Goal: Task Accomplishment & Management: Manage account settings

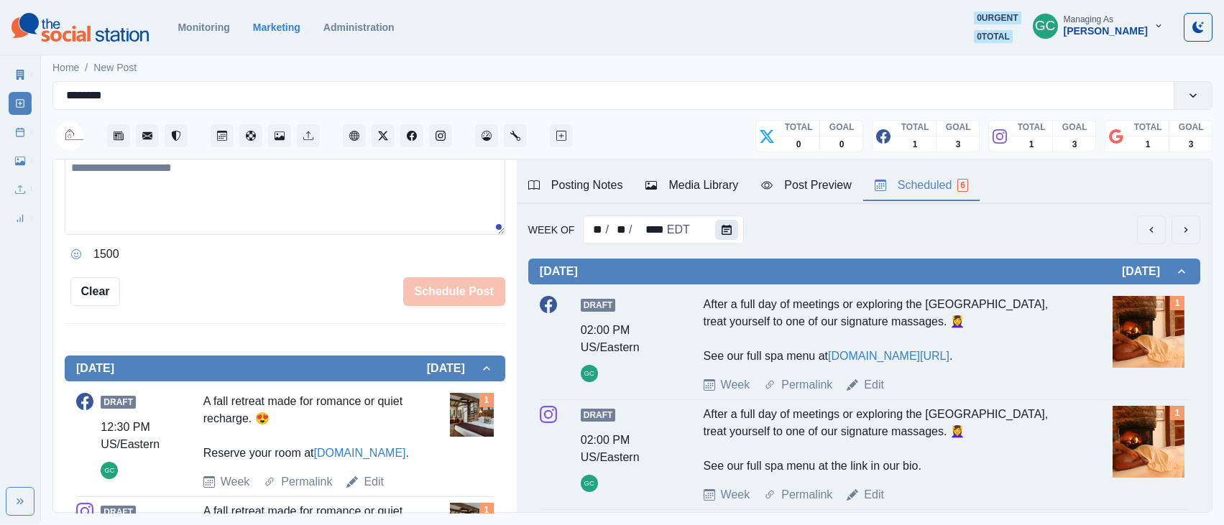
click at [729, 229] on button "Calendar" at bounding box center [726, 230] width 23 height 20
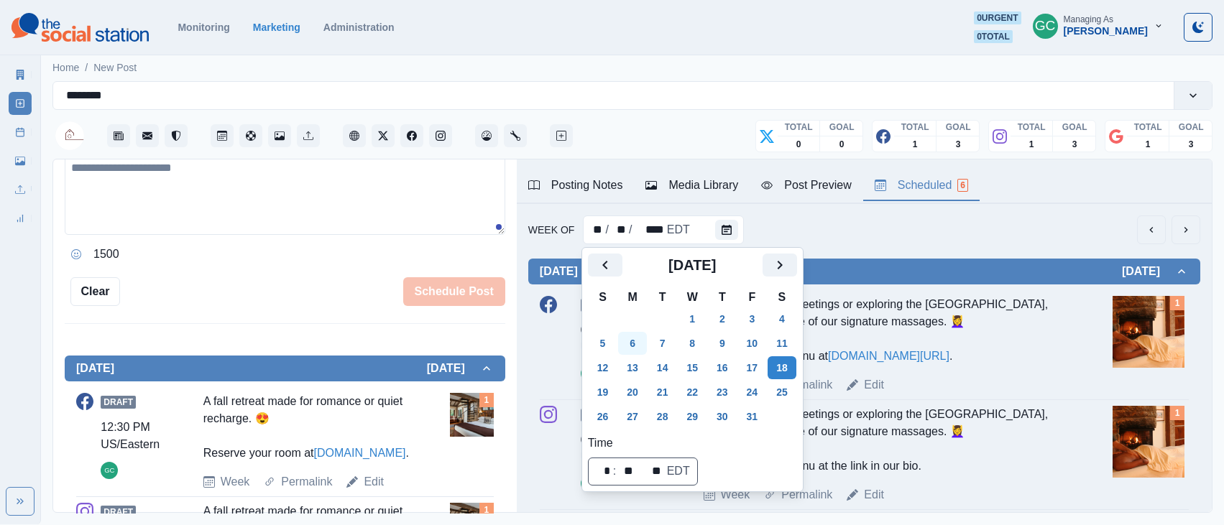
click at [640, 343] on button "6" at bounding box center [632, 343] width 29 height 23
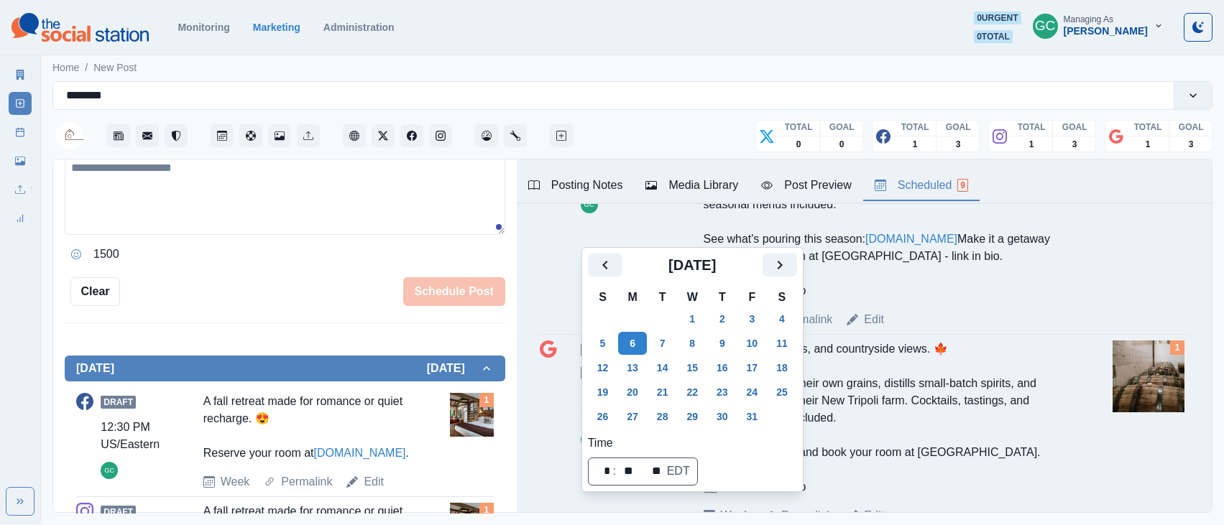
scroll to position [1348, 0]
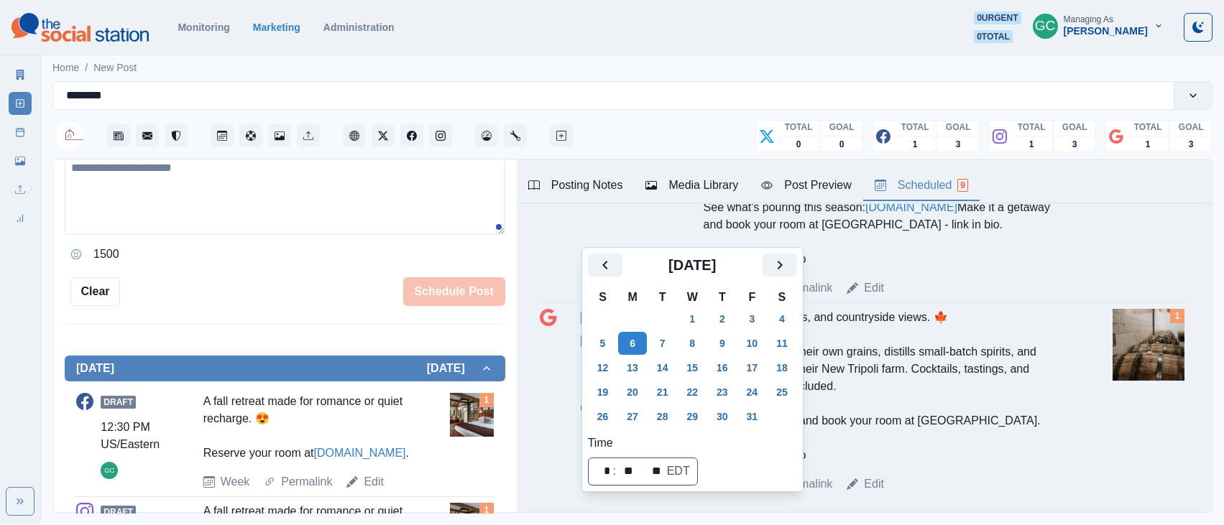
click at [320, 209] on textarea at bounding box center [285, 194] width 440 height 82
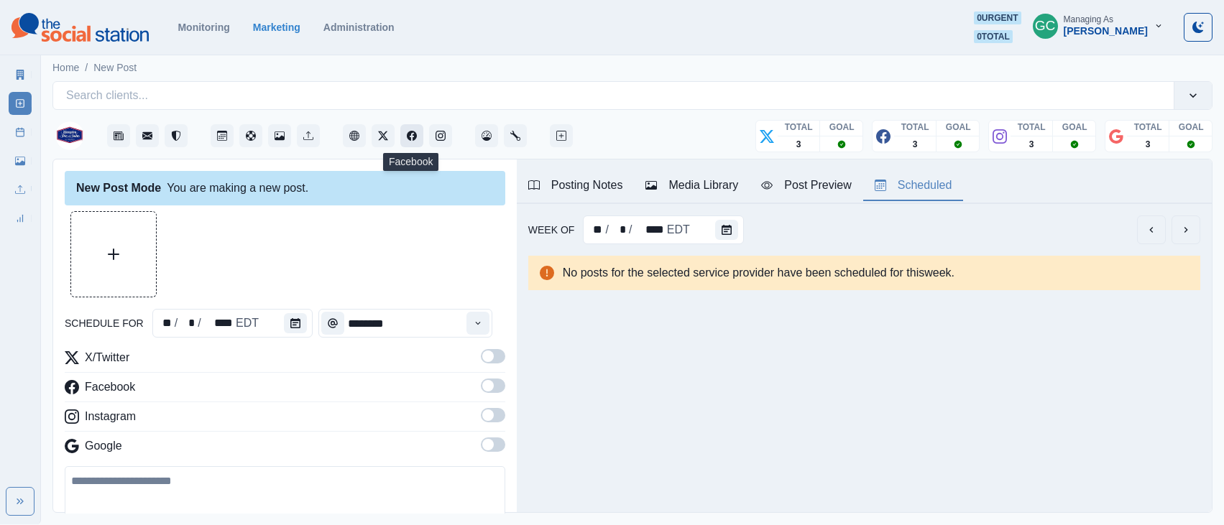
click at [409, 137] on icon "Facebook" at bounding box center [412, 136] width 10 height 10
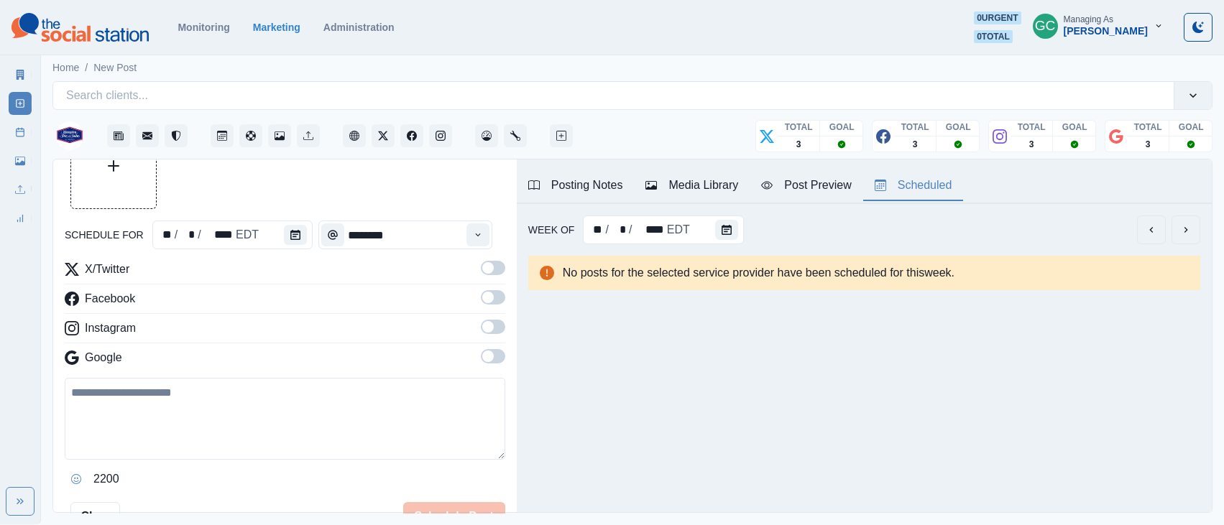
click at [284, 395] on textarea at bounding box center [285, 419] width 440 height 82
paste textarea "**********"
click at [10, 377] on div "**********" at bounding box center [612, 262] width 1224 height 524
click at [493, 359] on span at bounding box center [493, 356] width 24 height 14
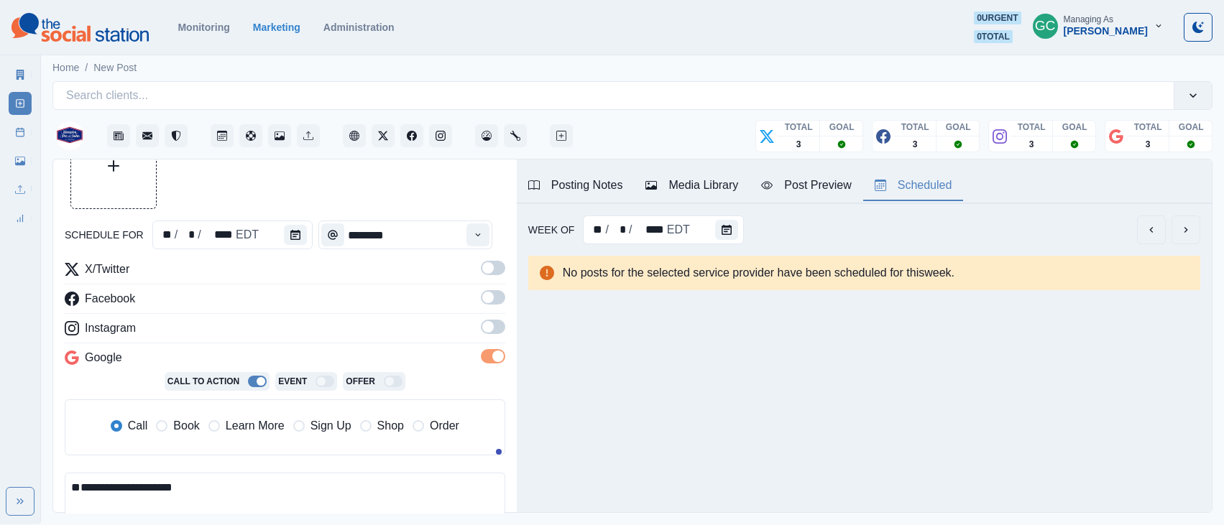
click at [494, 326] on span at bounding box center [493, 327] width 24 height 14
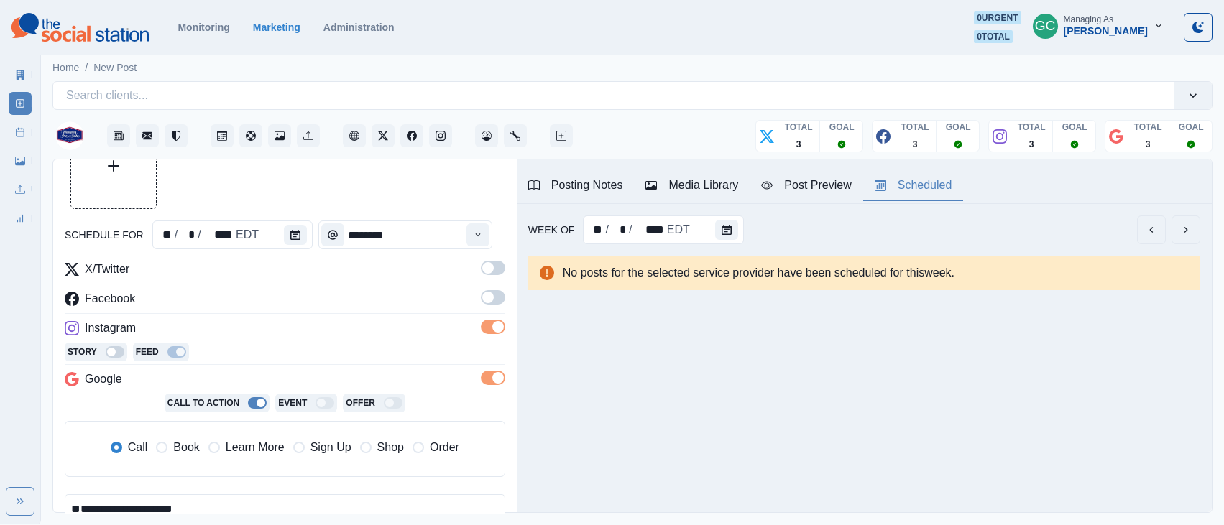
click at [487, 295] on span at bounding box center [487, 297] width 11 height 11
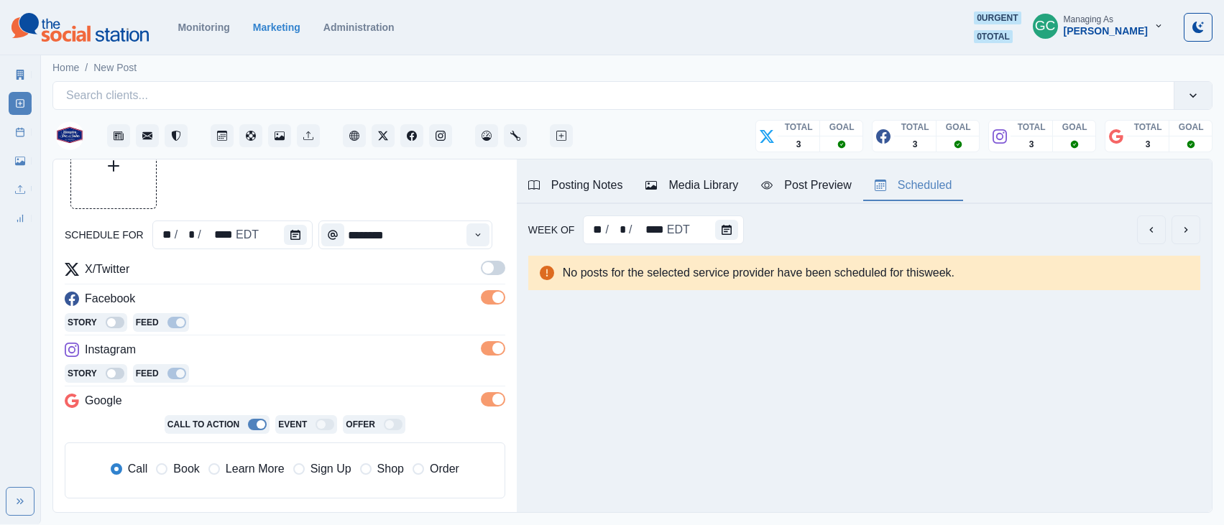
click at [489, 261] on span at bounding box center [493, 268] width 24 height 14
click at [262, 468] on span "Learn More" at bounding box center [255, 469] width 59 height 17
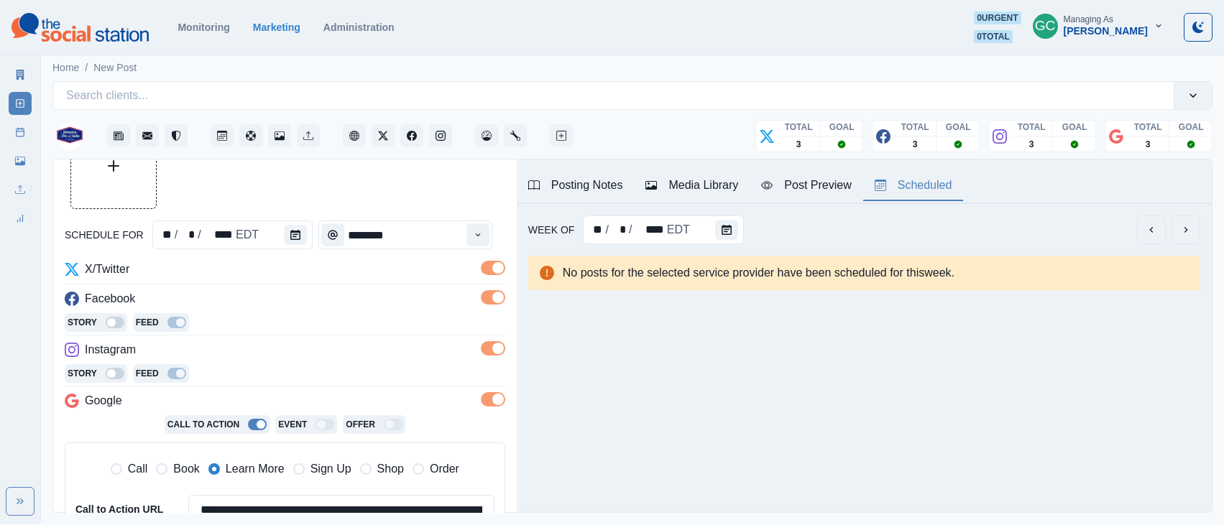
click at [298, 381] on div "Story Feed" at bounding box center [285, 375] width 440 height 22
click at [299, 237] on button "Calendar" at bounding box center [295, 235] width 23 height 20
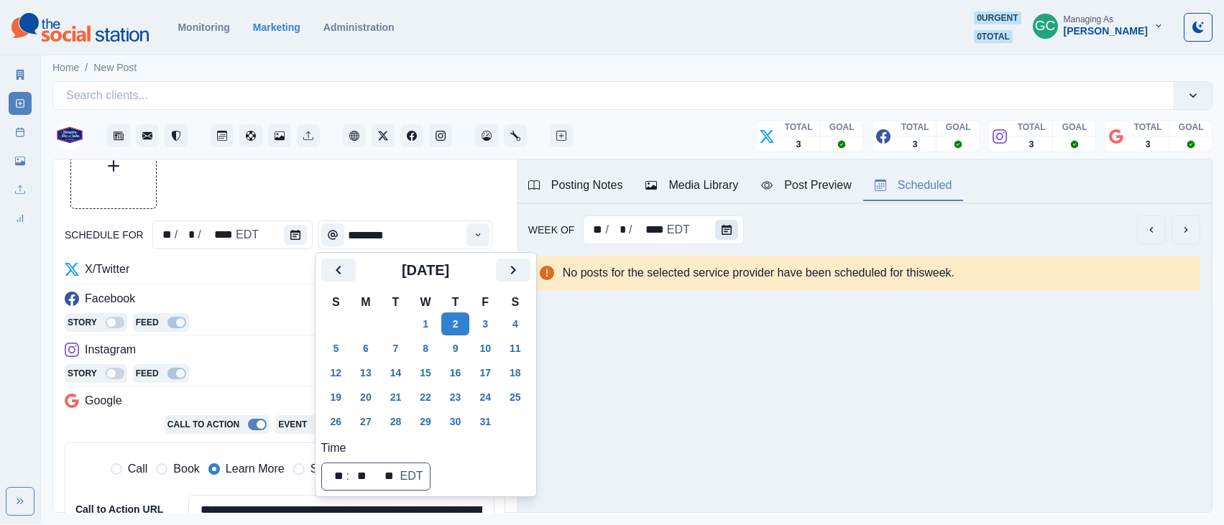
click at [727, 234] on icon "Calendar" at bounding box center [726, 230] width 10 height 10
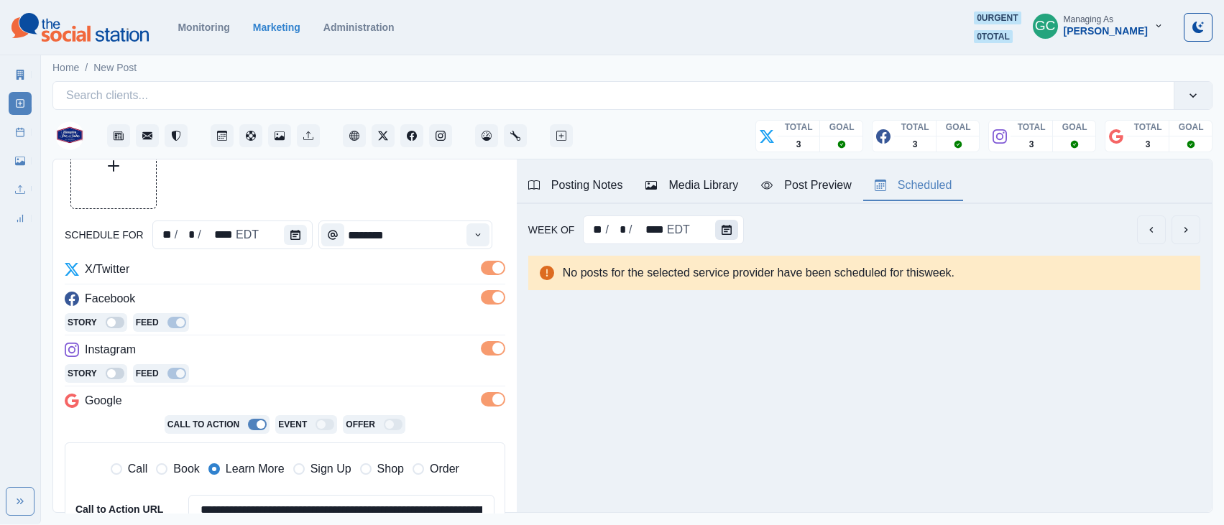
click at [727, 234] on icon "Calendar" at bounding box center [726, 230] width 10 height 10
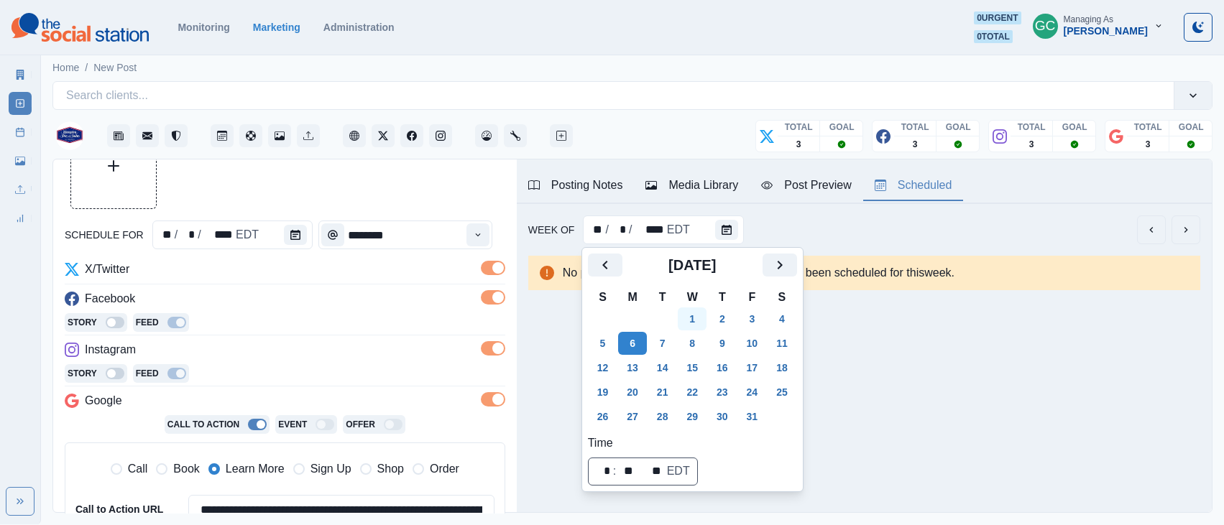
click at [706, 313] on button "1" at bounding box center [692, 319] width 29 height 23
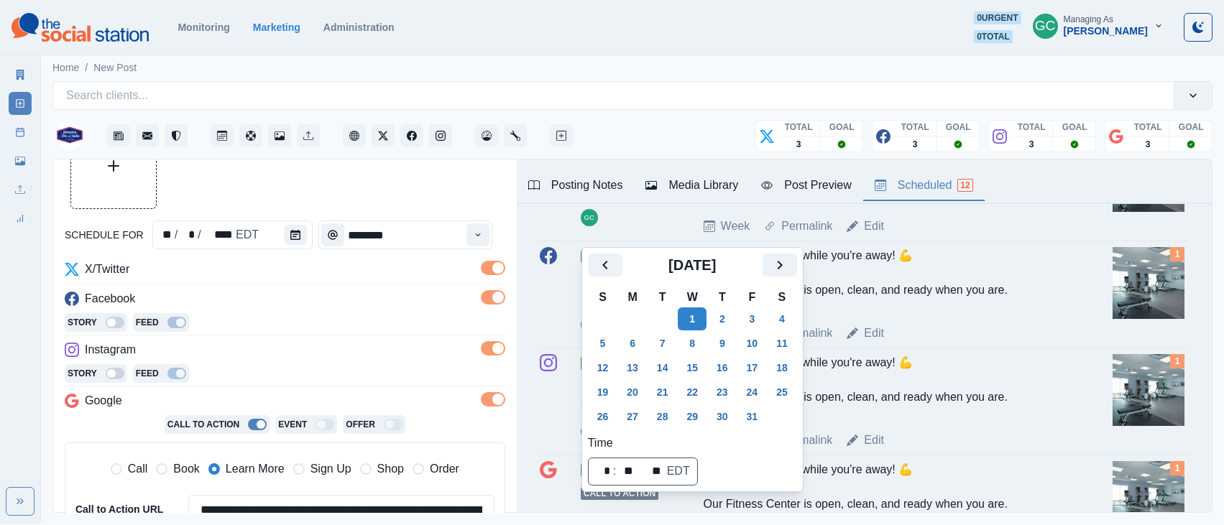
scroll to position [2127, 0]
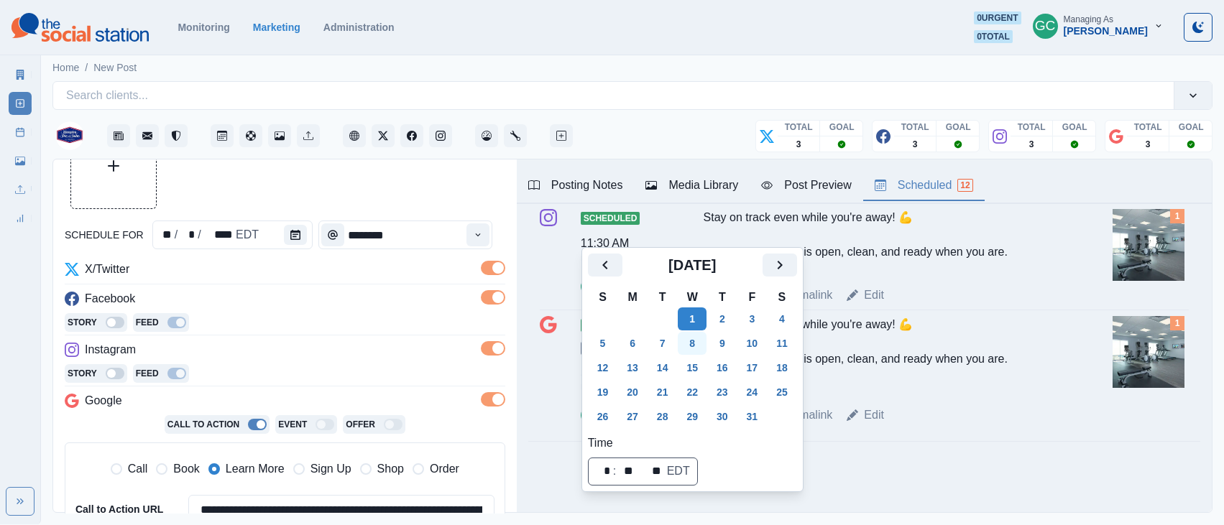
click at [692, 347] on button "8" at bounding box center [692, 343] width 29 height 23
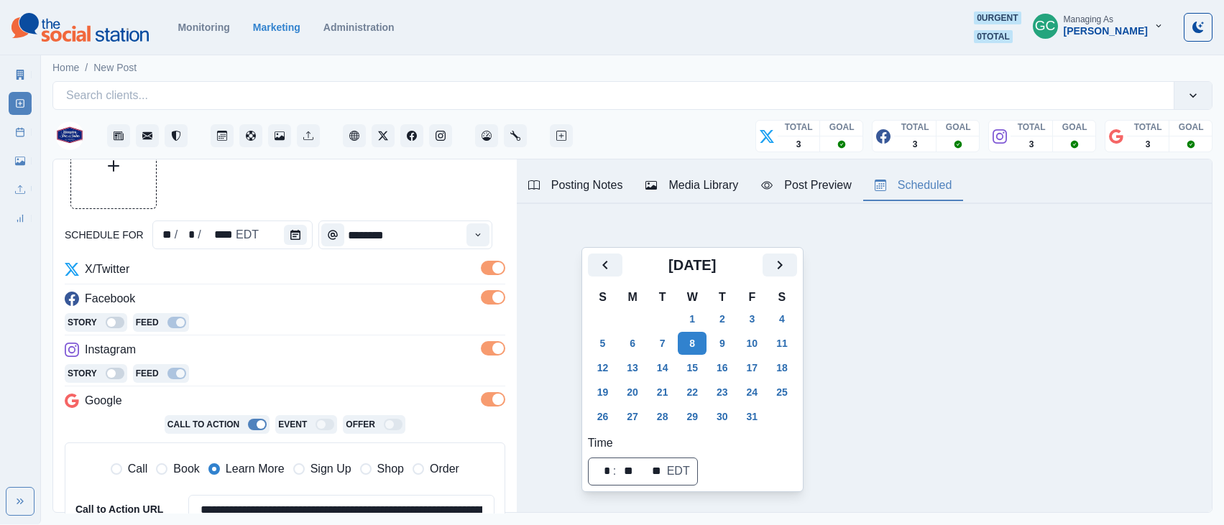
scroll to position [0, 0]
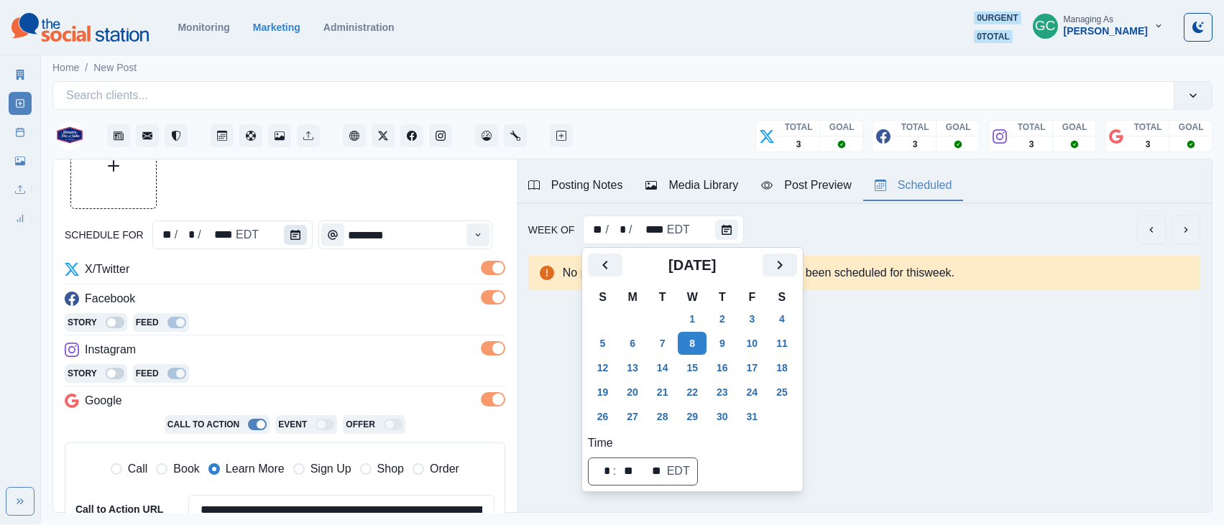
click at [290, 239] on icon "Calendar" at bounding box center [295, 235] width 10 height 10
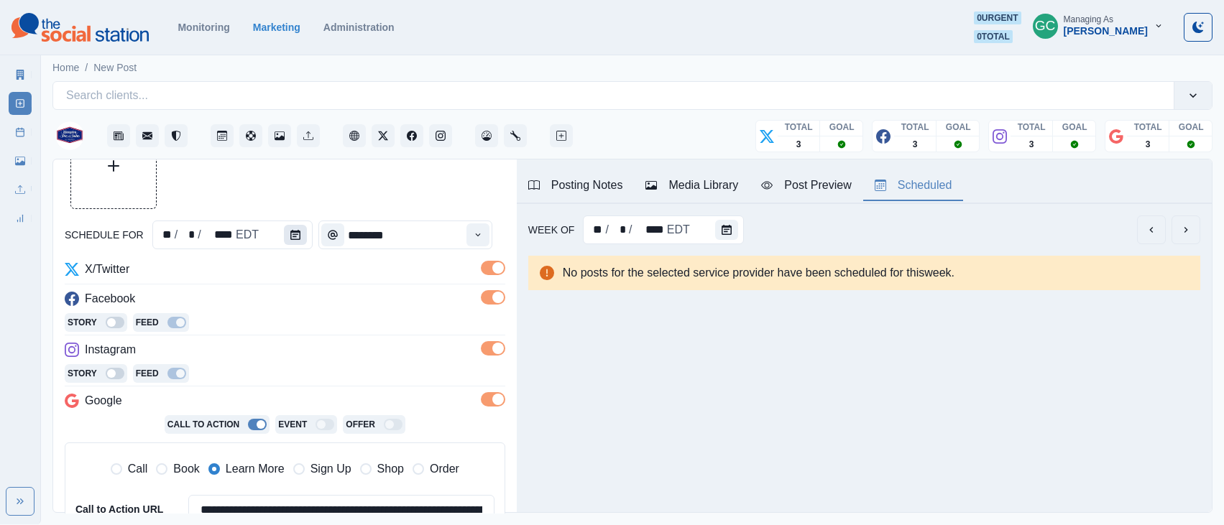
click at [290, 233] on icon "Calendar" at bounding box center [295, 235] width 10 height 10
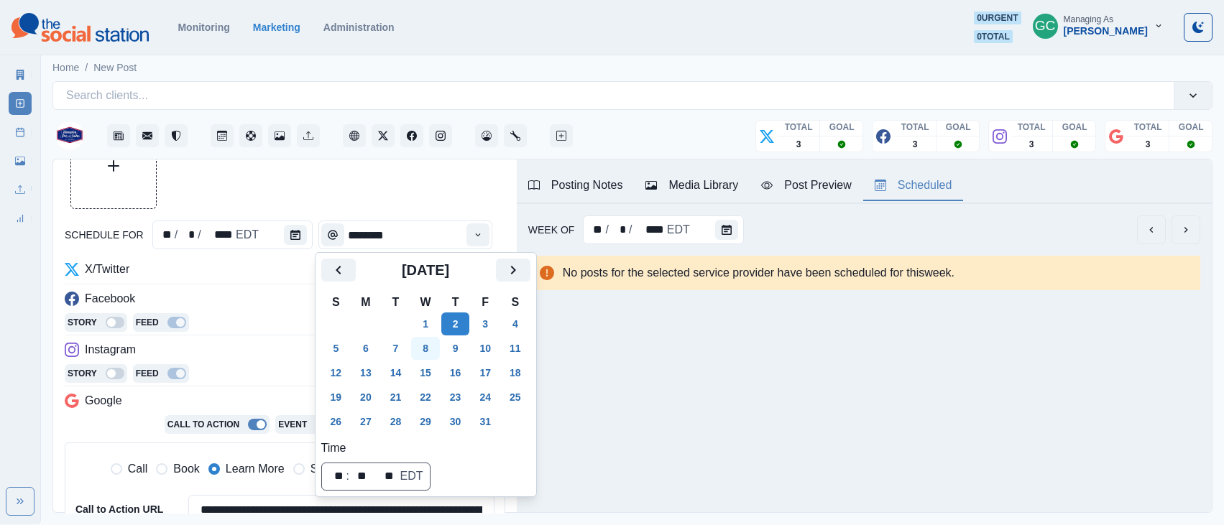
click at [432, 351] on button "8" at bounding box center [425, 348] width 29 height 23
click at [282, 280] on div "X/Twitter" at bounding box center [285, 272] width 440 height 23
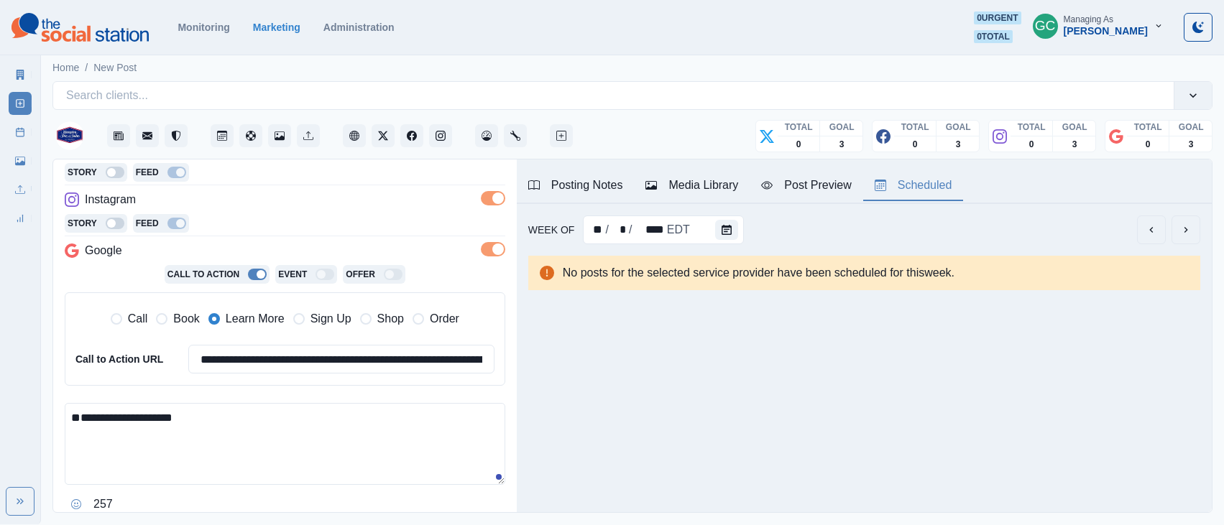
scroll to position [259, 0]
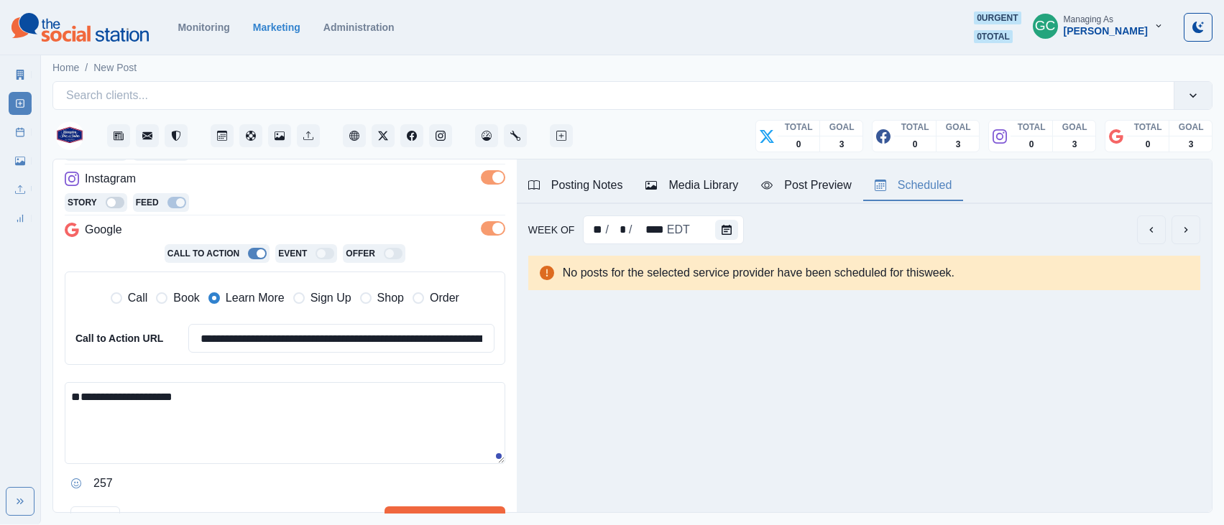
click at [200, 394] on textarea "**********" at bounding box center [285, 423] width 440 height 82
paste textarea "**********"
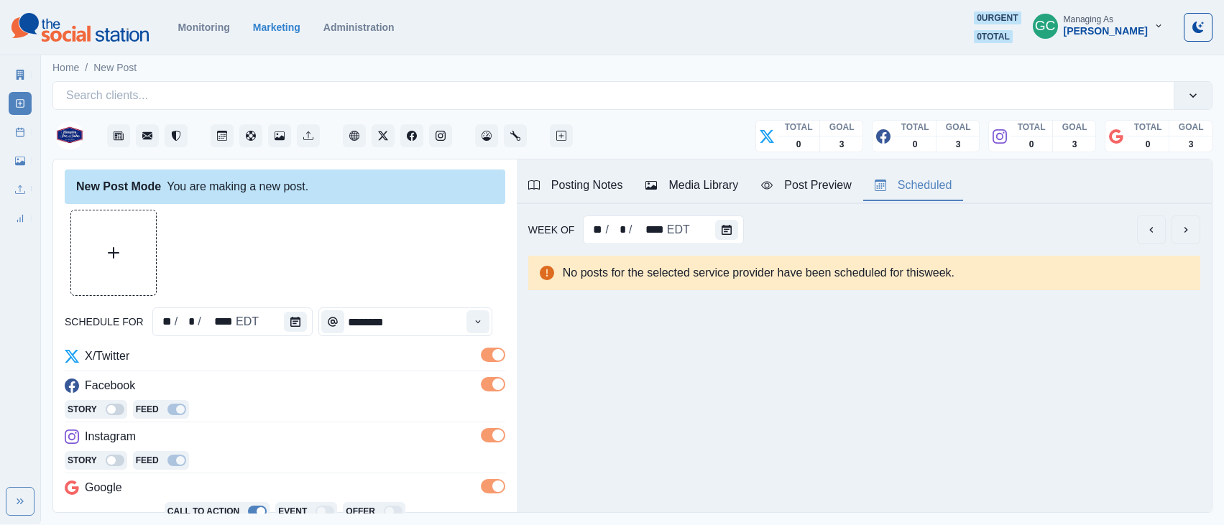
scroll to position [1, 0]
click at [118, 257] on icon "Upload Media" at bounding box center [113, 253] width 11 height 11
click at [117, 262] on button "Upload Media" at bounding box center [113, 253] width 85 height 85
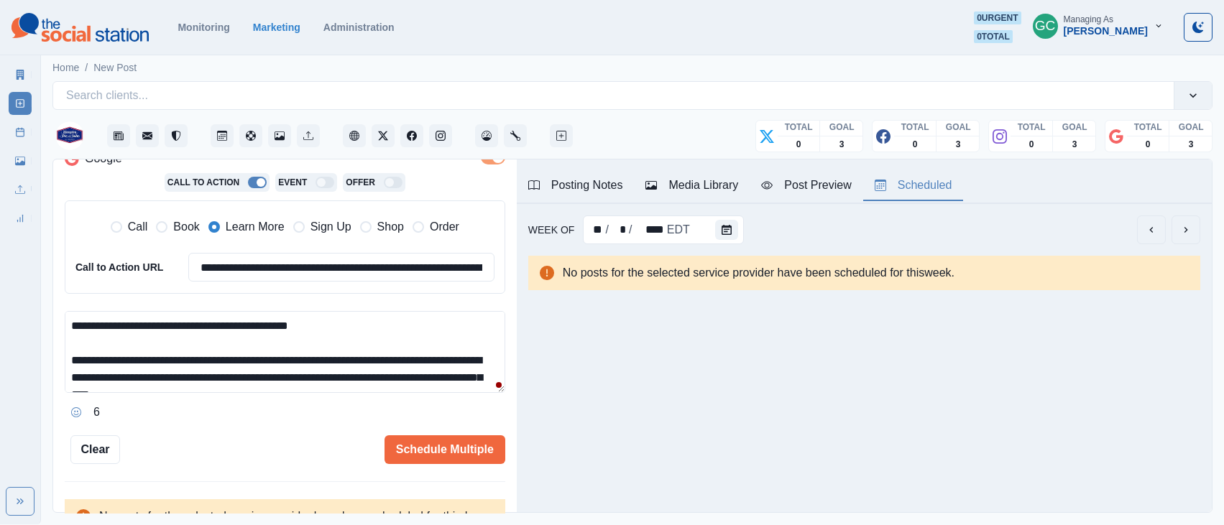
scroll to position [51, 0]
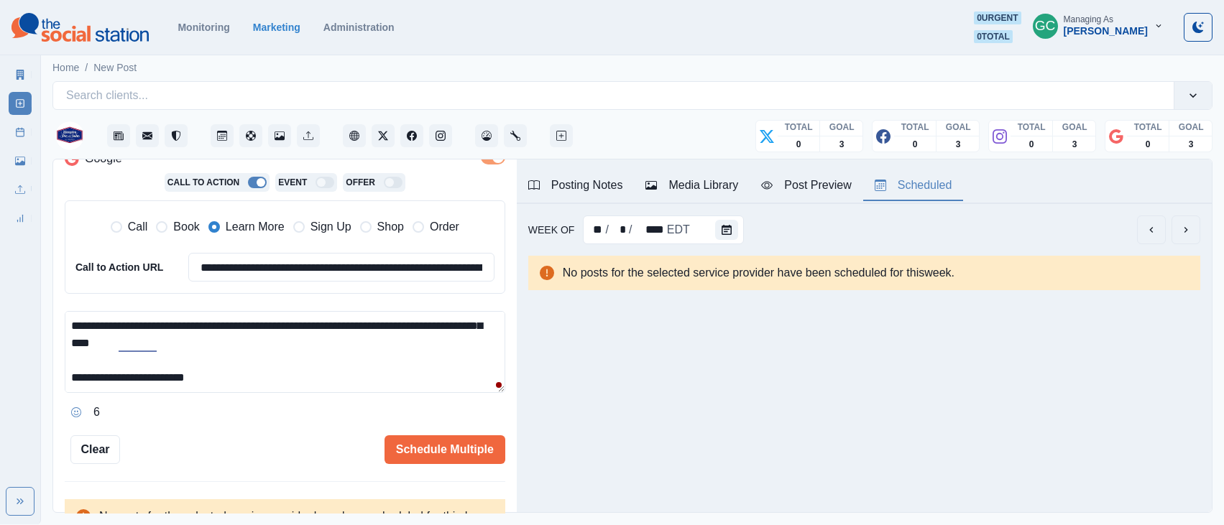
click at [264, 376] on textarea "**********" at bounding box center [285, 352] width 440 height 82
paste textarea "********"
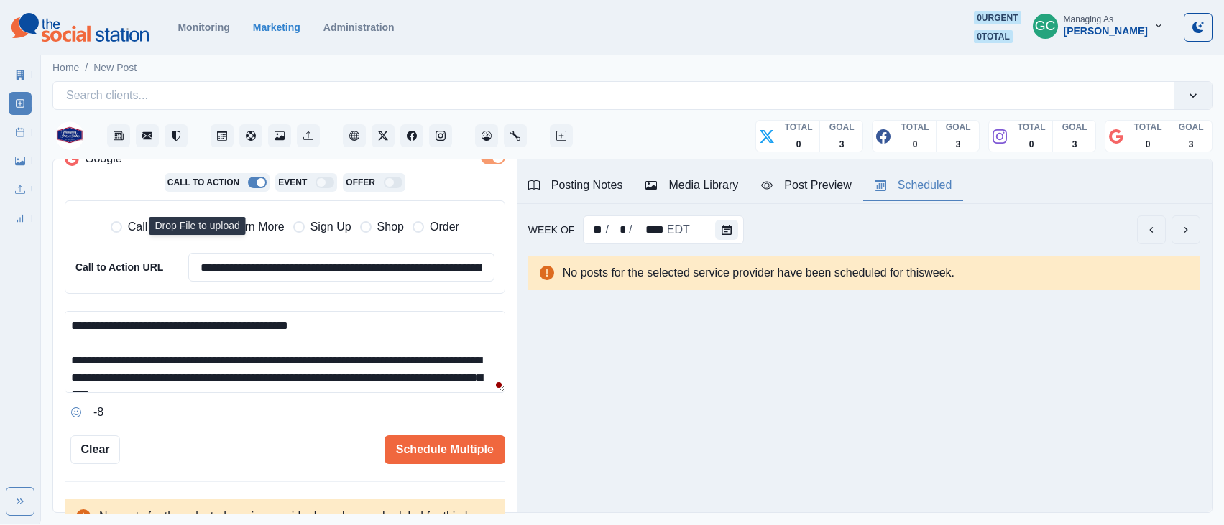
scroll to position [0, 0]
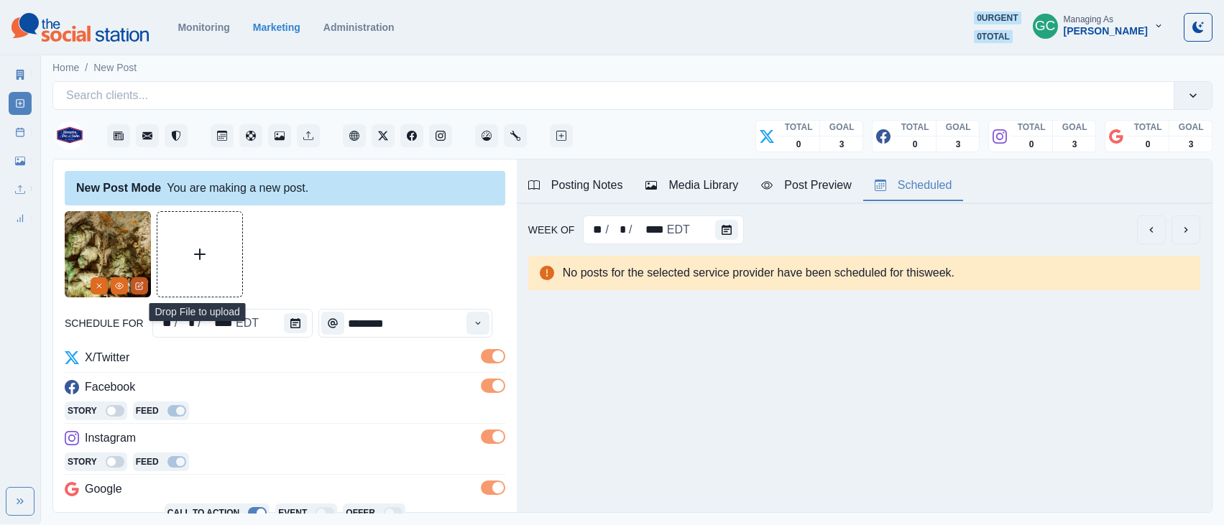
type textarea "**********"
click at [135, 290] on icon "Edit Media" at bounding box center [139, 286] width 9 height 9
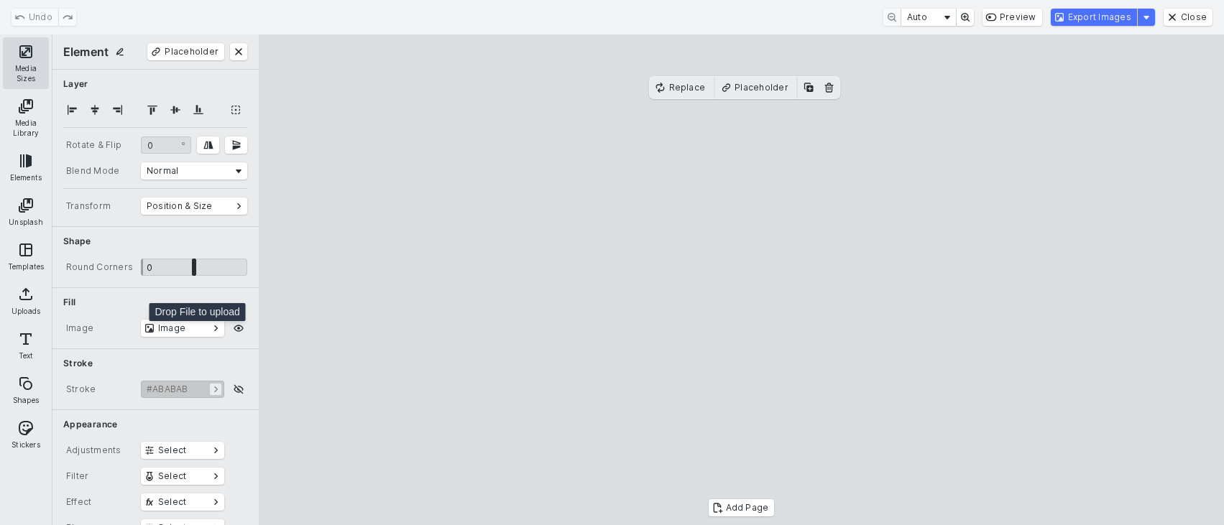
click at [14, 63] on button "Media Sizes" at bounding box center [26, 63] width 46 height 52
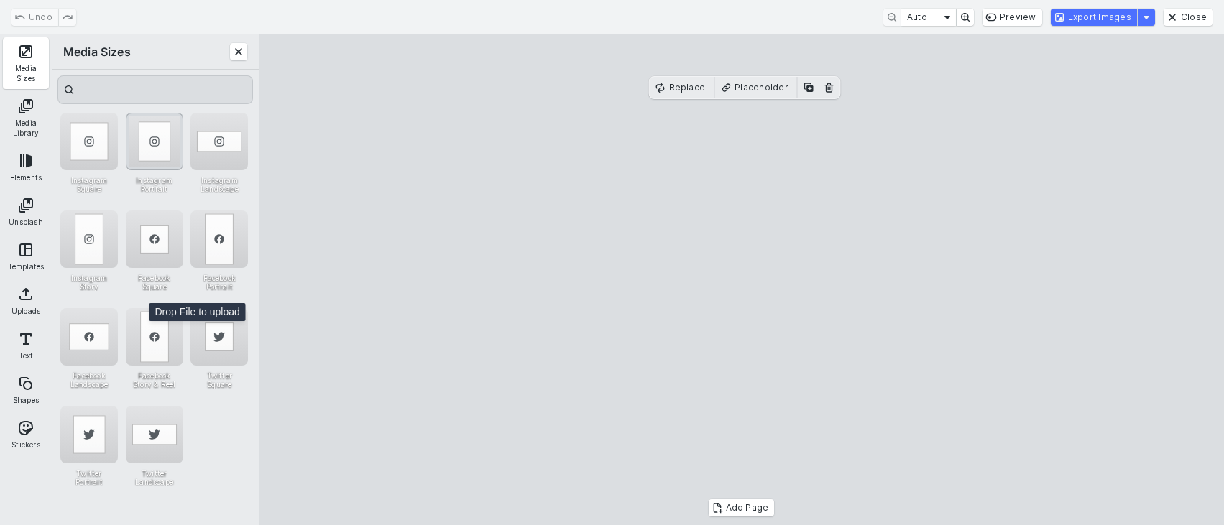
click at [156, 142] on div "Instagram Portrait" at bounding box center [154, 141] width 57 height 57
drag, startPoint x: 778, startPoint y: 307, endPoint x: 780, endPoint y: 298, distance: 8.7
click at [741, 280] on cesdk-canvas "Editor canvas" at bounding box center [741, 280] width 0 height 0
drag, startPoint x: 741, startPoint y: 473, endPoint x: 741, endPoint y: 510, distance: 37.4
click at [741, 280] on cesdk-canvas "Editor canvas" at bounding box center [741, 280] width 0 height 0
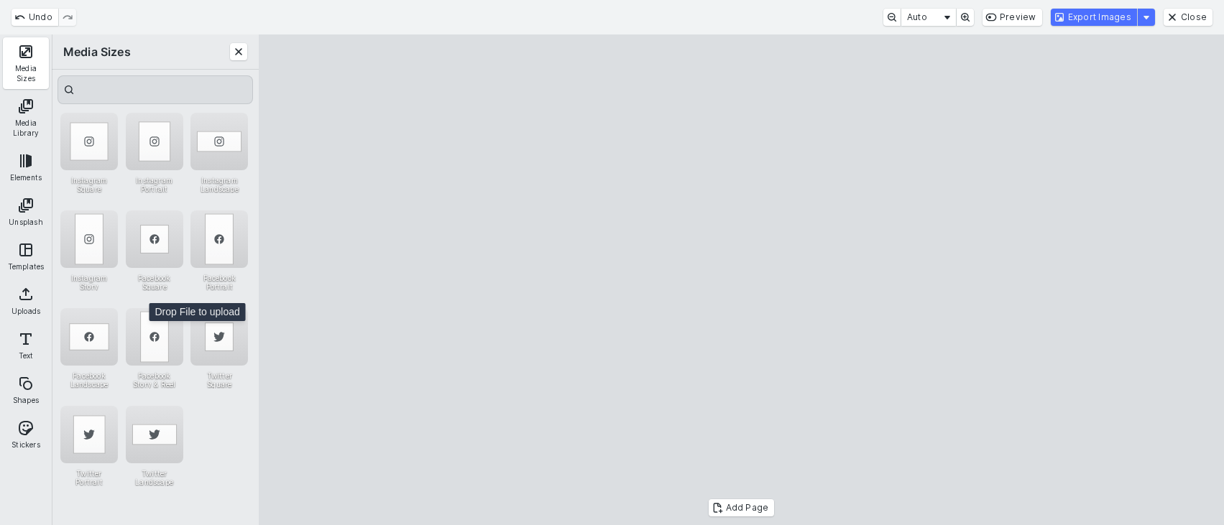
drag, startPoint x: 737, startPoint y: 449, endPoint x: 738, endPoint y: 437, distance: 12.2
click at [741, 280] on cesdk-canvas "Editor canvas" at bounding box center [741, 280] width 0 height 0
click at [1096, 14] on button "Export Images" at bounding box center [1093, 17] width 86 height 17
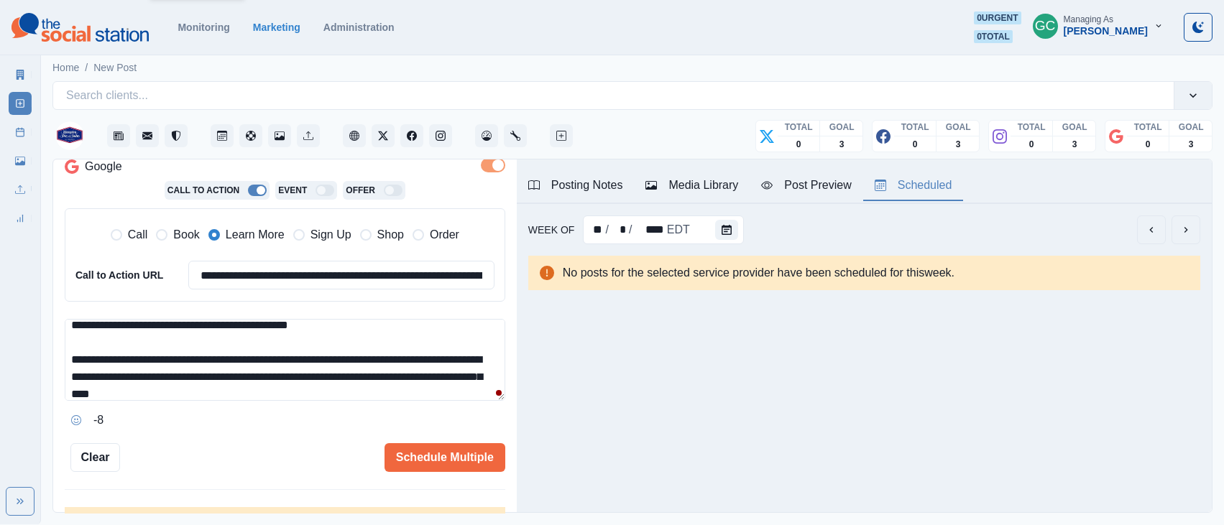
scroll to position [86, 0]
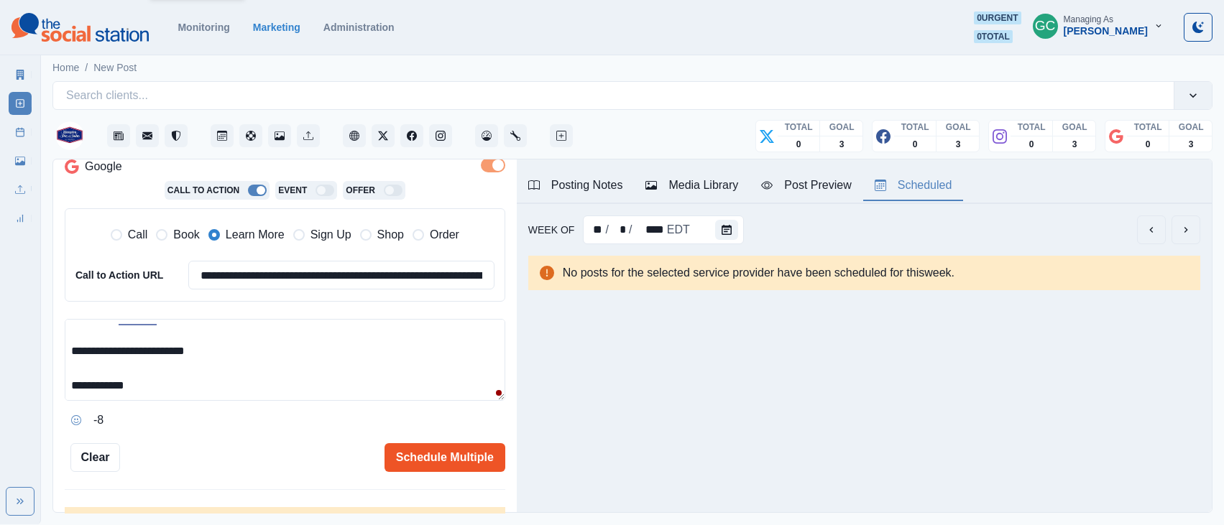
click at [465, 458] on button "Schedule Multiple" at bounding box center [444, 457] width 121 height 29
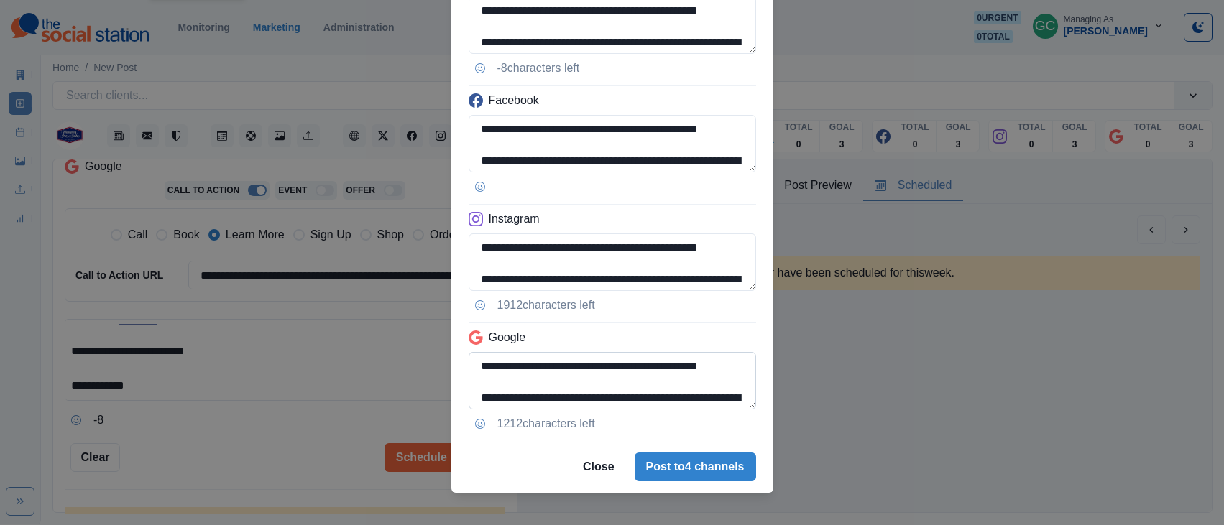
scroll to position [114, 0]
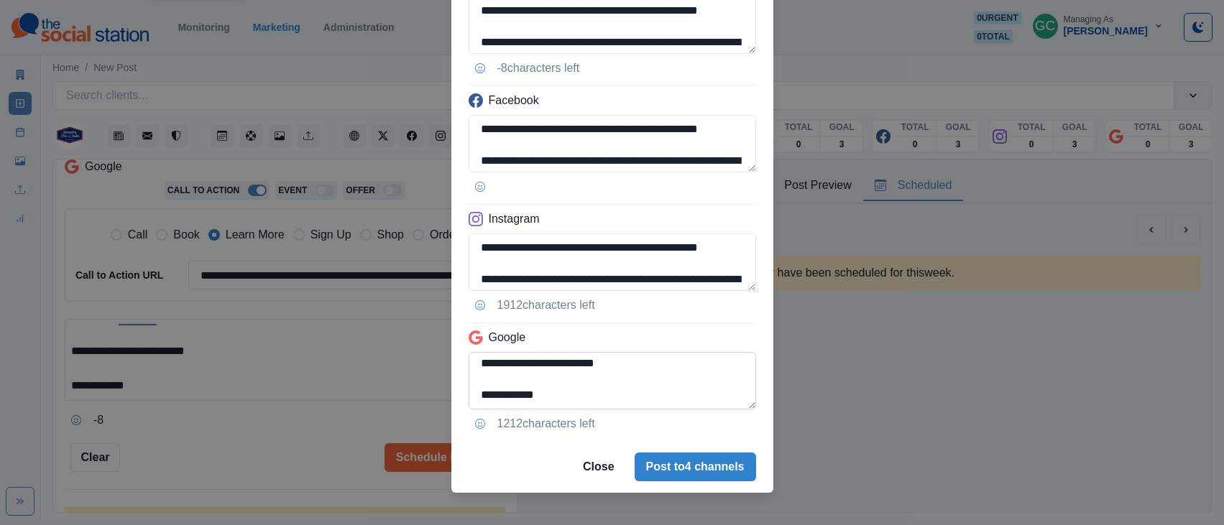
drag, startPoint x: 504, startPoint y: 372, endPoint x: 478, endPoint y: 368, distance: 26.9
click at [479, 368] on textarea "**********" at bounding box center [611, 380] width 287 height 57
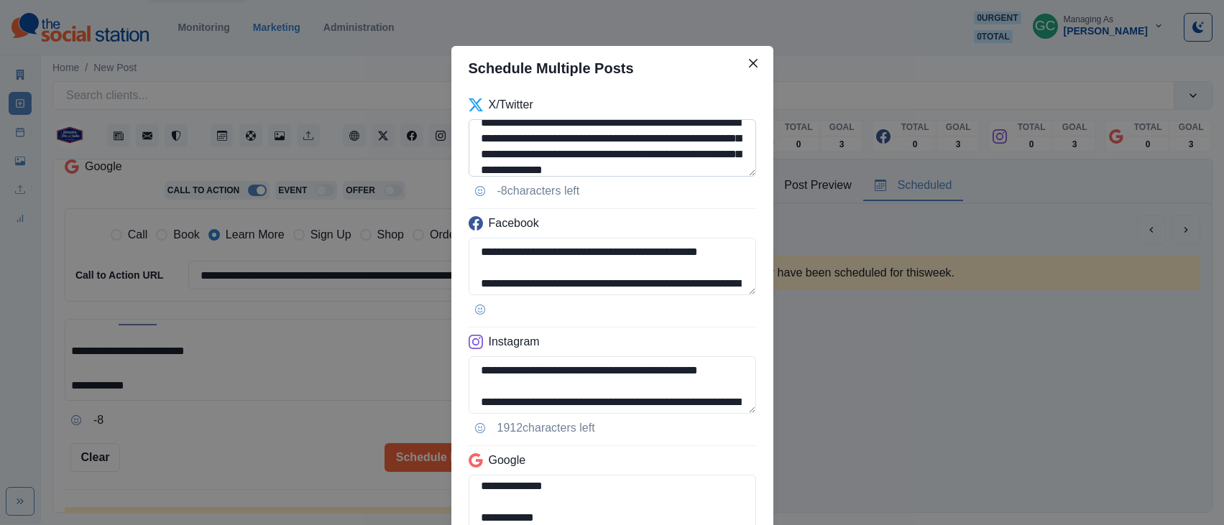
scroll to position [42, 0]
type textarea "**********"
drag, startPoint x: 711, startPoint y: 165, endPoint x: 656, endPoint y: 162, distance: 55.4
click at [656, 160] on textarea "**********" at bounding box center [611, 147] width 287 height 57
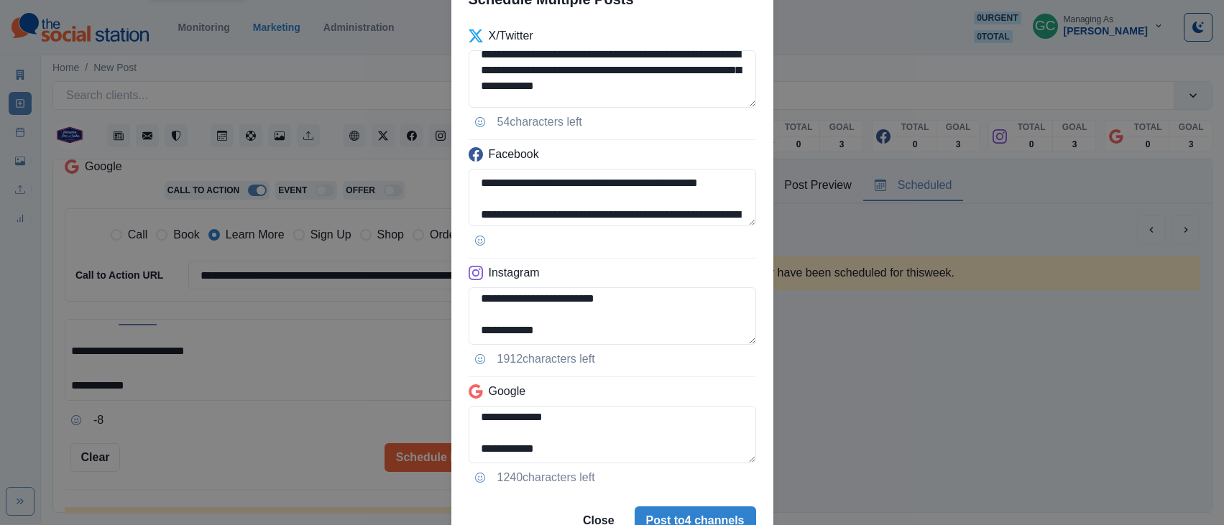
scroll to position [137, 0]
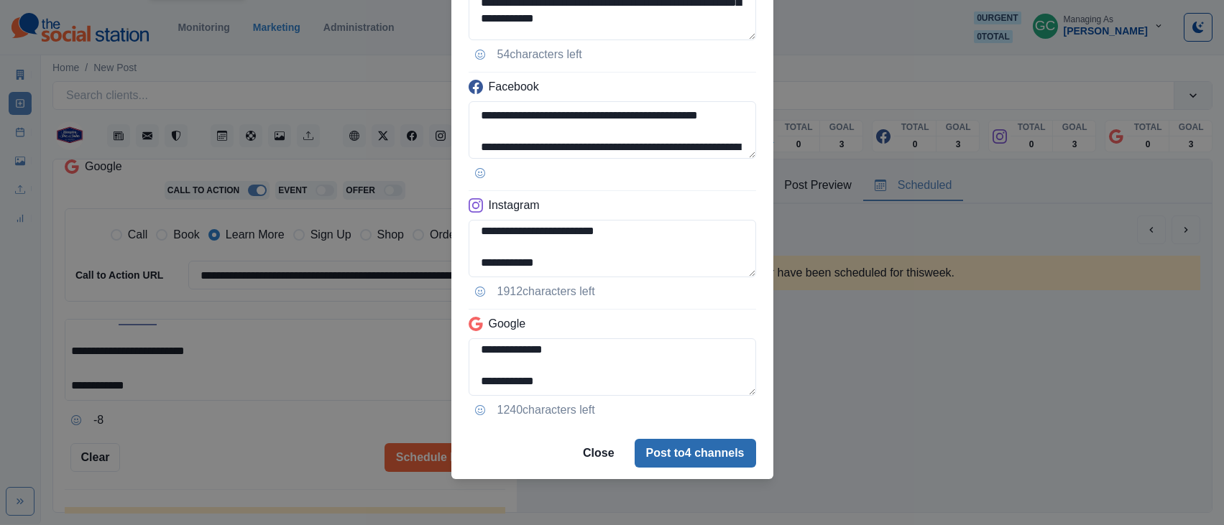
type textarea "**********"
click at [709, 448] on button "Post to 4 channels" at bounding box center [694, 453] width 121 height 29
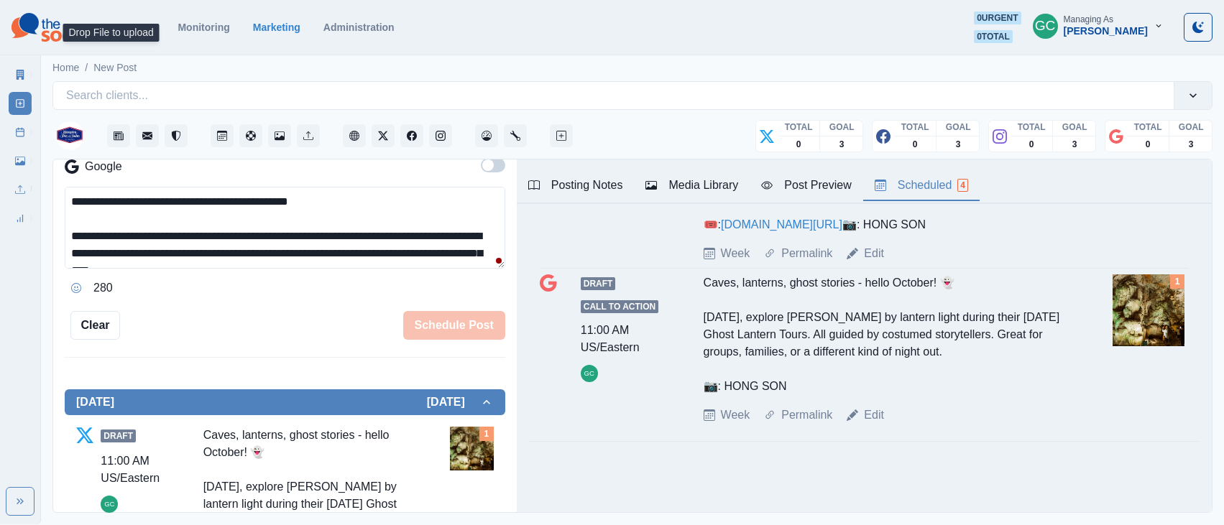
scroll to position [547, 0]
click at [872, 424] on link "Edit" at bounding box center [874, 415] width 20 height 17
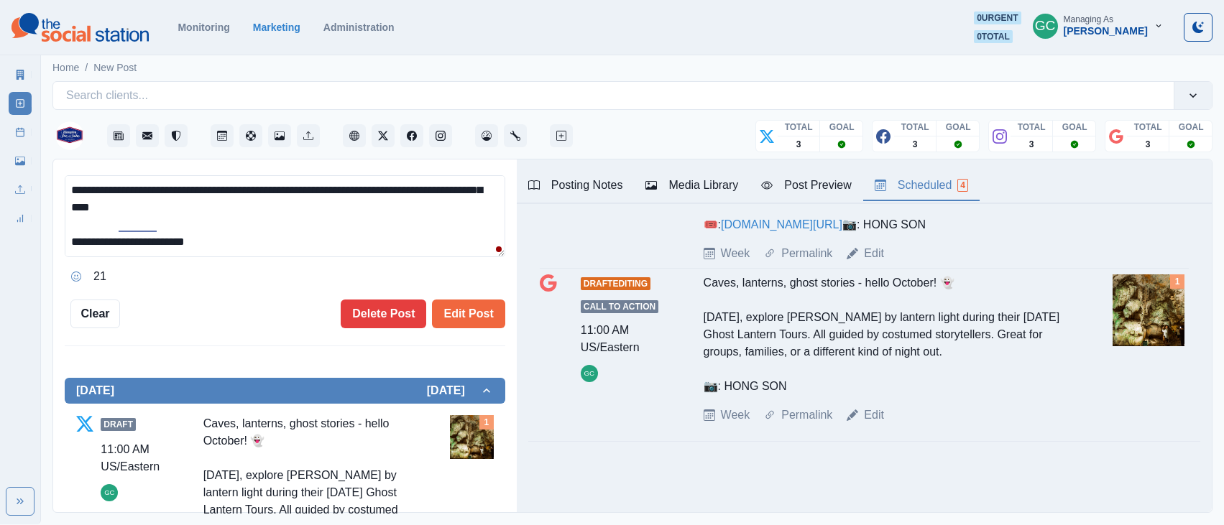
scroll to position [26, 0]
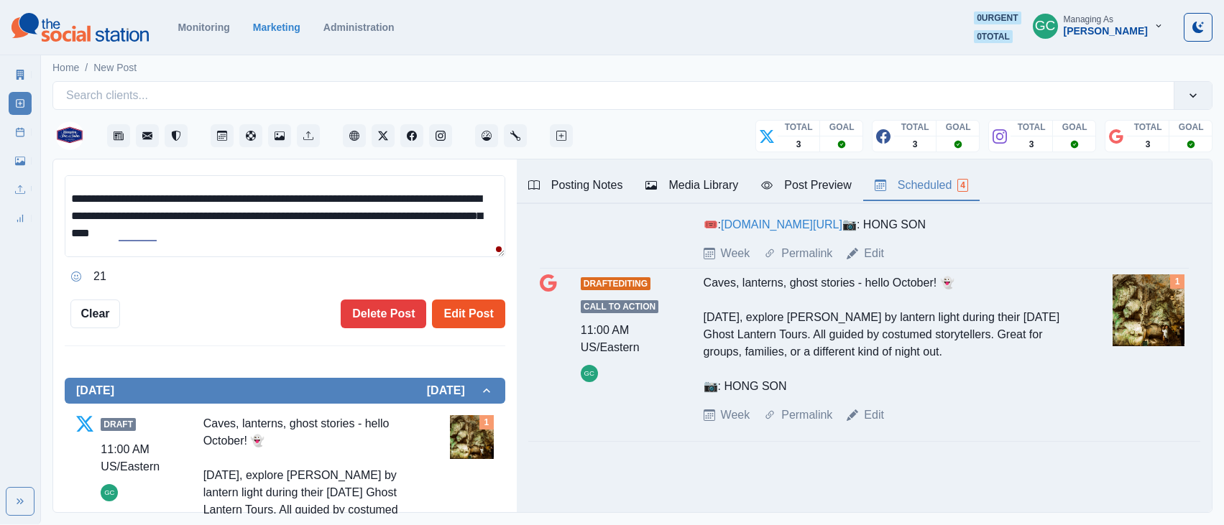
click at [491, 313] on button "Edit Post" at bounding box center [468, 314] width 73 height 29
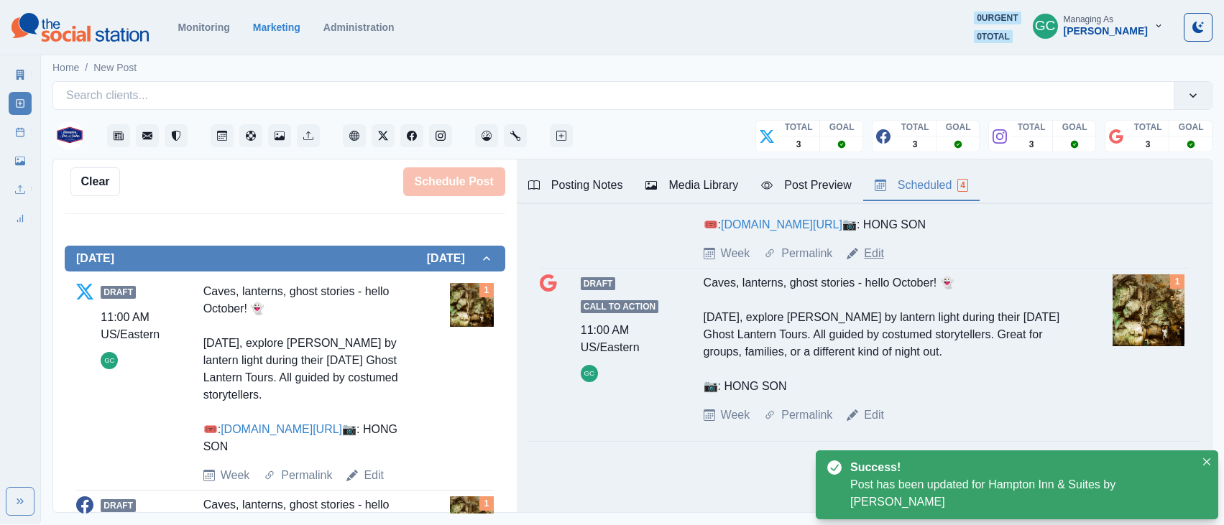
click at [880, 262] on link "Edit" at bounding box center [874, 253] width 20 height 17
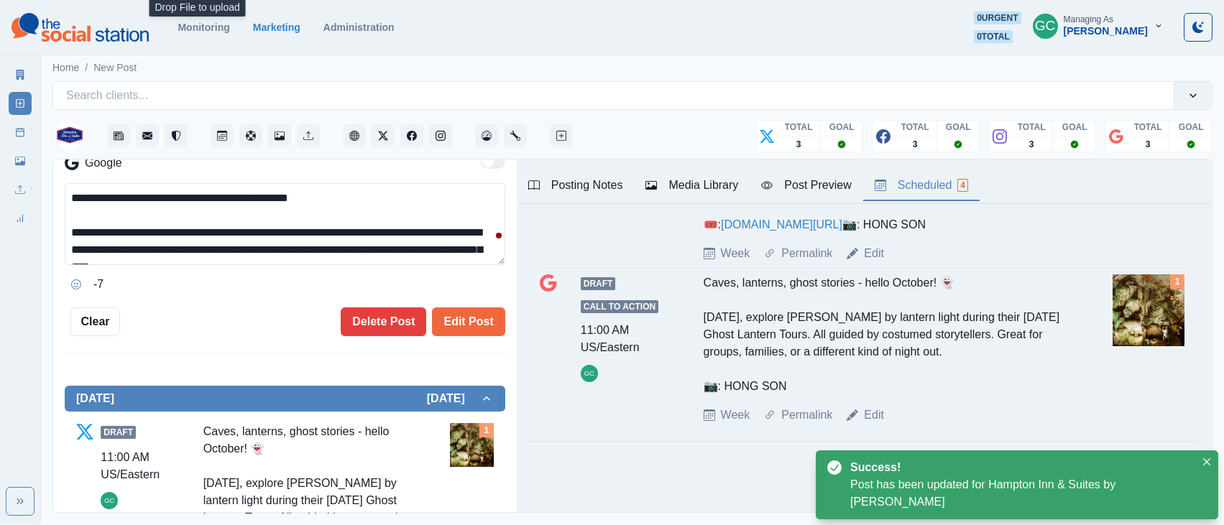
scroll to position [86, 0]
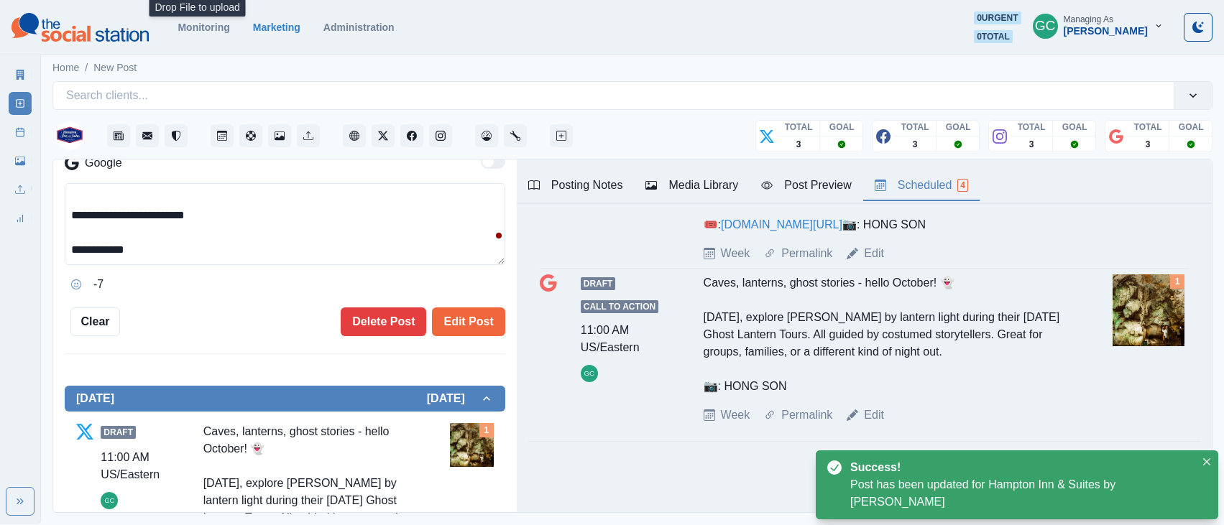
drag, startPoint x: 79, startPoint y: 215, endPoint x: 67, endPoint y: 216, distance: 12.2
click at [65, 215] on textarea "**********" at bounding box center [285, 224] width 440 height 82
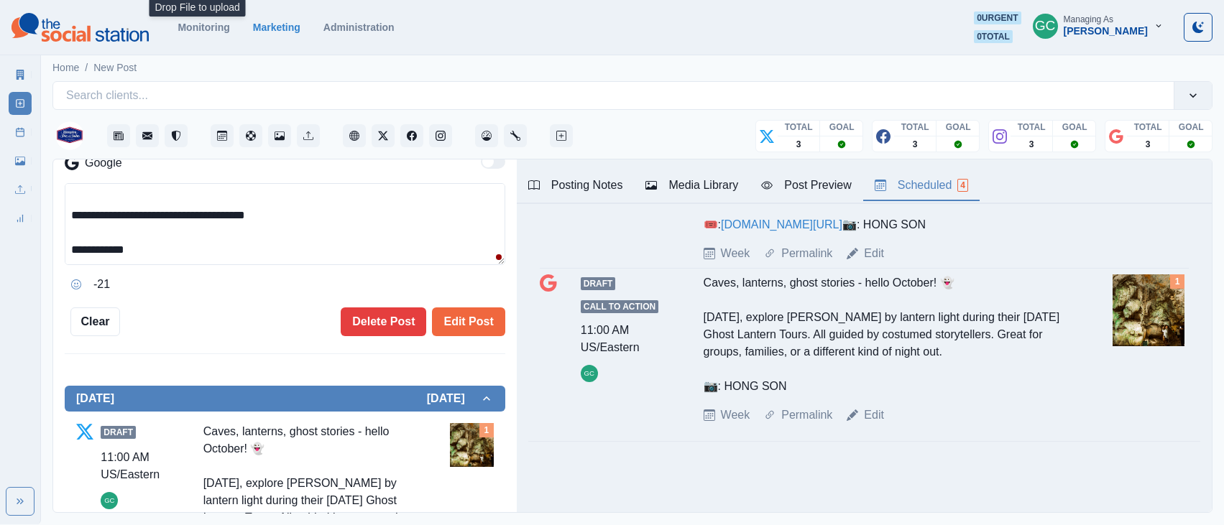
drag, startPoint x: 295, startPoint y: 213, endPoint x: 15, endPoint y: 208, distance: 279.6
click at [14, 205] on div "**********" at bounding box center [612, 262] width 1224 height 524
click at [78, 224] on textarea "**********" at bounding box center [285, 224] width 440 height 82
drag, startPoint x: 75, startPoint y: 227, endPoint x: 68, endPoint y: 216, distance: 13.0
click at [68, 216] on textarea "**********" at bounding box center [285, 224] width 440 height 82
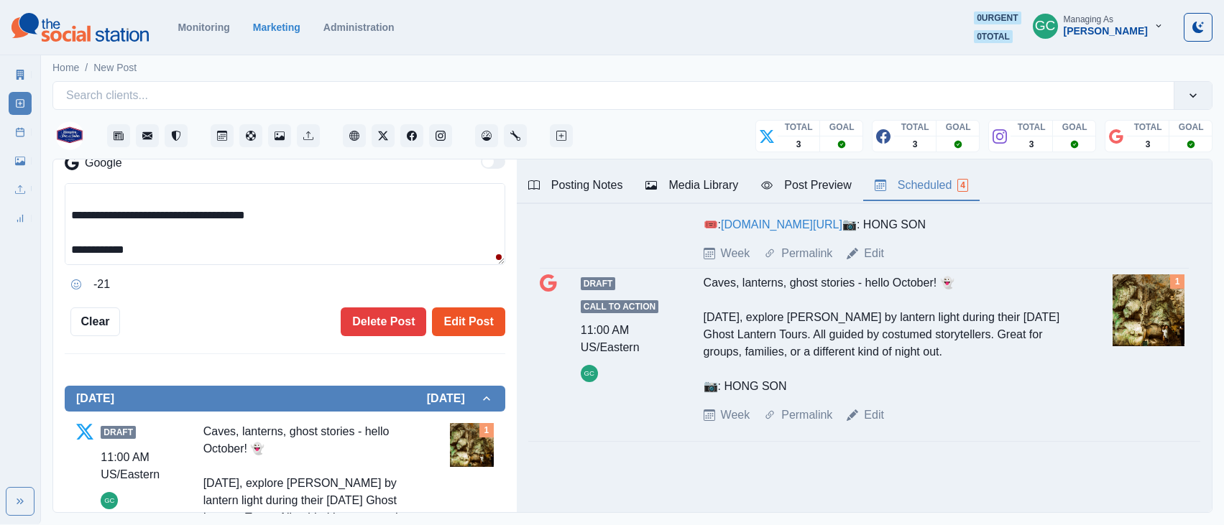
click at [465, 321] on button "Edit Post" at bounding box center [468, 322] width 73 height 29
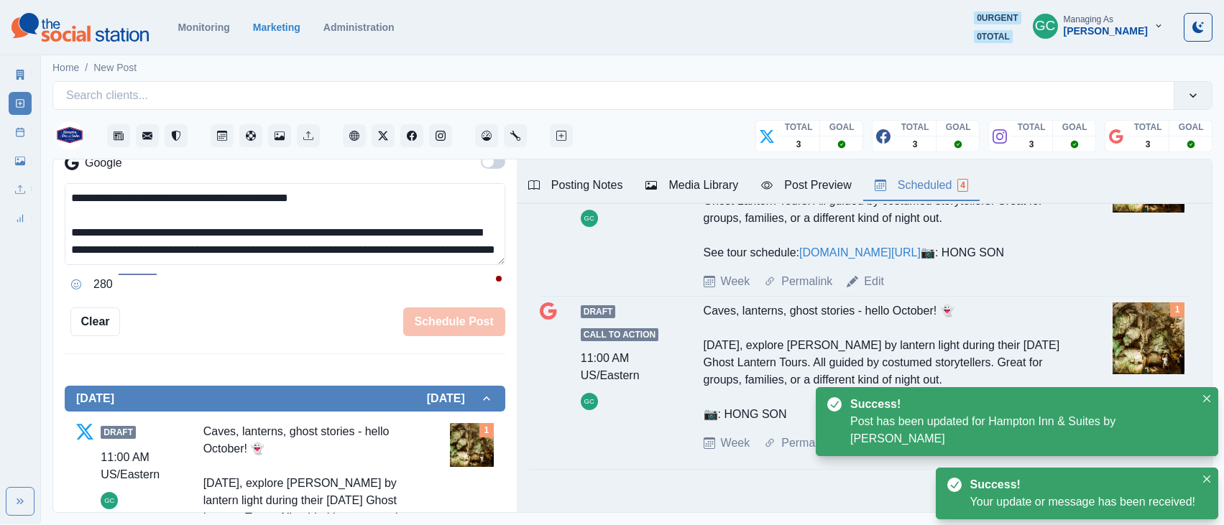
scroll to position [358, 0]
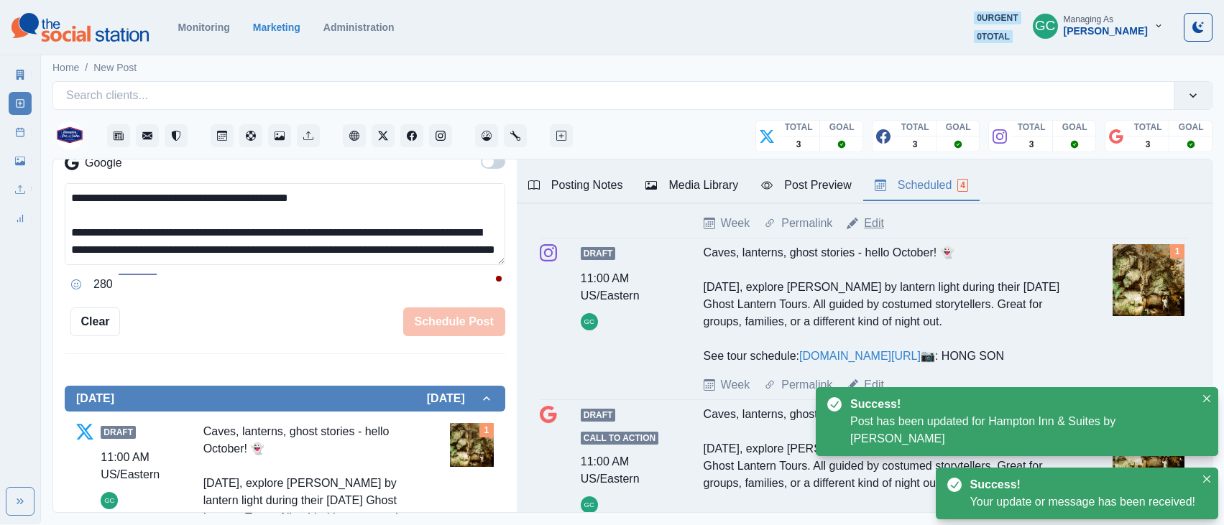
click at [874, 232] on link "Edit" at bounding box center [874, 223] width 20 height 17
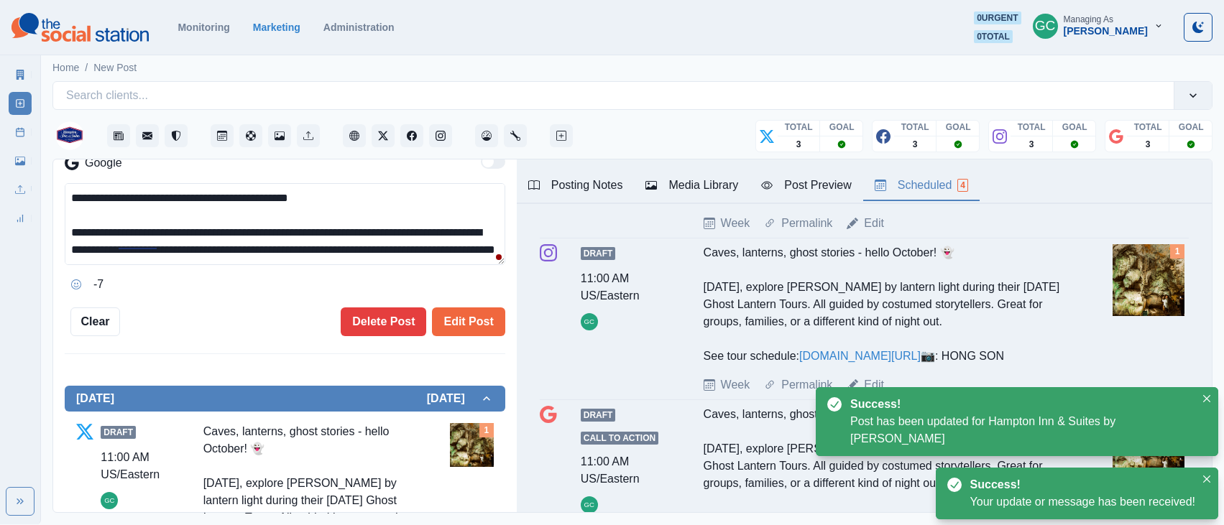
scroll to position [86, 0]
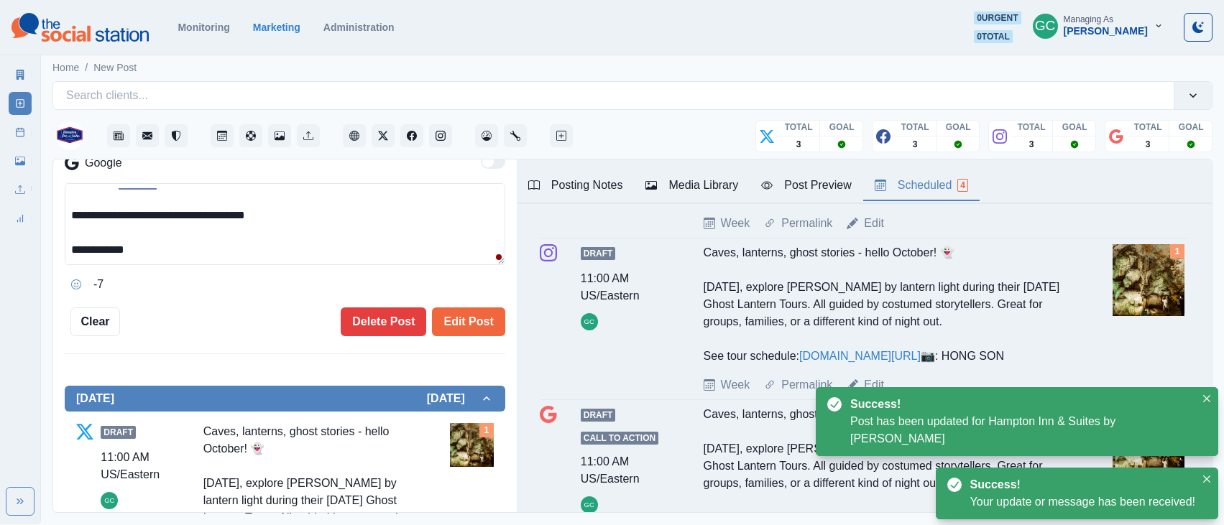
drag, startPoint x: 198, startPoint y: 218, endPoint x: 140, endPoint y: 251, distance: 66.3
click at [52, 217] on main "**********" at bounding box center [632, 288] width 1183 height 473
paste textarea "**********"
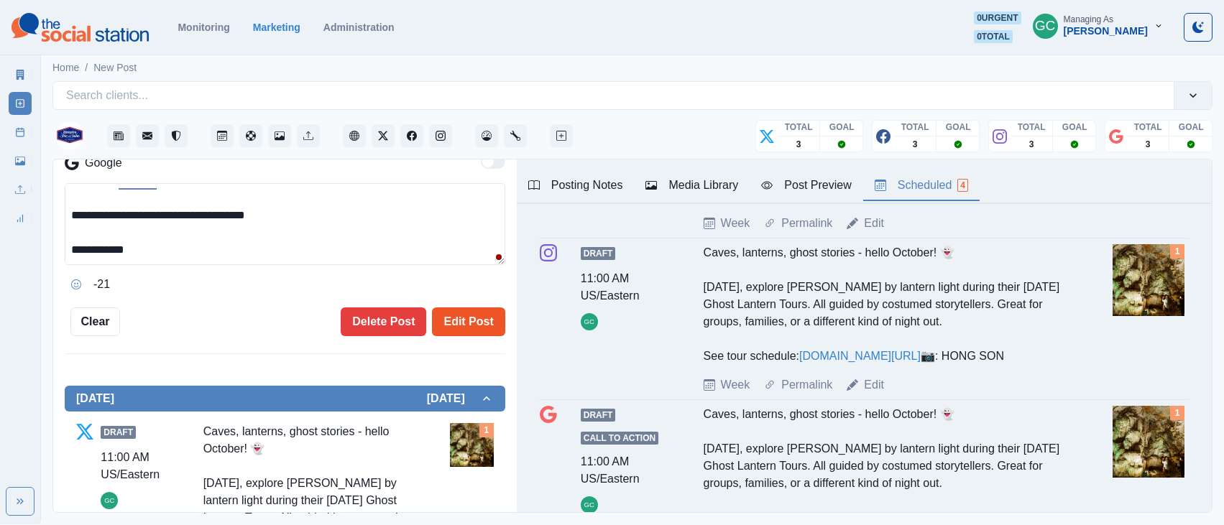
click at [466, 324] on button "Edit Post" at bounding box center [468, 322] width 73 height 29
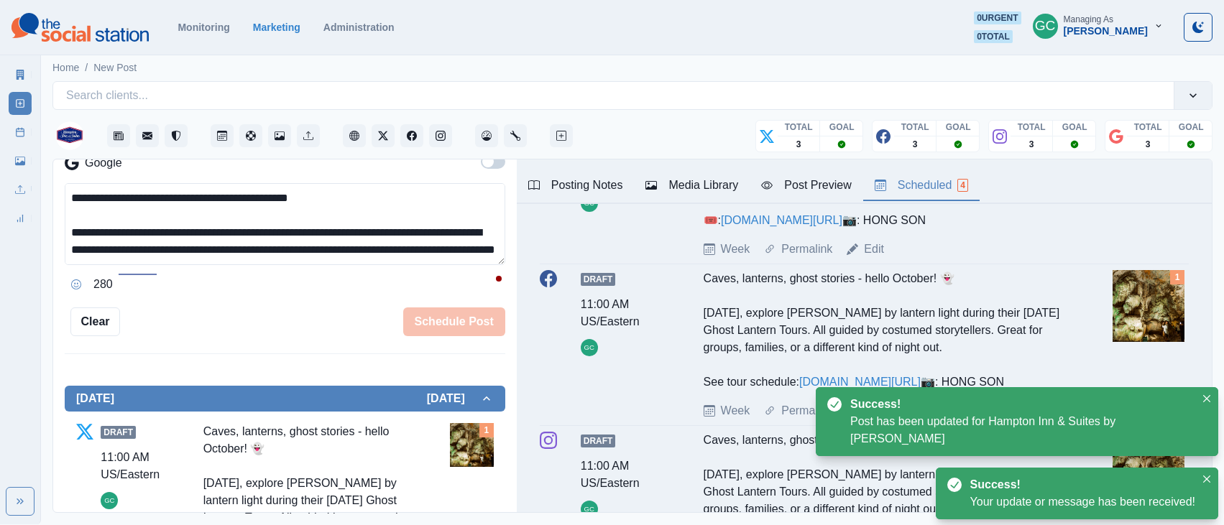
scroll to position [151, 0]
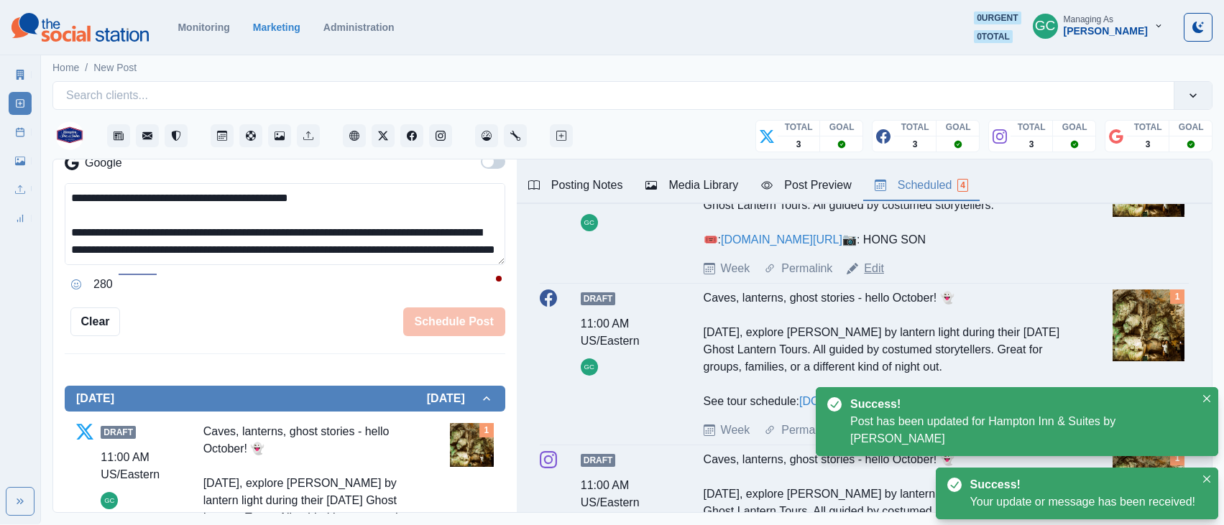
click at [869, 277] on link "Edit" at bounding box center [874, 268] width 20 height 17
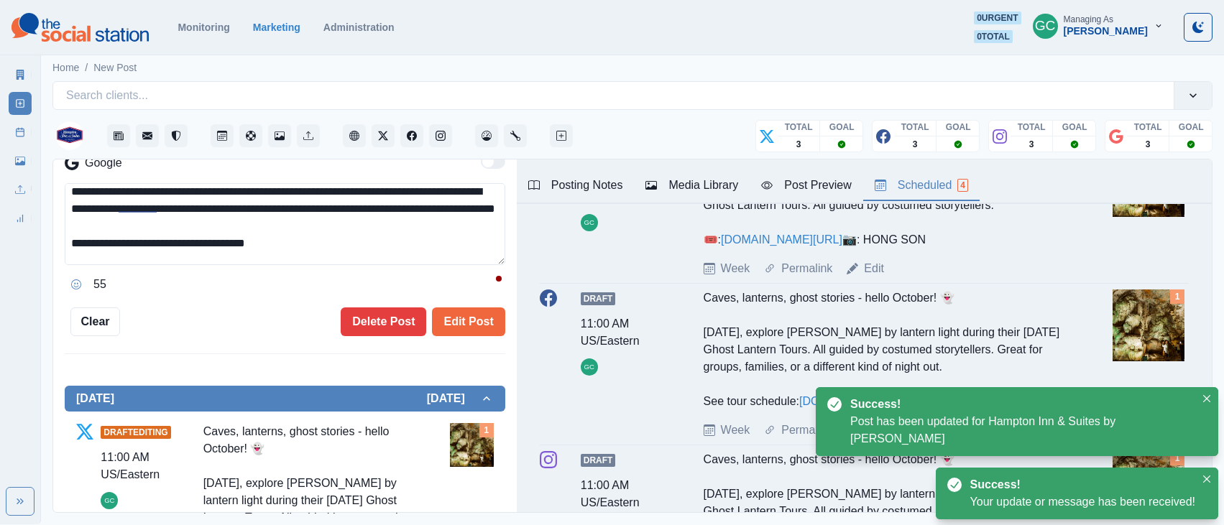
scroll to position [69, 0]
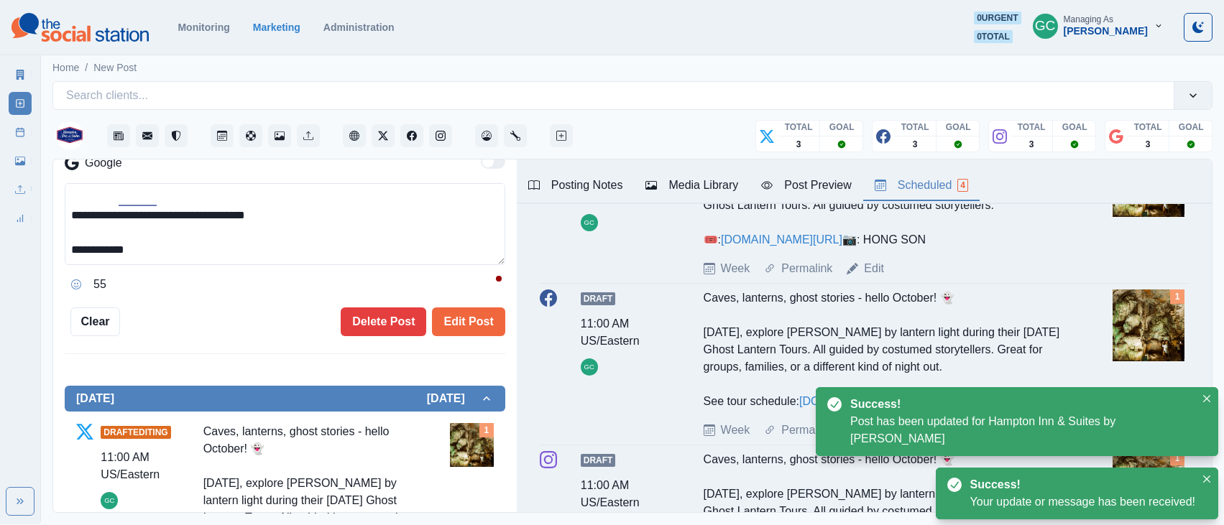
drag, startPoint x: 251, startPoint y: 210, endPoint x: 26, endPoint y: 213, distance: 224.9
click at [26, 213] on div "**********" at bounding box center [612, 262] width 1224 height 524
paste textarea "**********"
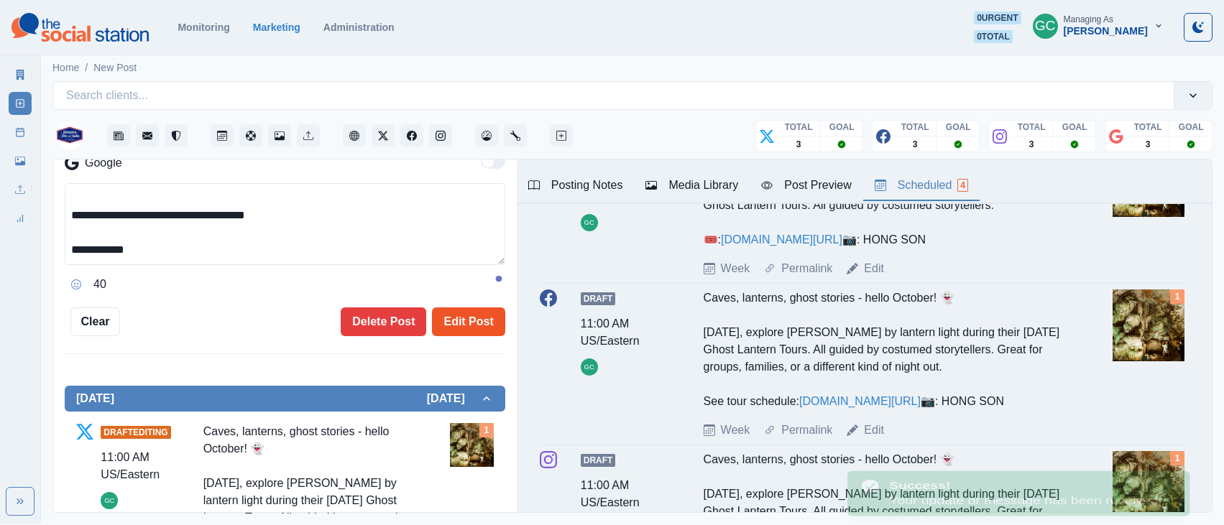
scroll to position [68, 0]
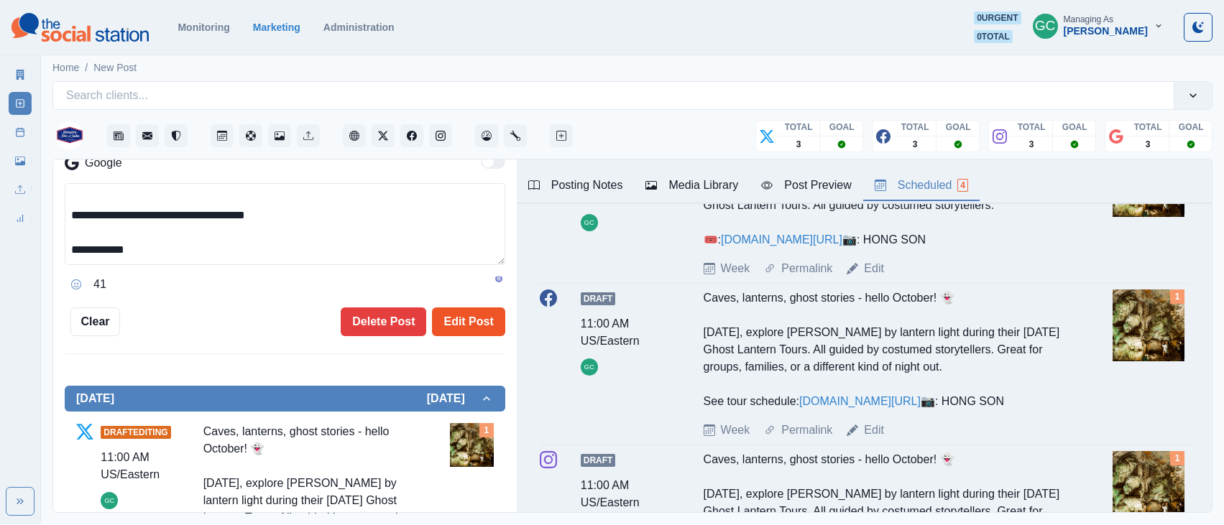
type textarea "**********"
drag, startPoint x: 464, startPoint y: 311, endPoint x: 527, endPoint y: 333, distance: 66.4
click at [465, 311] on button "Edit Post" at bounding box center [468, 322] width 73 height 29
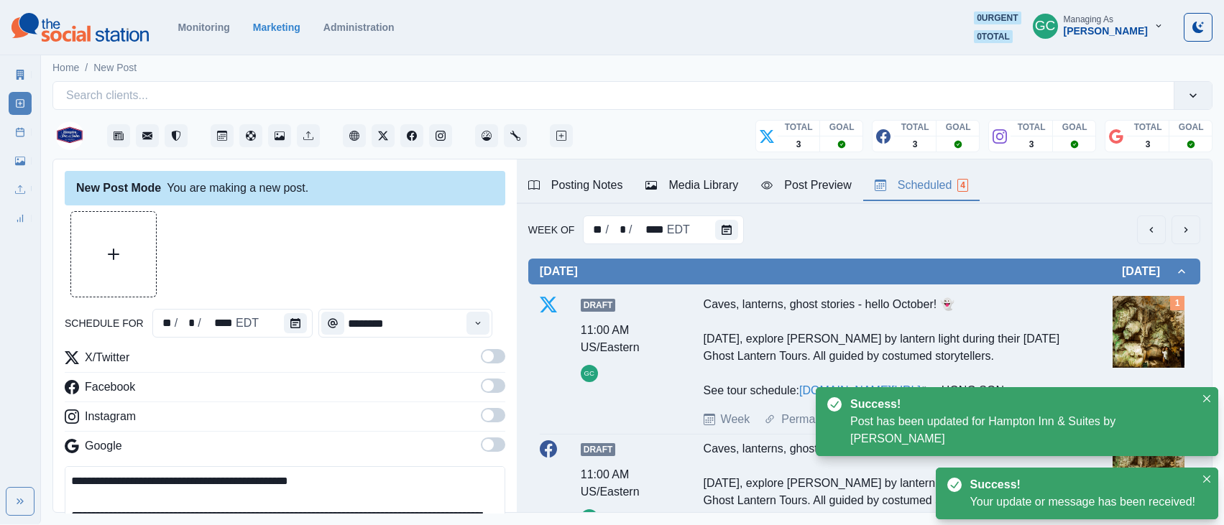
click at [312, 323] on div "schedule for ** / * / **** EDT ********" at bounding box center [285, 323] width 440 height 29
click at [305, 324] on div at bounding box center [298, 323] width 29 height 29
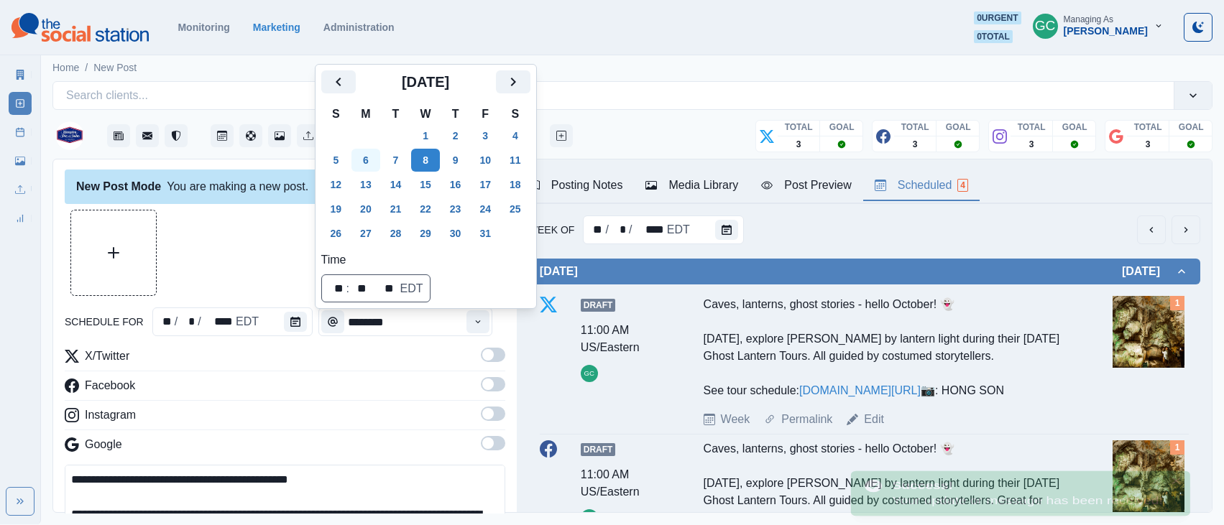
click at [367, 160] on button "6" at bounding box center [365, 160] width 29 height 23
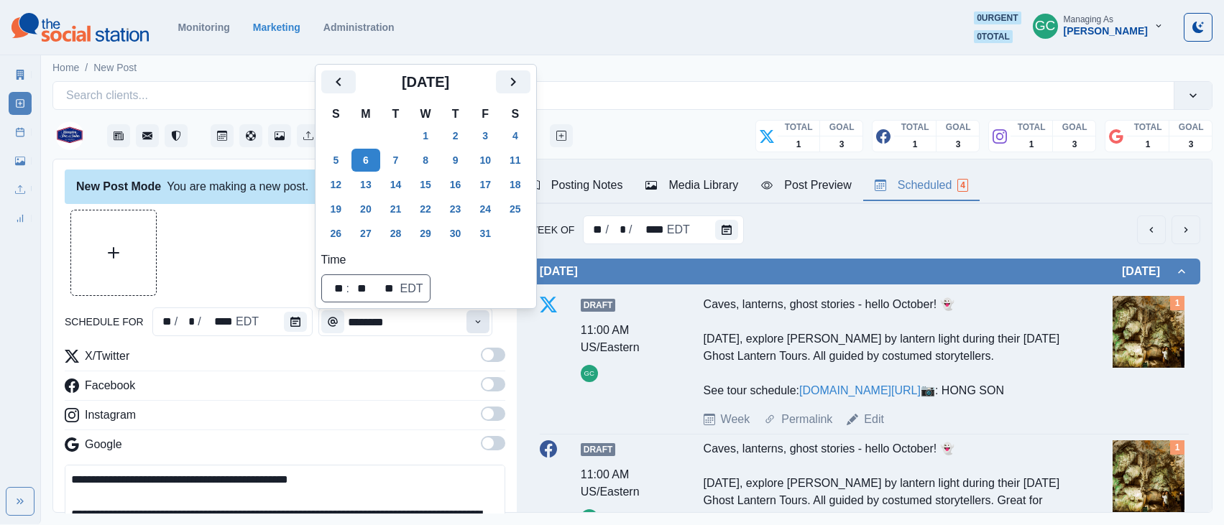
click at [483, 324] on icon "Time" at bounding box center [478, 322] width 10 height 10
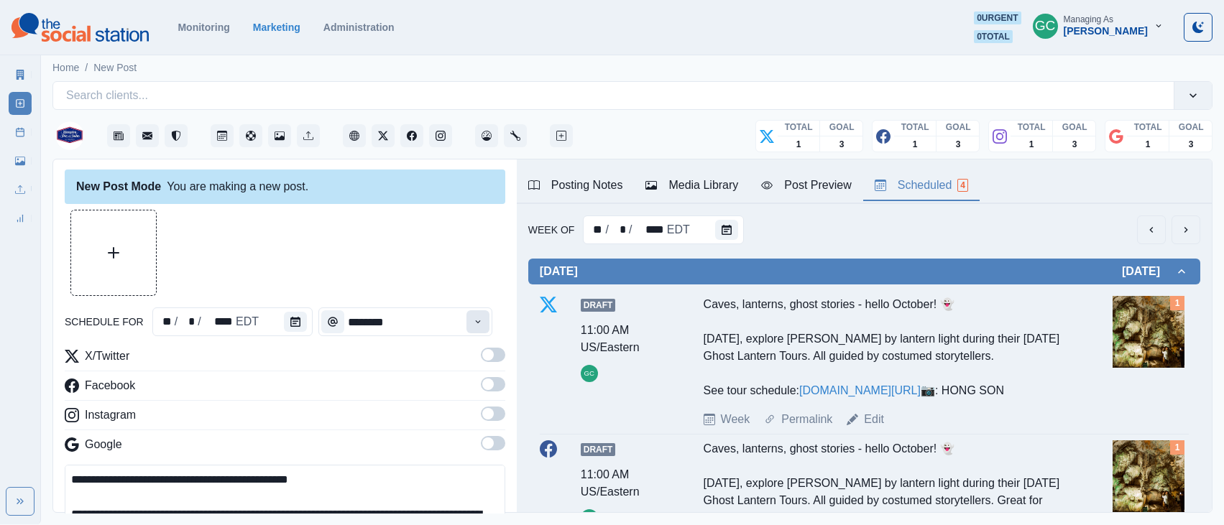
click at [481, 323] on icon "Time" at bounding box center [478, 321] width 5 height 3
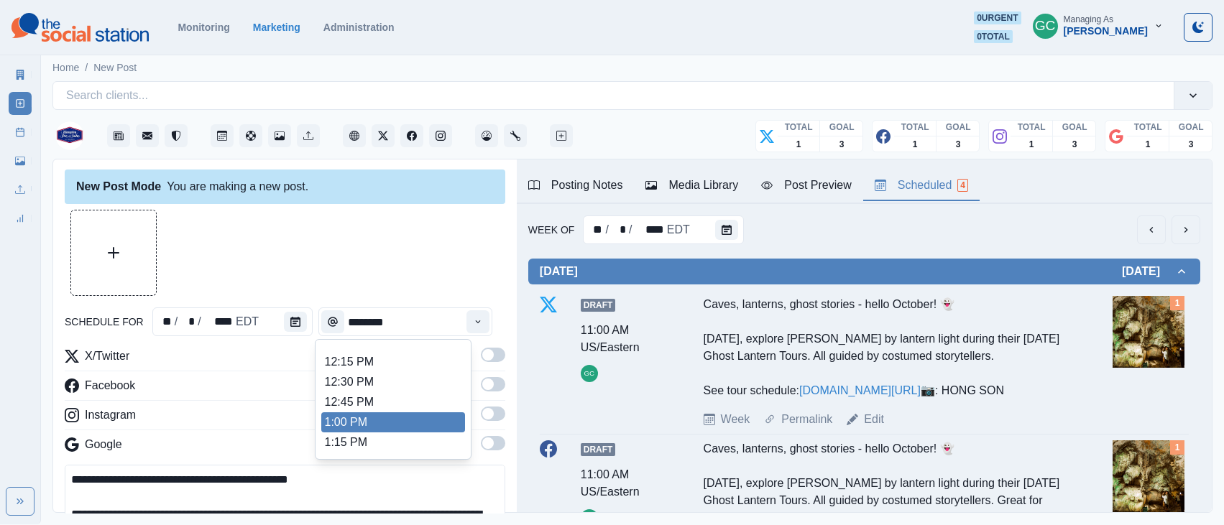
click at [395, 425] on li "1:00 PM" at bounding box center [393, 422] width 144 height 20
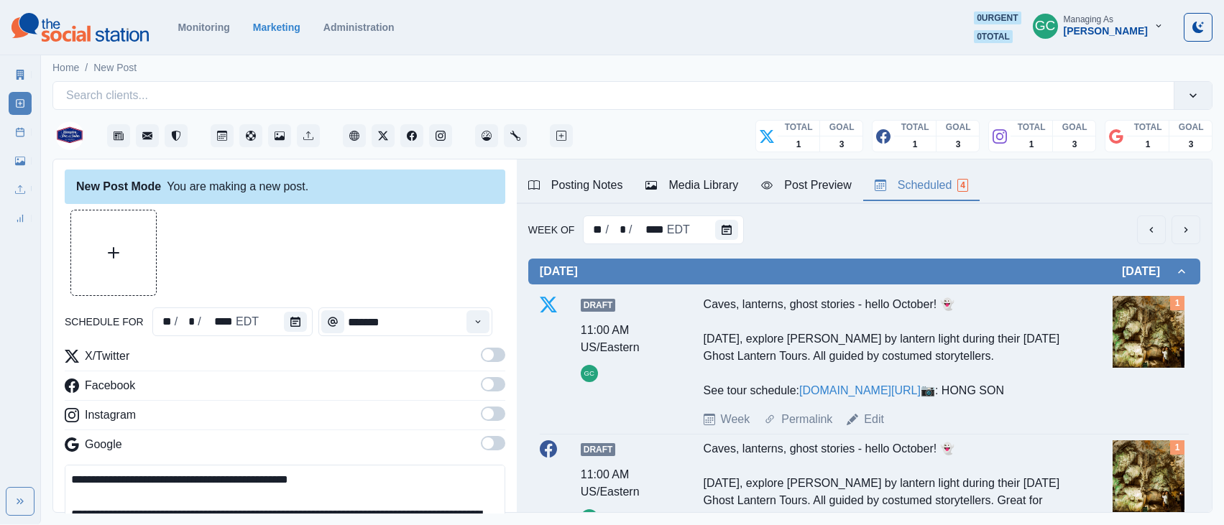
click at [484, 445] on span at bounding box center [487, 443] width 11 height 11
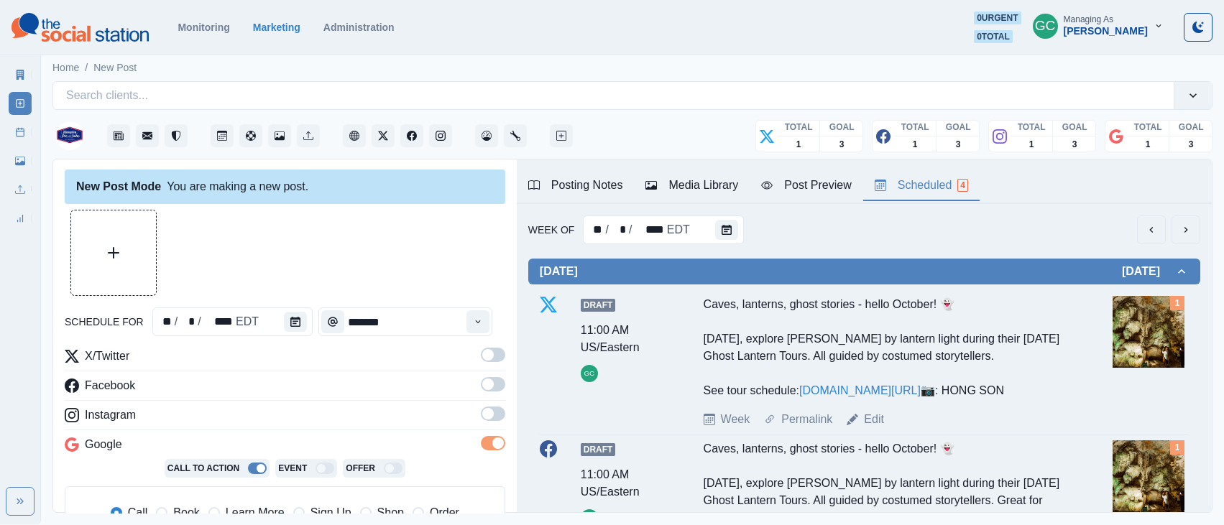
drag, startPoint x: 494, startPoint y: 420, endPoint x: 494, endPoint y: 408, distance: 12.2
click at [494, 419] on span at bounding box center [493, 414] width 24 height 14
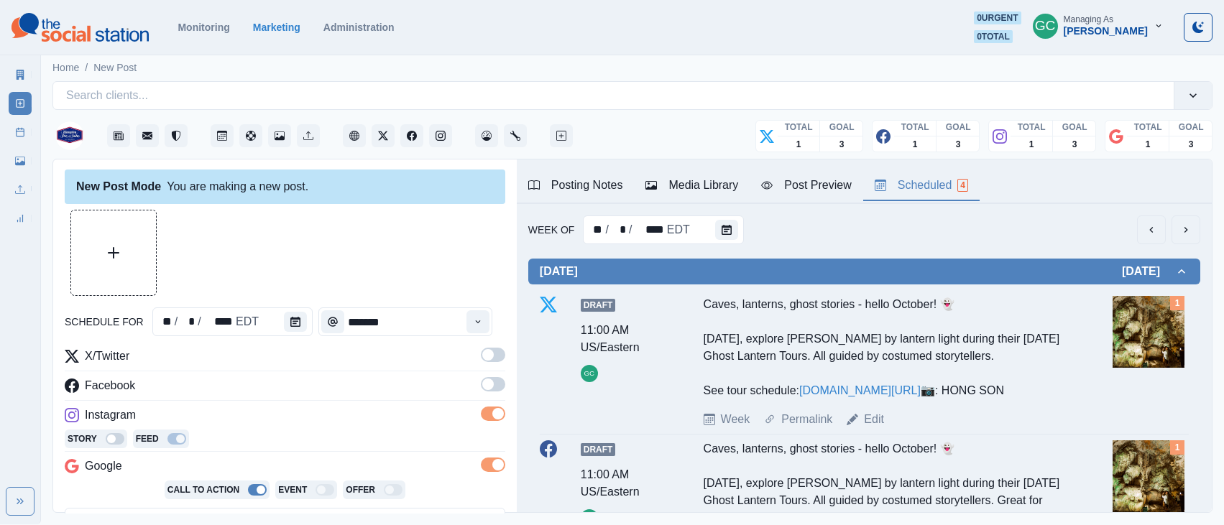
drag, startPoint x: 494, startPoint y: 389, endPoint x: 491, endPoint y: 360, distance: 28.9
click at [494, 389] on span at bounding box center [493, 384] width 24 height 14
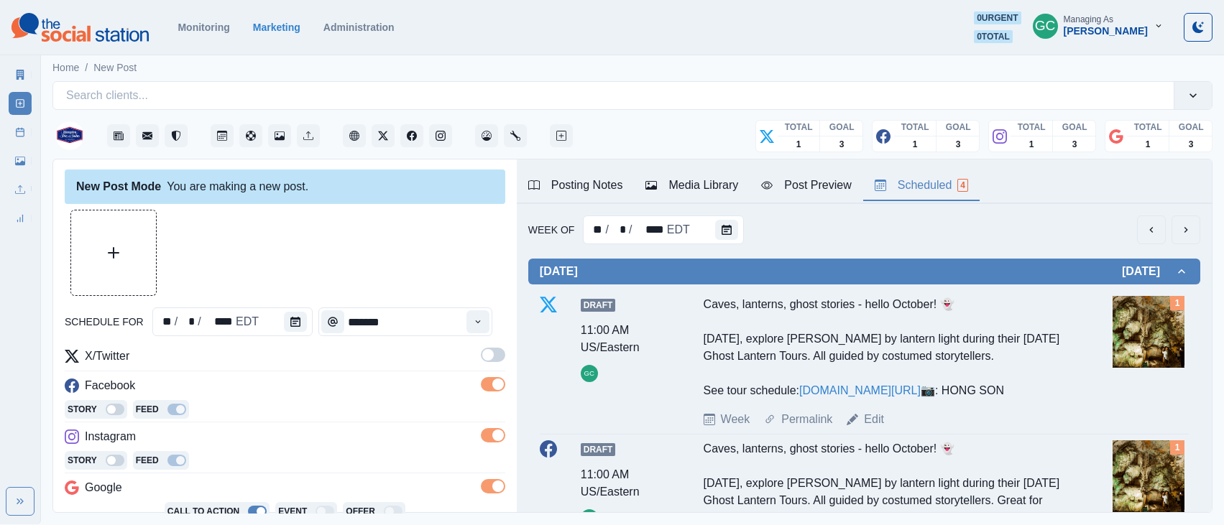
click at [491, 360] on span at bounding box center [493, 355] width 24 height 14
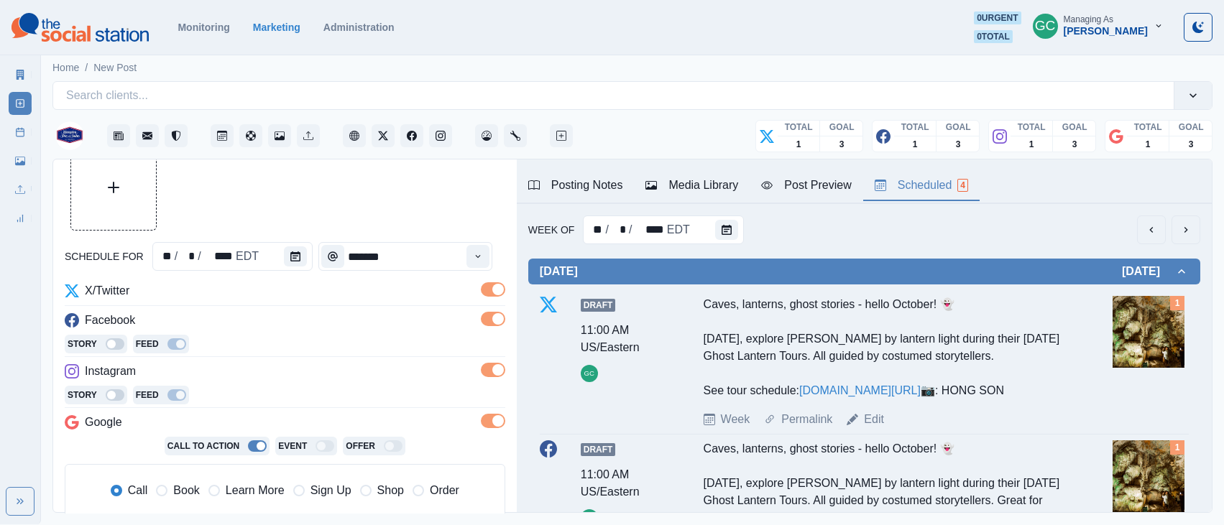
drag, startPoint x: 253, startPoint y: 486, endPoint x: 347, endPoint y: 416, distance: 117.1
click at [253, 486] on span "Learn More" at bounding box center [255, 490] width 59 height 17
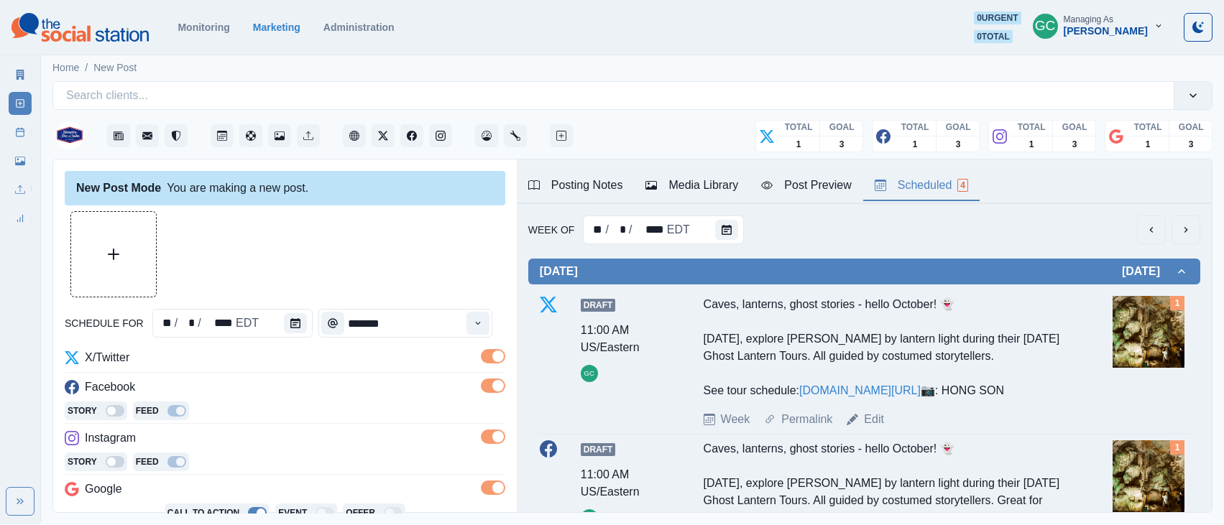
click at [700, 180] on div "Media Library" at bounding box center [691, 185] width 93 height 17
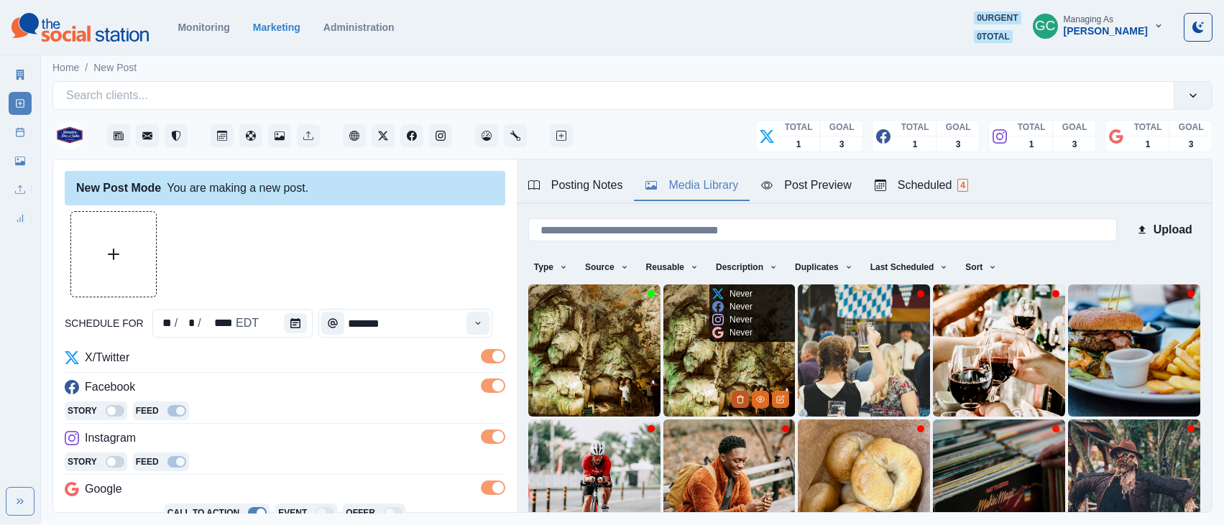
click at [747, 398] on button "Delete Media" at bounding box center [739, 399] width 17 height 17
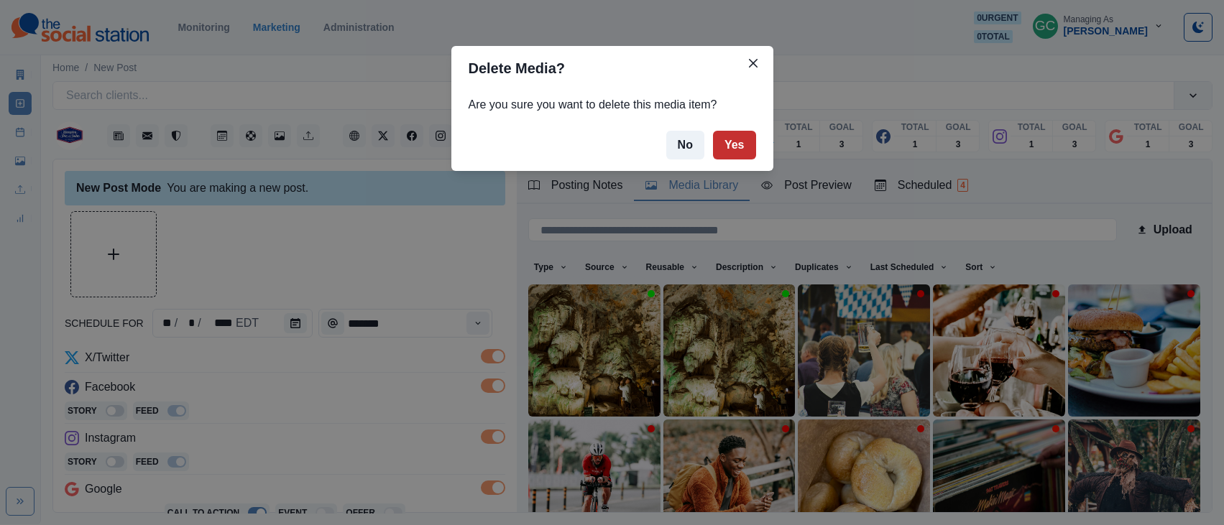
click at [746, 145] on button "Yes" at bounding box center [734, 145] width 43 height 29
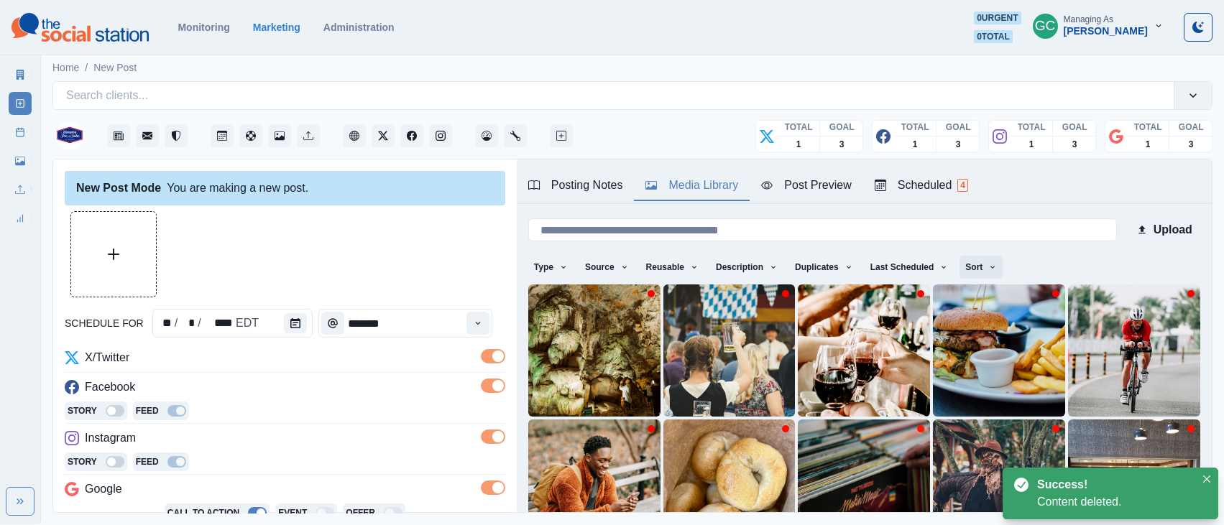
click at [981, 260] on button "Sort" at bounding box center [980, 267] width 43 height 23
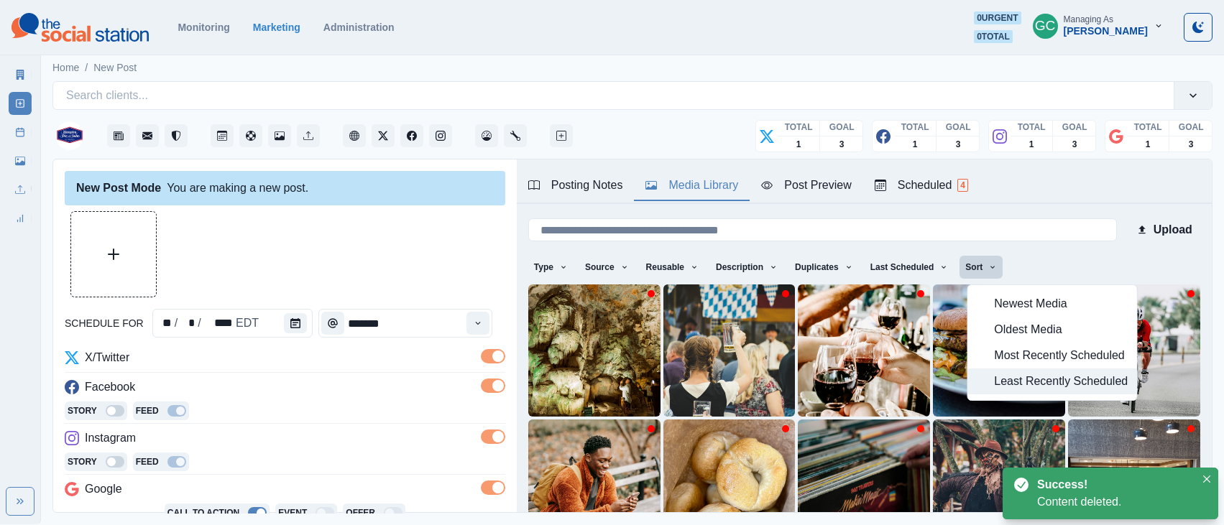
click at [995, 387] on span "Least Recently Scheduled" at bounding box center [1061, 381] width 134 height 17
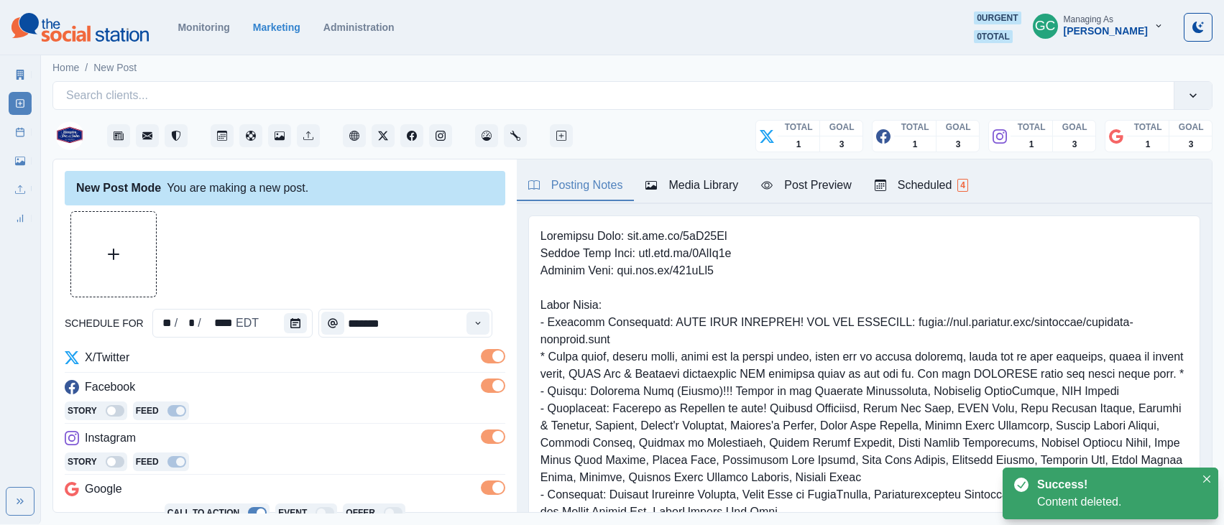
click at [566, 191] on div "Posting Notes" at bounding box center [575, 185] width 95 height 17
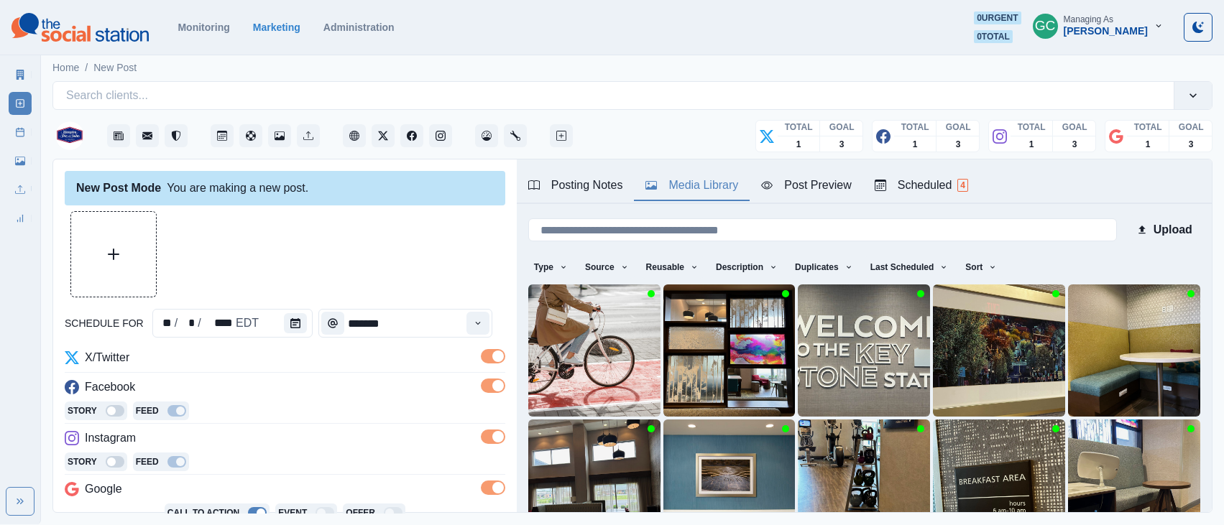
click at [711, 188] on div "Media Library" at bounding box center [691, 185] width 93 height 17
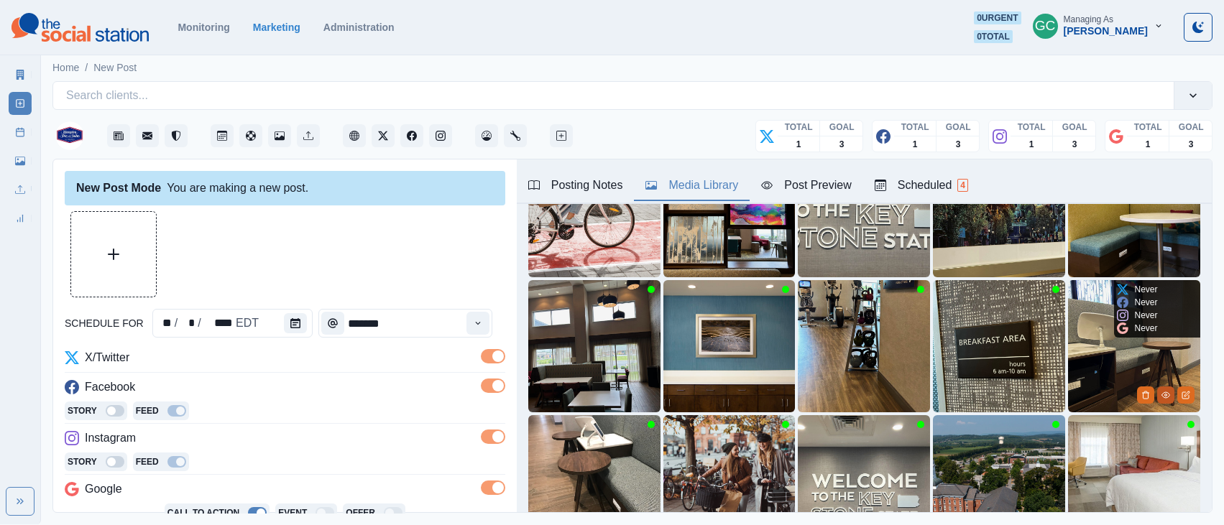
click at [1165, 397] on icon "View Media" at bounding box center [1165, 395] width 9 height 9
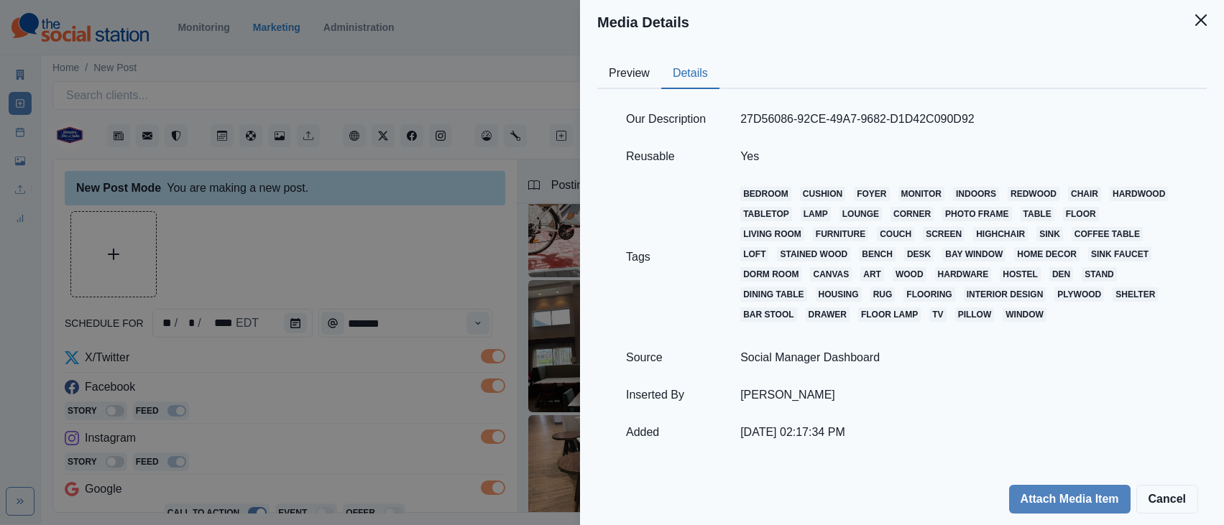
click at [704, 77] on button "Details" at bounding box center [690, 74] width 58 height 30
click at [414, 218] on div "Media Details Preview Details Our Description 27D56086-92CE-49A7-9682-D1D42C090…" at bounding box center [612, 262] width 1224 height 525
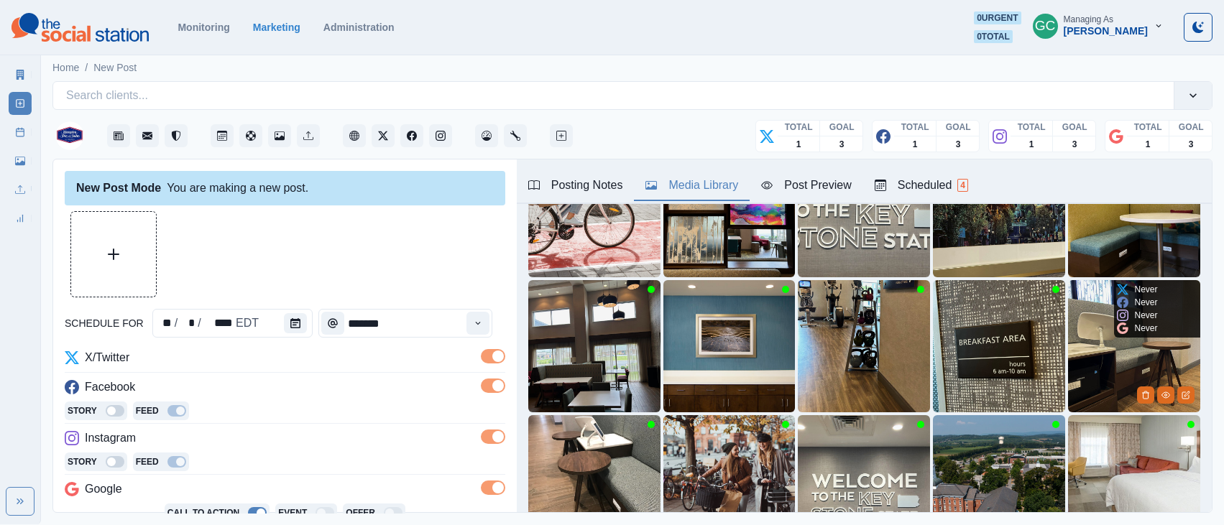
click at [1133, 370] on img at bounding box center [1134, 346] width 132 height 132
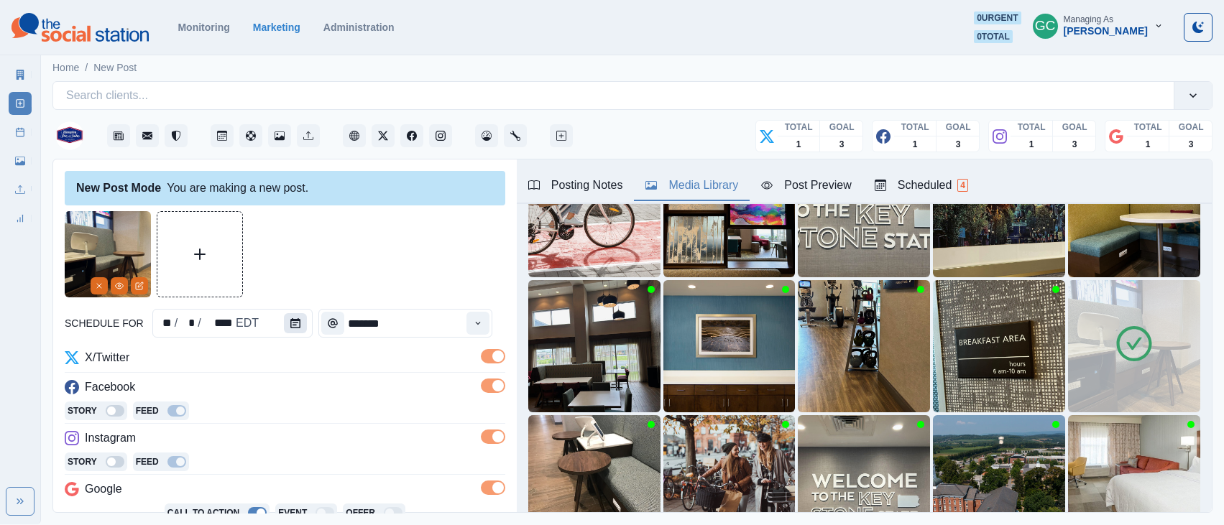
click at [290, 323] on icon "Calendar" at bounding box center [295, 323] width 10 height 10
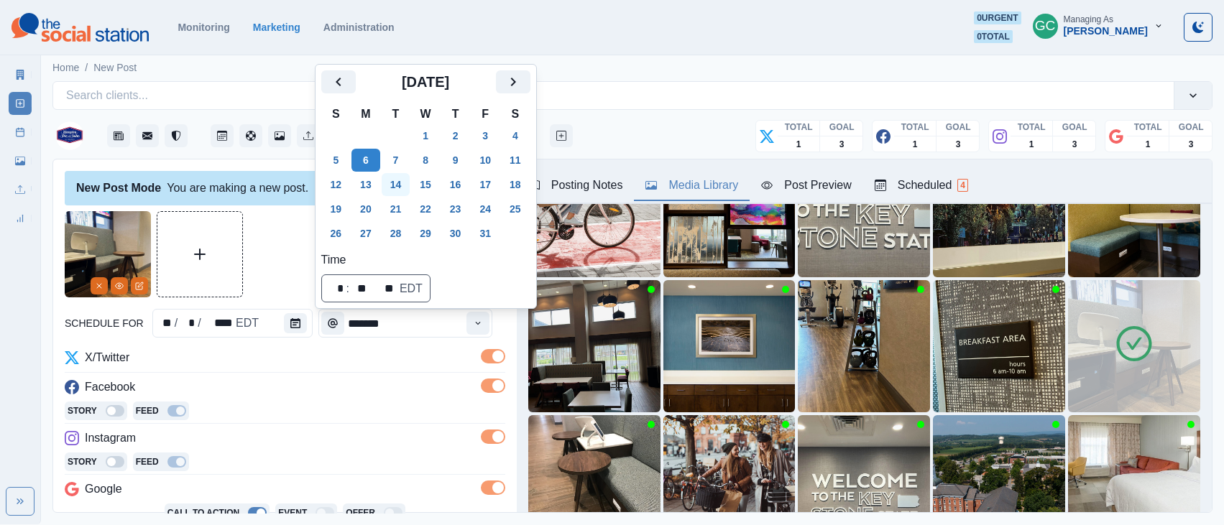
click at [397, 183] on button "14" at bounding box center [396, 184] width 29 height 23
click at [372, 376] on div "**********" at bounding box center [285, 492] width 440 height 287
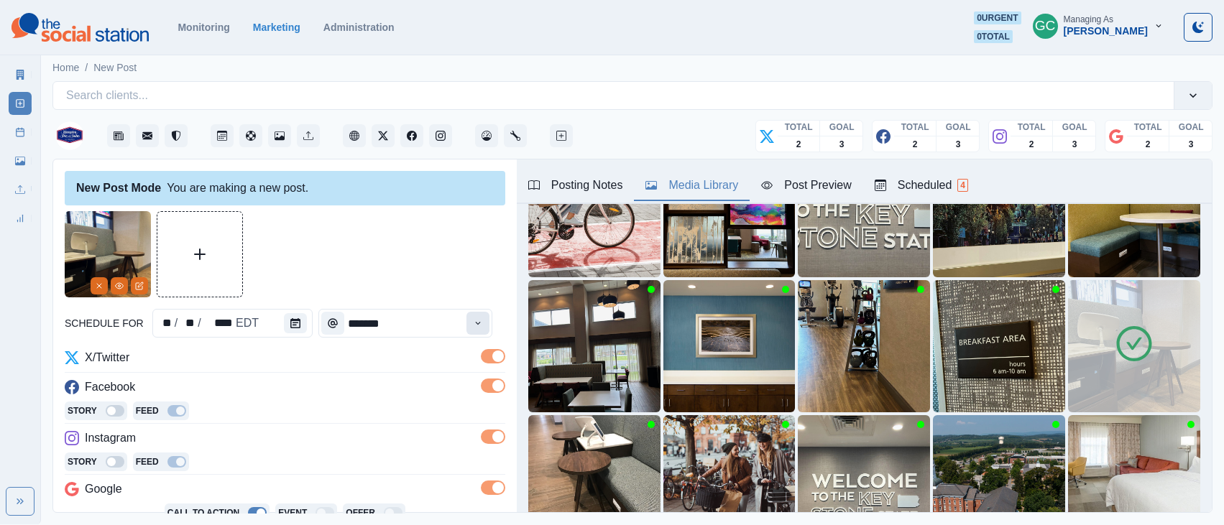
click at [481, 324] on icon "Time" at bounding box center [478, 323] width 5 height 3
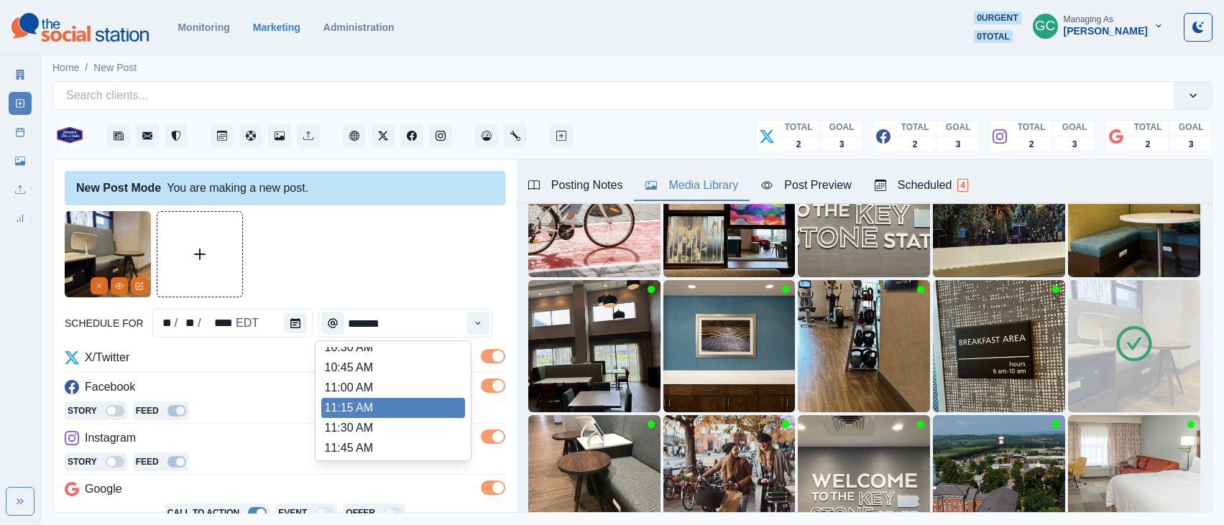
click at [387, 415] on li "11:15 AM" at bounding box center [393, 408] width 144 height 20
type input "********"
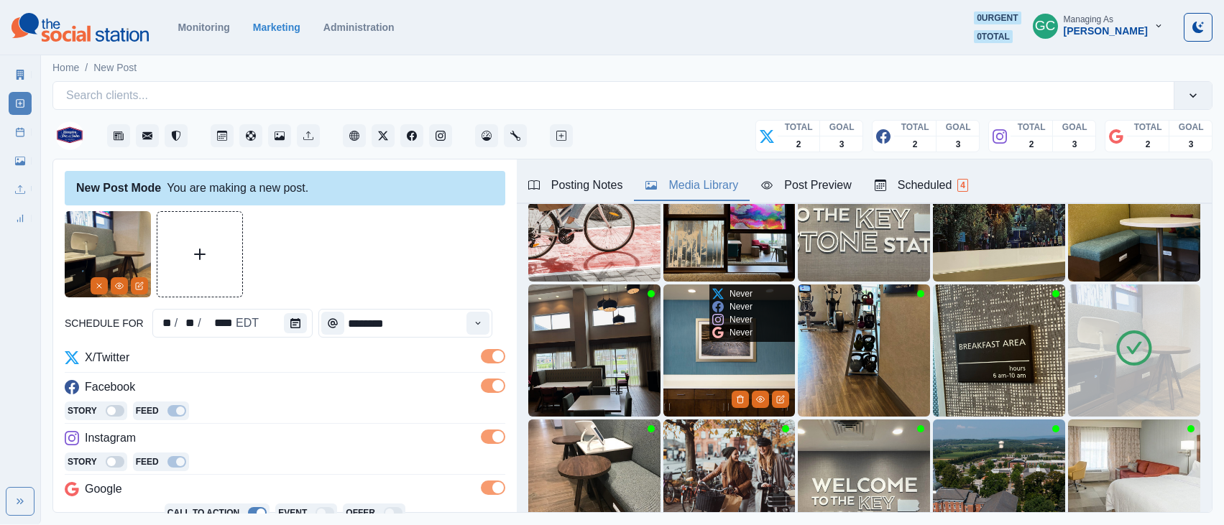
scroll to position [267, 0]
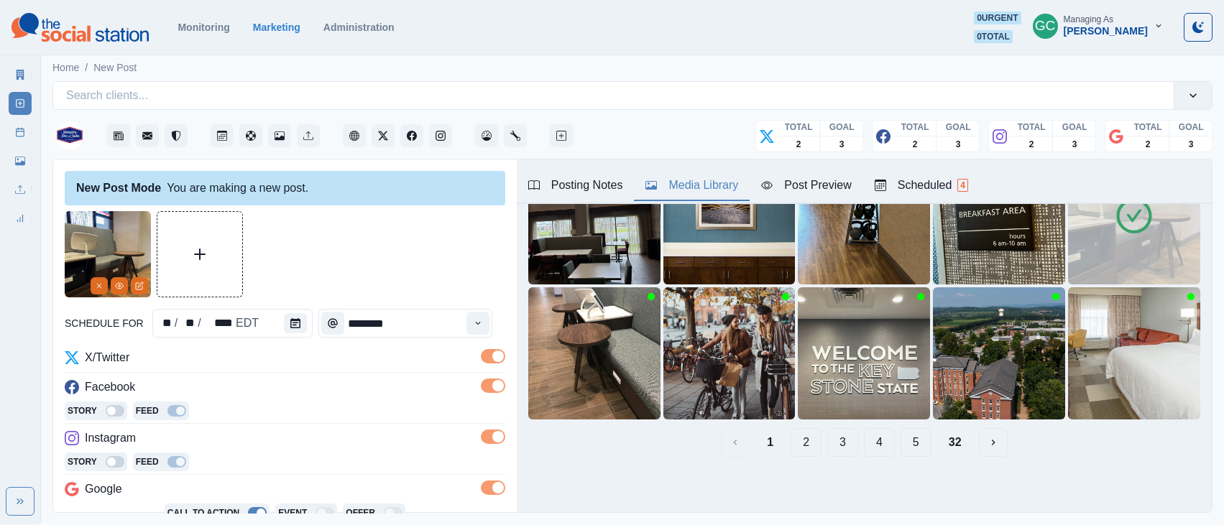
click at [808, 443] on button "2" at bounding box center [805, 442] width 31 height 29
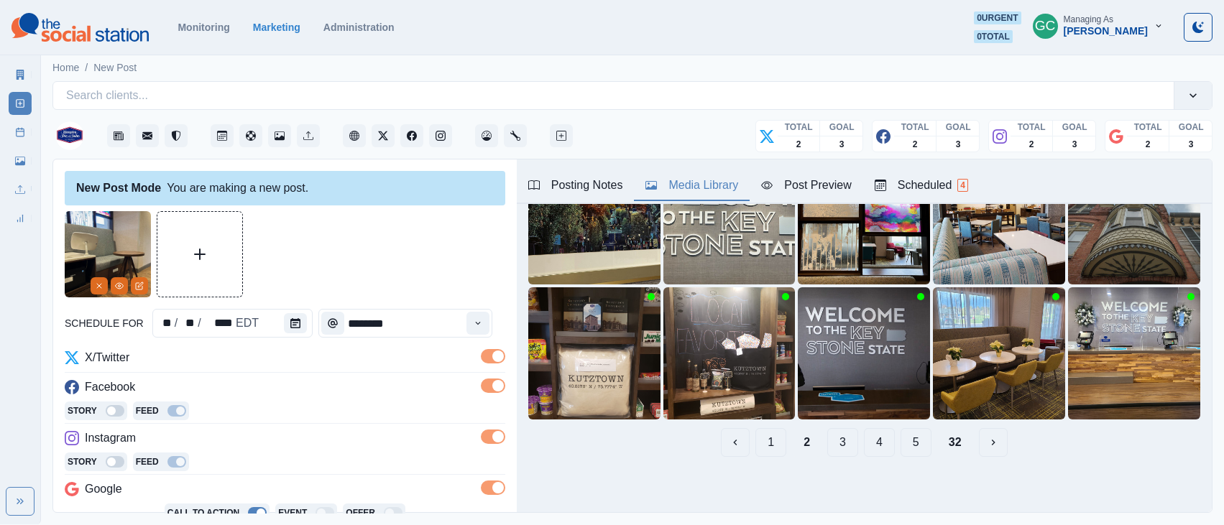
click at [827, 448] on button "3" at bounding box center [842, 442] width 31 height 29
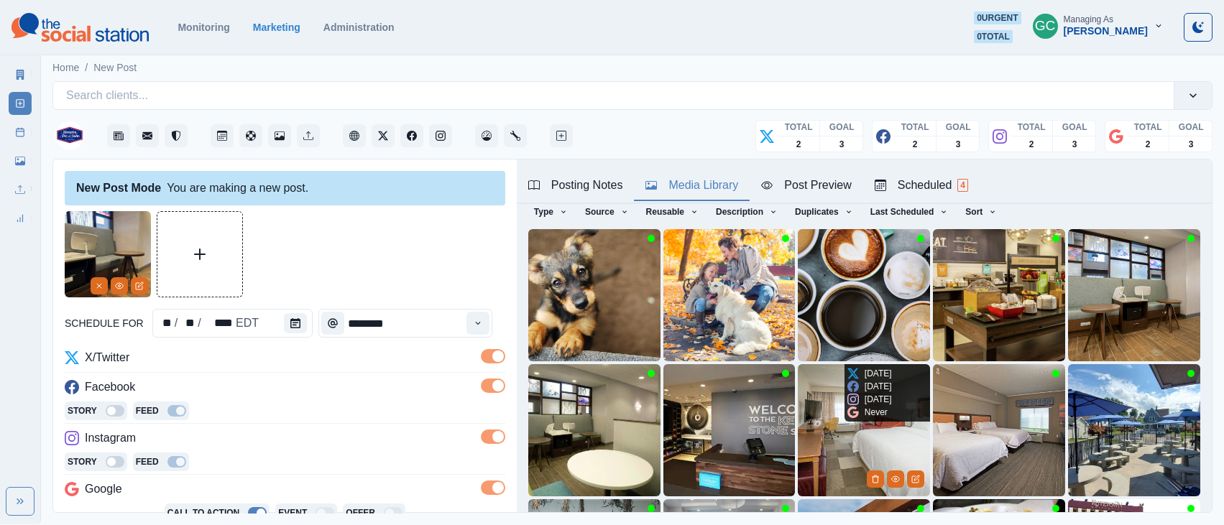
scroll to position [44, 0]
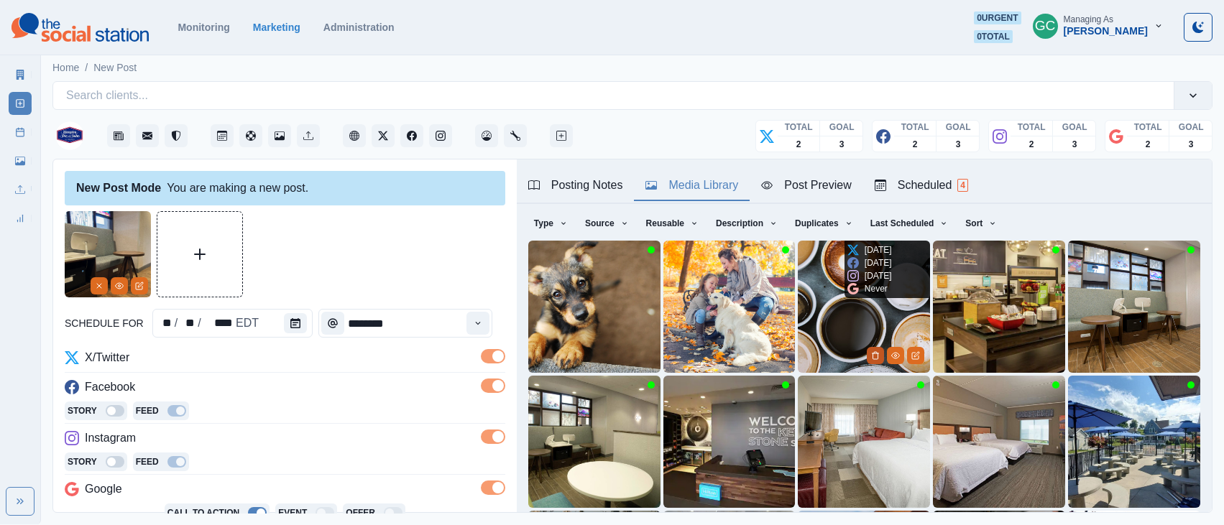
click at [872, 356] on icon "Delete Media" at bounding box center [875, 355] width 9 height 9
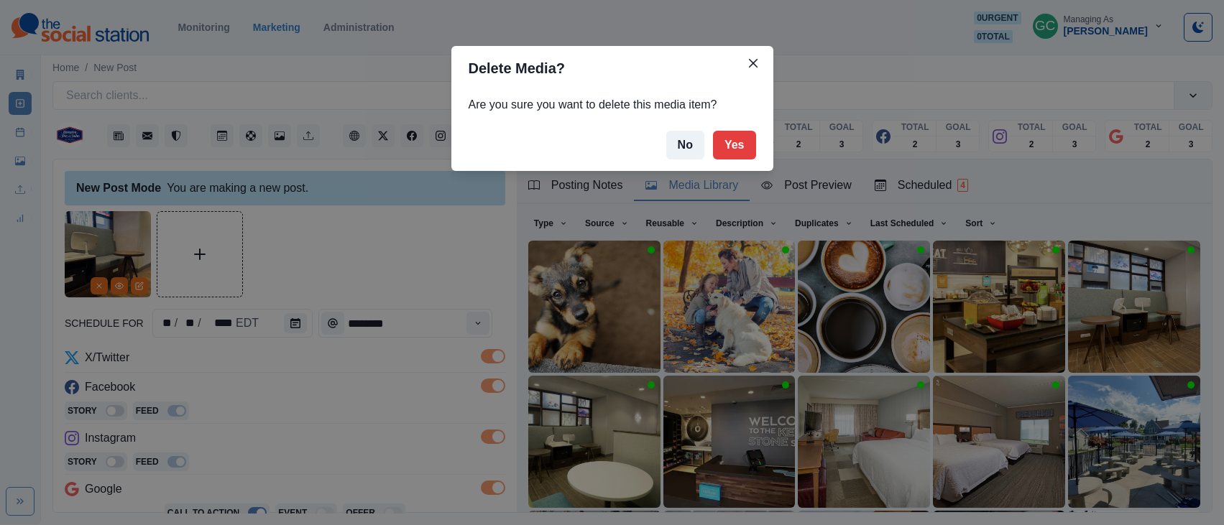
drag, startPoint x: 740, startPoint y: 152, endPoint x: 736, endPoint y: 160, distance: 8.0
click at [740, 152] on button "Yes" at bounding box center [734, 145] width 43 height 29
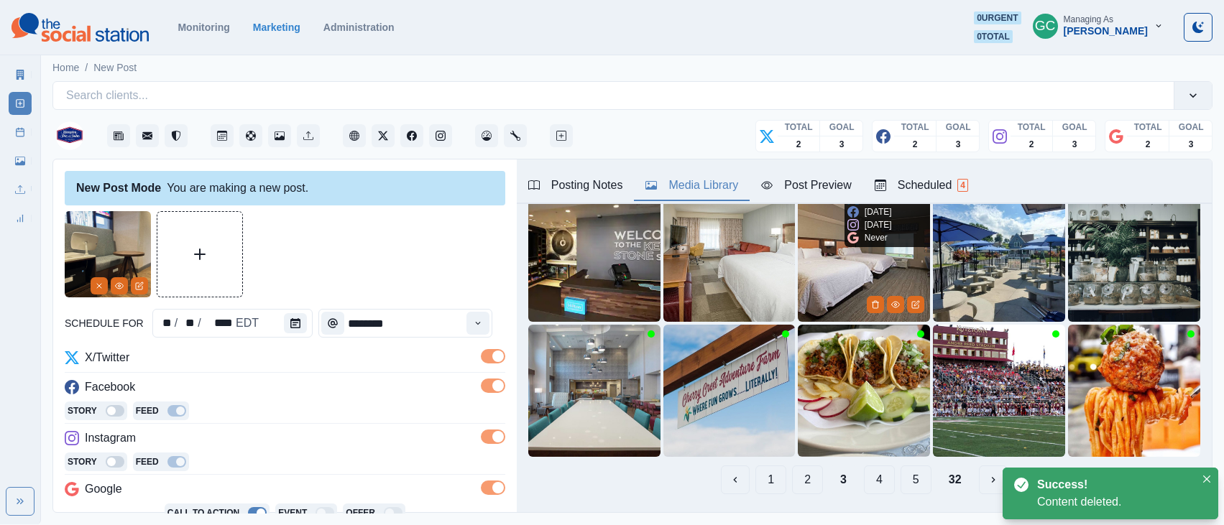
scroll to position [267, 0]
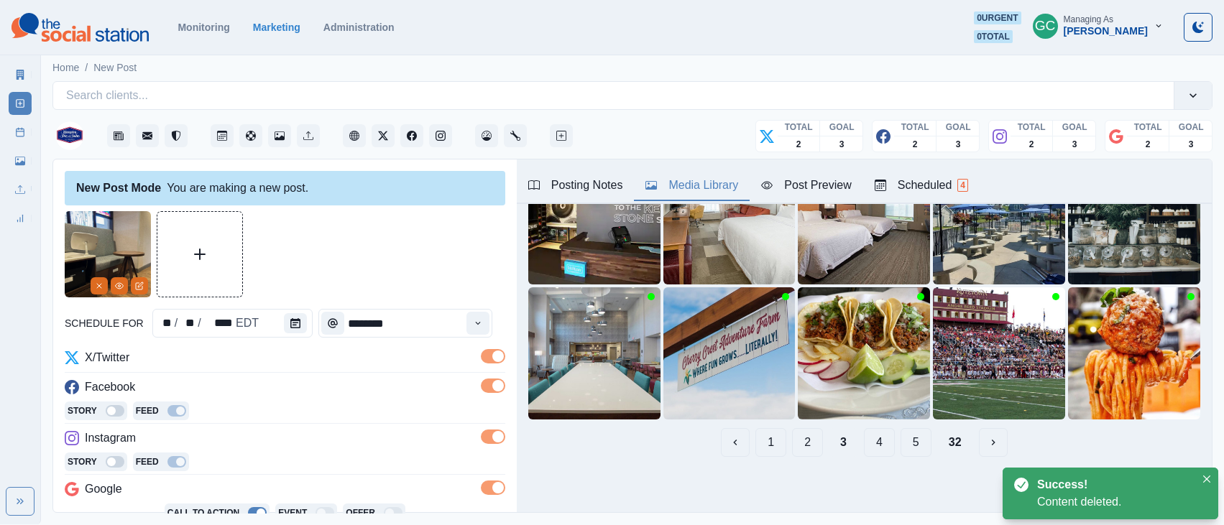
click at [867, 446] on button "4" at bounding box center [879, 442] width 31 height 29
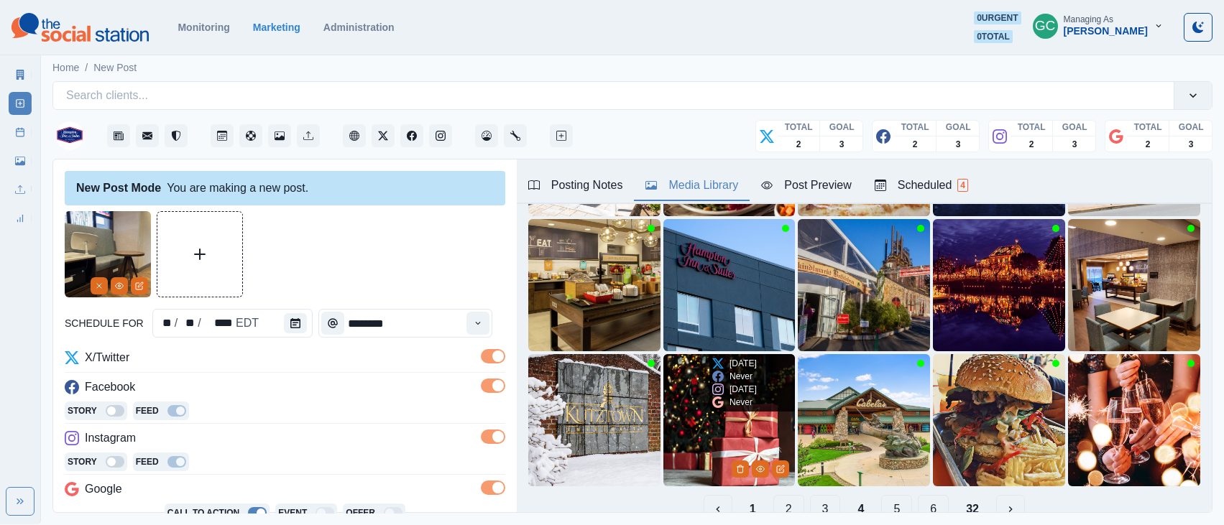
scroll to position [125, 0]
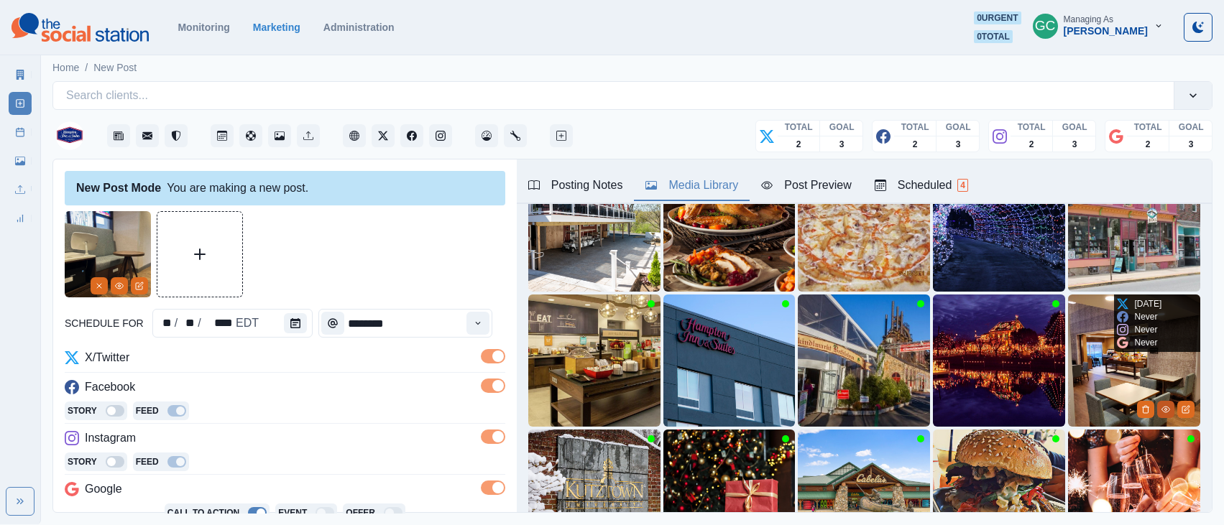
click at [1161, 406] on icon "View Media" at bounding box center [1165, 409] width 9 height 9
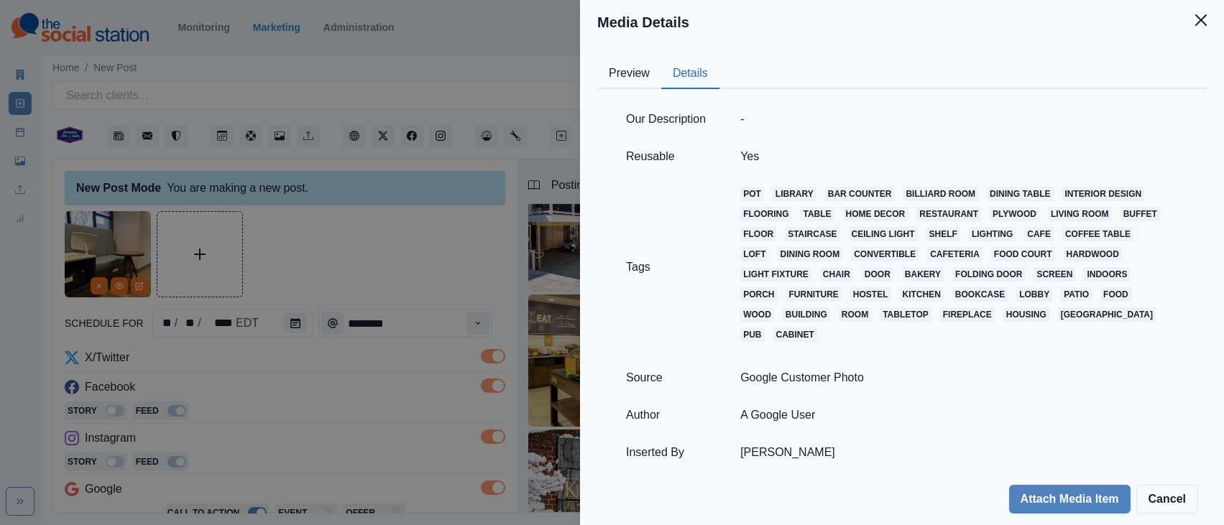
click at [683, 59] on button "Details" at bounding box center [690, 74] width 58 height 30
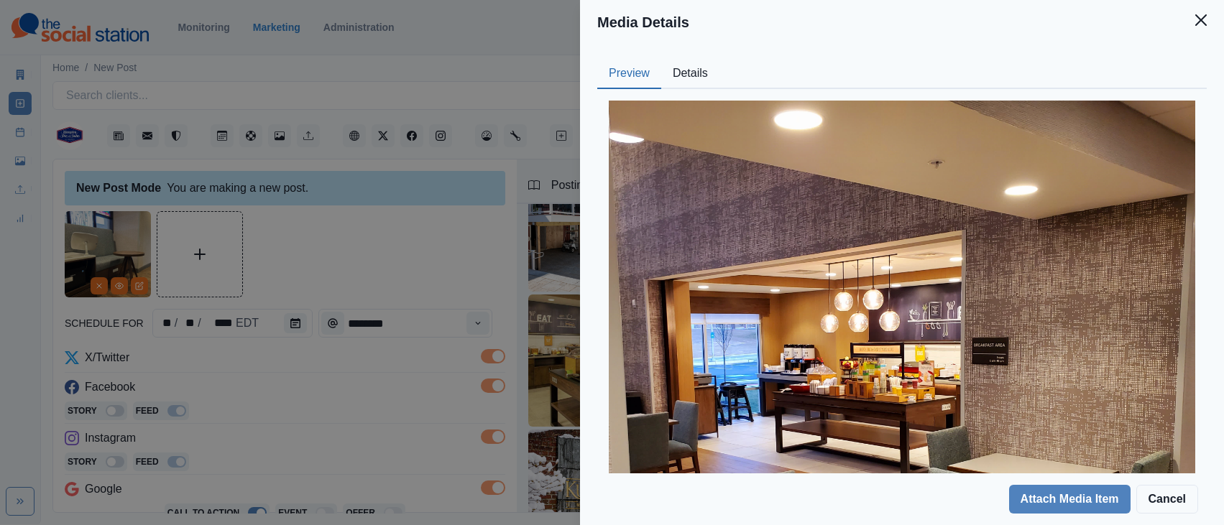
click at [629, 74] on button "Preview" at bounding box center [629, 74] width 64 height 30
click at [405, 279] on div "Media Details Preview Details Our Description - Reusable Yes Tags pot library b…" at bounding box center [612, 262] width 1224 height 525
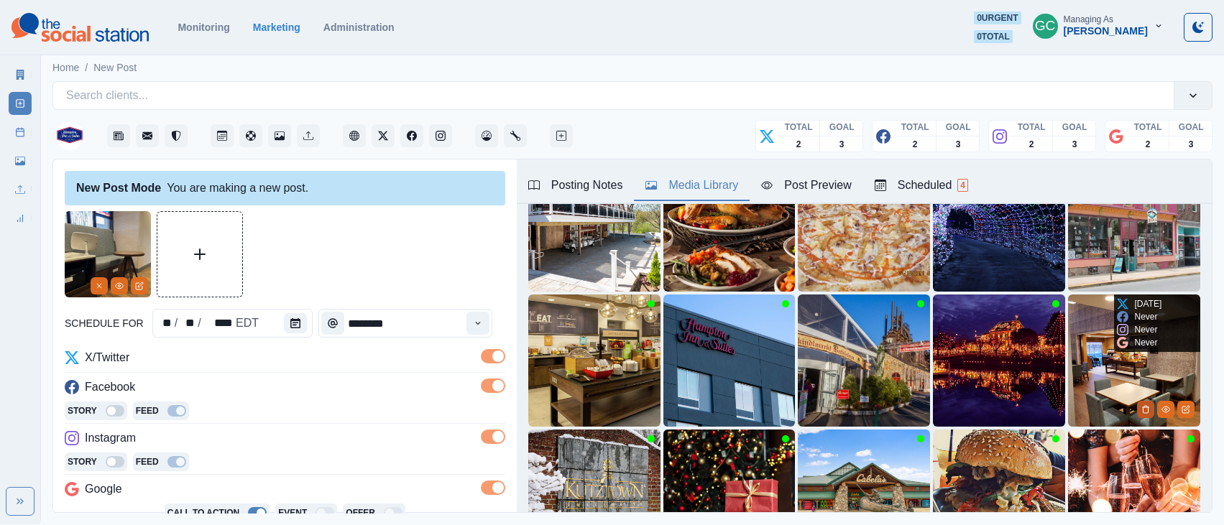
click at [1141, 409] on icon "Delete Media" at bounding box center [1145, 409] width 9 height 9
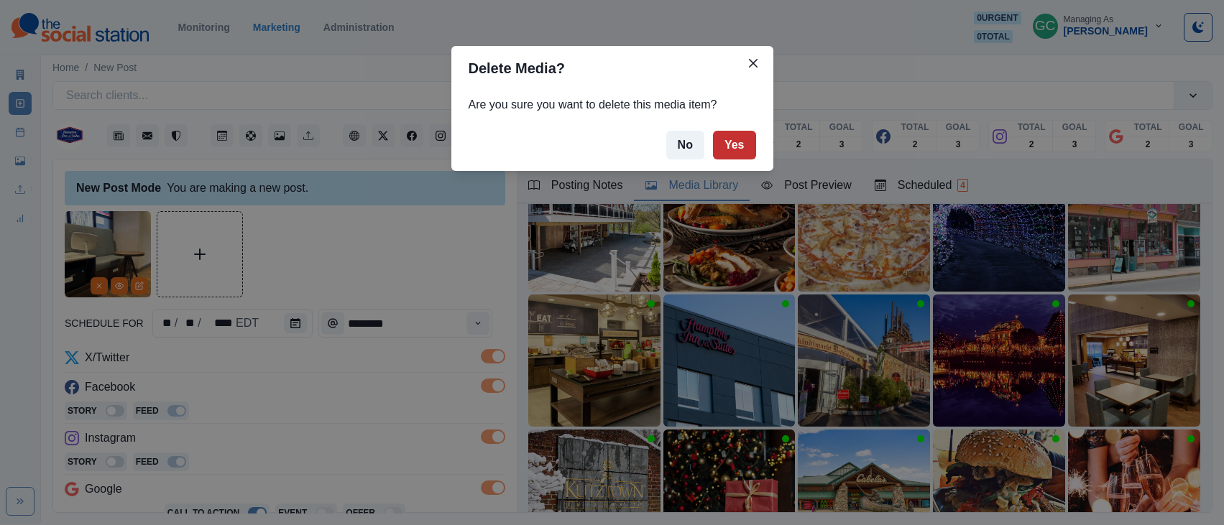
click at [738, 139] on button "Yes" at bounding box center [734, 145] width 43 height 29
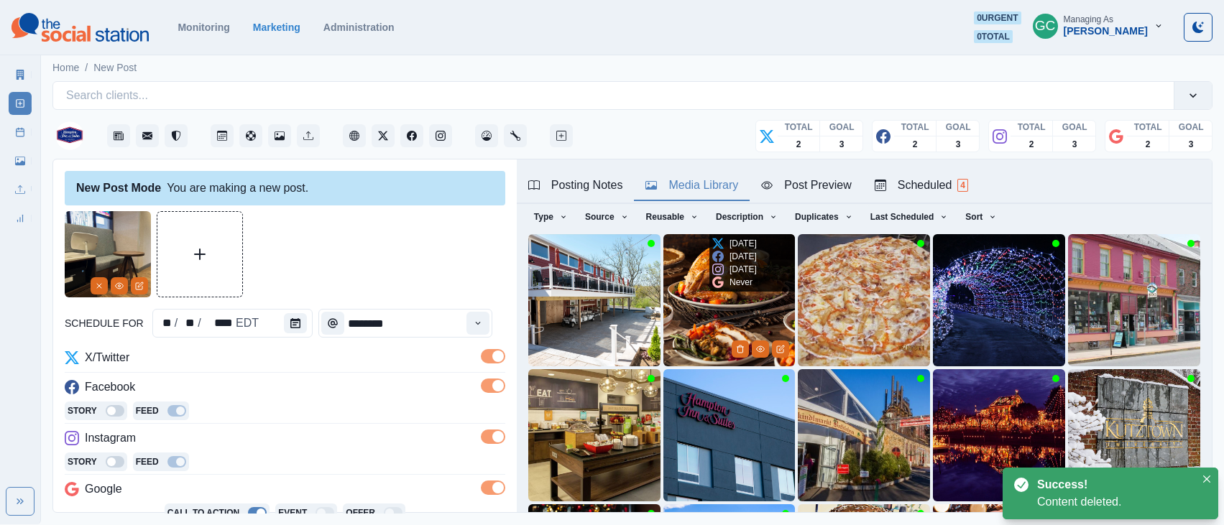
scroll to position [0, 0]
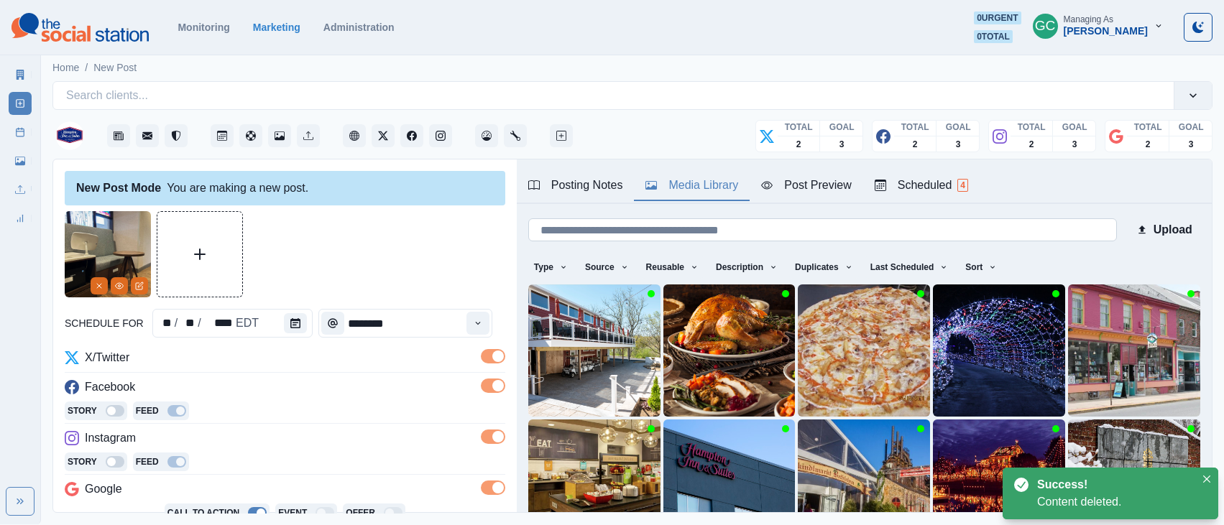
click at [703, 234] on input at bounding box center [822, 229] width 588 height 23
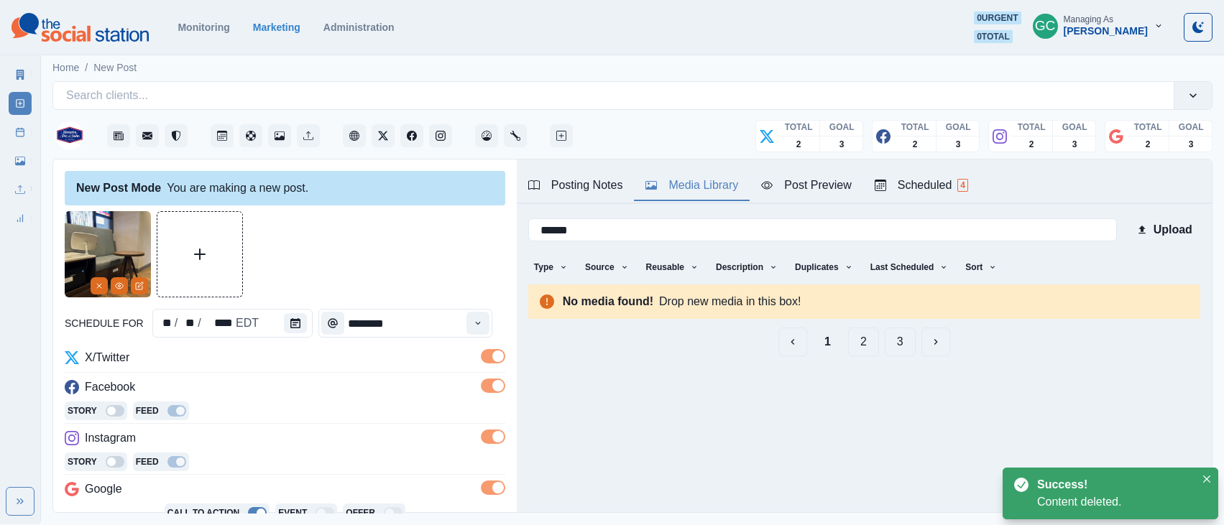
type input "******"
click at [823, 340] on button "1" at bounding box center [827, 342] width 29 height 29
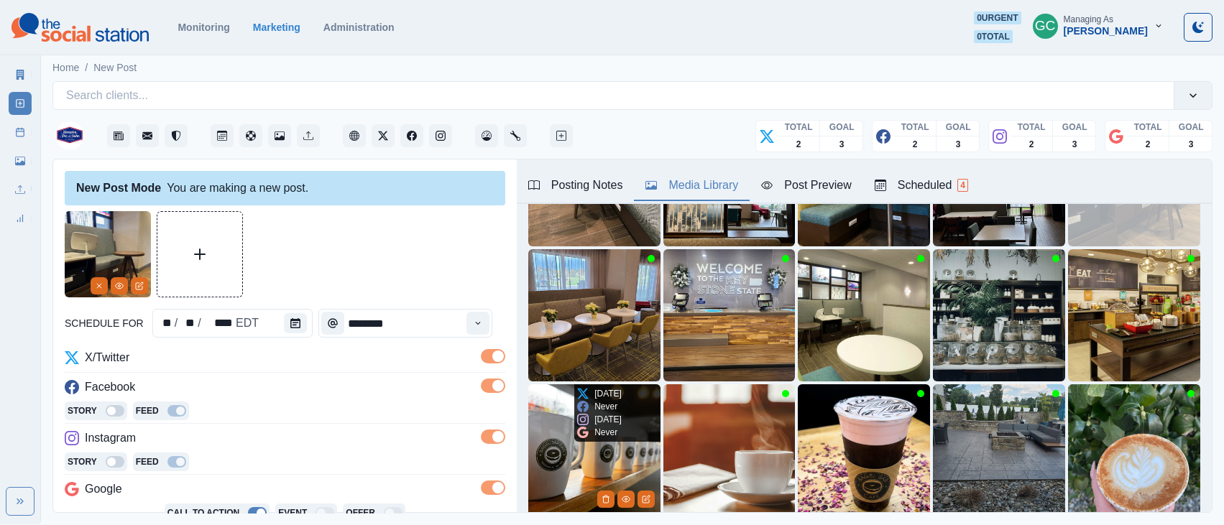
scroll to position [204, 0]
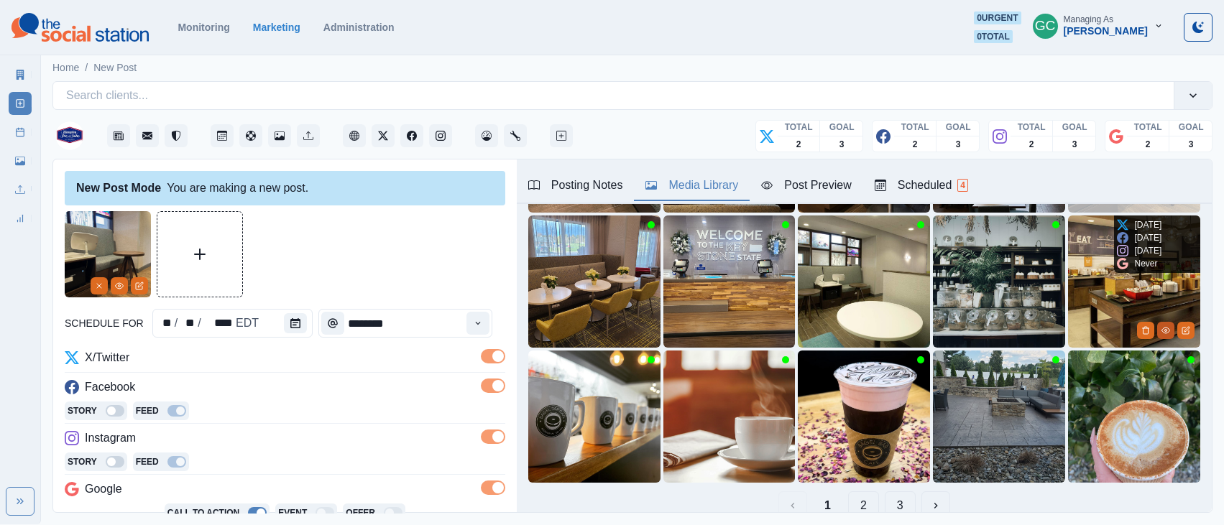
click at [1164, 328] on icon "View Media" at bounding box center [1165, 331] width 8 height 6
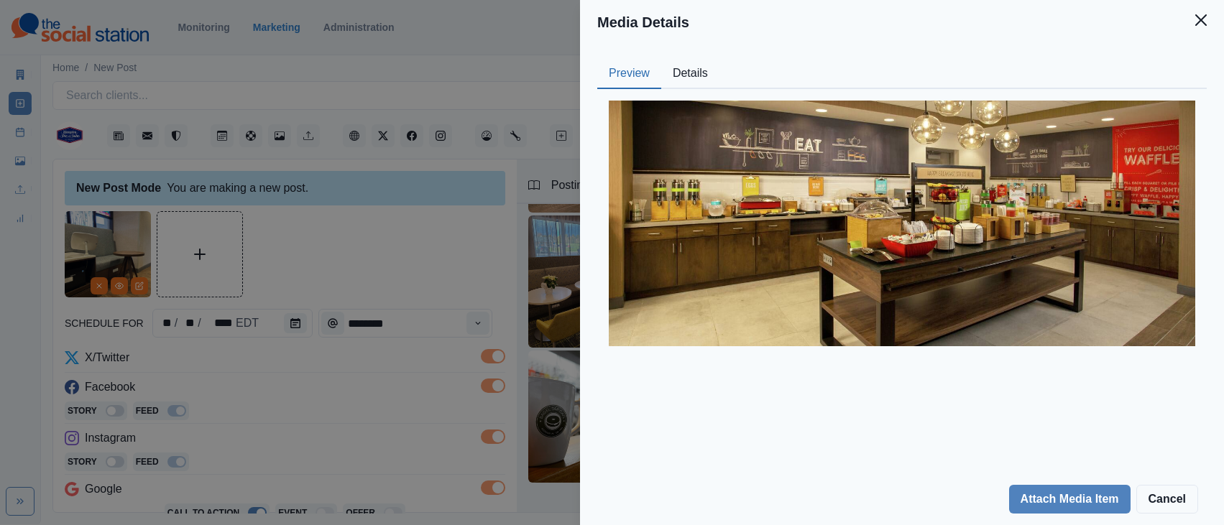
drag, startPoint x: 699, startPoint y: 65, endPoint x: 652, endPoint y: 70, distance: 46.9
click at [698, 66] on button "Details" at bounding box center [690, 74] width 58 height 30
click at [629, 71] on button "Preview" at bounding box center [629, 74] width 64 height 30
drag, startPoint x: 329, startPoint y: 380, endPoint x: 331, endPoint y: 372, distance: 8.0
click at [330, 380] on div "Media Details Preview Details Our Description abekz-breakfast1 Reusable Yes Tag…" at bounding box center [612, 262] width 1224 height 525
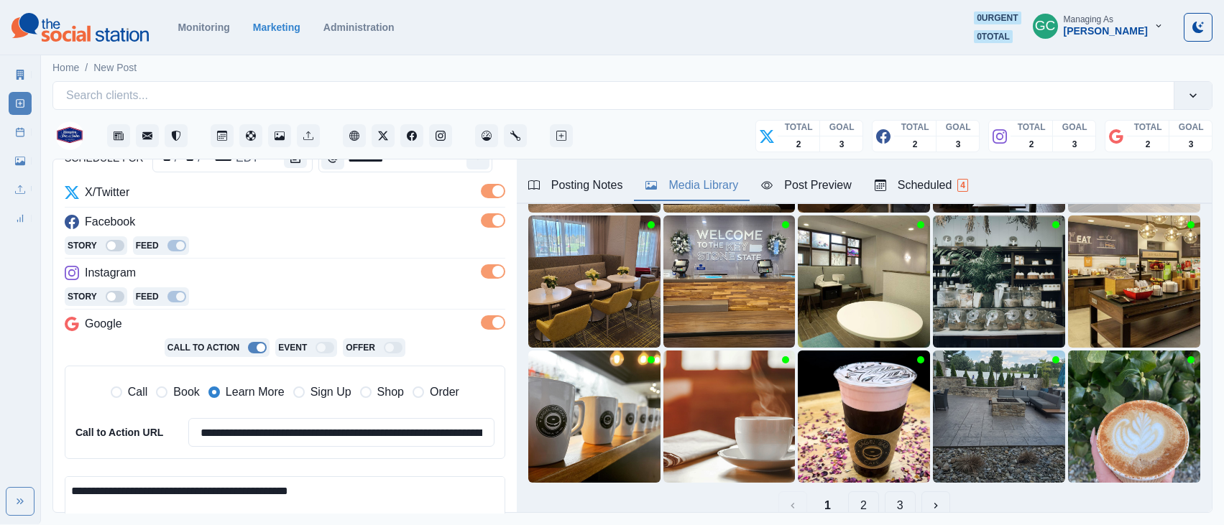
click at [184, 491] on textarea "**********" at bounding box center [285, 517] width 440 height 82
paste textarea "**********"
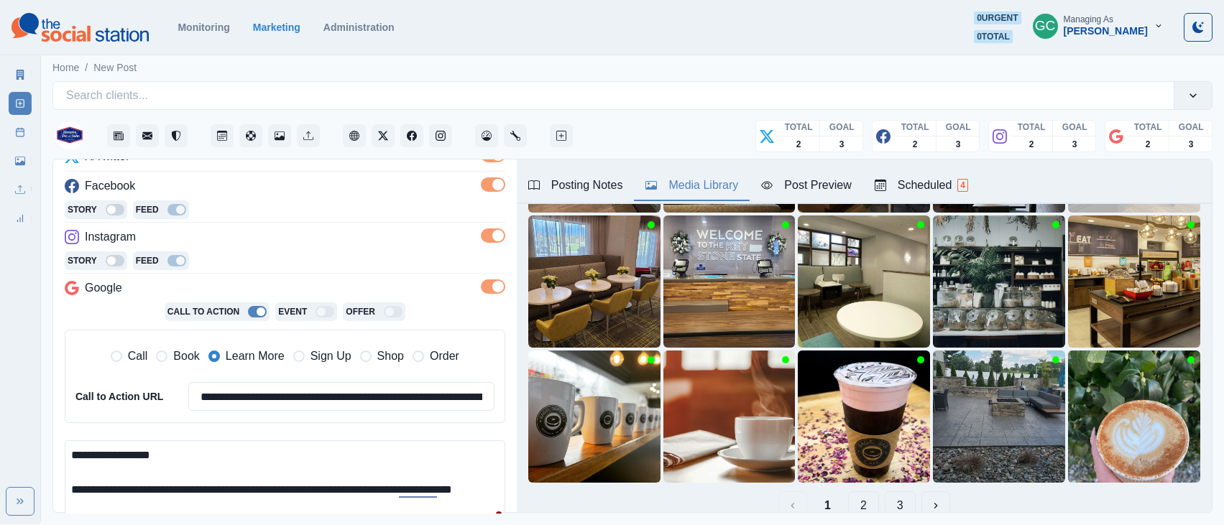
drag, startPoint x: 185, startPoint y: 455, endPoint x: 195, endPoint y: 456, distance: 10.2
click at [187, 455] on textarea "**********" at bounding box center [285, 481] width 440 height 82
paste textarea "***"
click at [233, 489] on textarea "**********" at bounding box center [285, 481] width 440 height 82
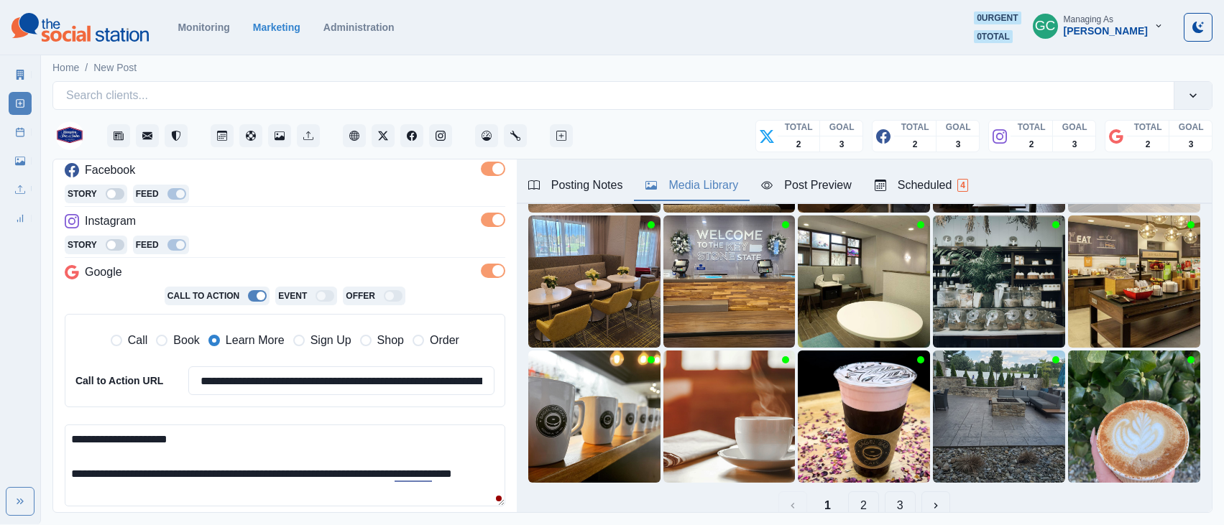
click at [131, 492] on textarea "**********" at bounding box center [285, 466] width 440 height 82
paste textarea "**********"
drag, startPoint x: 108, startPoint y: 491, endPoint x: 118, endPoint y: 491, distance: 10.1
click at [108, 491] on textarea "**********" at bounding box center [285, 466] width 440 height 82
click at [164, 489] on textarea "**********" at bounding box center [285, 466] width 440 height 82
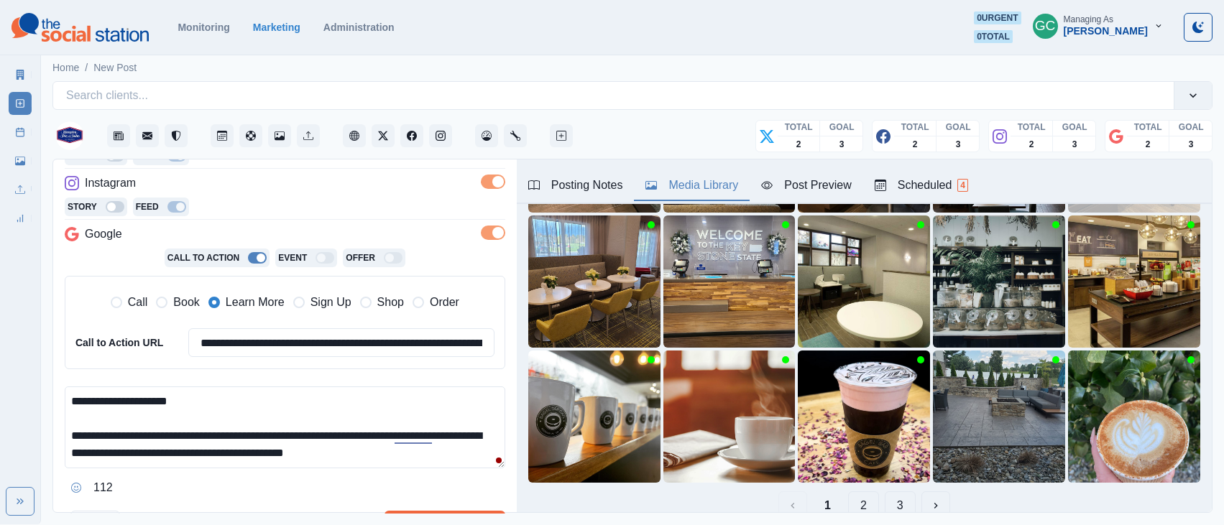
scroll to position [262, 0]
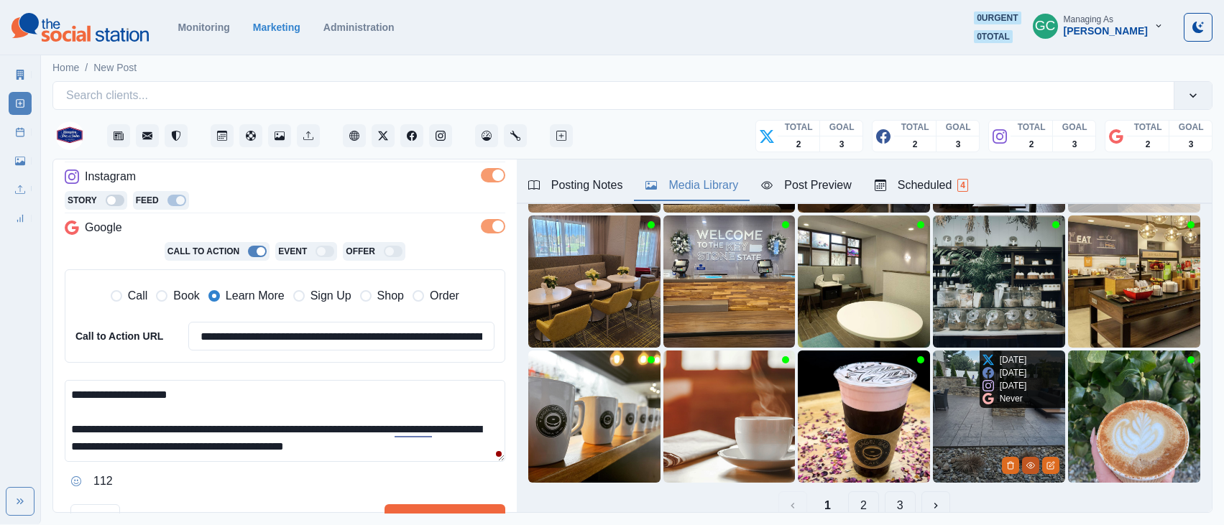
type textarea "**********"
click at [1031, 467] on icon "View Media" at bounding box center [1031, 466] width 8 height 6
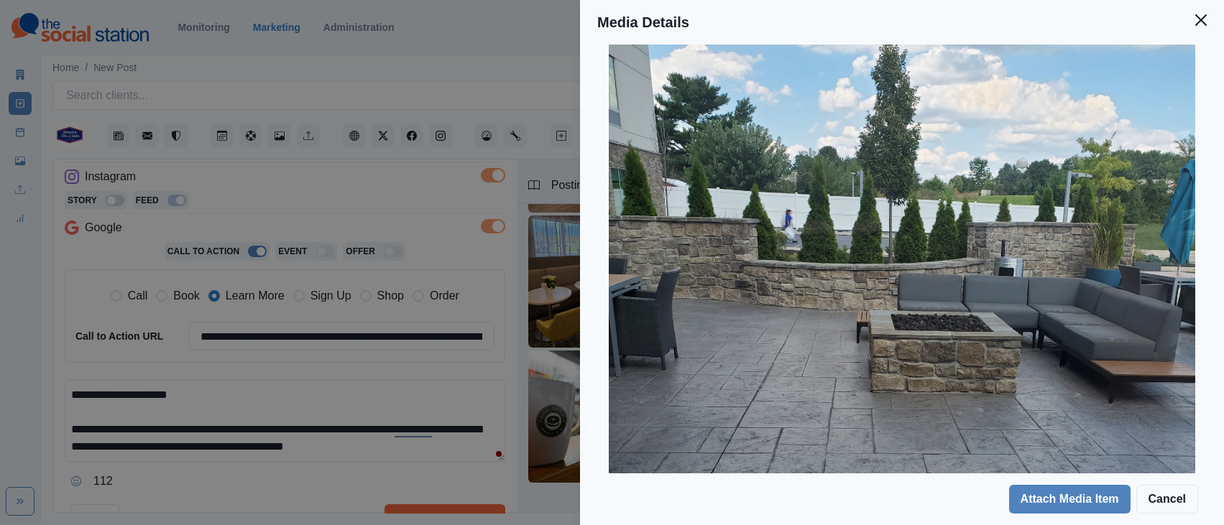
scroll to position [0, 0]
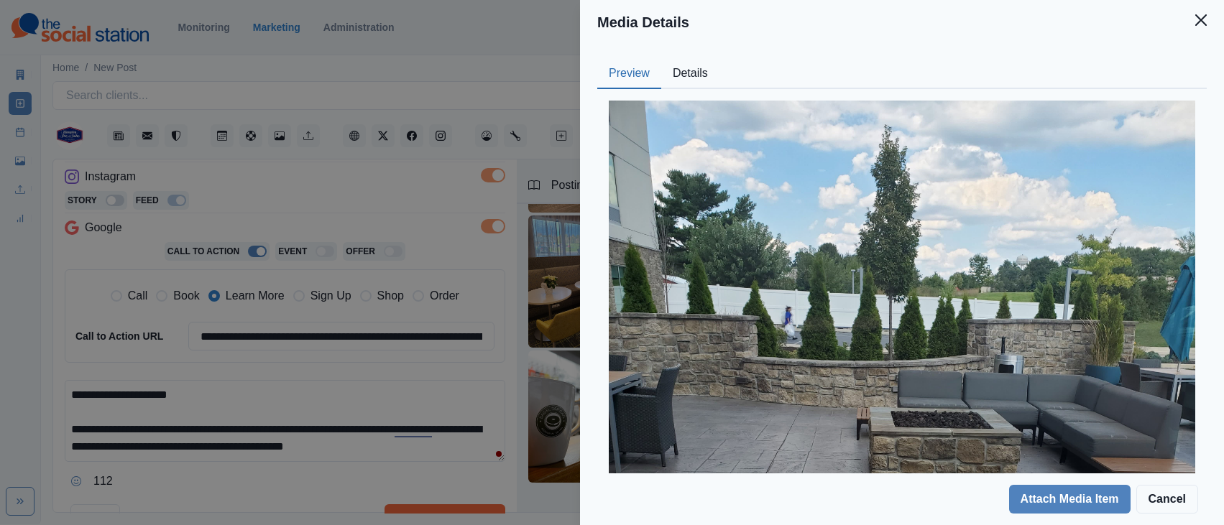
click at [390, 219] on div "Media Details Preview Details Our Description - Reusable Yes Tags outdoors pers…" at bounding box center [612, 262] width 1224 height 525
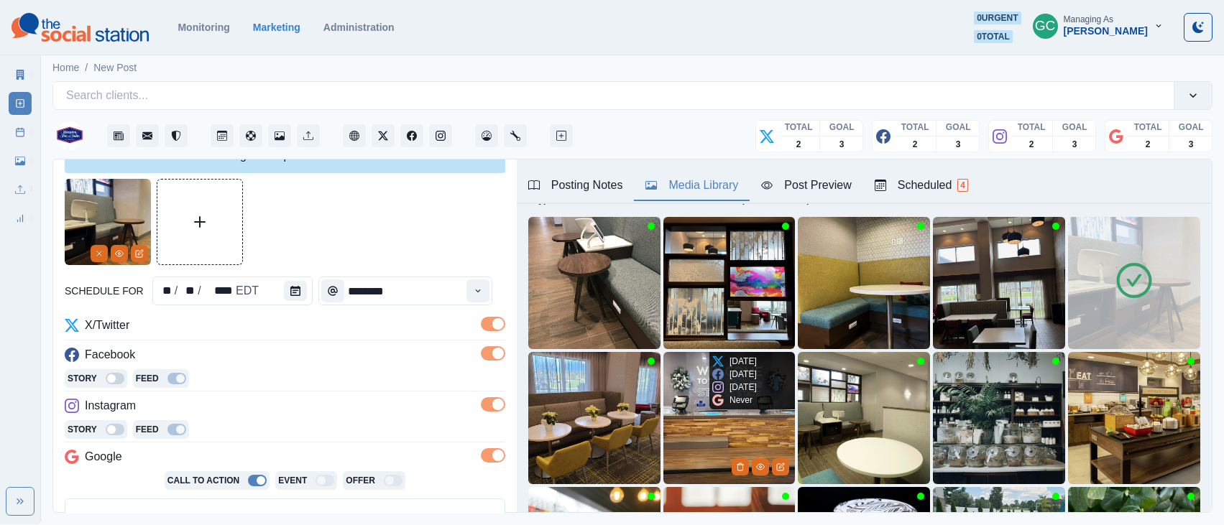
scroll to position [267, 0]
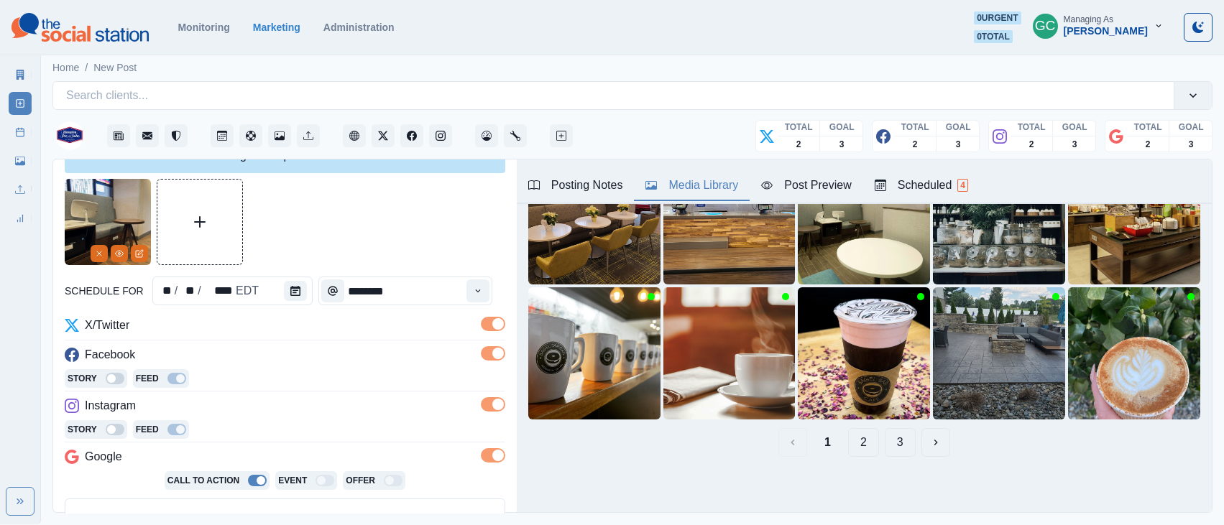
click at [862, 448] on button "2" at bounding box center [863, 442] width 31 height 29
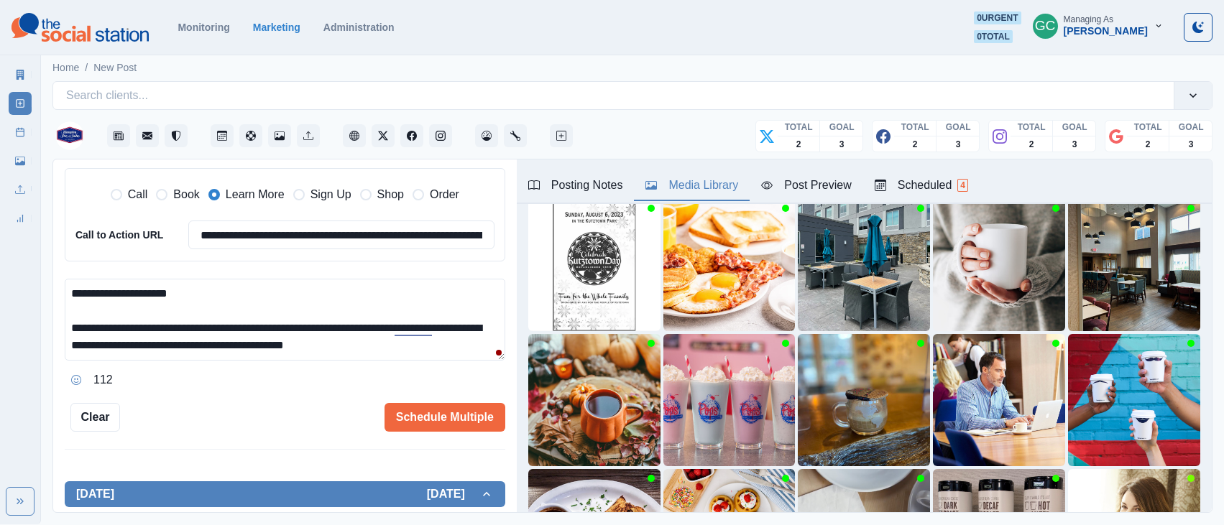
scroll to position [365, 0]
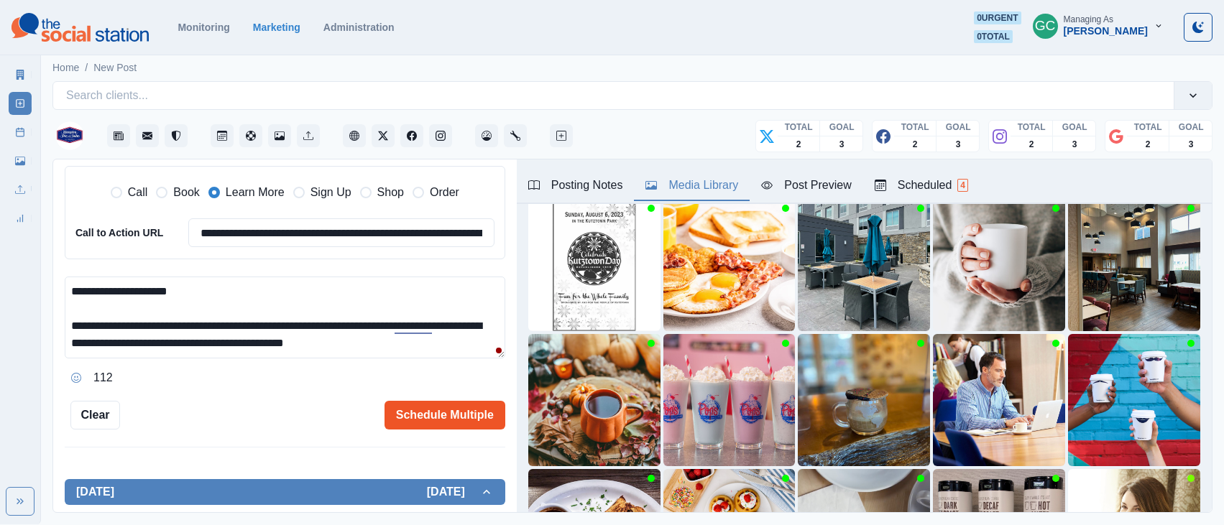
click at [458, 412] on button "Schedule Multiple" at bounding box center [444, 415] width 121 height 29
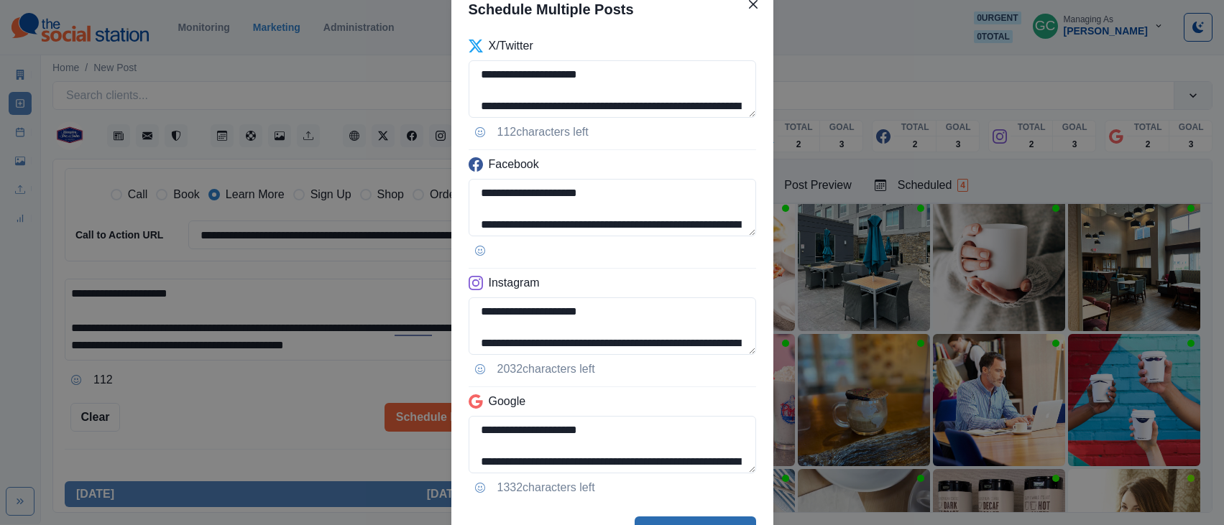
scroll to position [86, 0]
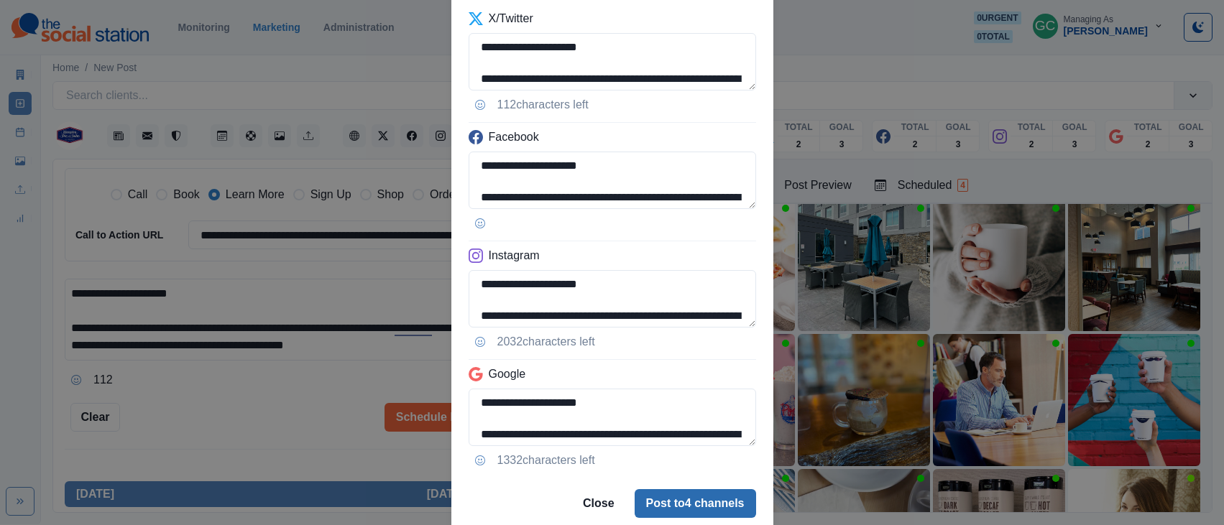
click at [711, 502] on button "Post to 4 channels" at bounding box center [694, 503] width 121 height 29
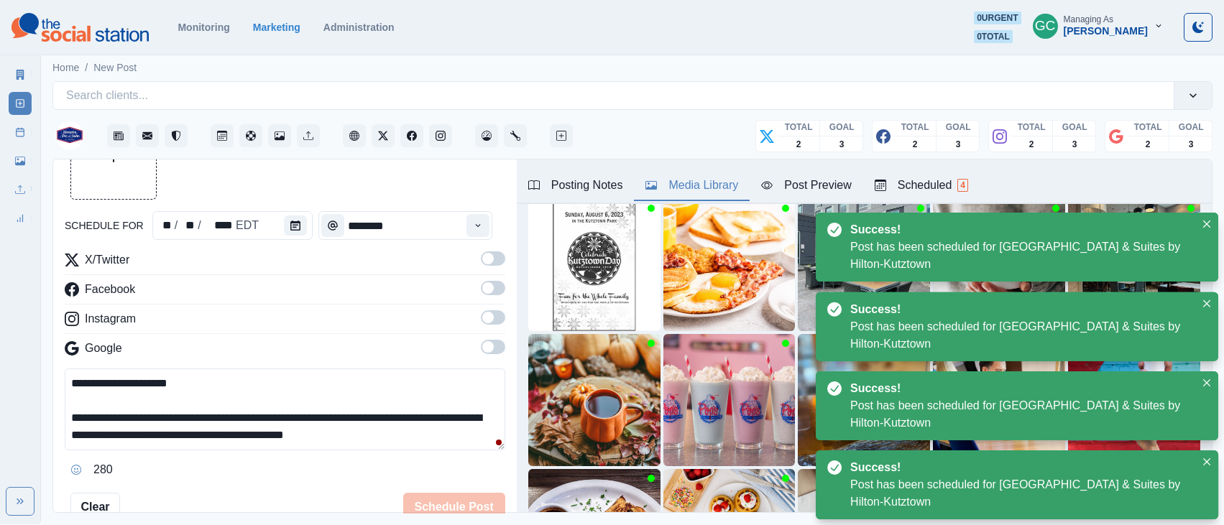
scroll to position [0, 0]
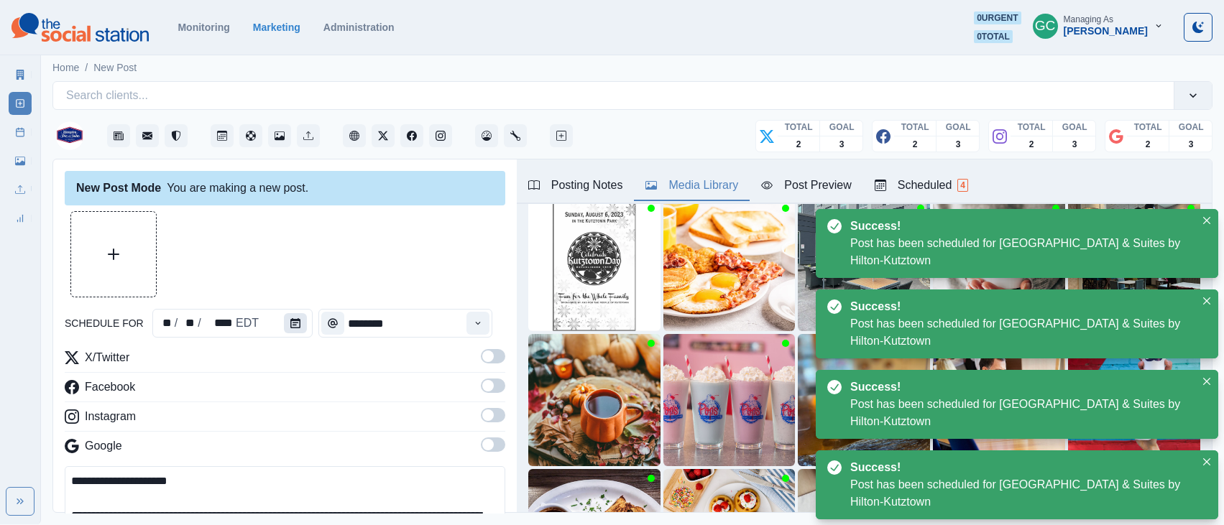
click at [293, 317] on button "Calendar" at bounding box center [295, 323] width 23 height 20
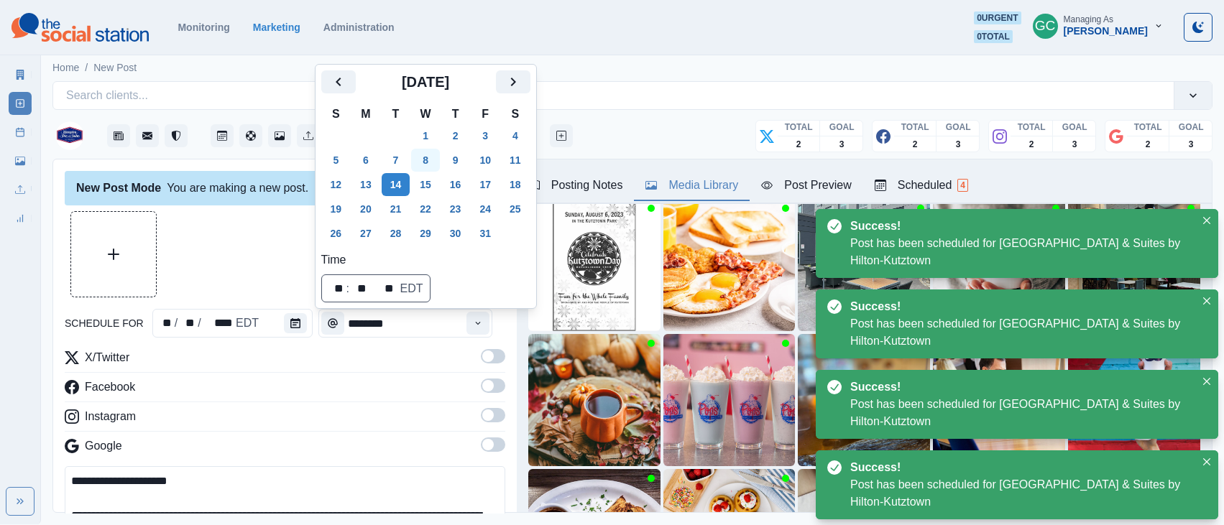
click at [433, 160] on button "8" at bounding box center [425, 160] width 29 height 23
click at [203, 272] on div at bounding box center [285, 254] width 440 height 86
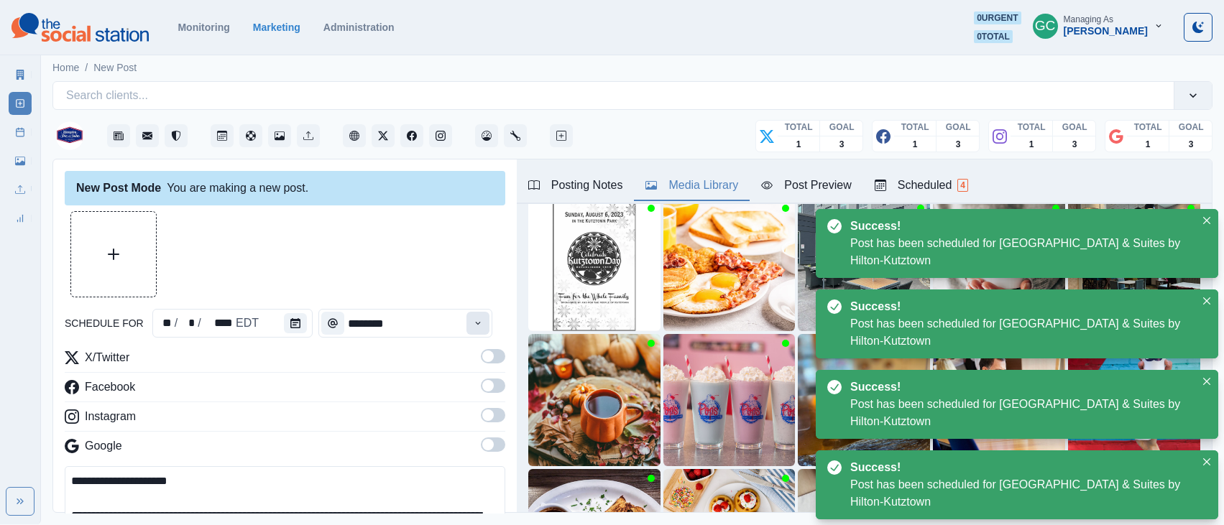
click at [483, 327] on icon "Time" at bounding box center [478, 323] width 10 height 10
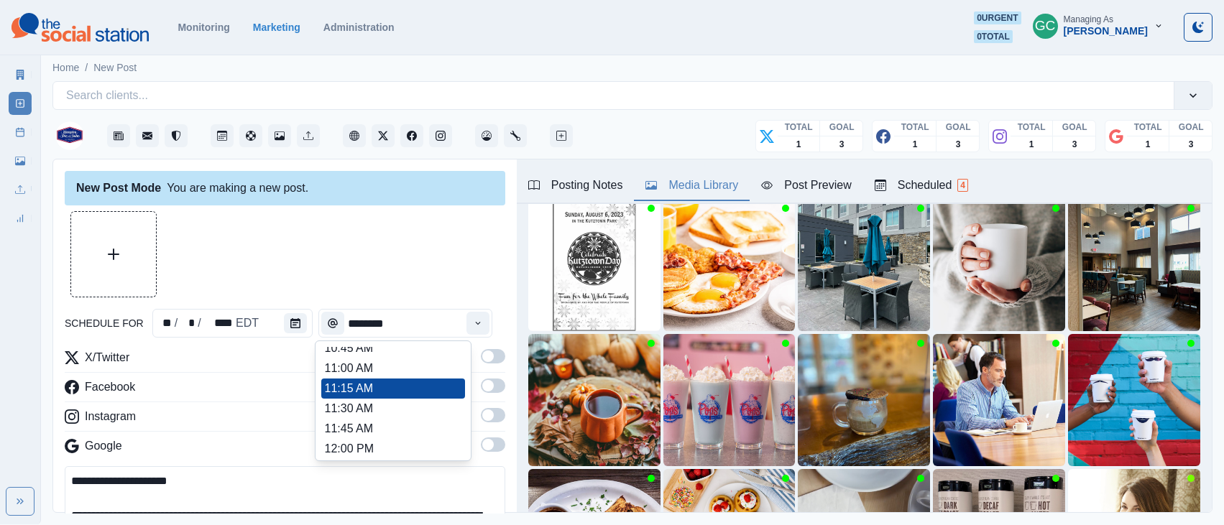
scroll to position [263, 0]
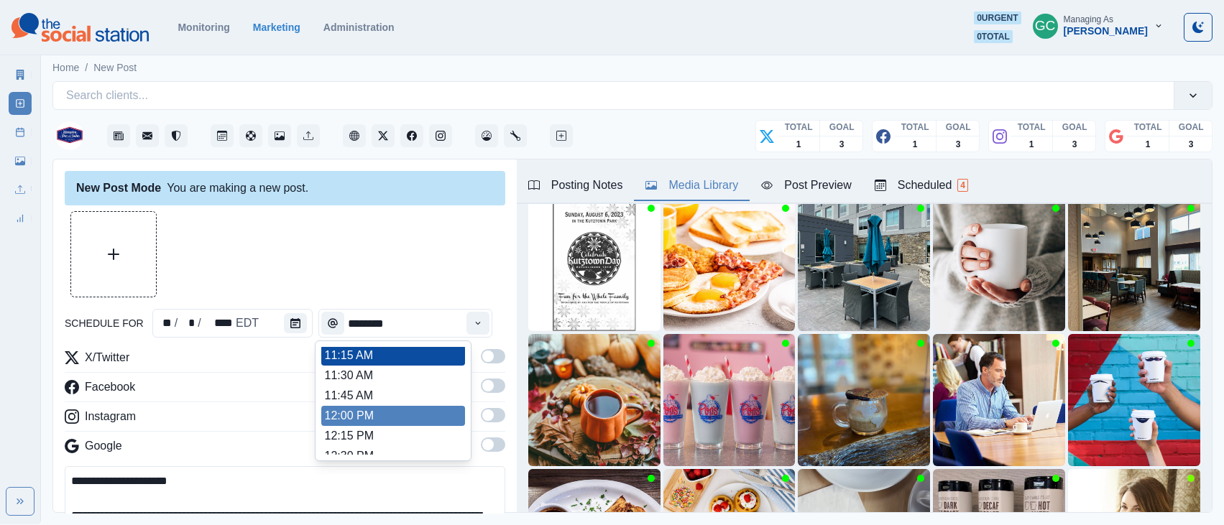
click at [399, 416] on li "12:00 PM" at bounding box center [393, 416] width 144 height 20
type input "********"
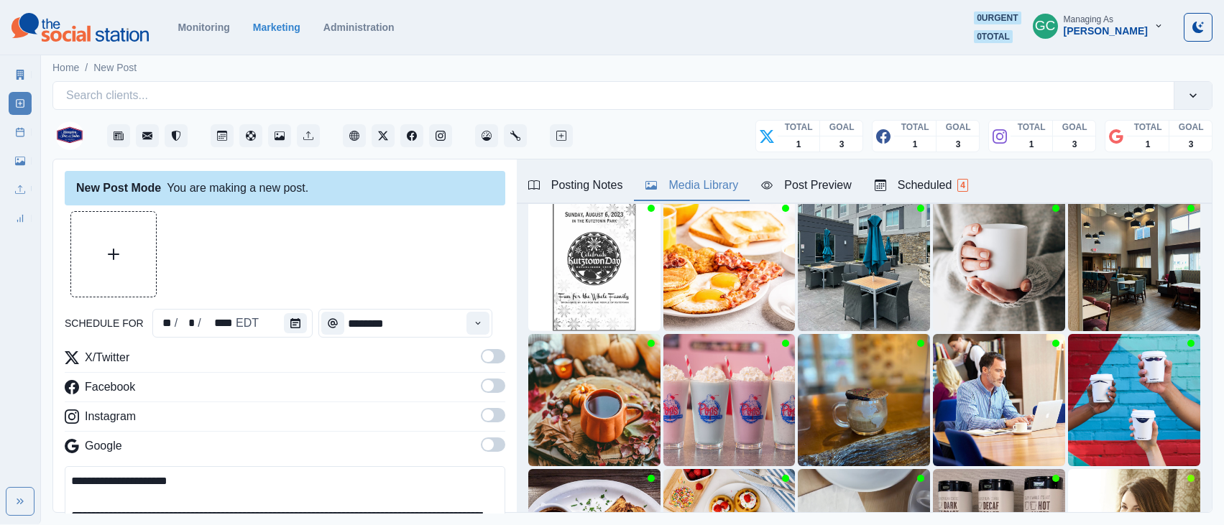
click at [489, 440] on span at bounding box center [487, 444] width 11 height 11
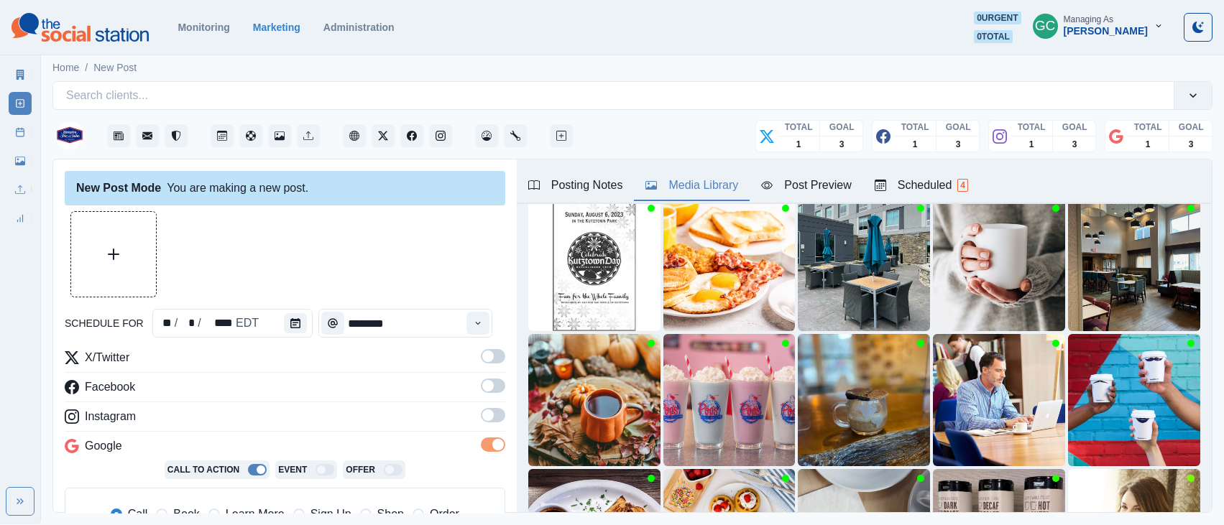
drag, startPoint x: 493, startPoint y: 419, endPoint x: 492, endPoint y: 407, distance: 12.2
click at [493, 419] on span at bounding box center [493, 415] width 24 height 14
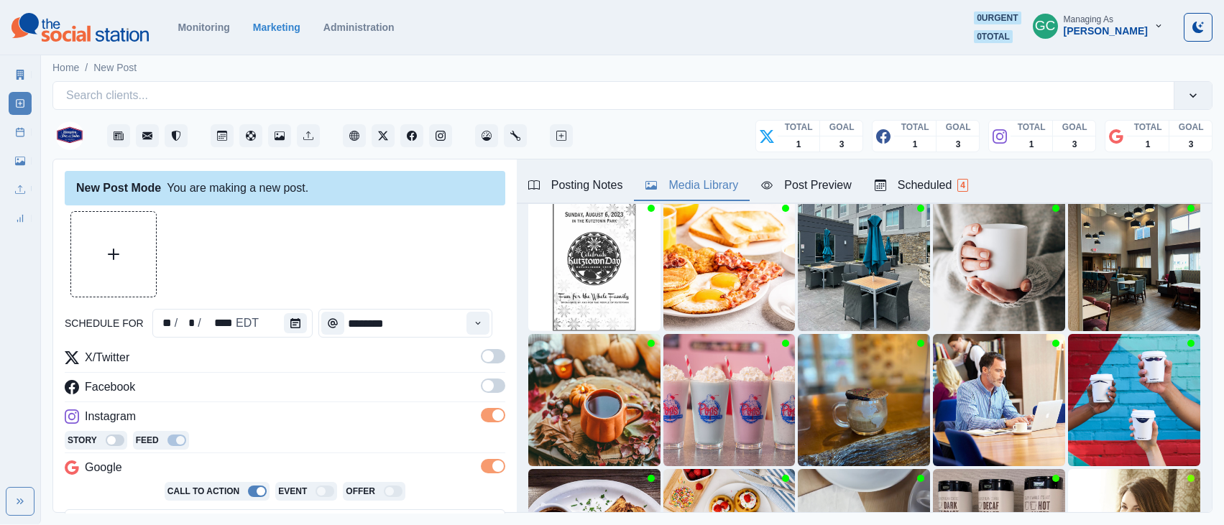
click at [489, 383] on span at bounding box center [487, 385] width 11 height 11
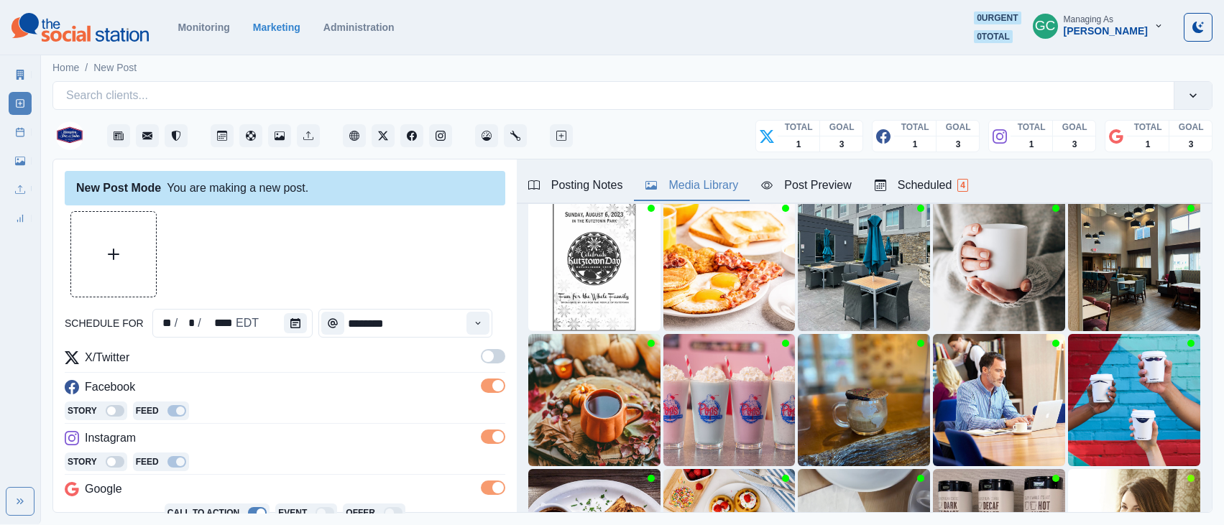
click at [489, 359] on span at bounding box center [487, 356] width 11 height 11
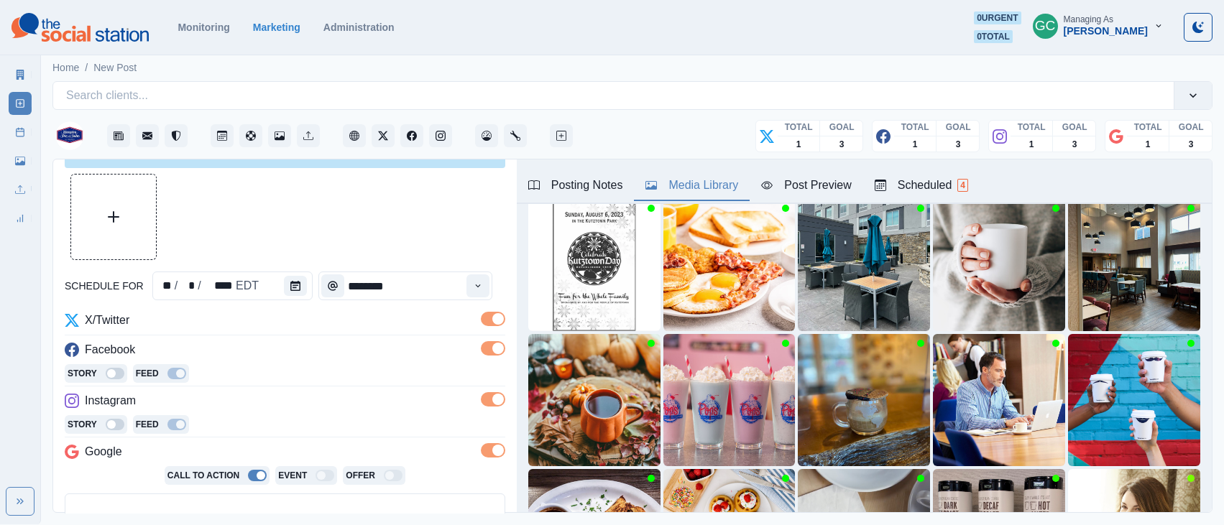
scroll to position [57, 0]
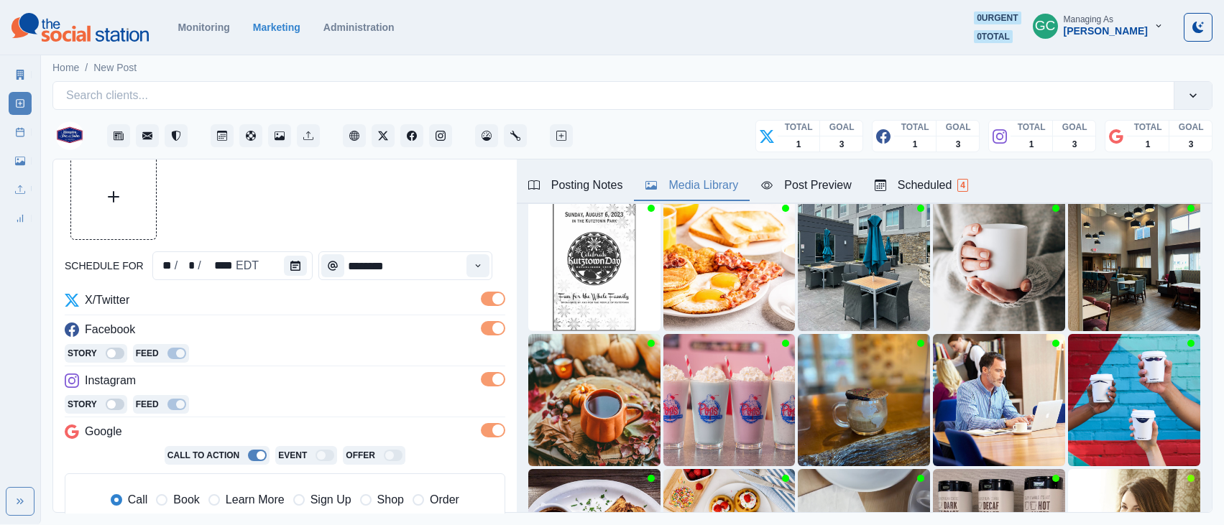
drag, startPoint x: 233, startPoint y: 508, endPoint x: 382, endPoint y: 430, distance: 167.8
click at [233, 508] on span "Learn More" at bounding box center [255, 499] width 59 height 17
click at [284, 254] on div at bounding box center [298, 265] width 29 height 29
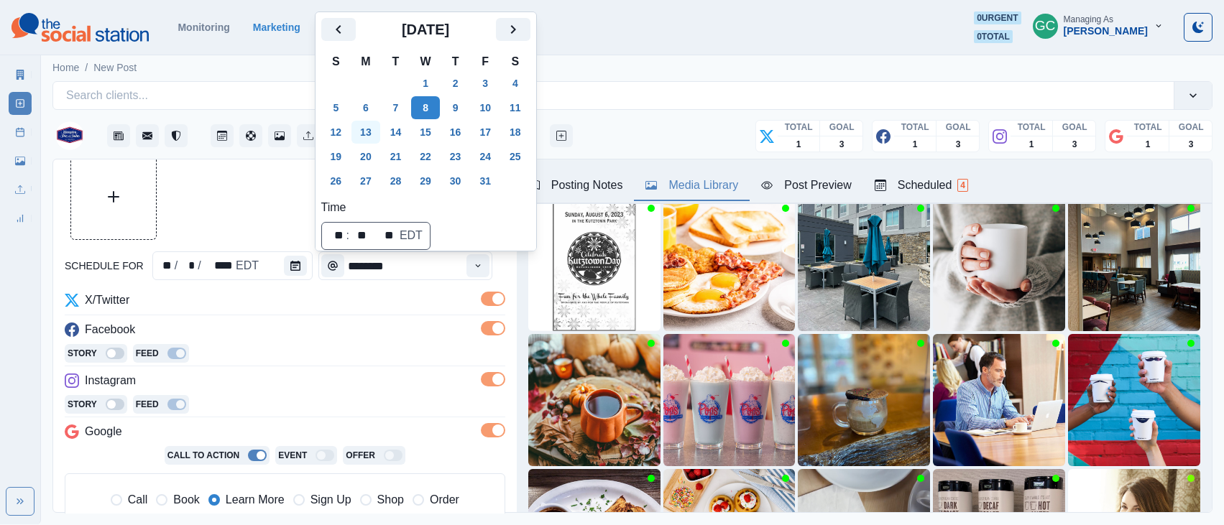
click at [366, 133] on button "13" at bounding box center [365, 132] width 29 height 23
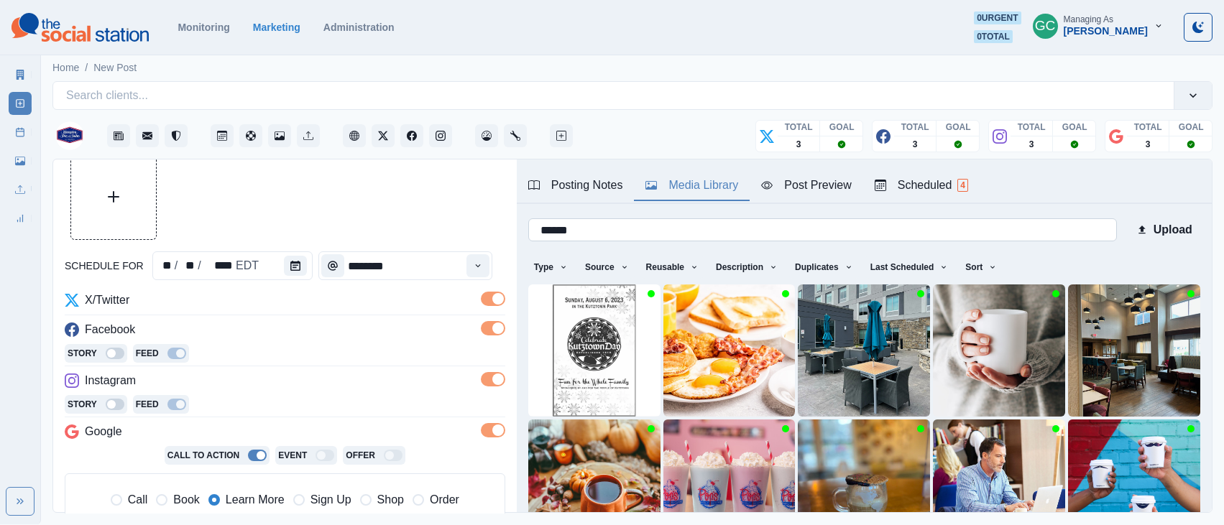
click at [662, 234] on input "******" at bounding box center [822, 229] width 588 height 23
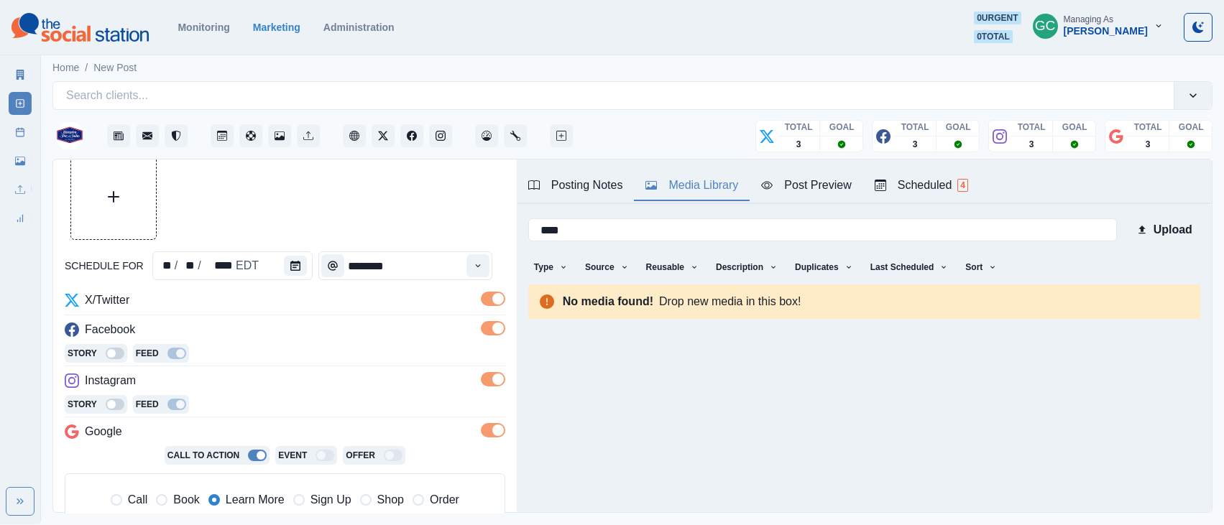
drag, startPoint x: 638, startPoint y: 227, endPoint x: 412, endPoint y: 211, distance: 226.2
click at [417, 212] on div "**********" at bounding box center [632, 337] width 1158 height 354
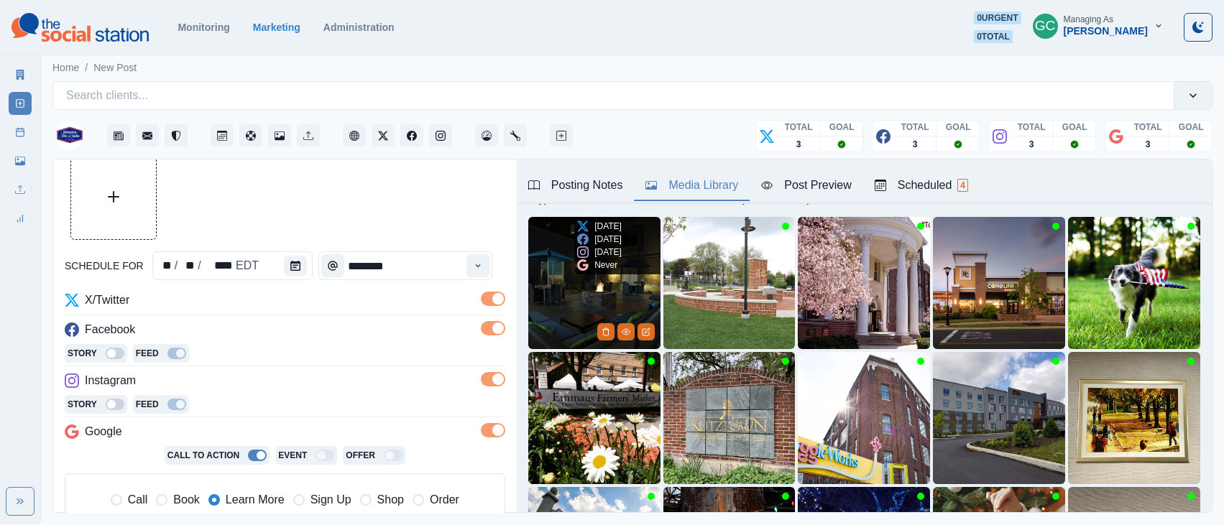
scroll to position [177, 0]
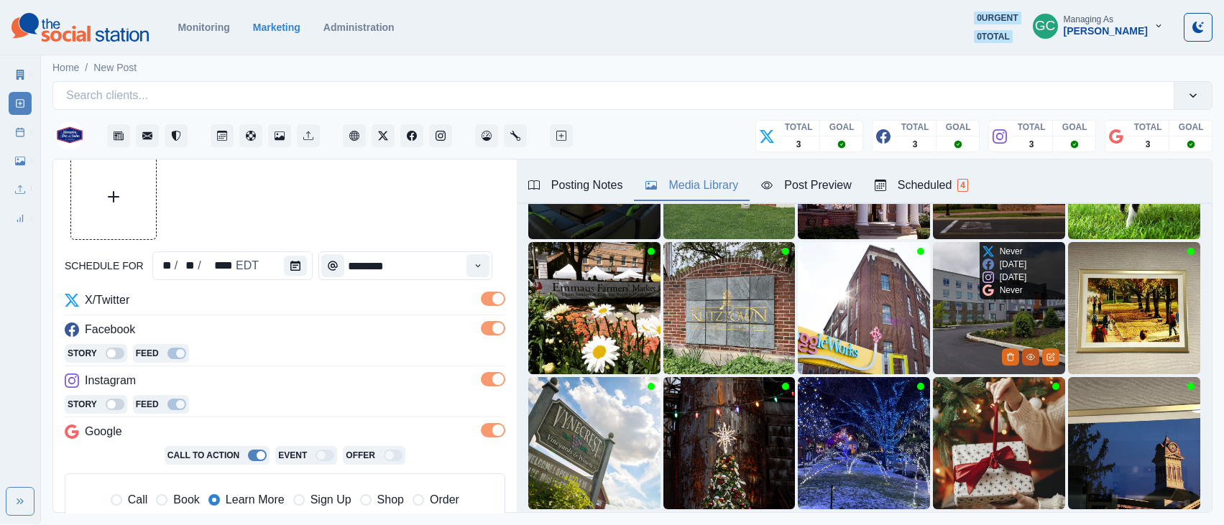
type input "****"
click at [1032, 356] on icon "View Media" at bounding box center [1030, 357] width 9 height 9
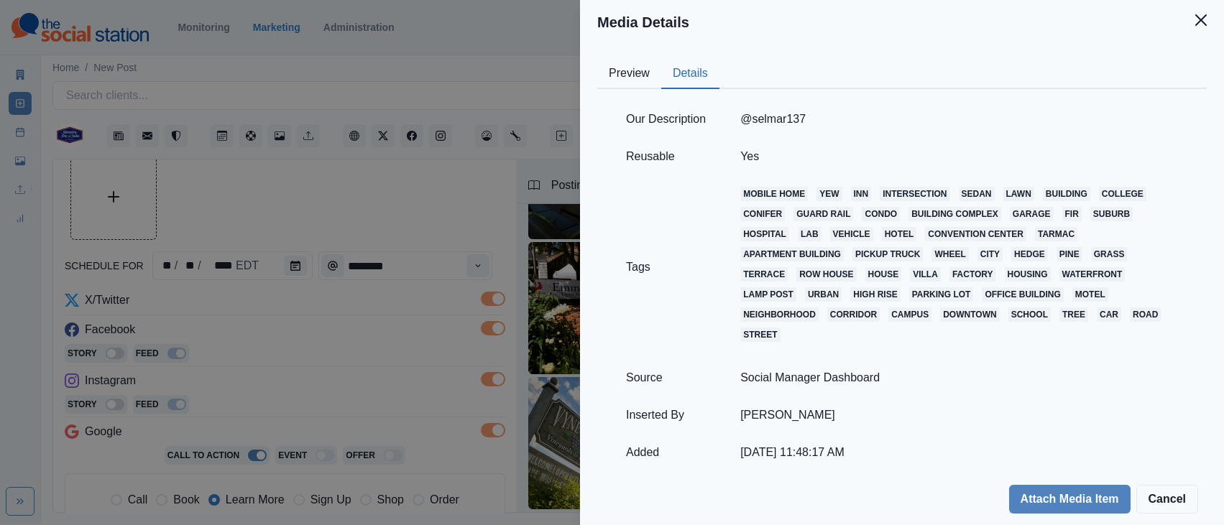
click at [705, 80] on button "Details" at bounding box center [690, 74] width 58 height 30
click at [620, 76] on button "Preview" at bounding box center [629, 74] width 64 height 30
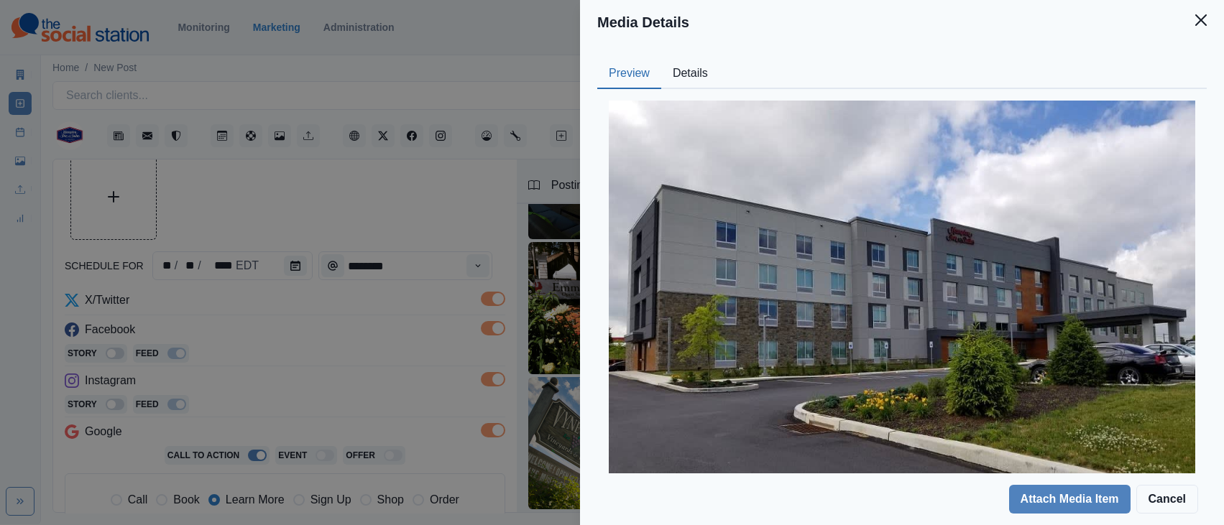
drag, startPoint x: 445, startPoint y: 158, endPoint x: 458, endPoint y: 165, distance: 14.8
click at [445, 158] on div "Media Details Preview Details Our Description @selmar137 Reusable Yes Tags mobi…" at bounding box center [612, 262] width 1224 height 525
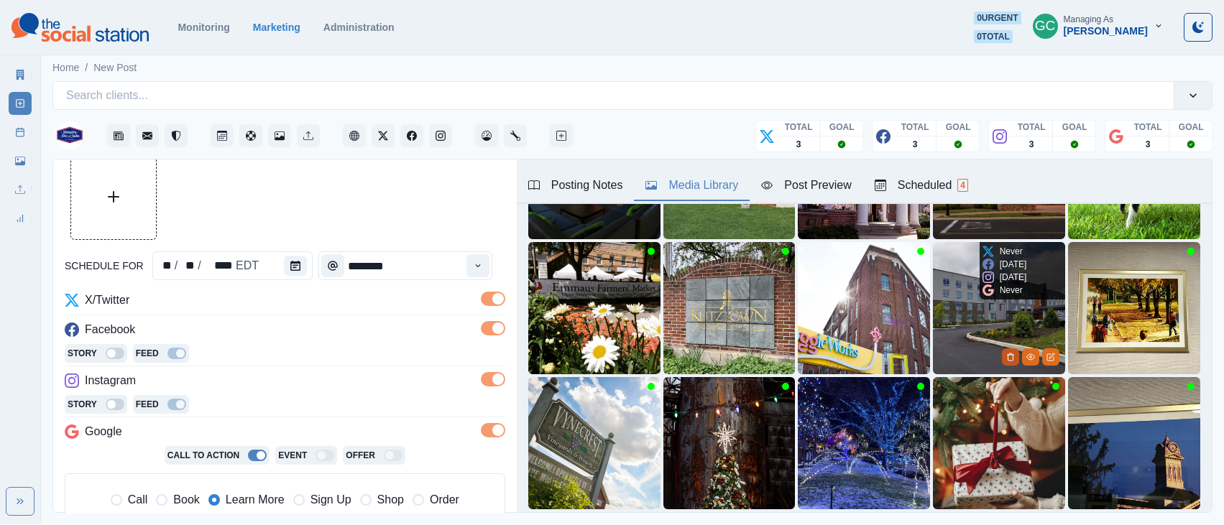
click at [1012, 356] on icon "Delete Media" at bounding box center [1010, 356] width 5 height 7
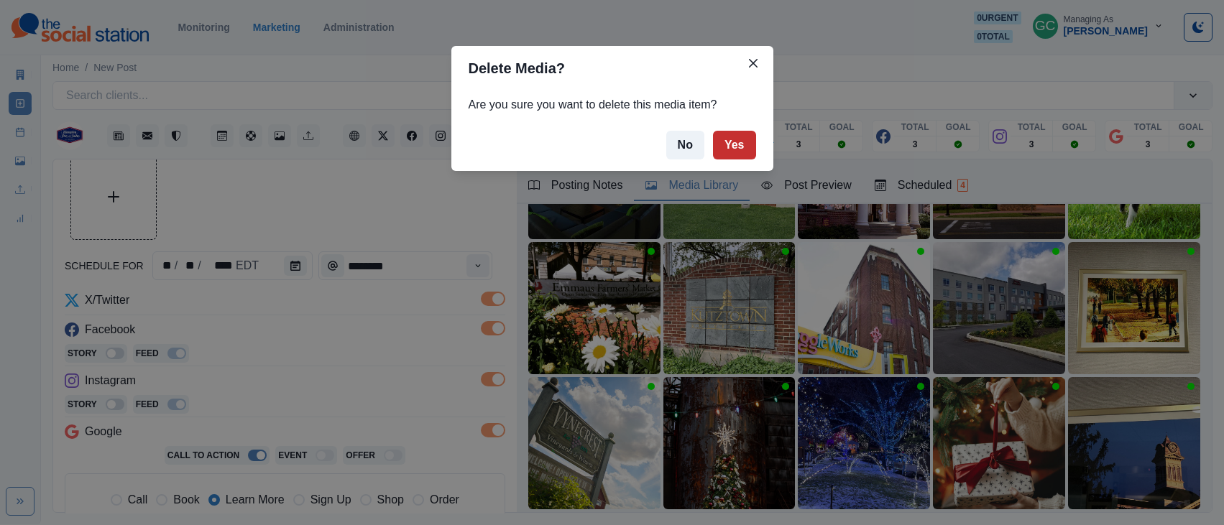
click at [734, 149] on button "Yes" at bounding box center [734, 145] width 43 height 29
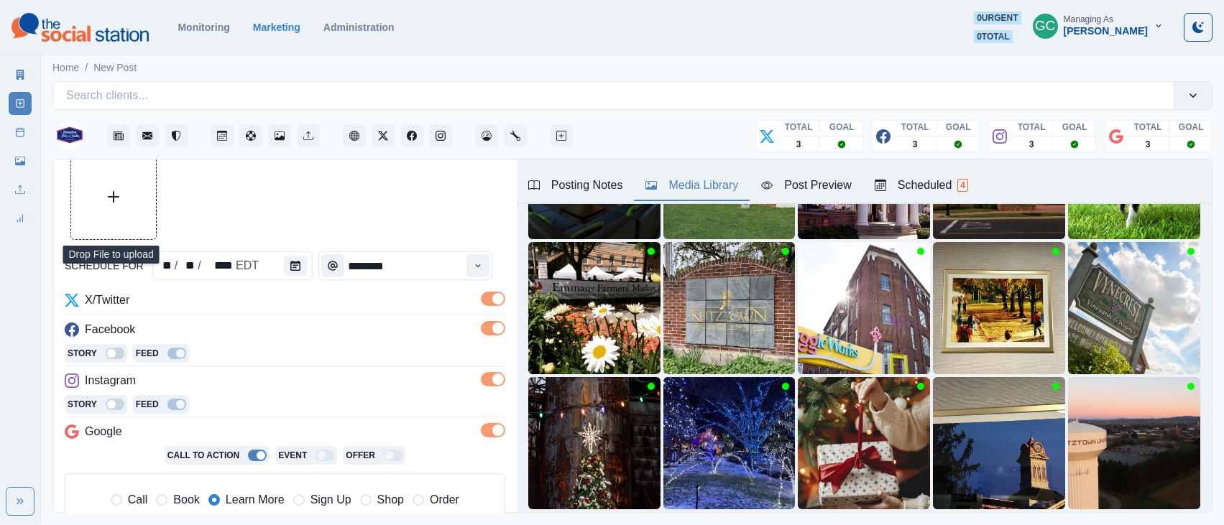
click at [114, 223] on button "Upload Media" at bounding box center [113, 196] width 85 height 85
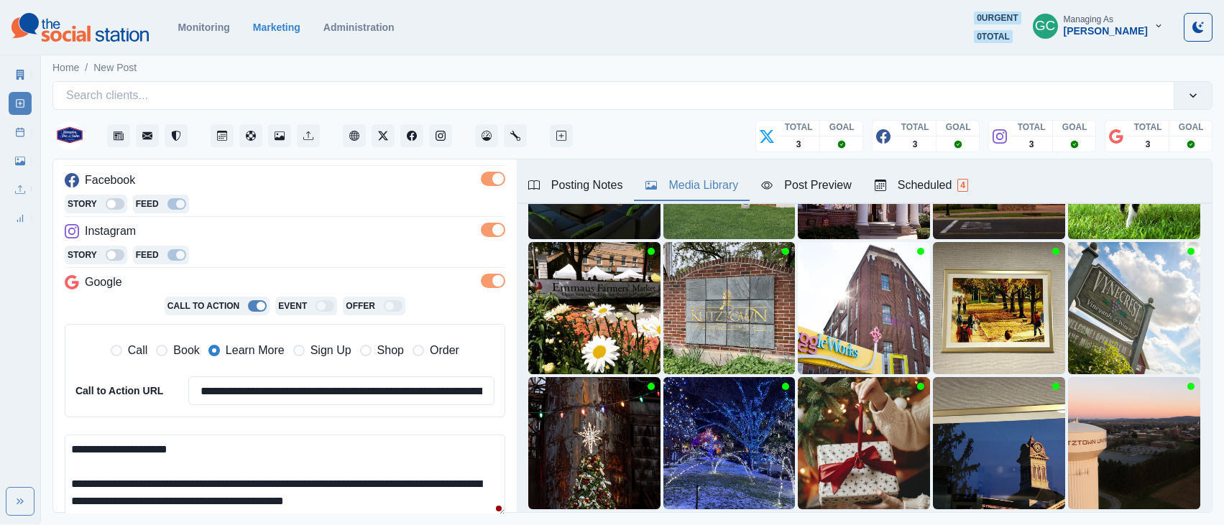
scroll to position [259, 0]
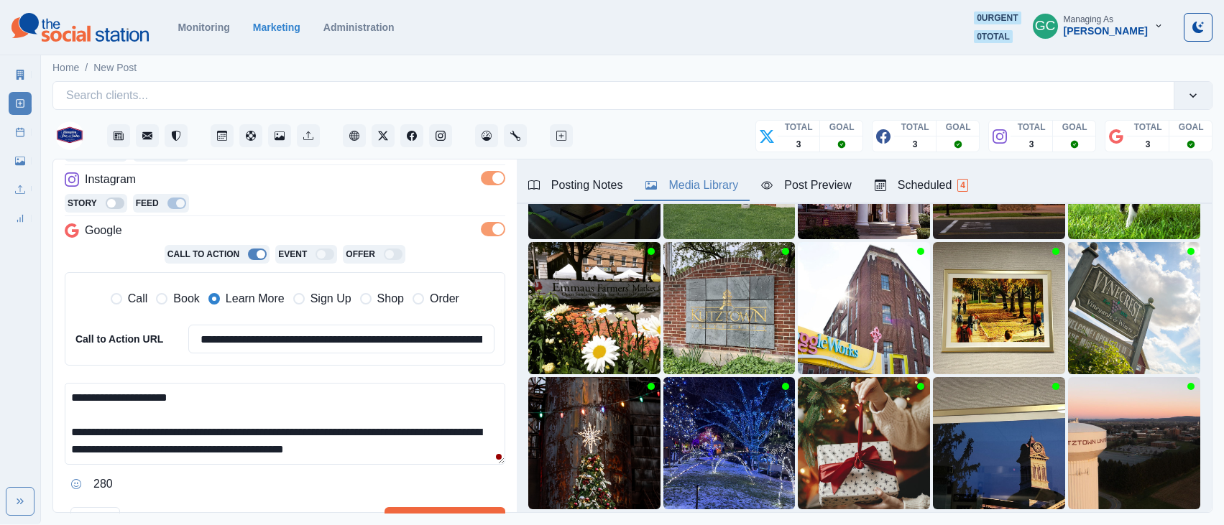
click at [246, 416] on textarea "**********" at bounding box center [285, 424] width 440 height 82
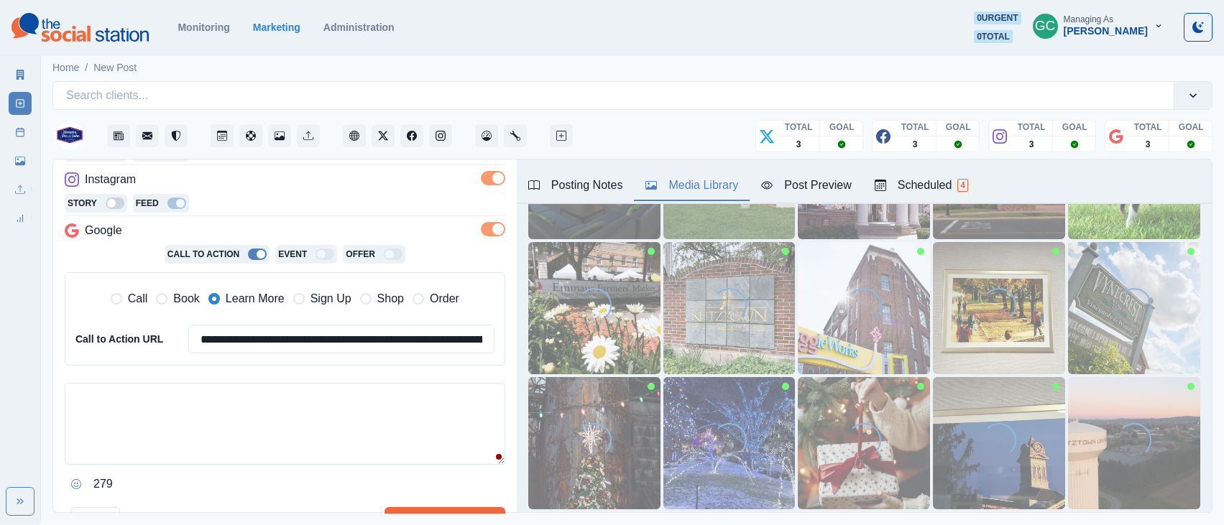
paste textarea "**********"
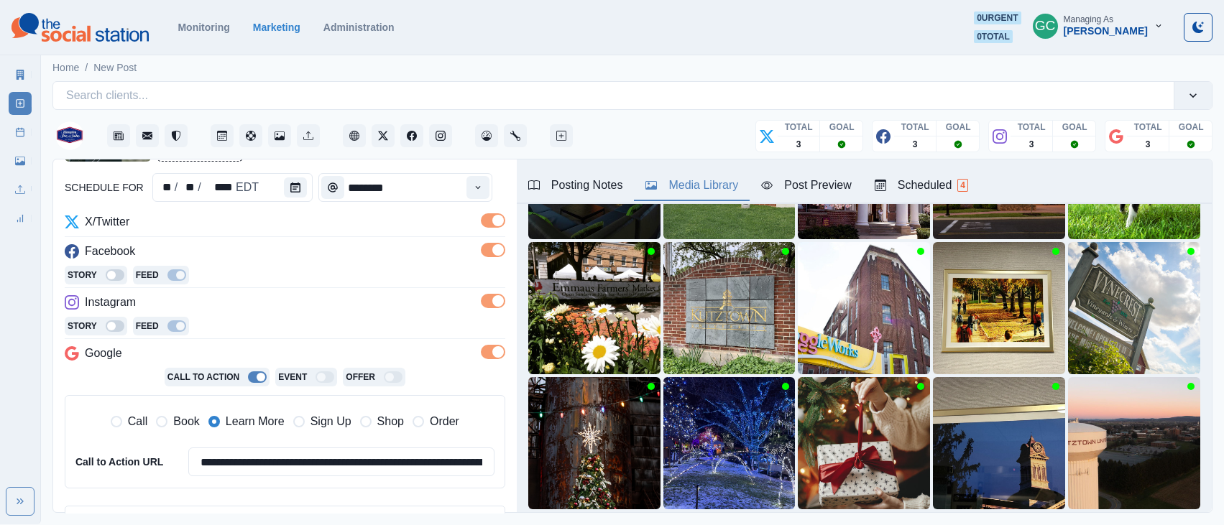
scroll to position [54, 0]
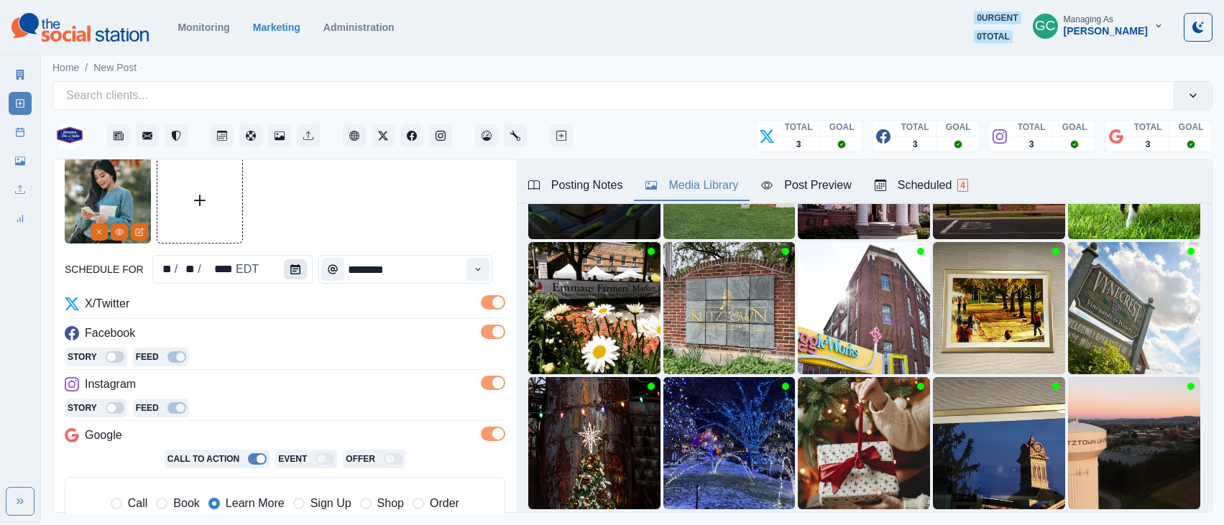
click at [290, 267] on icon "Calendar" at bounding box center [295, 269] width 10 height 10
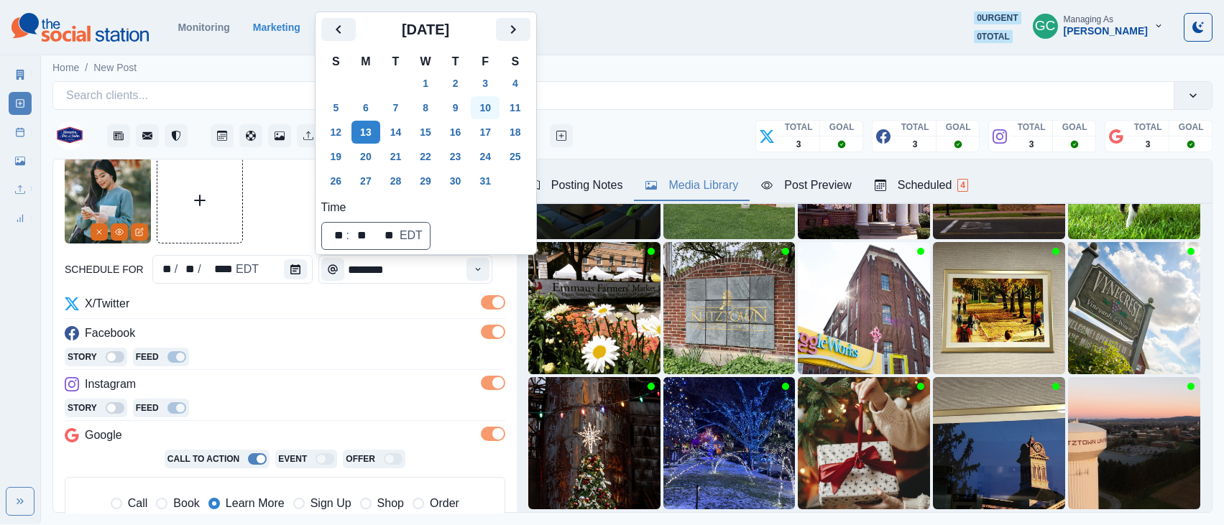
click at [499, 111] on button "10" at bounding box center [485, 107] width 29 height 23
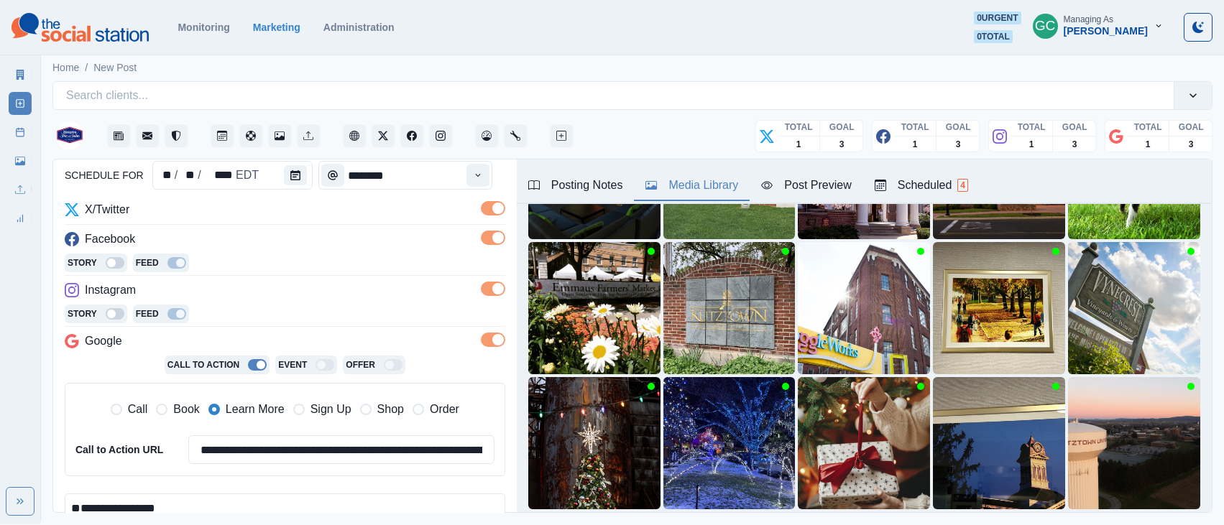
click at [111, 501] on textarea "**********" at bounding box center [285, 535] width 440 height 82
paste textarea "**********"
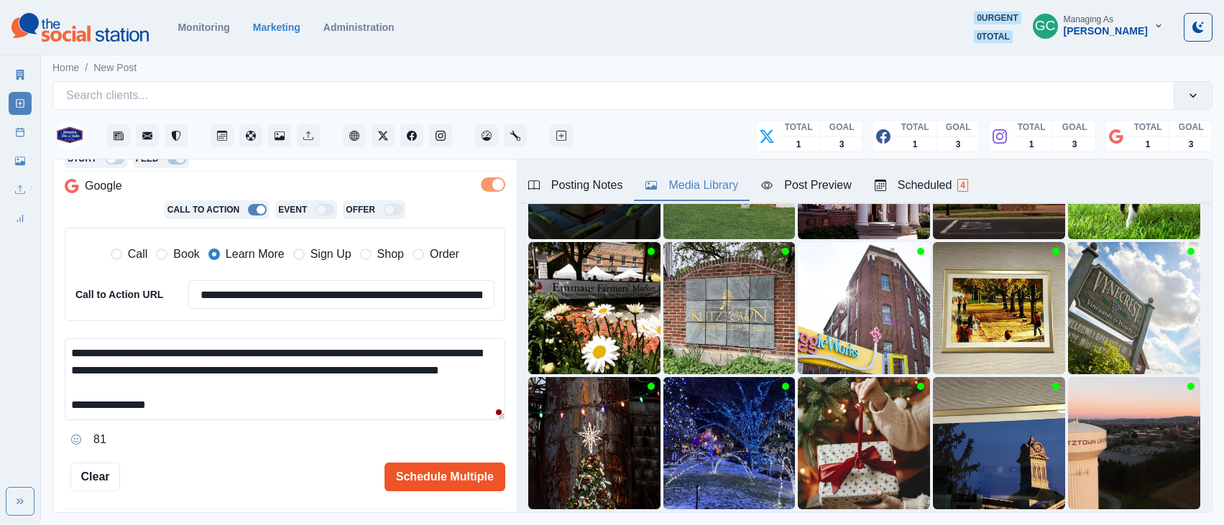
click at [440, 485] on button "Schedule Multiple" at bounding box center [444, 477] width 121 height 29
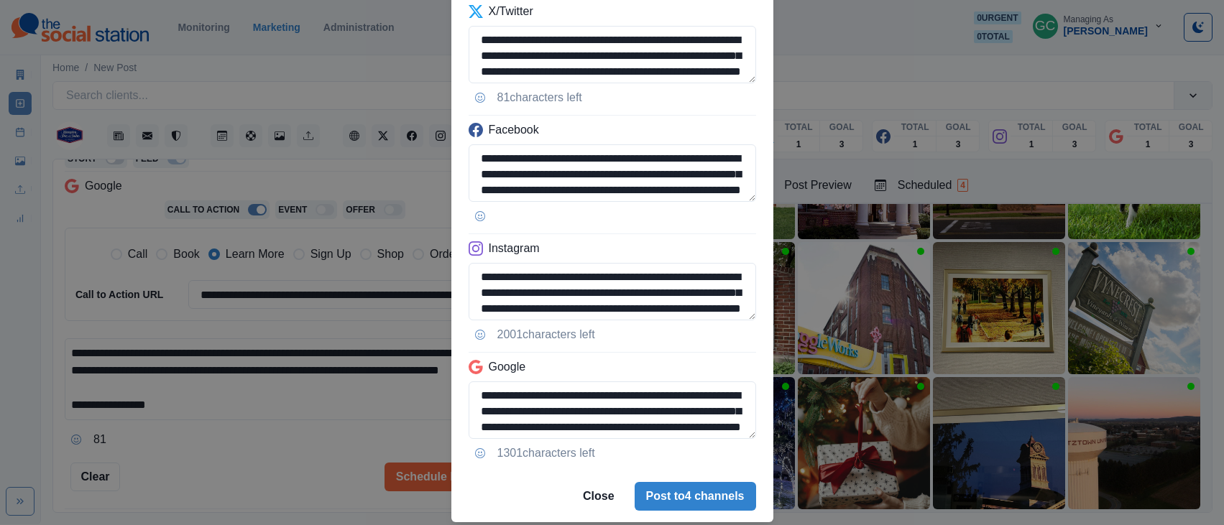
scroll to position [124, 0]
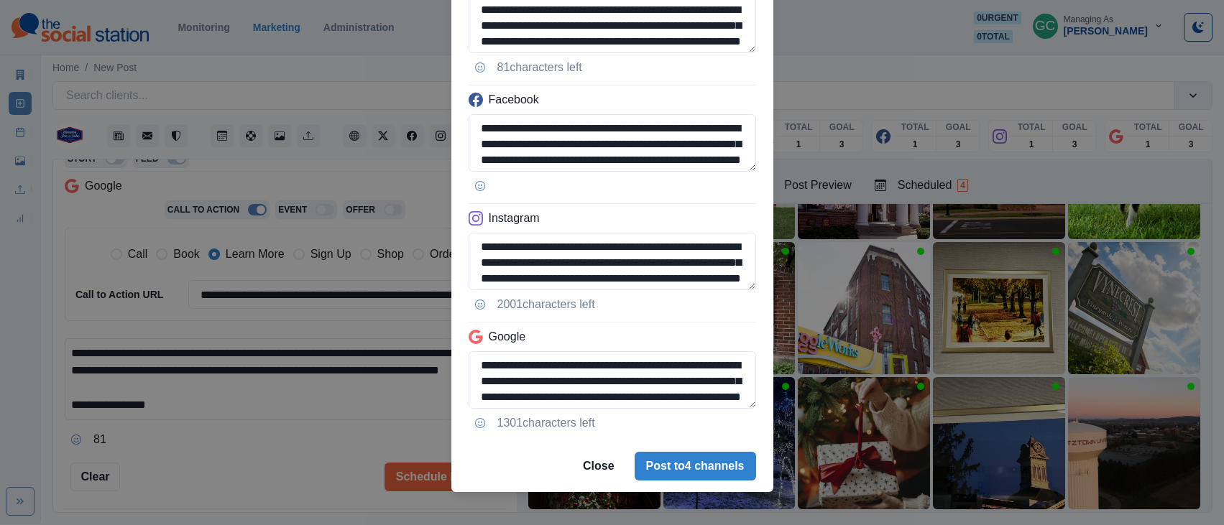
click at [362, 390] on div "**********" at bounding box center [612, 262] width 1224 height 525
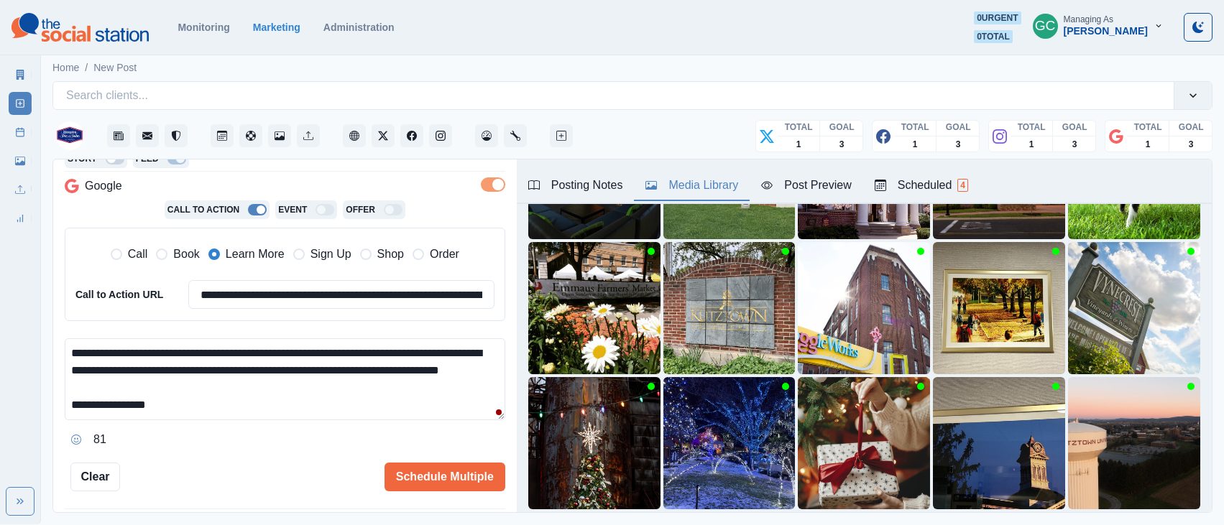
click at [340, 353] on textarea "**********" at bounding box center [285, 379] width 440 height 82
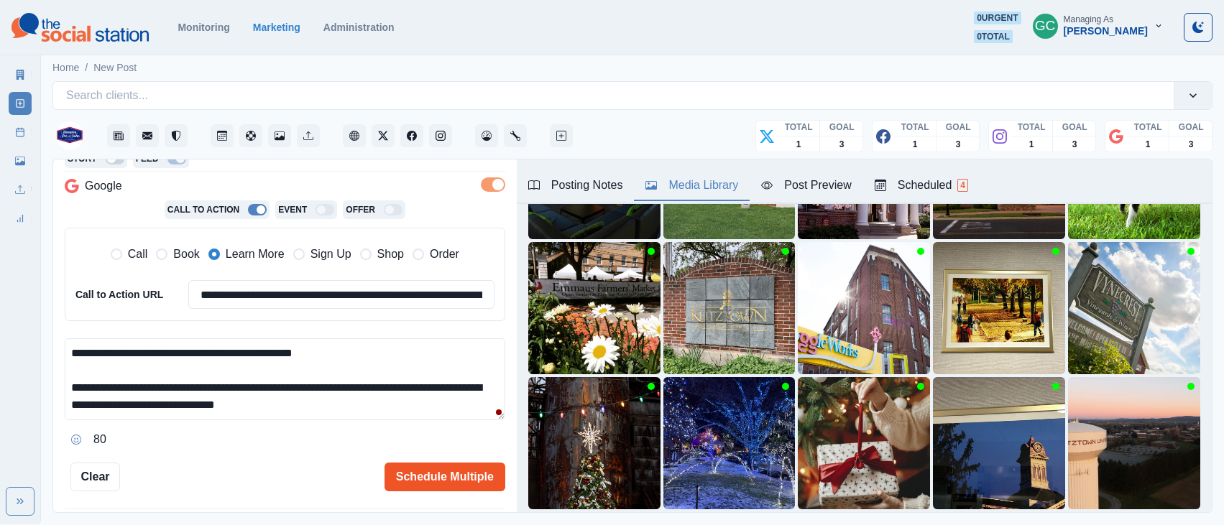
type textarea "**********"
click at [461, 478] on button "Schedule Multiple" at bounding box center [444, 477] width 121 height 29
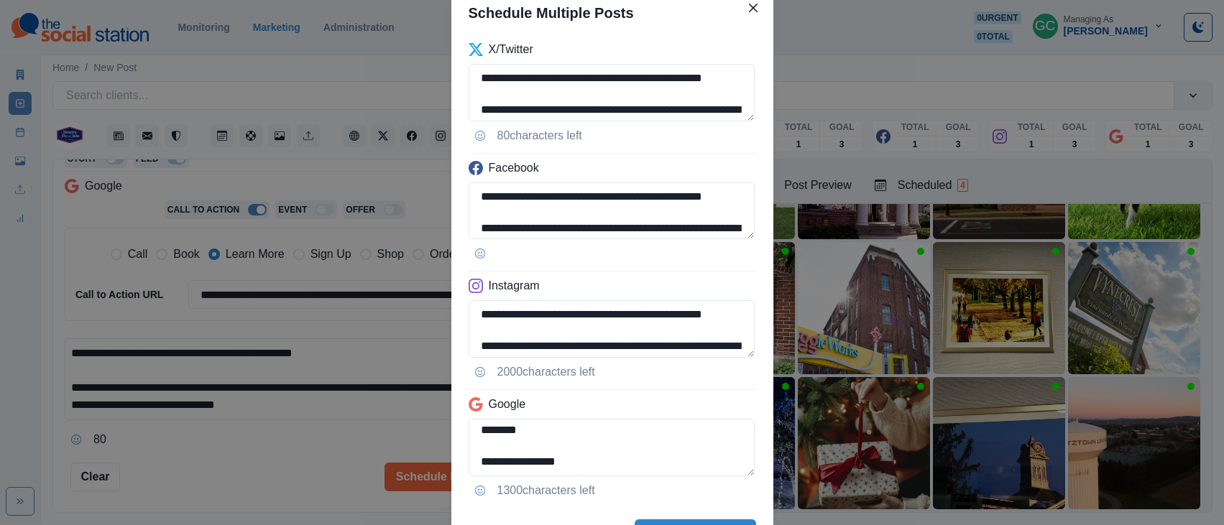
scroll to position [61, 0]
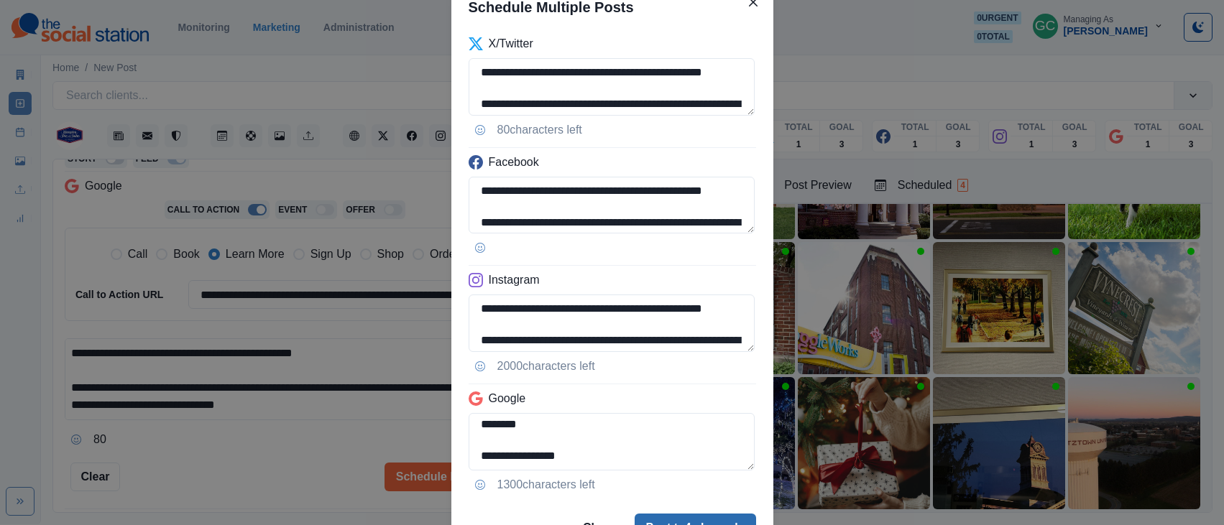
drag, startPoint x: 683, startPoint y: 521, endPoint x: 848, endPoint y: 358, distance: 232.2
click at [683, 521] on button "Post to 4 channels" at bounding box center [694, 528] width 121 height 29
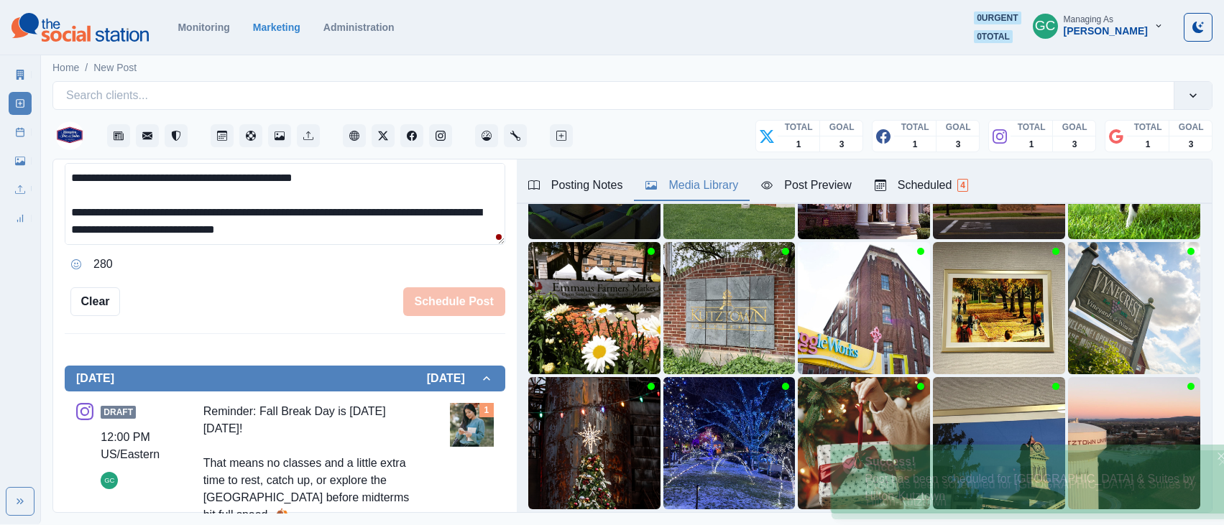
scroll to position [282, 0]
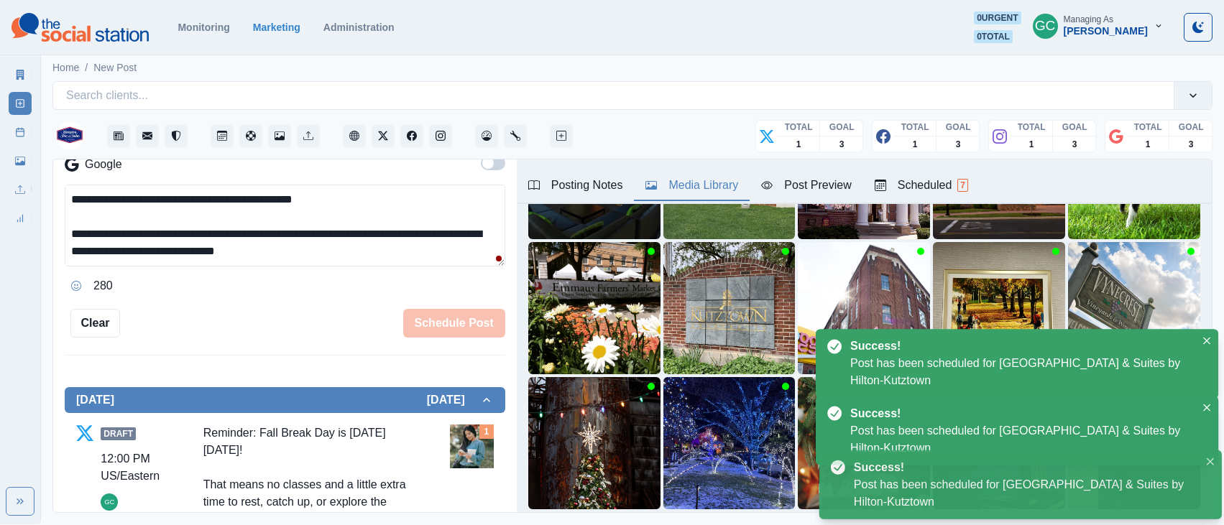
click at [912, 189] on div "Scheduled 7" at bounding box center [920, 185] width 93 height 17
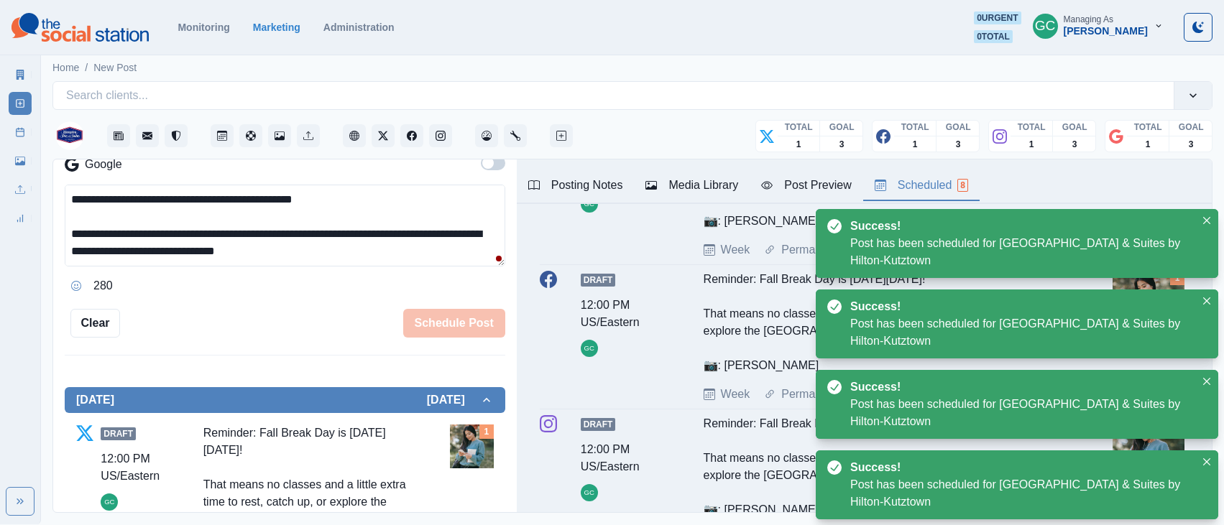
scroll to position [0, 0]
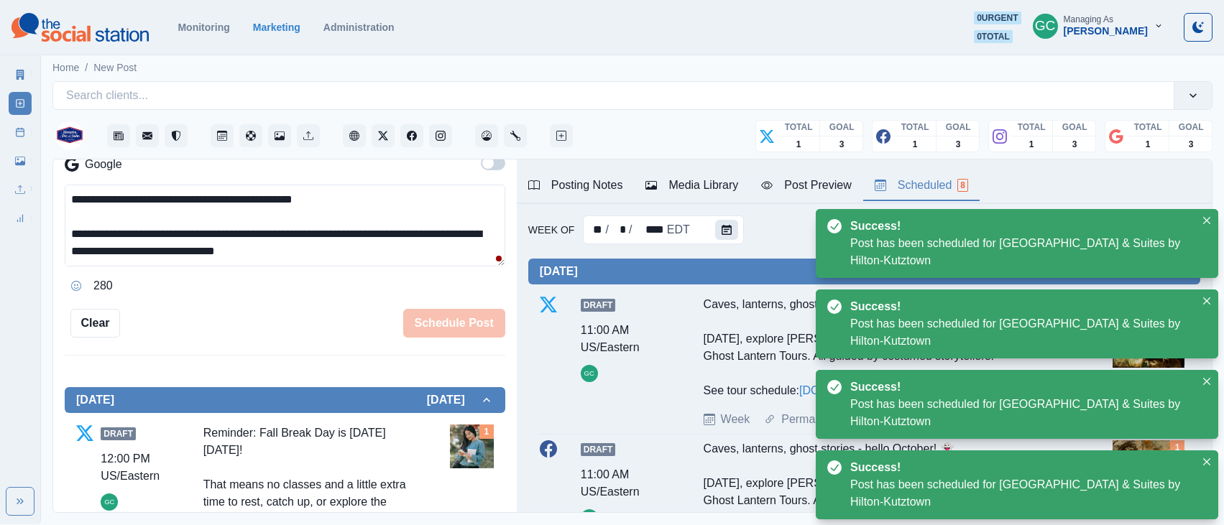
click at [723, 223] on button "Calendar" at bounding box center [726, 230] width 23 height 20
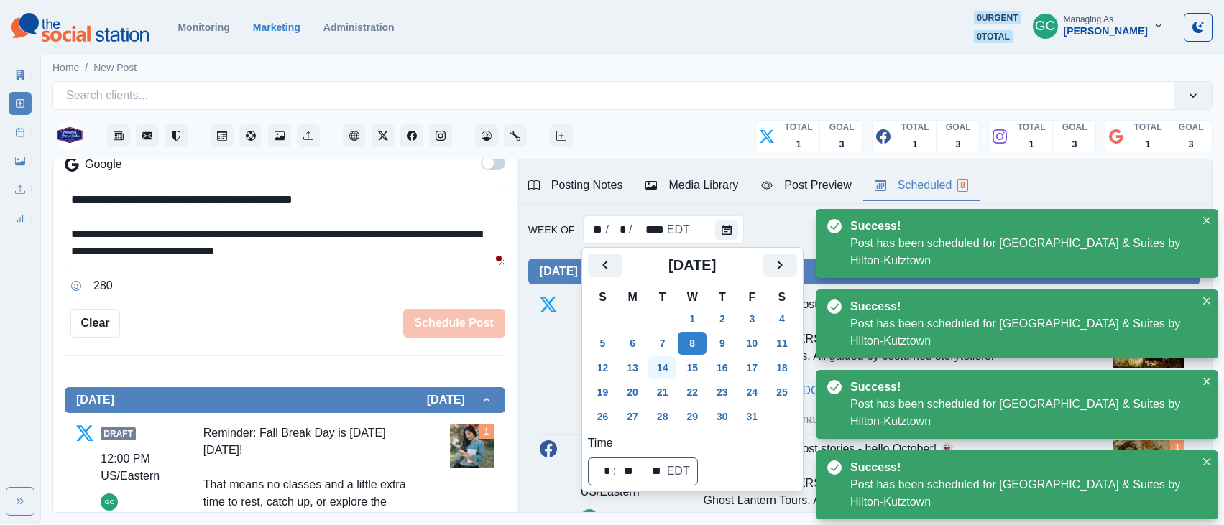
click at [676, 369] on button "14" at bounding box center [662, 367] width 29 height 23
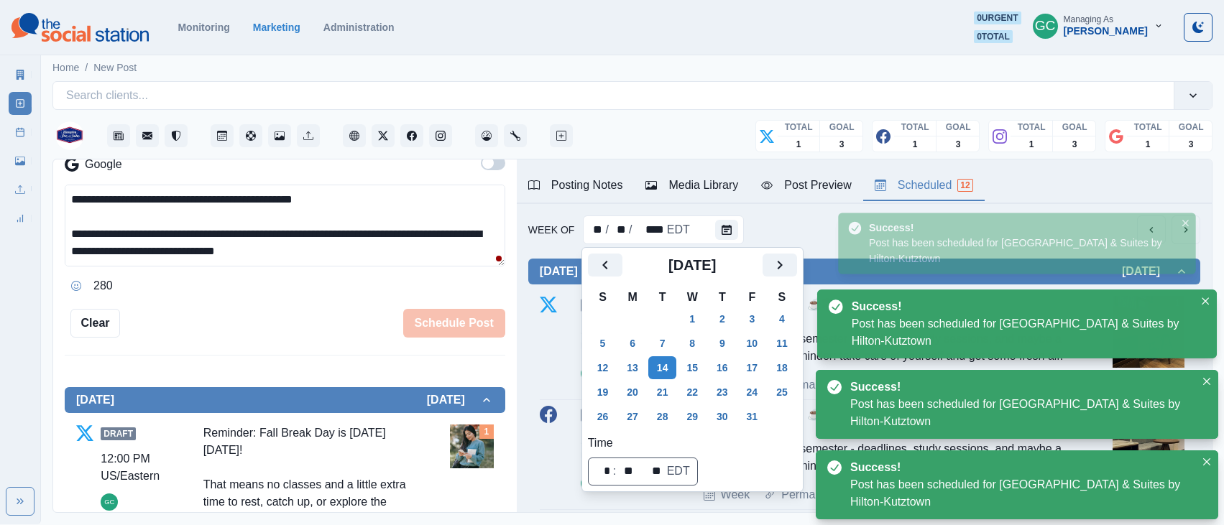
click at [540, 336] on div "Draft 11:15 AM US/Eastern GC KU Midterm week... ☕📚 It's that time of the semest…" at bounding box center [864, 345] width 649 height 98
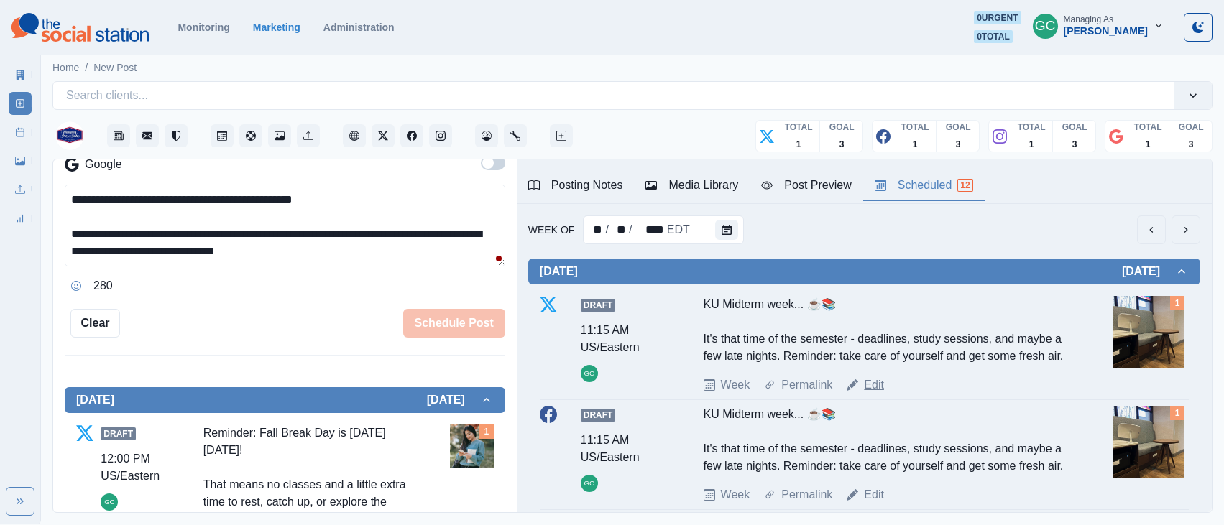
click at [874, 394] on link "Edit" at bounding box center [874, 384] width 20 height 17
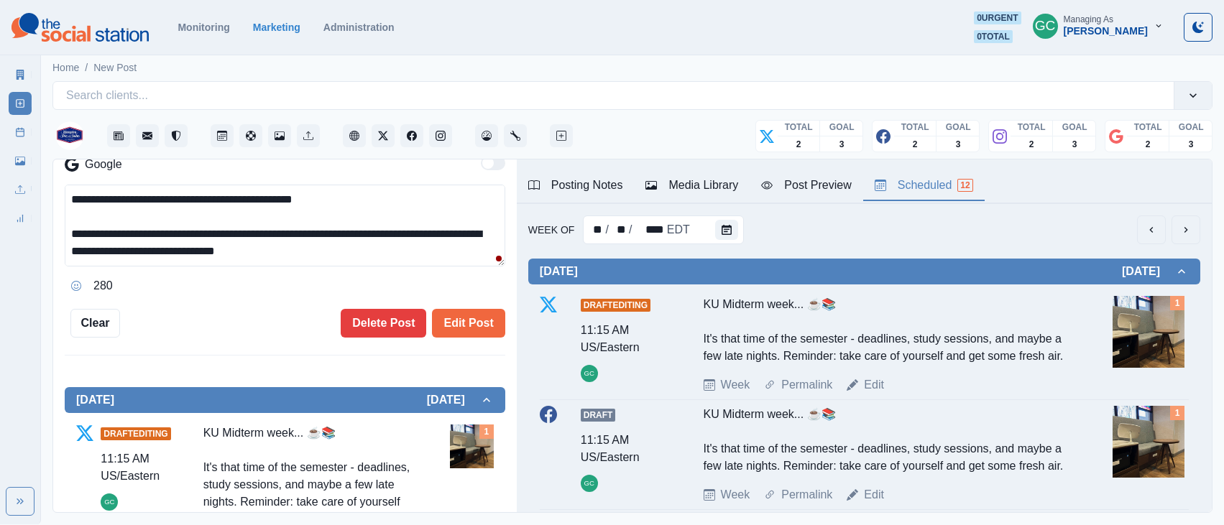
type input "********"
drag, startPoint x: 152, startPoint y: 251, endPoint x: 192, endPoint y: 254, distance: 40.3
click at [108, 252] on textarea "**********" at bounding box center [285, 226] width 440 height 82
drag, startPoint x: 414, startPoint y: 251, endPoint x: 63, endPoint y: 241, distance: 350.8
click at [63, 241] on div "**********" at bounding box center [284, 337] width 463 height 354
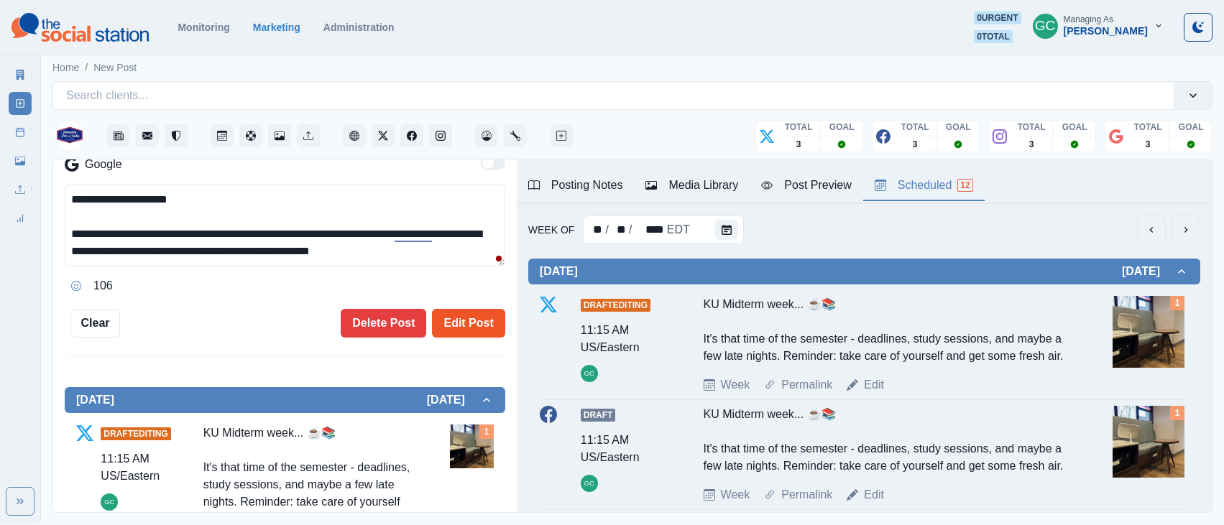
click at [467, 325] on button "Edit Post" at bounding box center [468, 323] width 73 height 29
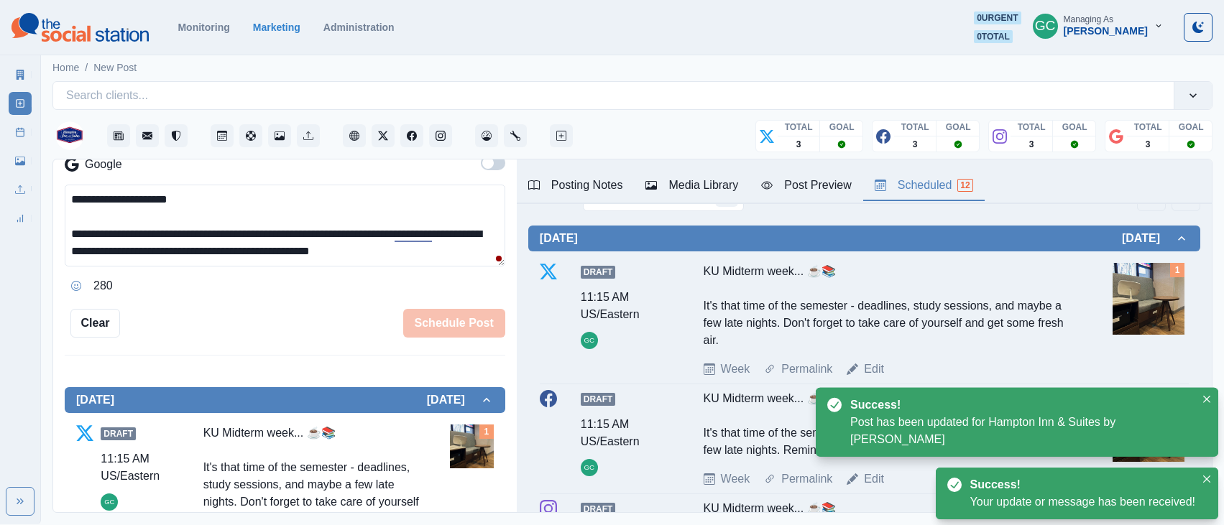
scroll to position [162, 0]
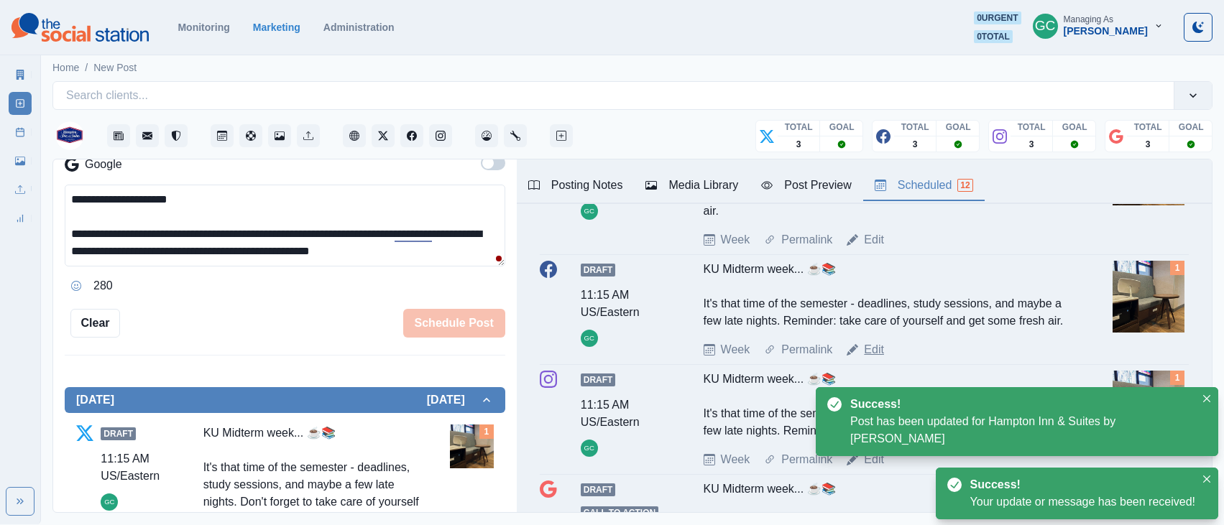
click at [874, 359] on link "Edit" at bounding box center [874, 349] width 20 height 17
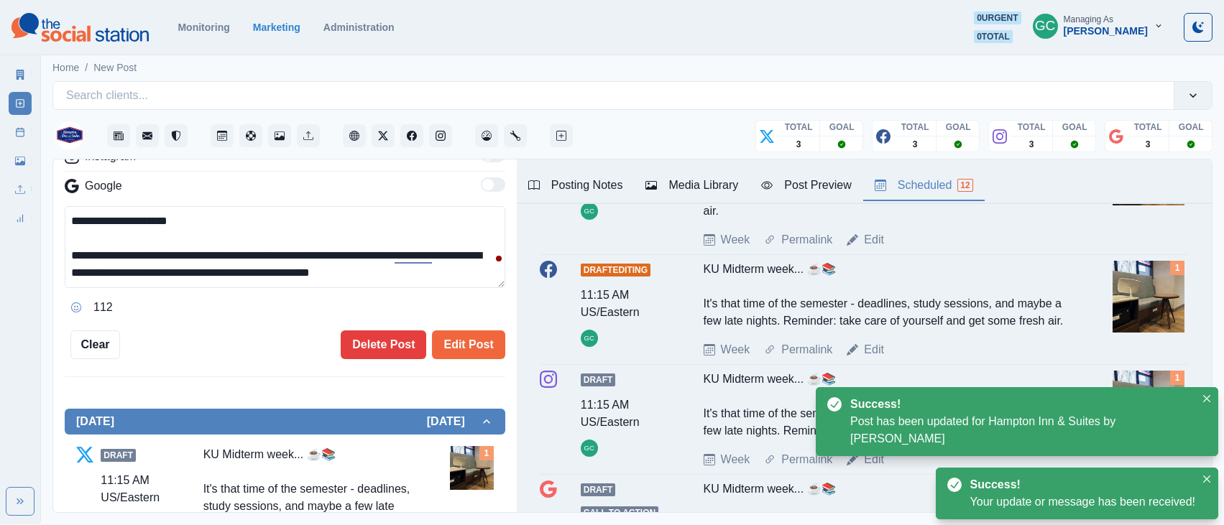
scroll to position [303, 0]
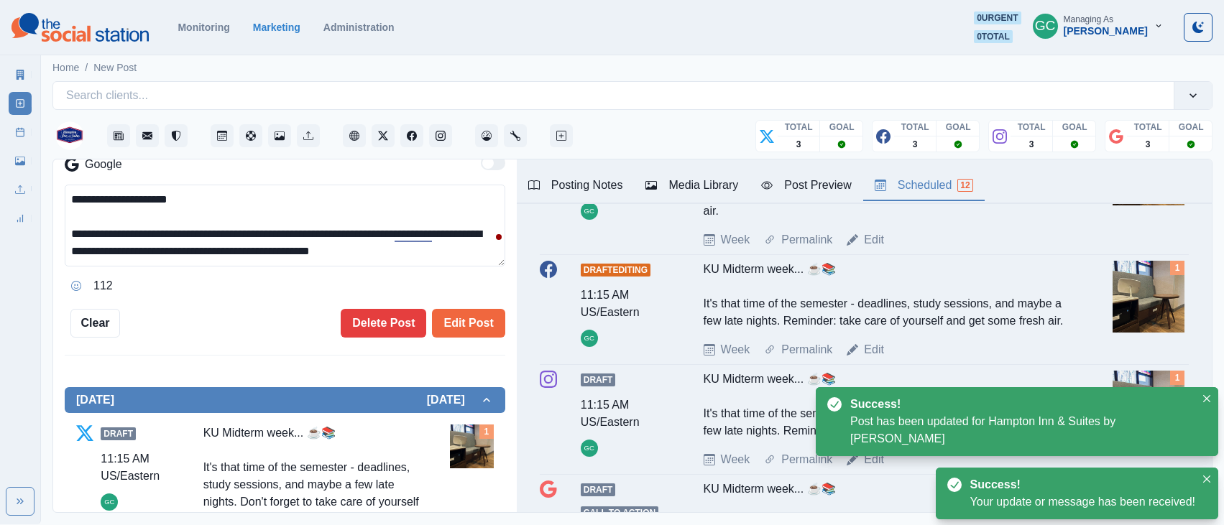
drag, startPoint x: 277, startPoint y: 254, endPoint x: 57, endPoint y: 240, distance: 220.3
click at [56, 240] on div "**********" at bounding box center [284, 337] width 463 height 354
paste textarea "******"
click at [471, 323] on button "Edit Post" at bounding box center [468, 323] width 73 height 29
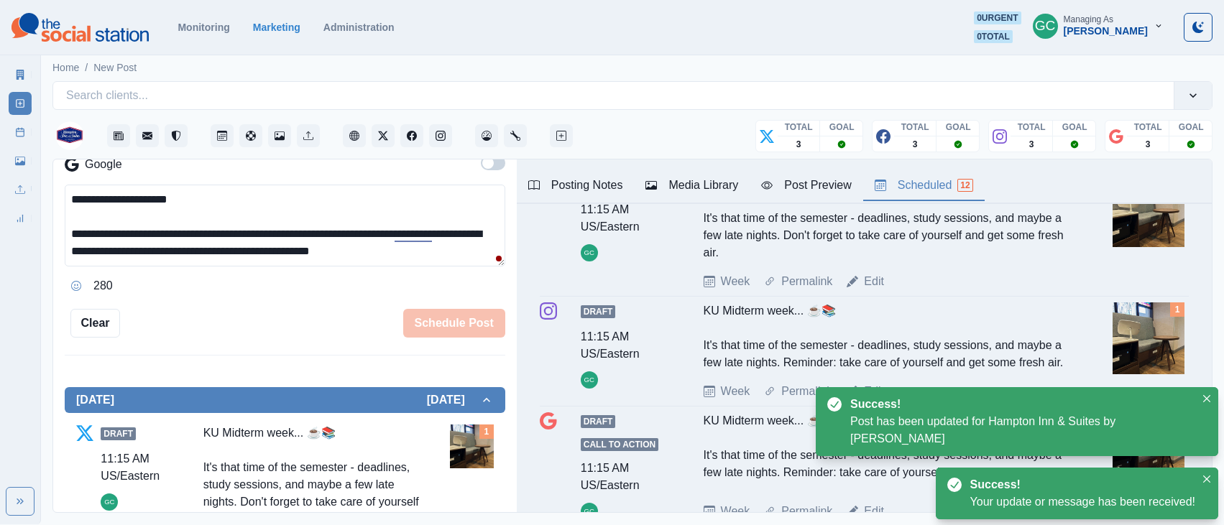
scroll to position [286, 0]
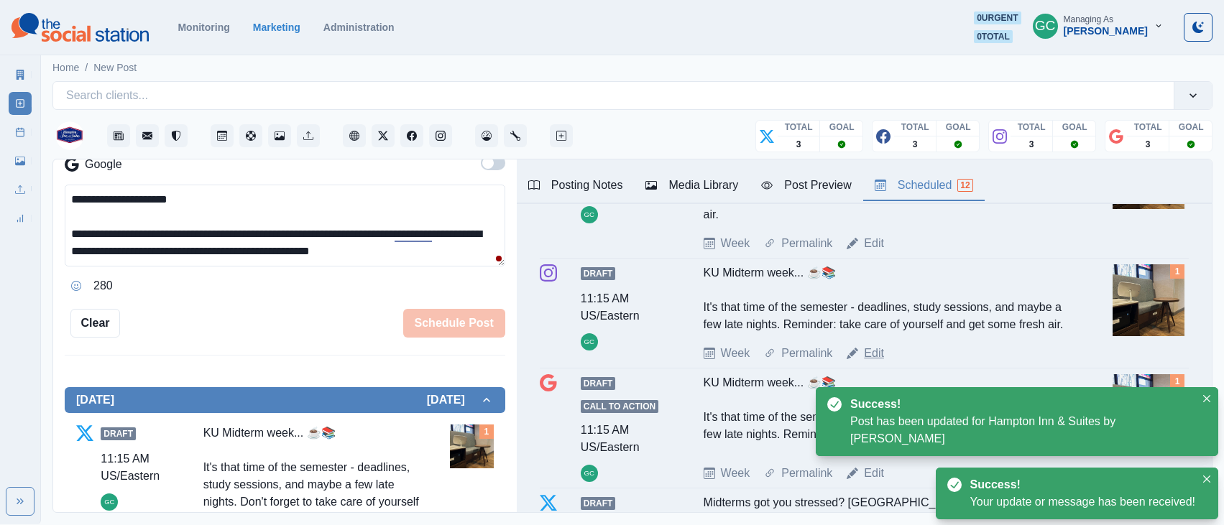
click at [876, 362] on link "Edit" at bounding box center [874, 353] width 20 height 17
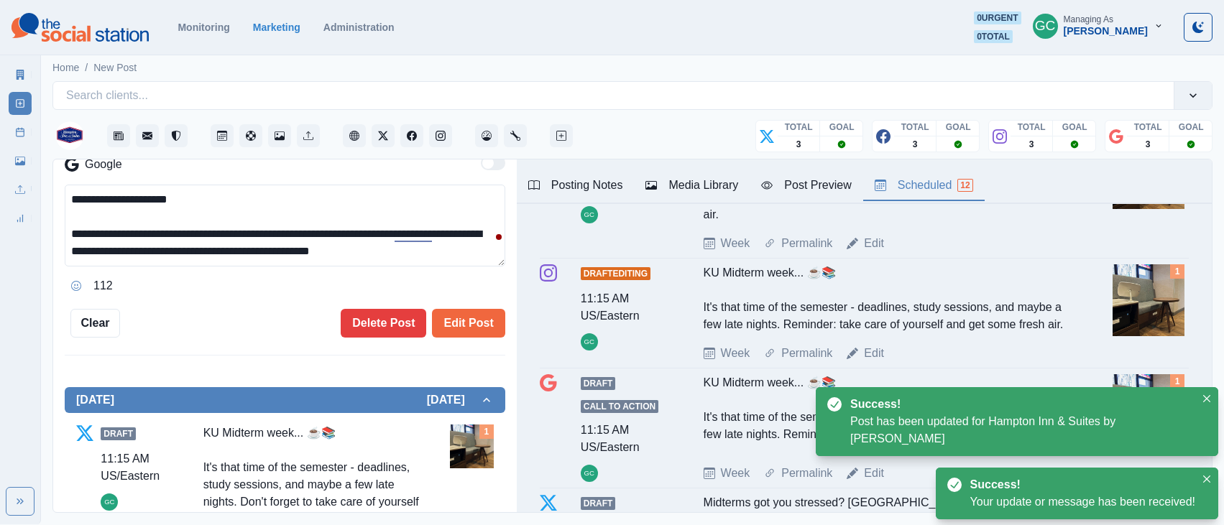
drag, startPoint x: 272, startPoint y: 242, endPoint x: 27, endPoint y: 232, distance: 245.2
click at [25, 230] on div "**********" at bounding box center [612, 262] width 1224 height 524
paste textarea "******"
click at [479, 314] on button "Edit Post" at bounding box center [468, 323] width 73 height 29
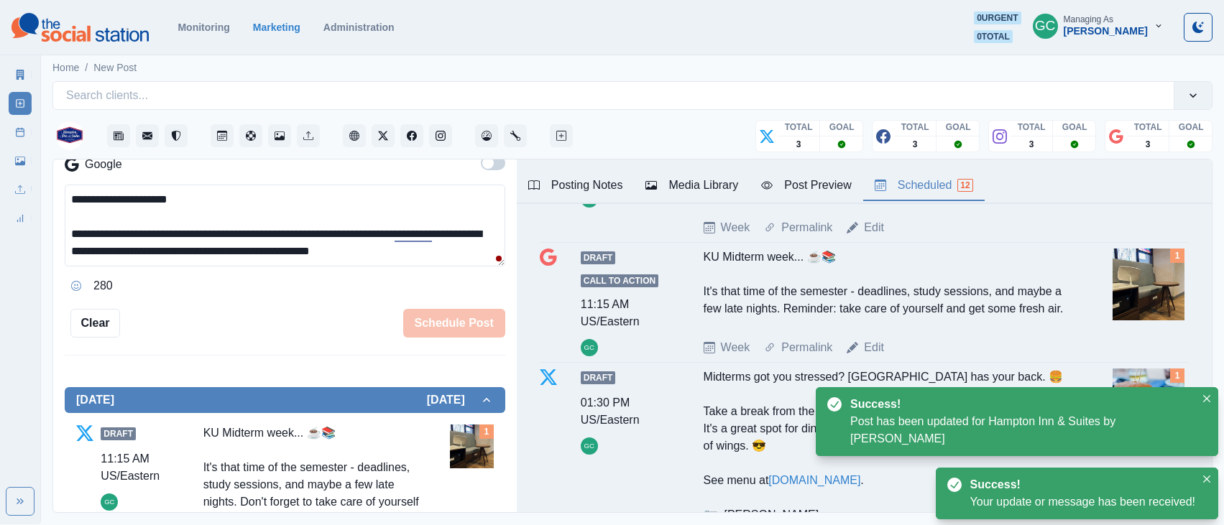
scroll to position [431, 0]
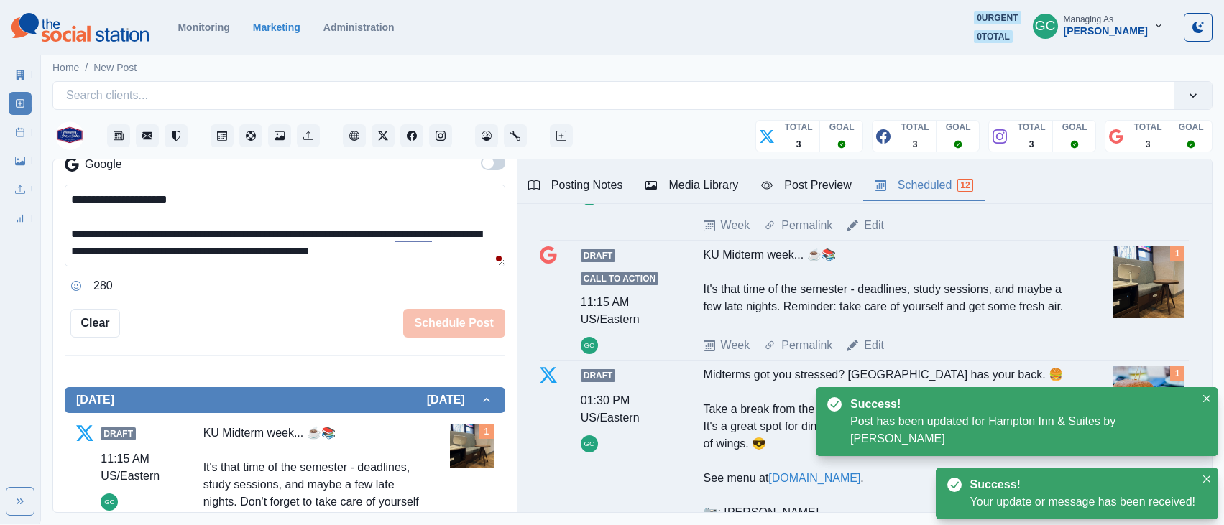
click at [874, 351] on link "Edit" at bounding box center [874, 345] width 20 height 17
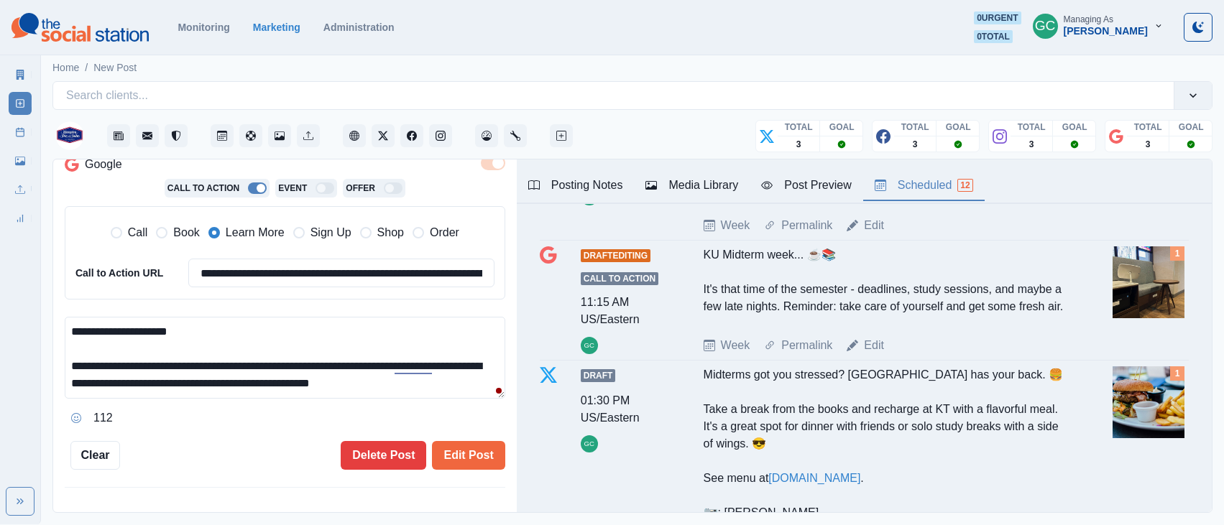
drag, startPoint x: 405, startPoint y: 385, endPoint x: 38, endPoint y: 364, distance: 367.8
click at [38, 364] on div "**********" at bounding box center [612, 262] width 1224 height 524
paste textarea "******"
type textarea "**********"
click at [471, 441] on button "Edit Post" at bounding box center [468, 455] width 73 height 29
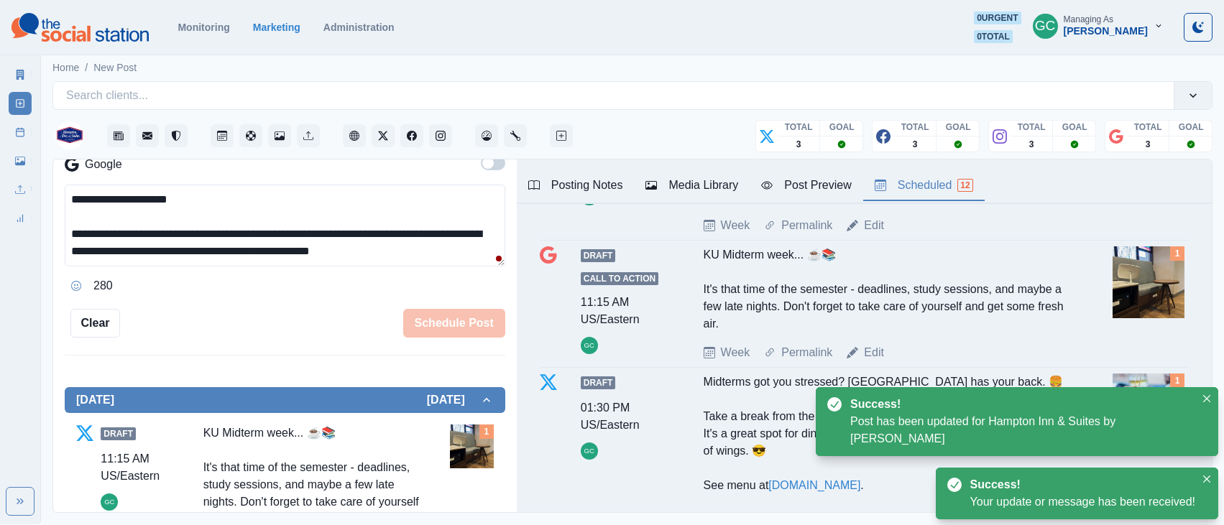
scroll to position [484, 0]
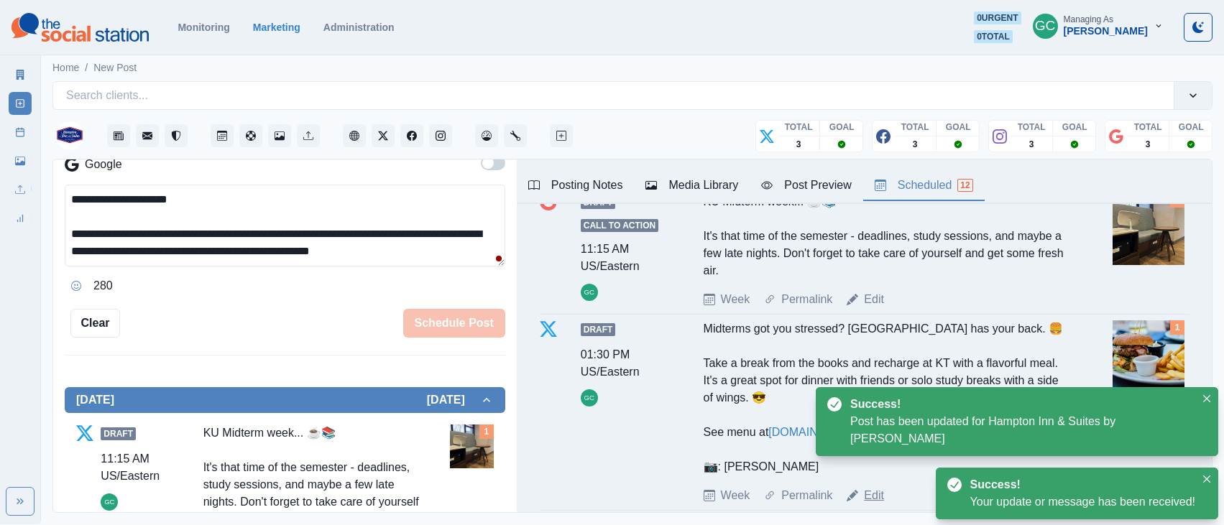
drag, startPoint x: 871, startPoint y: 491, endPoint x: 804, endPoint y: 486, distance: 67.1
click at [871, 491] on link "Edit" at bounding box center [874, 495] width 20 height 17
type input "*******"
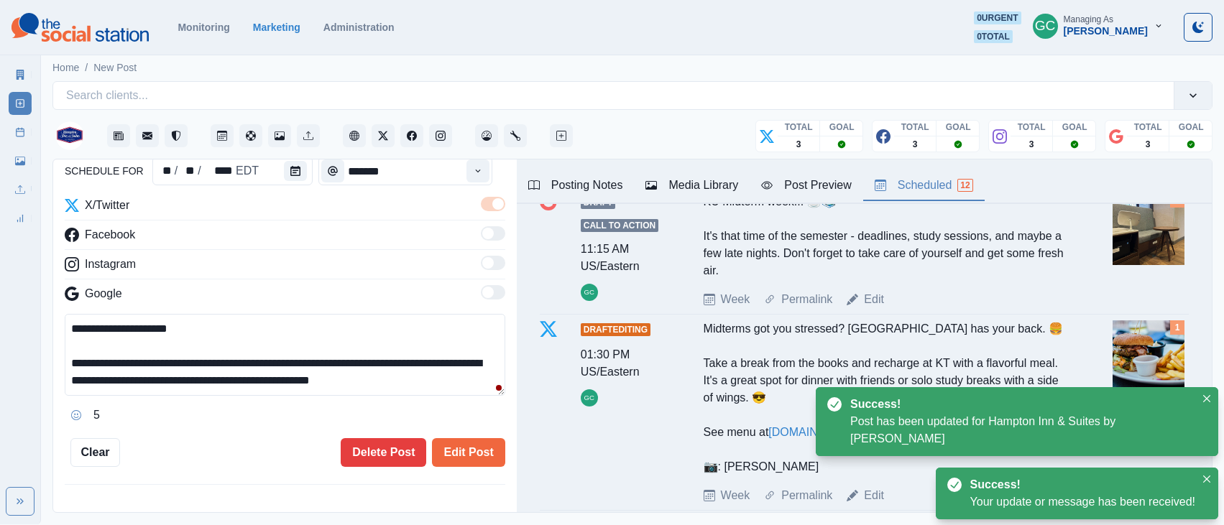
scroll to position [282, 0]
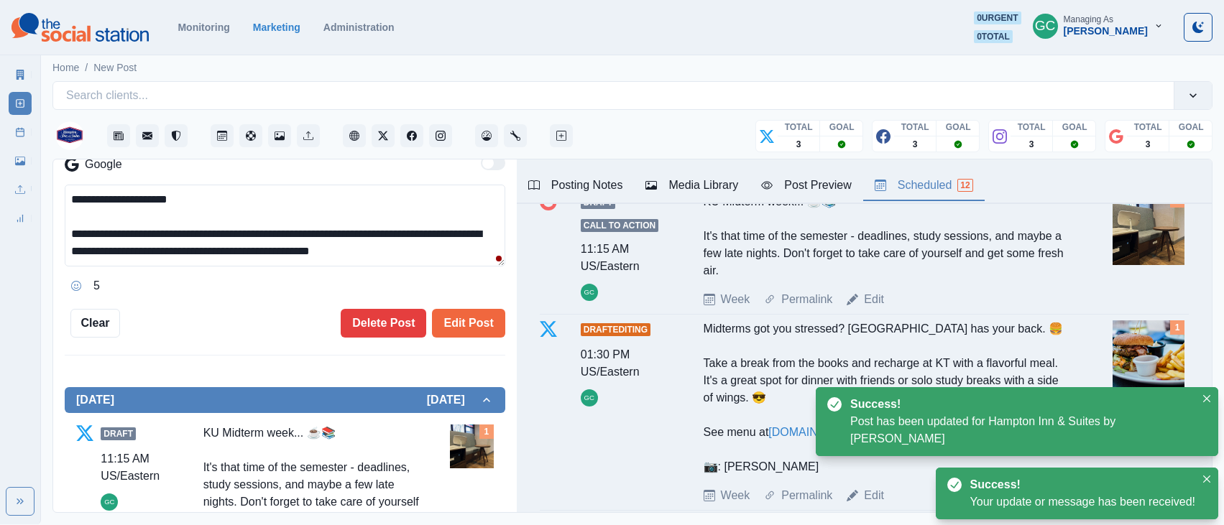
drag, startPoint x: 449, startPoint y: 251, endPoint x: 40, endPoint y: 230, distance: 409.4
click at [40, 230] on div "**********" at bounding box center [612, 262] width 1224 height 524
paste textarea
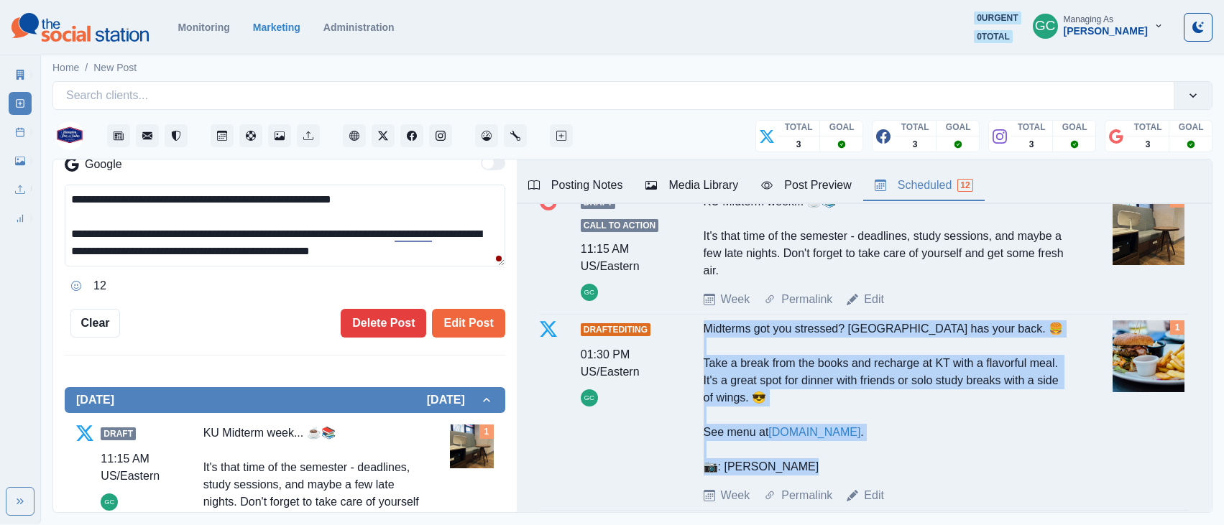
drag, startPoint x: 695, startPoint y: 327, endPoint x: 823, endPoint y: 471, distance: 192.4
click at [823, 471] on div "Draft Editing 01:30 PM US/Eastern GC Midterms got you stressed? [GEOGRAPHIC_DAT…" at bounding box center [864, 412] width 649 height 184
copy div "Midterms got you stressed? [GEOGRAPHIC_DATA] has your back. 🍔 Take a break from…"
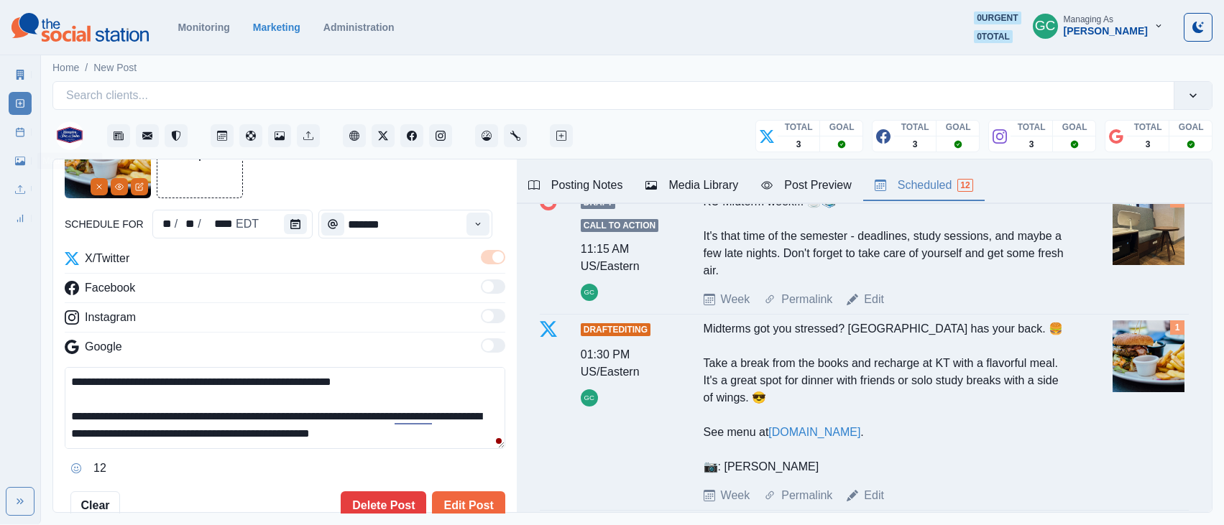
scroll to position [0, 0]
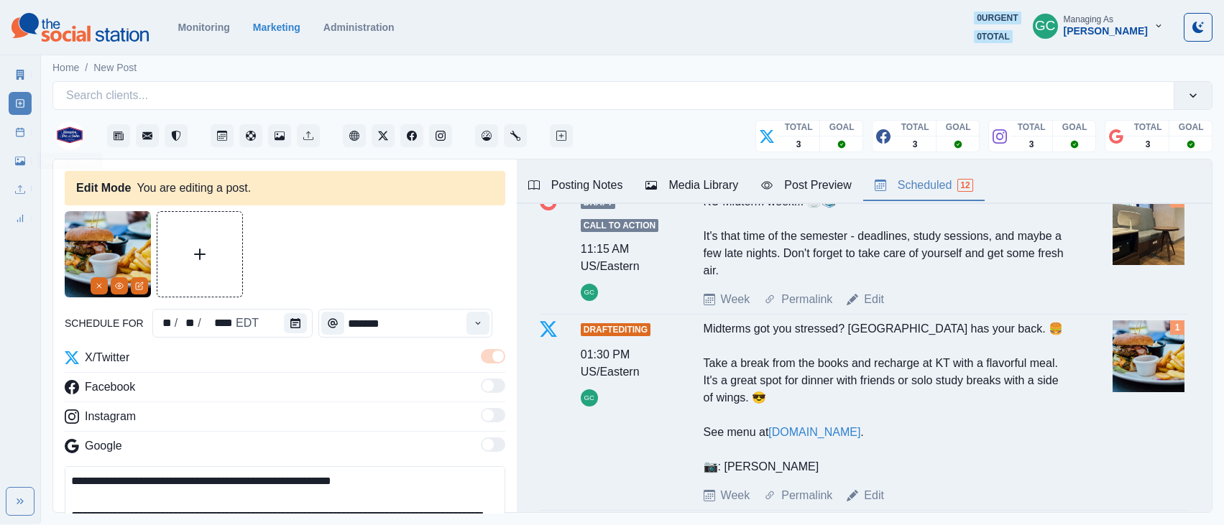
drag, startPoint x: 270, startPoint y: 250, endPoint x: 5, endPoint y: 134, distance: 289.3
click at [0, 131] on div "**********" at bounding box center [612, 262] width 1224 height 524
paste textarea "*******"
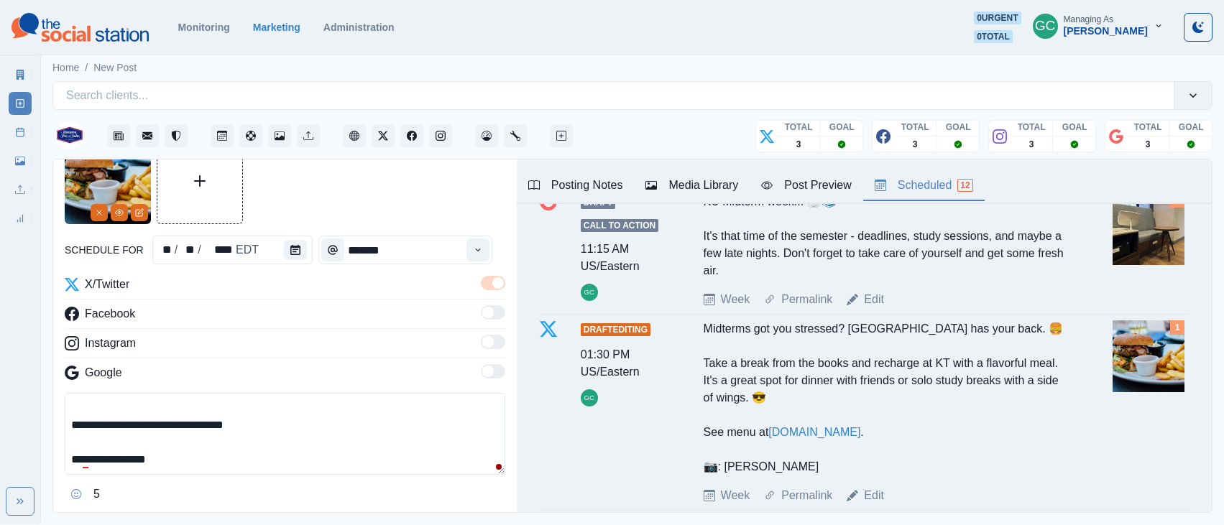
scroll to position [300, 0]
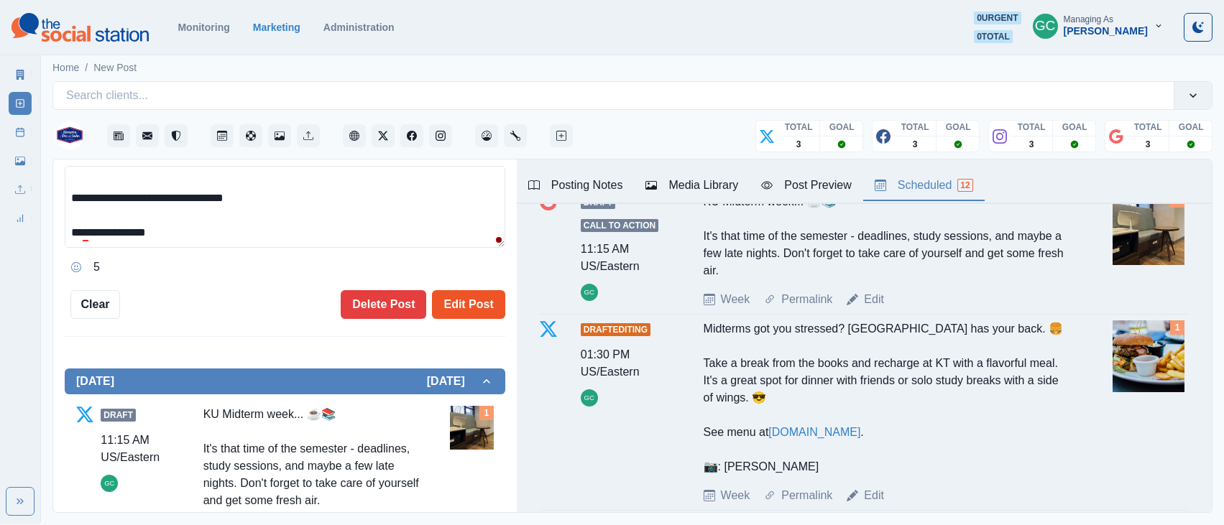
type textarea "**********"
click at [471, 306] on button "Edit Post" at bounding box center [468, 304] width 73 height 29
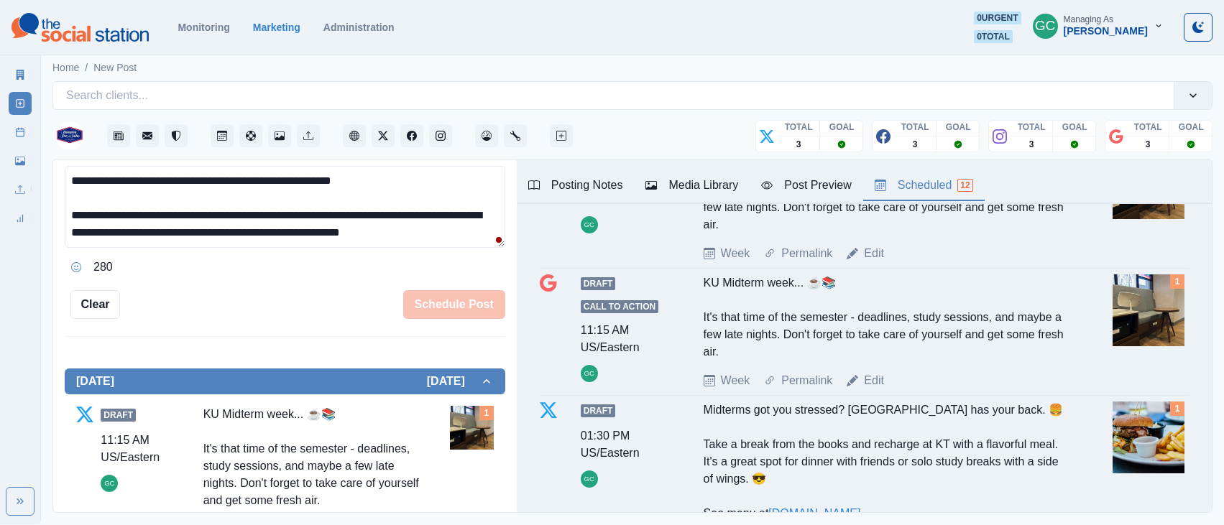
scroll to position [405, 0]
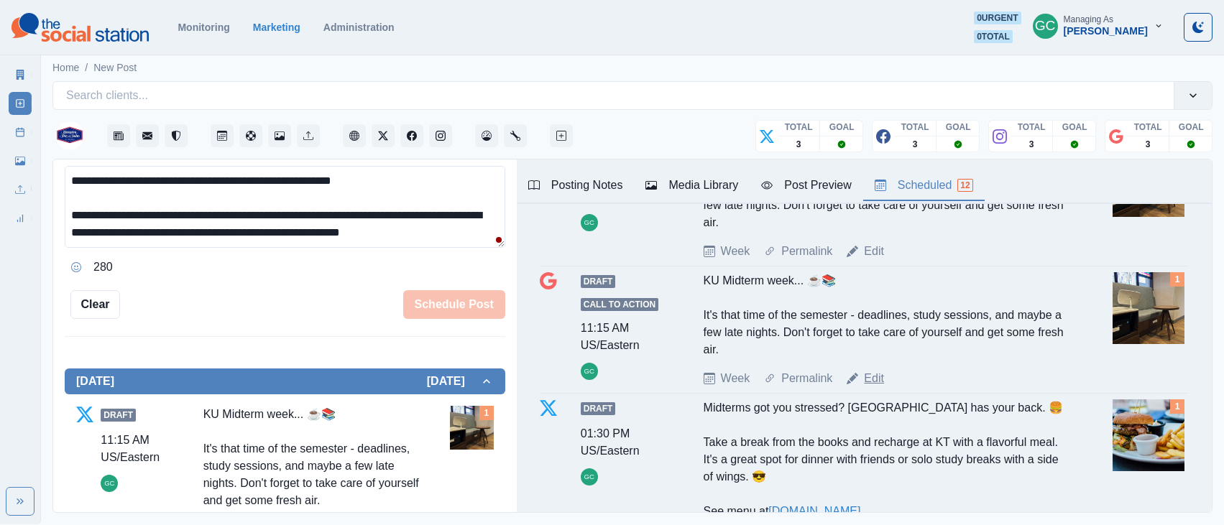
click at [877, 379] on link "Edit" at bounding box center [874, 378] width 20 height 17
type input "********"
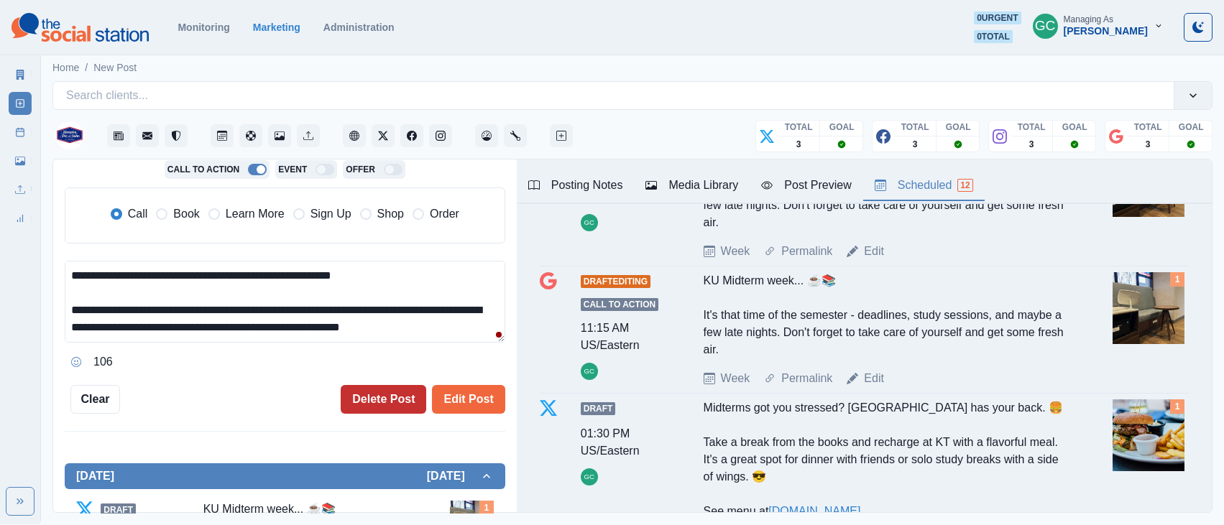
click at [394, 397] on button "Delete Post" at bounding box center [384, 399] width 86 height 29
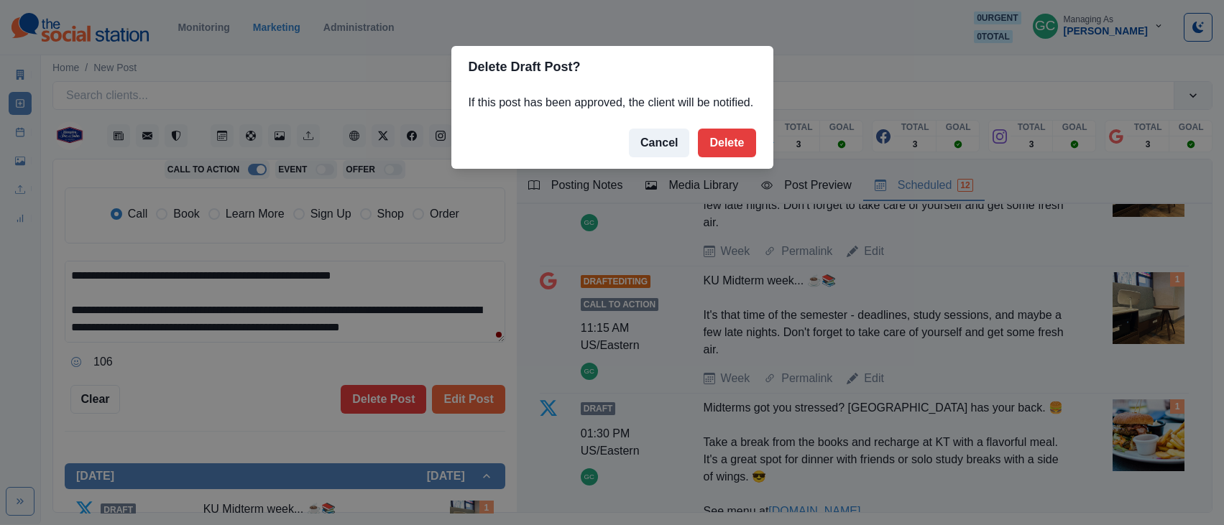
drag, startPoint x: 328, startPoint y: 282, endPoint x: 394, endPoint y: 320, distance: 76.0
click at [328, 282] on div "Delete Draft Post? If this post has been approved, the client will be notified.…" at bounding box center [612, 262] width 1224 height 525
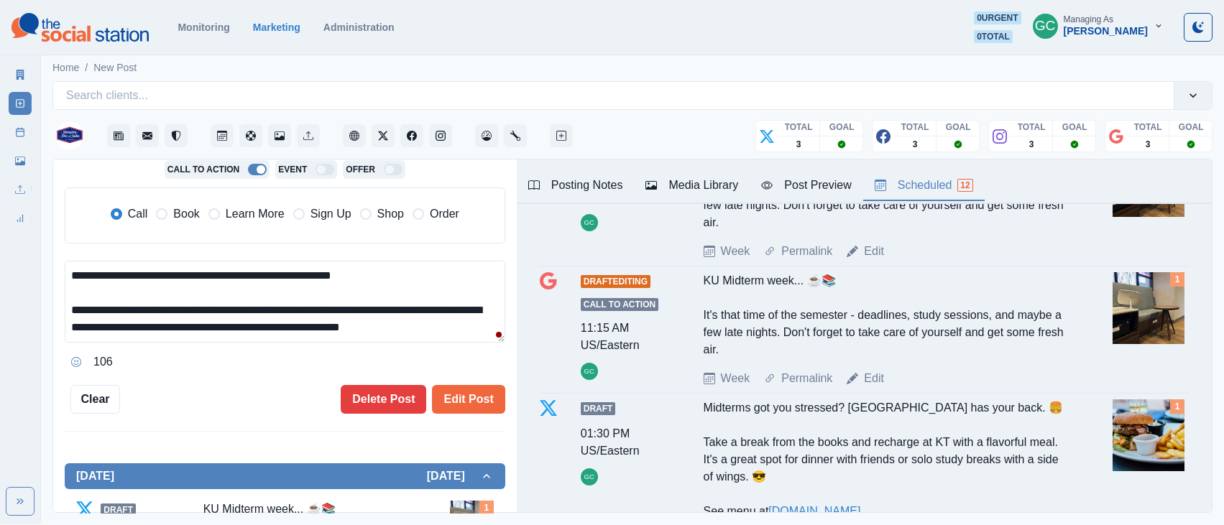
drag, startPoint x: 355, startPoint y: 327, endPoint x: 30, endPoint y: 262, distance: 331.3
click at [30, 262] on div "**********" at bounding box center [612, 262] width 1224 height 524
type textarea "**********"
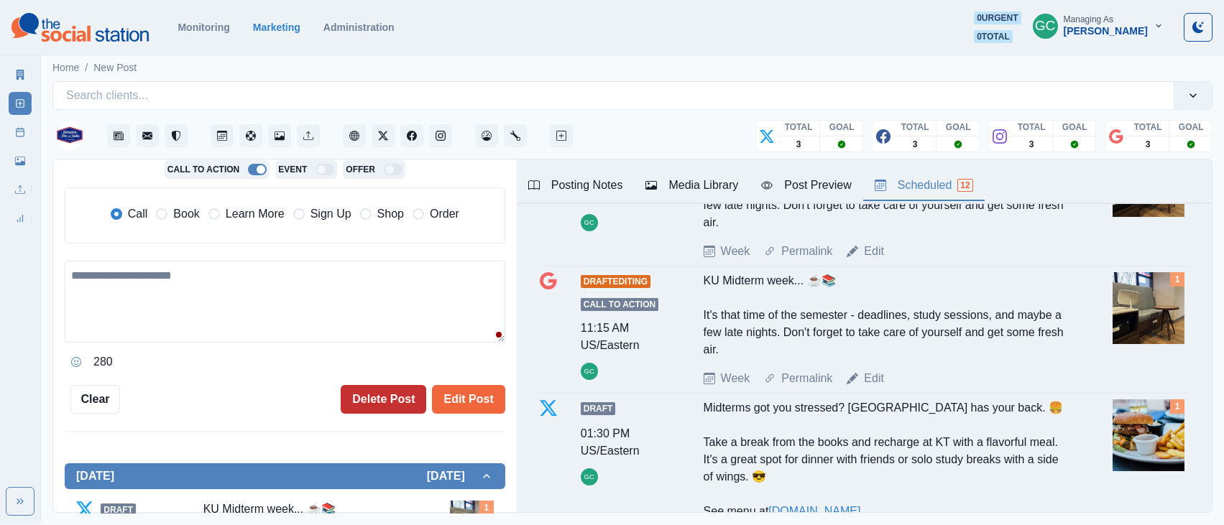
click at [376, 397] on button "Delete Post" at bounding box center [384, 399] width 86 height 29
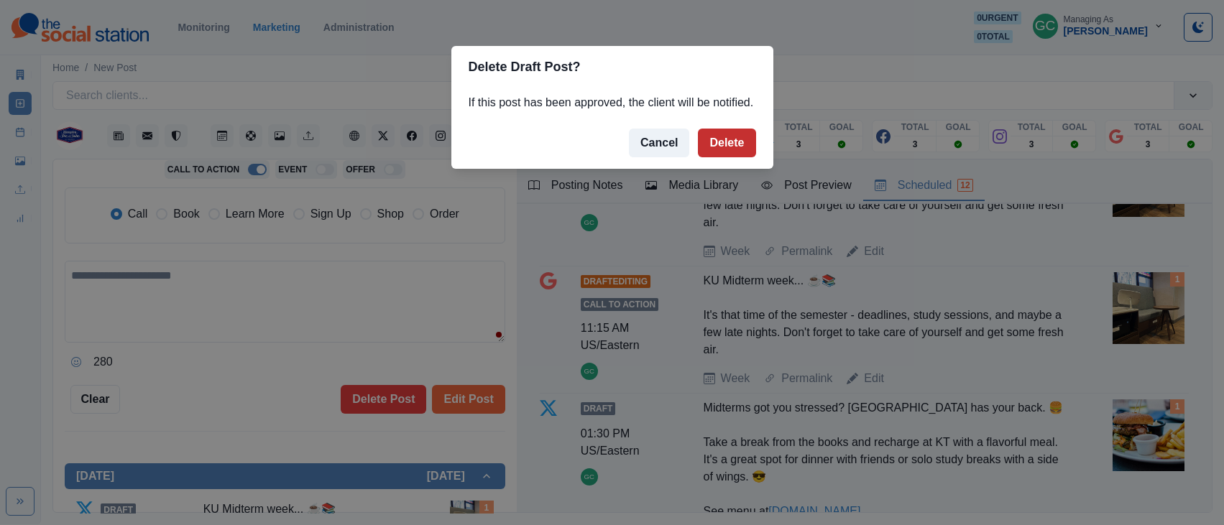
click at [740, 157] on button "Delete" at bounding box center [726, 143] width 57 height 29
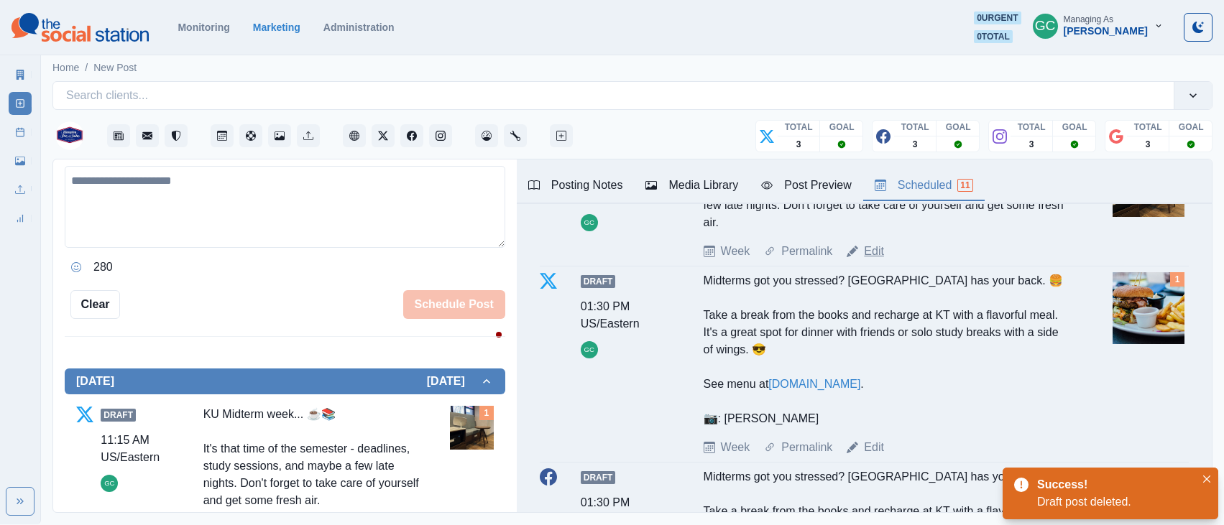
click at [872, 249] on link "Edit" at bounding box center [874, 251] width 20 height 17
click at [390, 300] on button "Delete Post" at bounding box center [384, 304] width 86 height 29
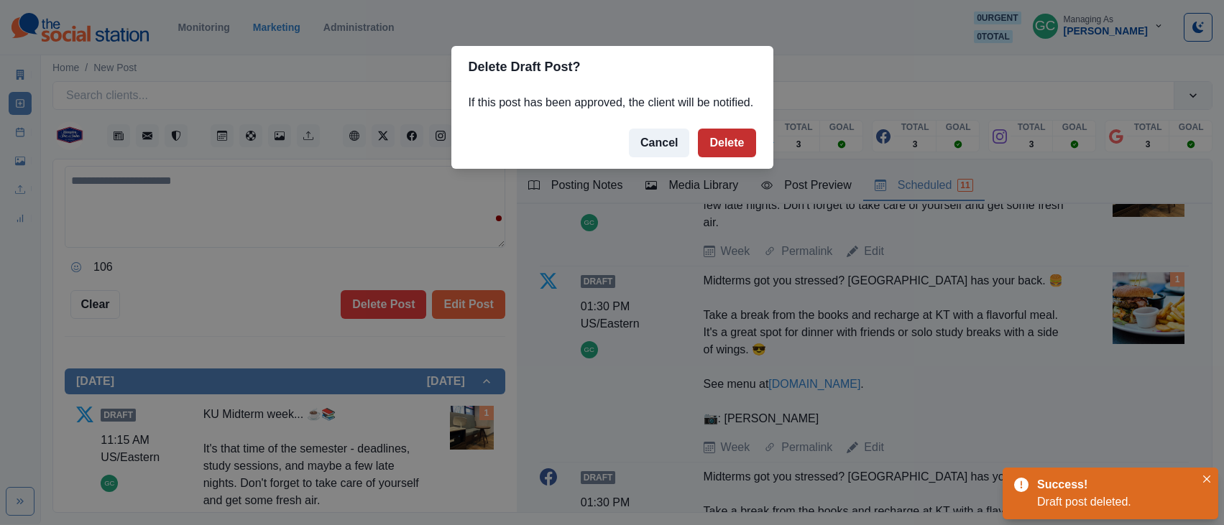
click at [754, 157] on button "Delete" at bounding box center [726, 143] width 57 height 29
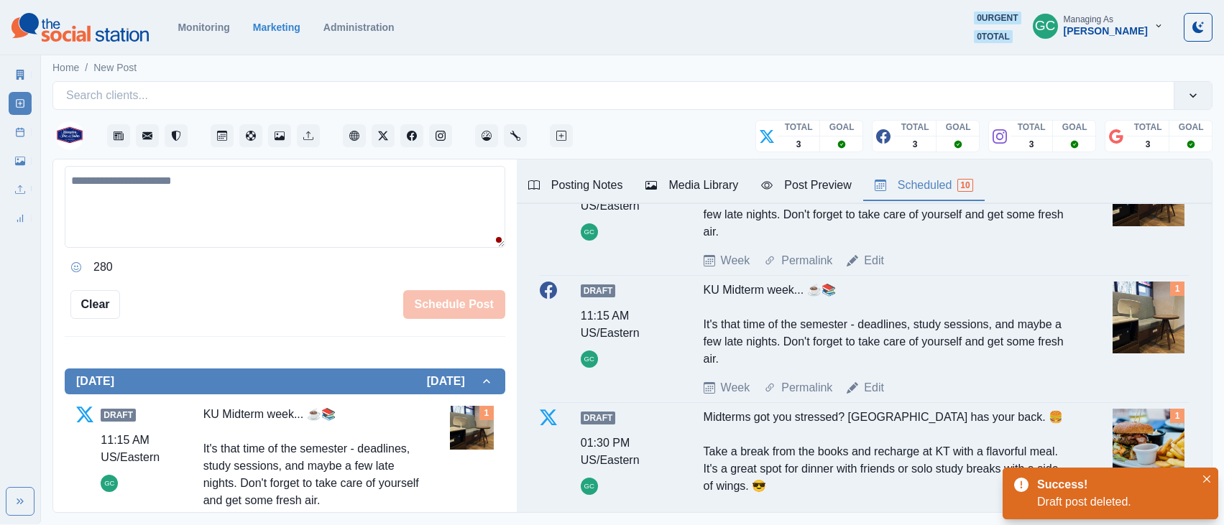
scroll to position [135, 0]
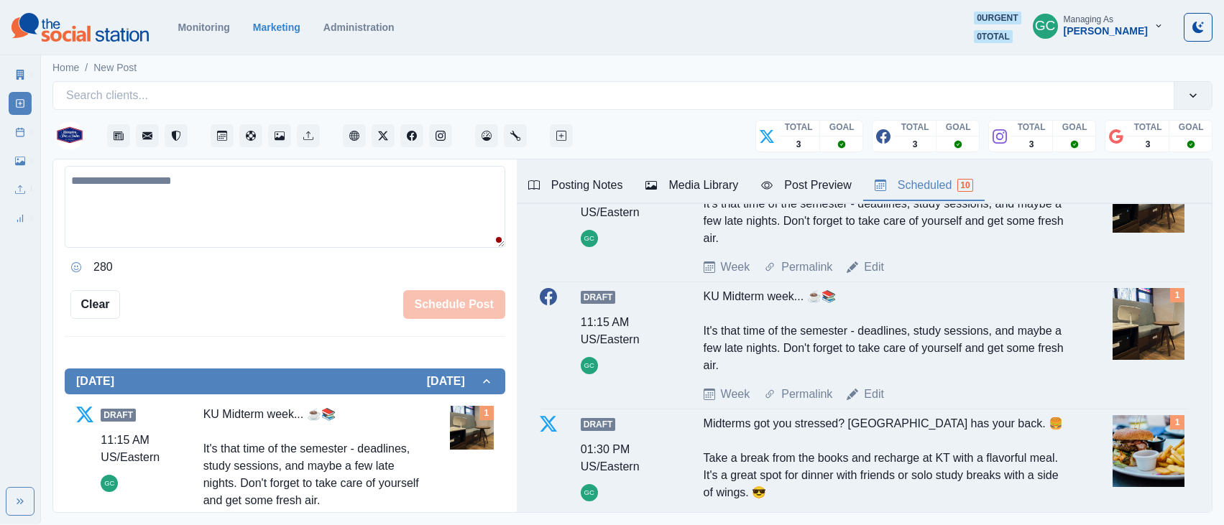
click at [861, 387] on div "Edit" at bounding box center [864, 394] width 37 height 17
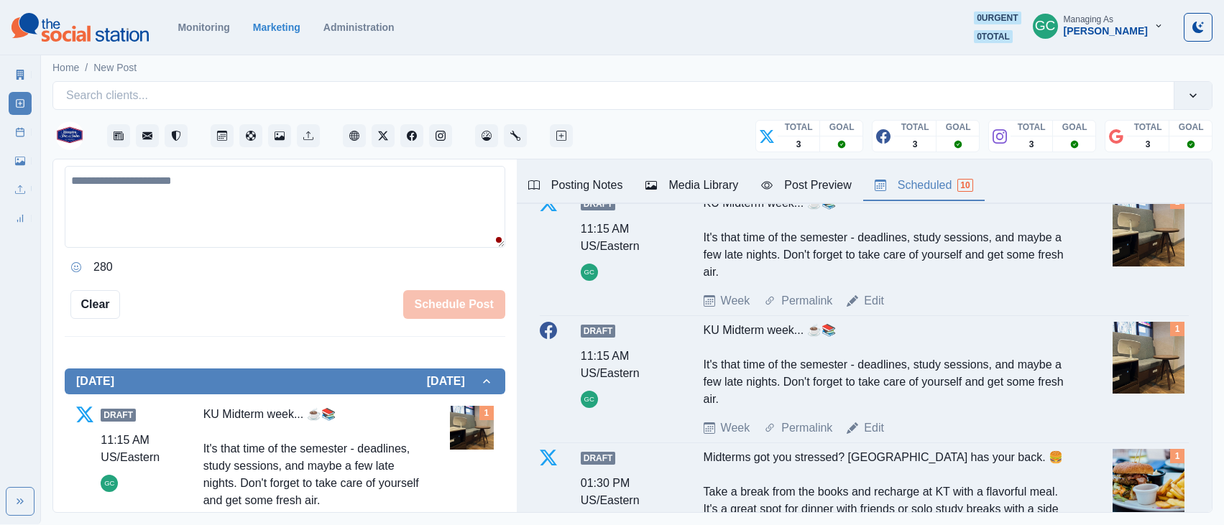
scroll to position [272, 0]
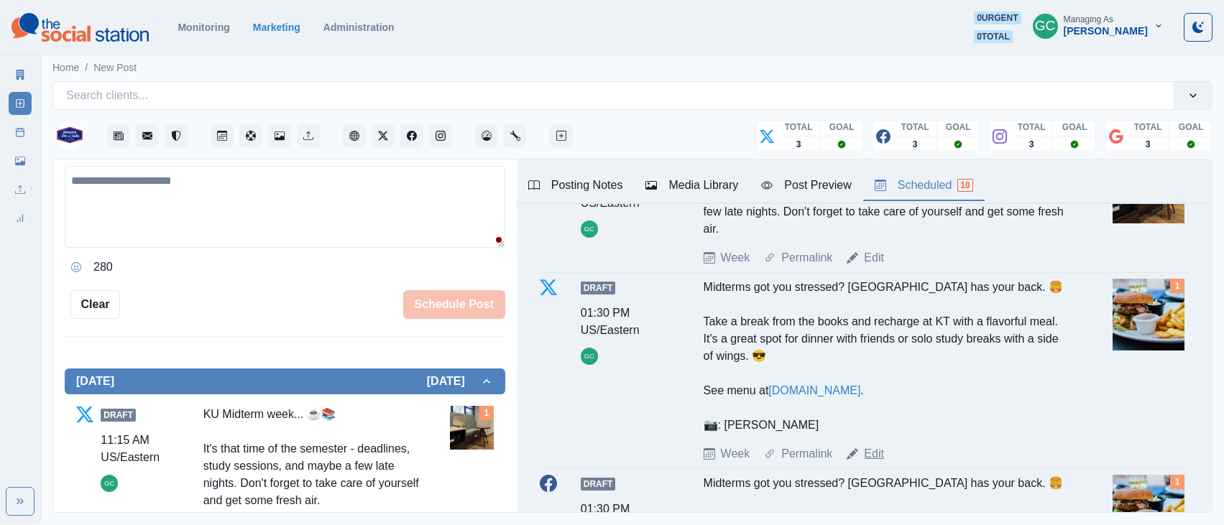
click at [873, 454] on link "Edit" at bounding box center [874, 453] width 20 height 17
type input "*******"
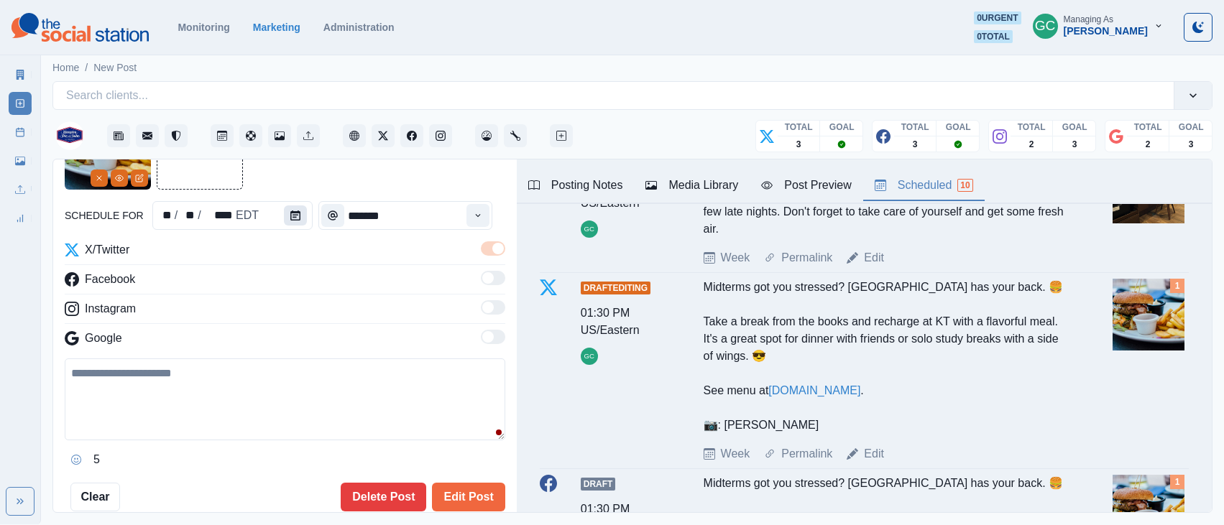
scroll to position [69, 0]
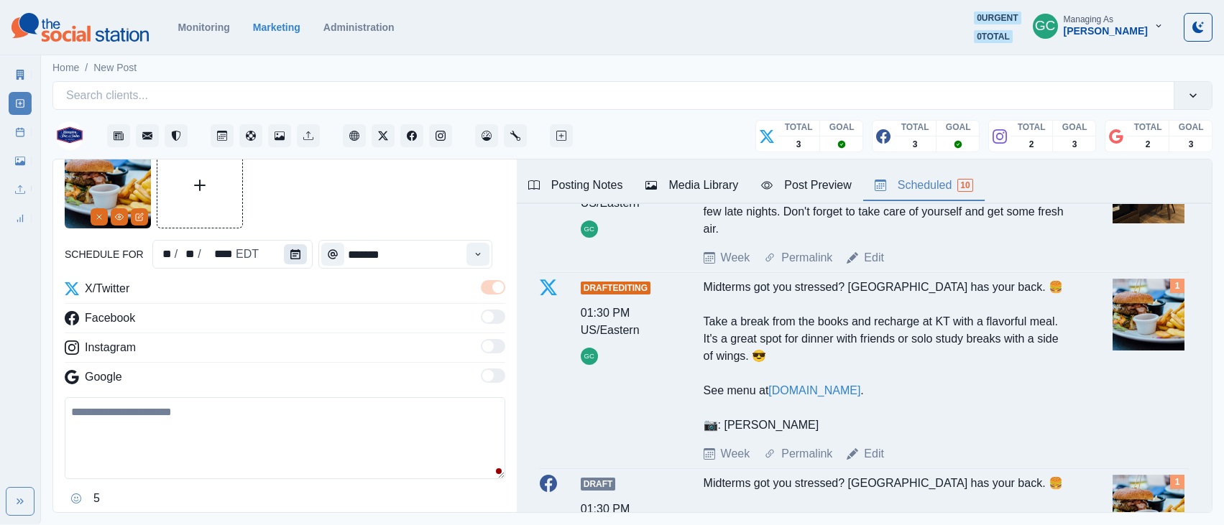
click at [290, 258] on icon "Calendar" at bounding box center [295, 254] width 10 height 10
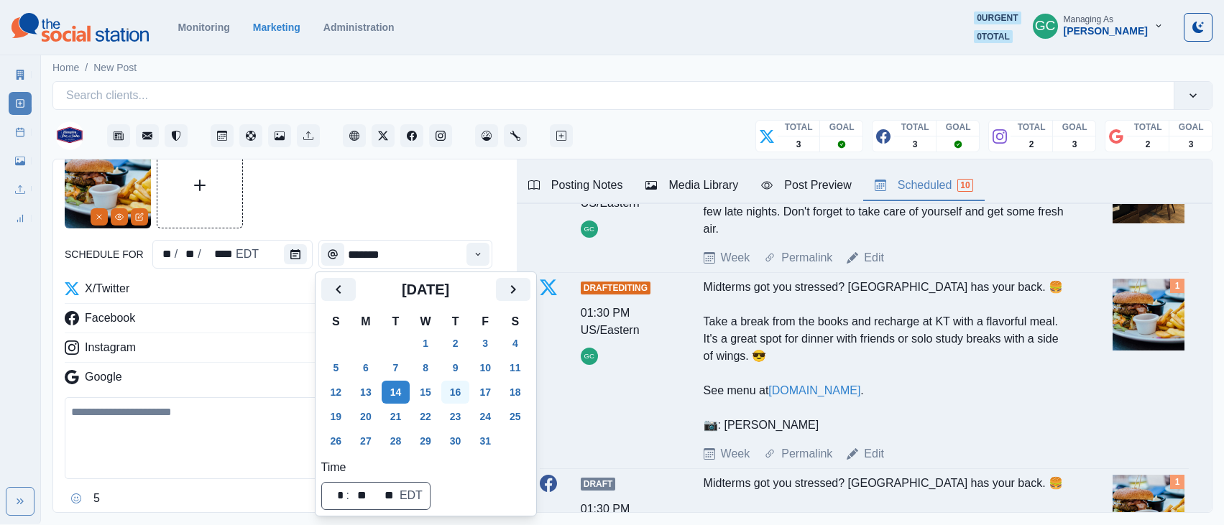
click at [466, 392] on button "16" at bounding box center [455, 392] width 29 height 23
click at [484, 390] on button "17" at bounding box center [485, 392] width 29 height 23
click at [470, 393] on button "16" at bounding box center [455, 392] width 29 height 23
click at [158, 361] on div "Instagram" at bounding box center [285, 350] width 440 height 23
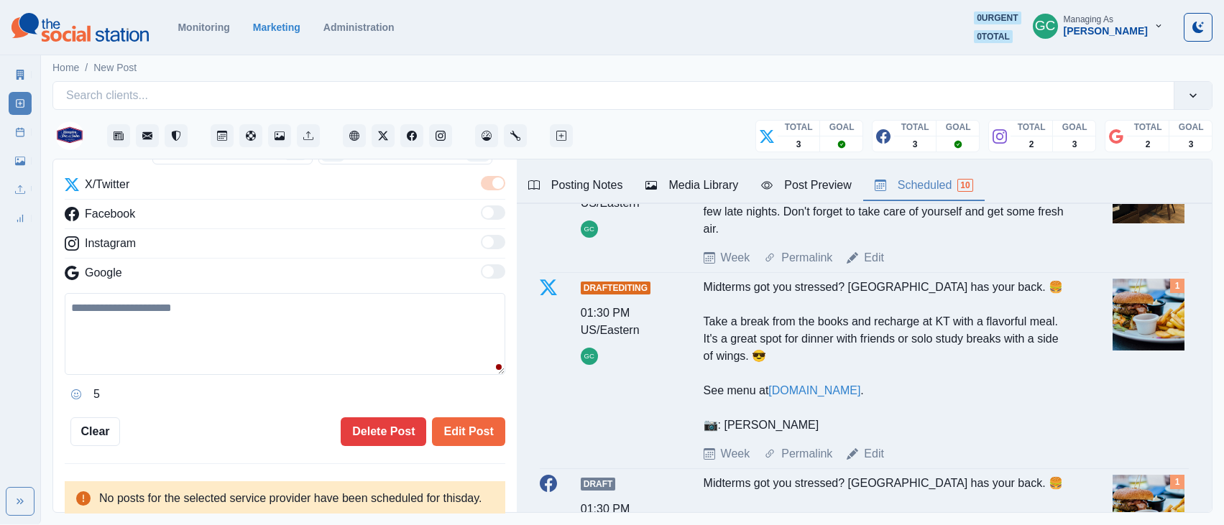
scroll to position [203, 0]
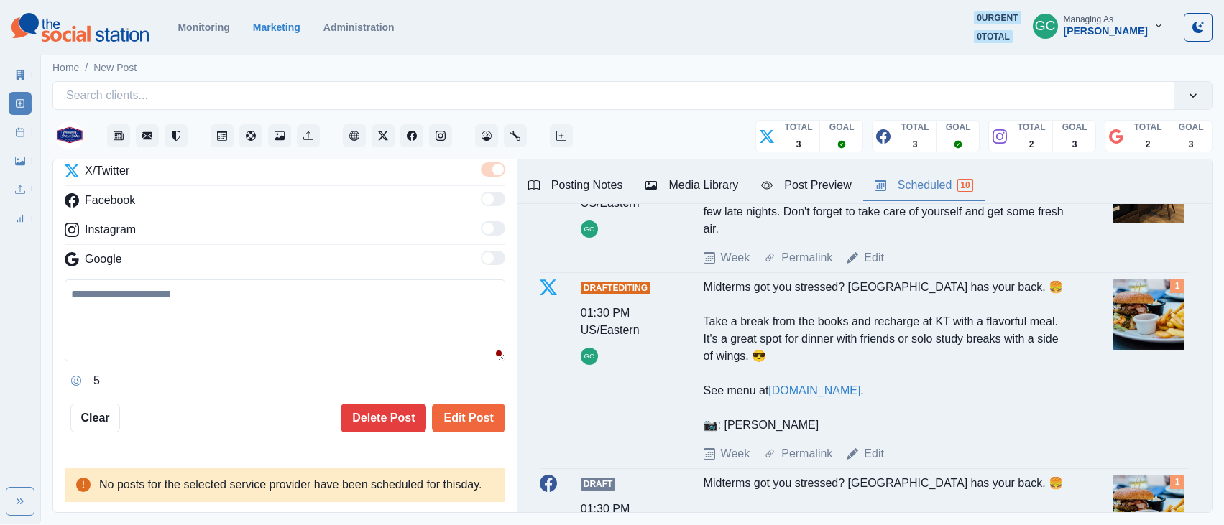
drag, startPoint x: 475, startPoint y: 402, endPoint x: 599, endPoint y: 412, distance: 124.0
click at [475, 404] on button "Edit Post" at bounding box center [468, 418] width 73 height 29
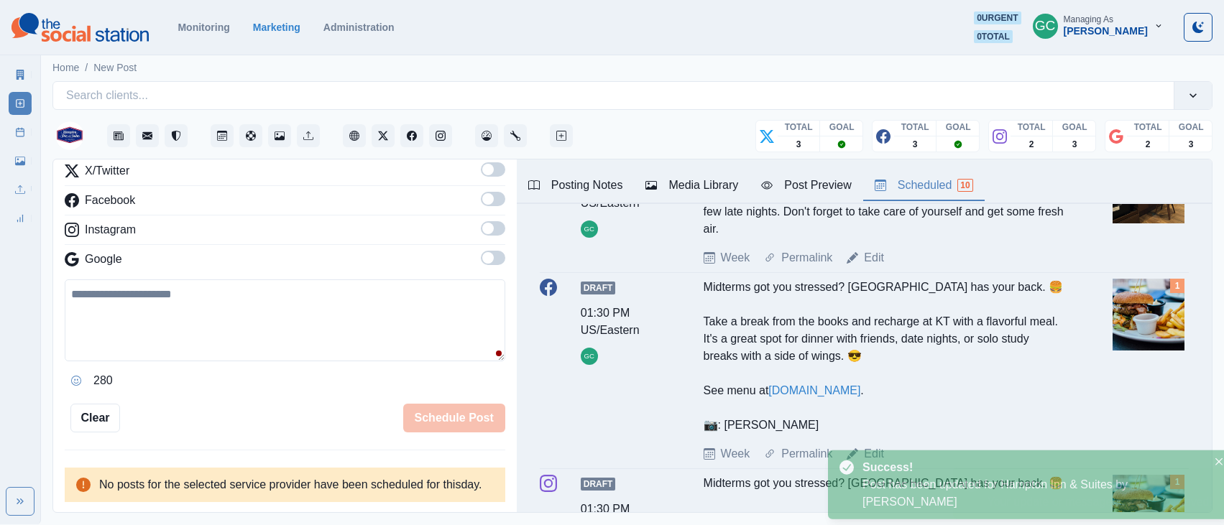
scroll to position [203, 0]
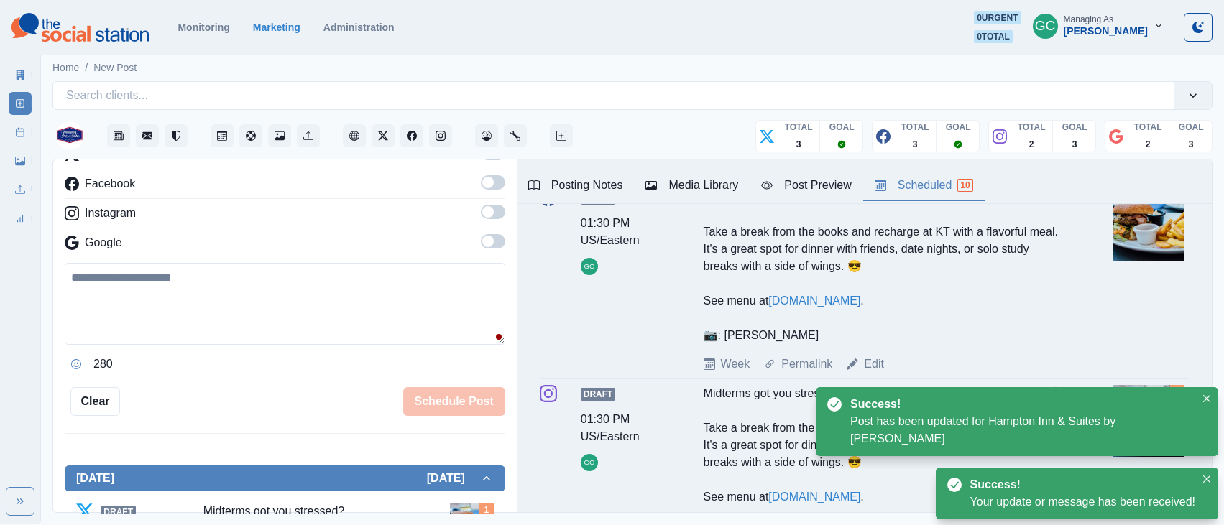
drag, startPoint x: 877, startPoint y: 366, endPoint x: 861, endPoint y: 365, distance: 15.9
click at [877, 366] on link "Edit" at bounding box center [874, 364] width 20 height 17
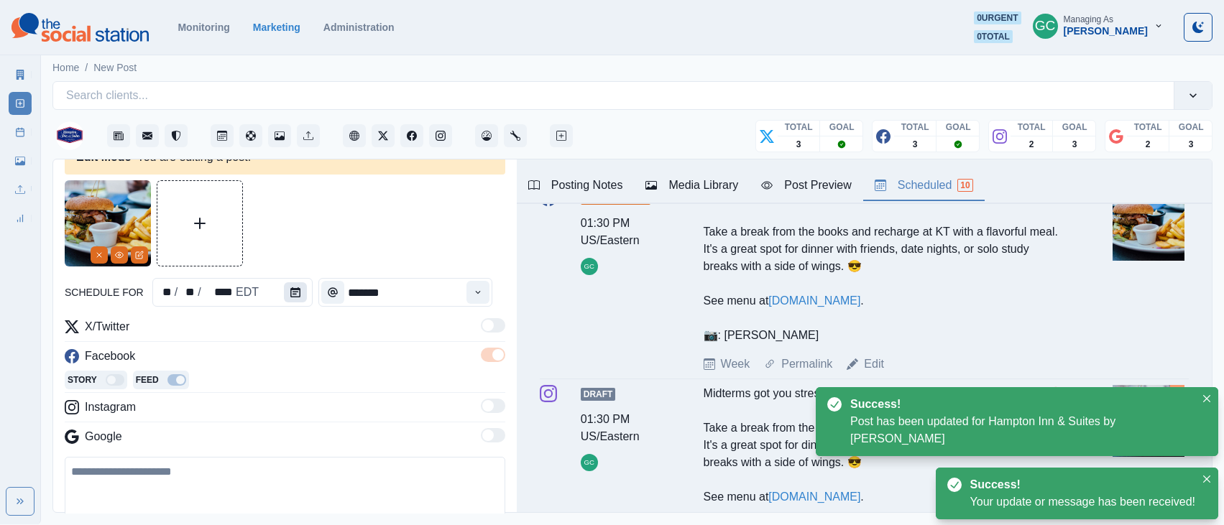
click at [290, 290] on icon "Calendar" at bounding box center [295, 292] width 10 height 10
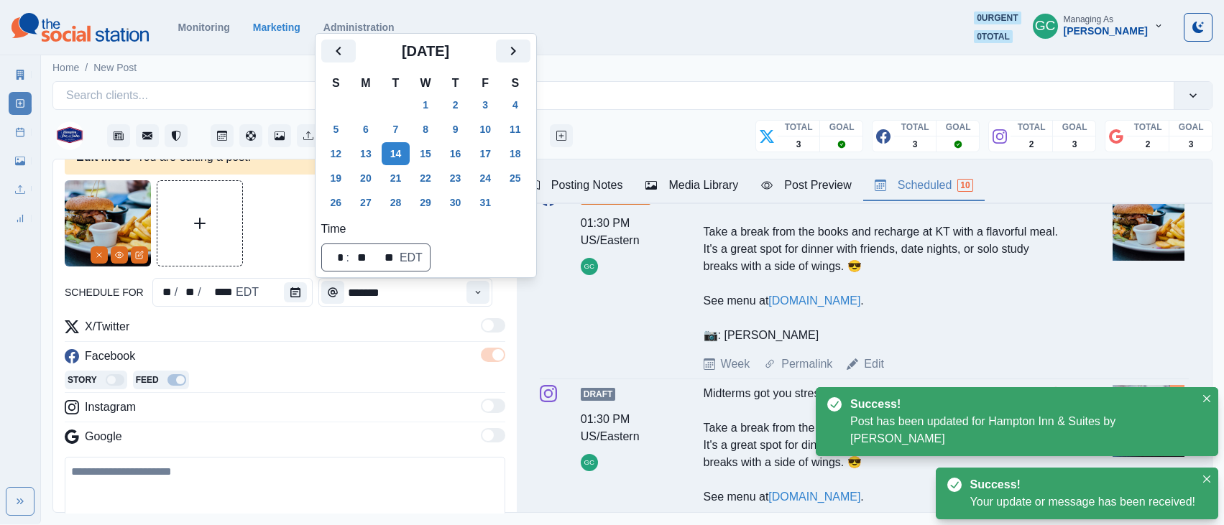
click at [463, 151] on button "16" at bounding box center [455, 153] width 29 height 23
click at [399, 377] on div "Story Feed" at bounding box center [285, 382] width 440 height 22
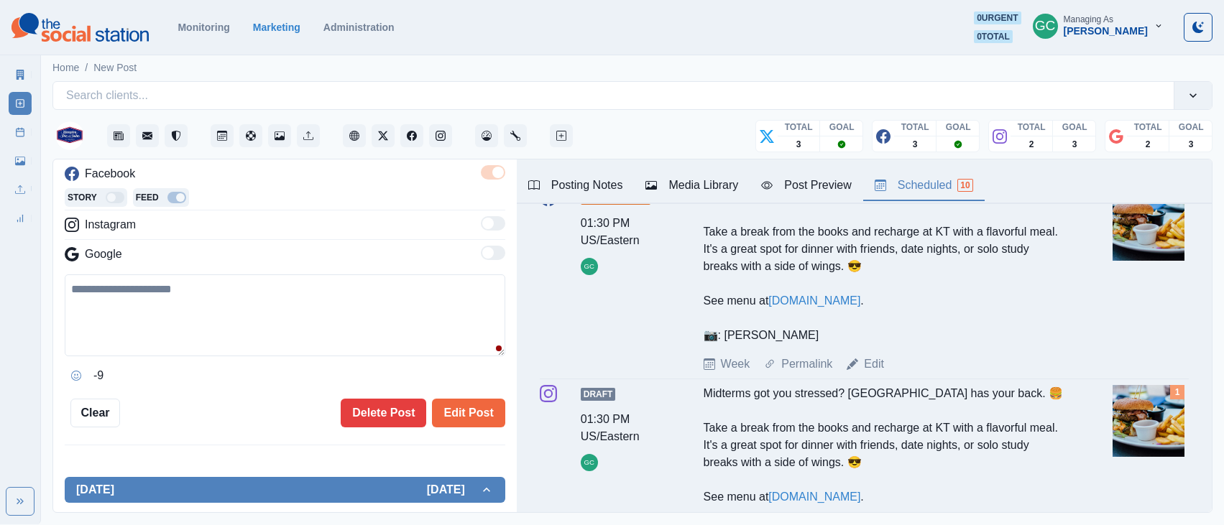
drag, startPoint x: 472, startPoint y: 417, endPoint x: 588, endPoint y: 415, distance: 115.7
click at [473, 417] on button "Edit Post" at bounding box center [468, 413] width 73 height 29
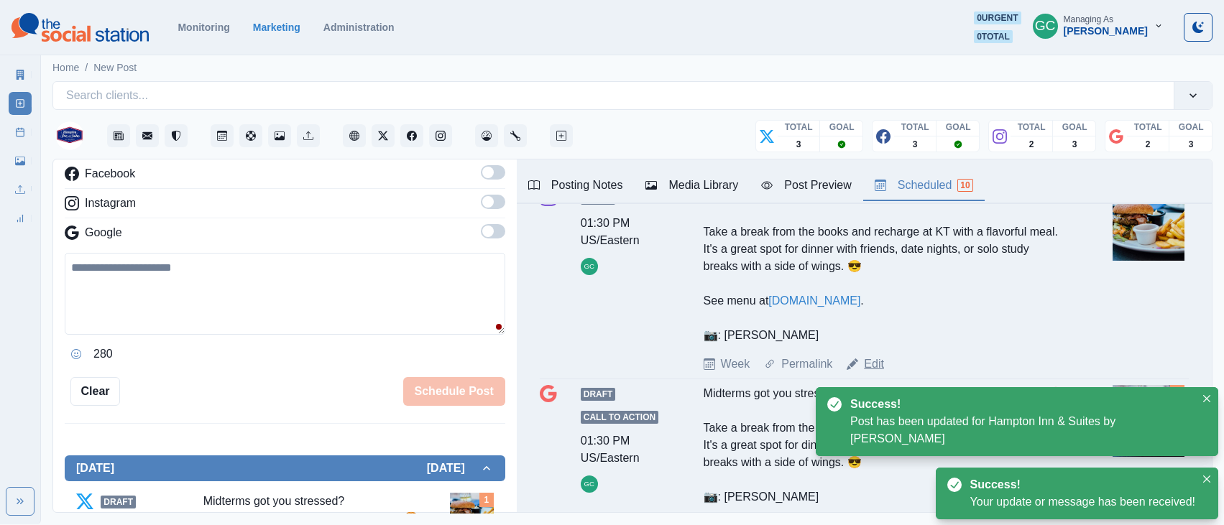
click at [869, 364] on link "Edit" at bounding box center [874, 364] width 20 height 17
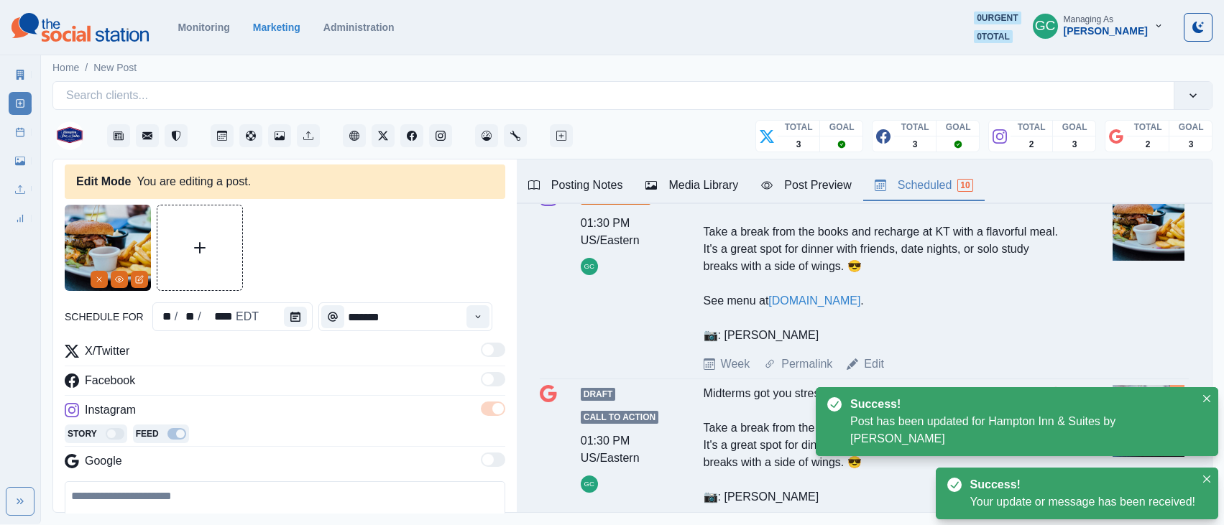
click at [294, 315] on icon "Calendar" at bounding box center [295, 317] width 10 height 10
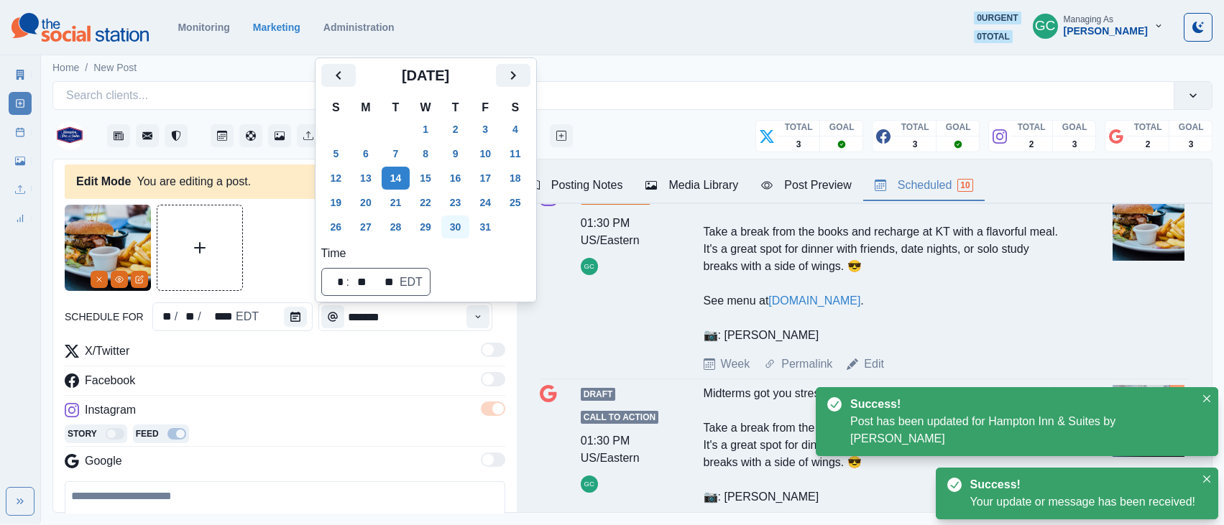
click at [456, 177] on button "16" at bounding box center [455, 178] width 29 height 23
click at [346, 407] on div "Instagram" at bounding box center [285, 413] width 440 height 23
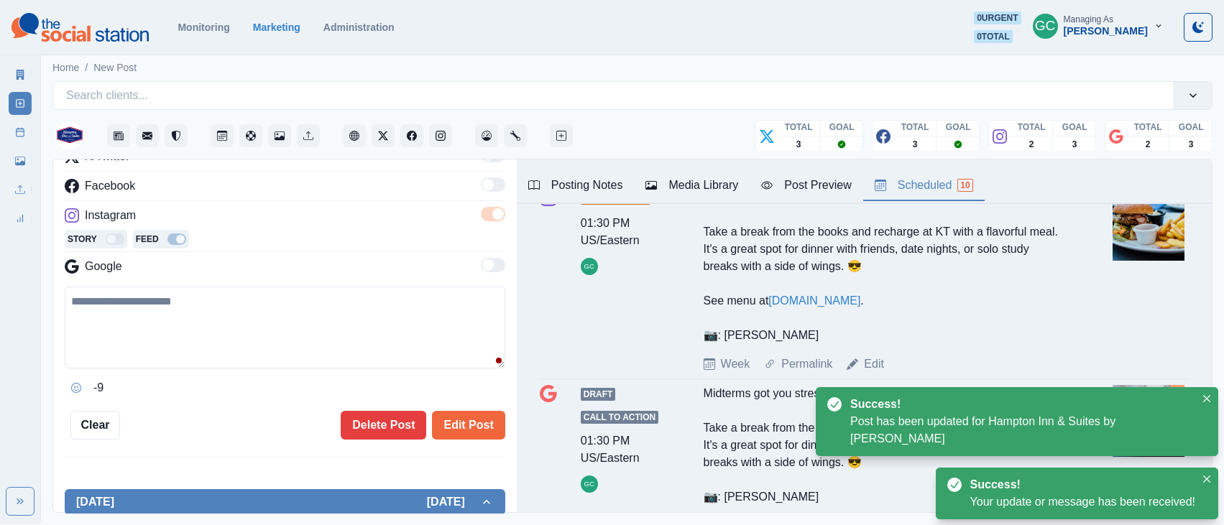
scroll to position [223, 0]
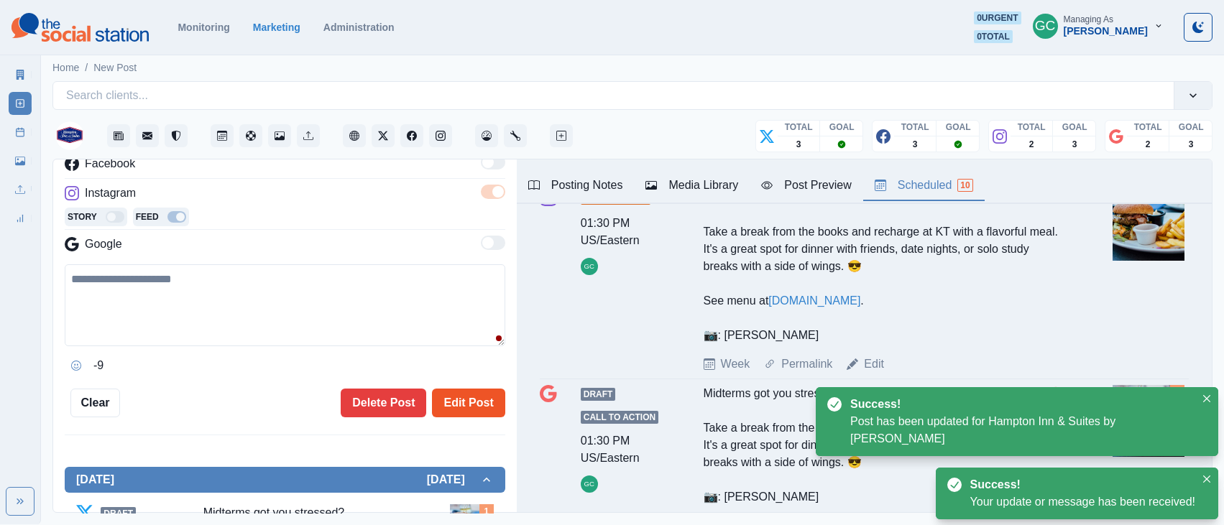
click at [482, 415] on button "Edit Post" at bounding box center [468, 403] width 73 height 29
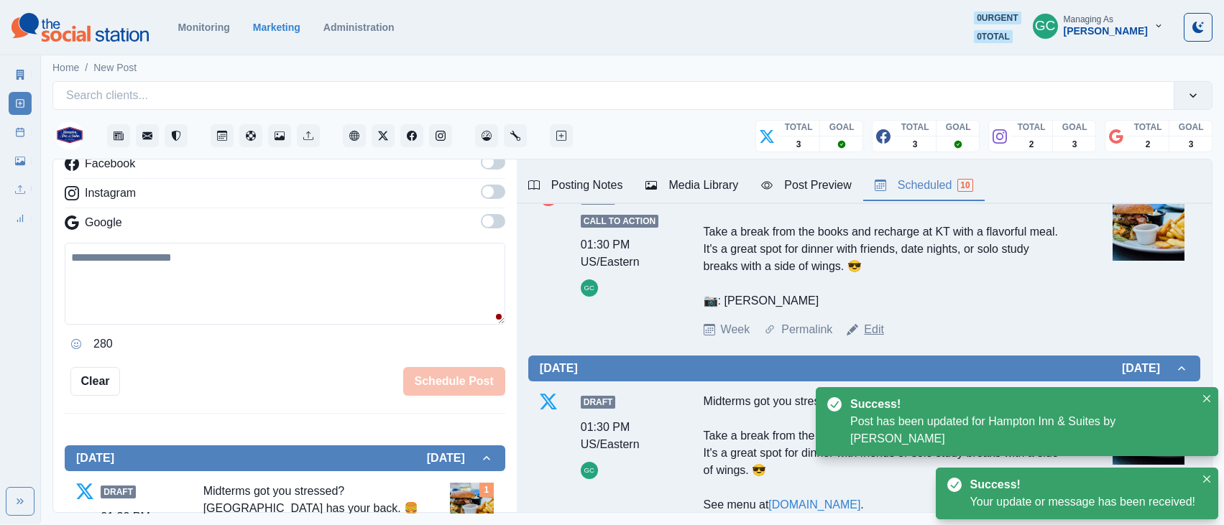
drag, startPoint x: 872, startPoint y: 330, endPoint x: 838, endPoint y: 327, distance: 33.9
click at [872, 330] on link "Edit" at bounding box center [874, 329] width 20 height 17
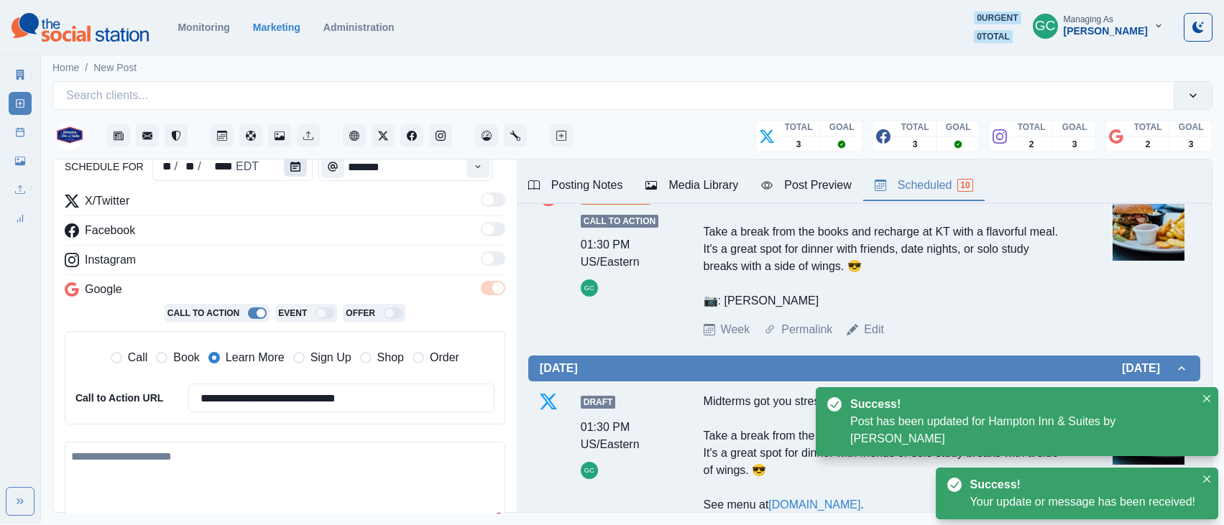
scroll to position [139, 0]
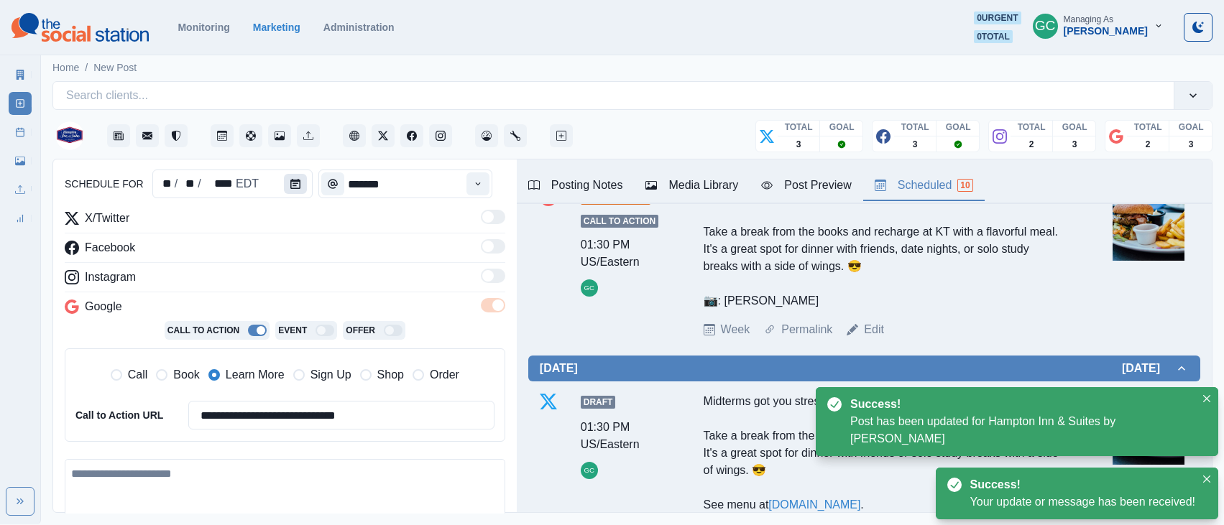
click at [292, 179] on icon "Calendar" at bounding box center [295, 184] width 10 height 10
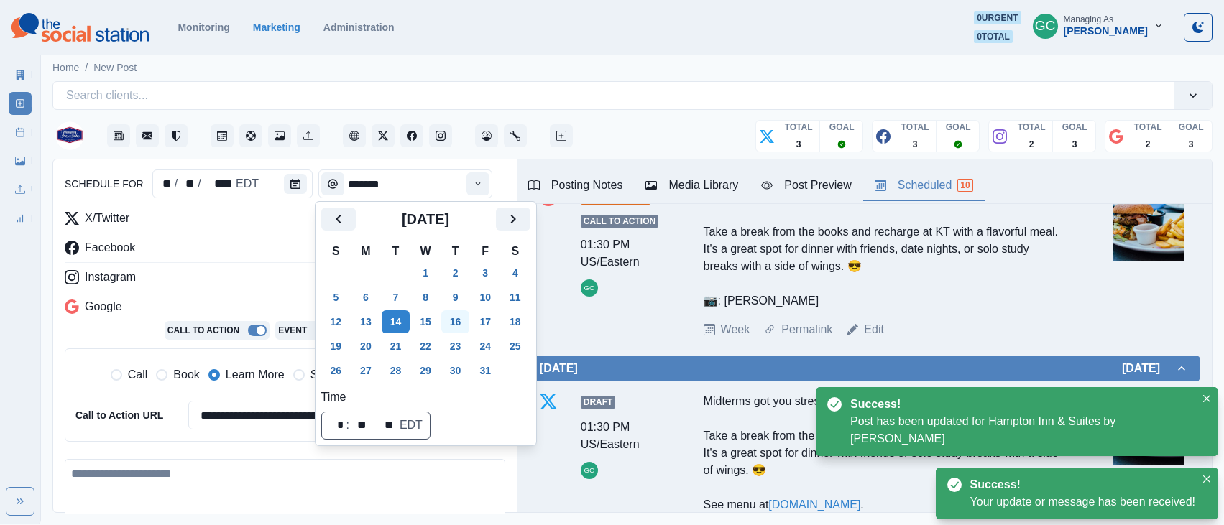
click at [462, 320] on button "16" at bounding box center [455, 321] width 29 height 23
click at [268, 274] on div "Instagram" at bounding box center [285, 280] width 440 height 23
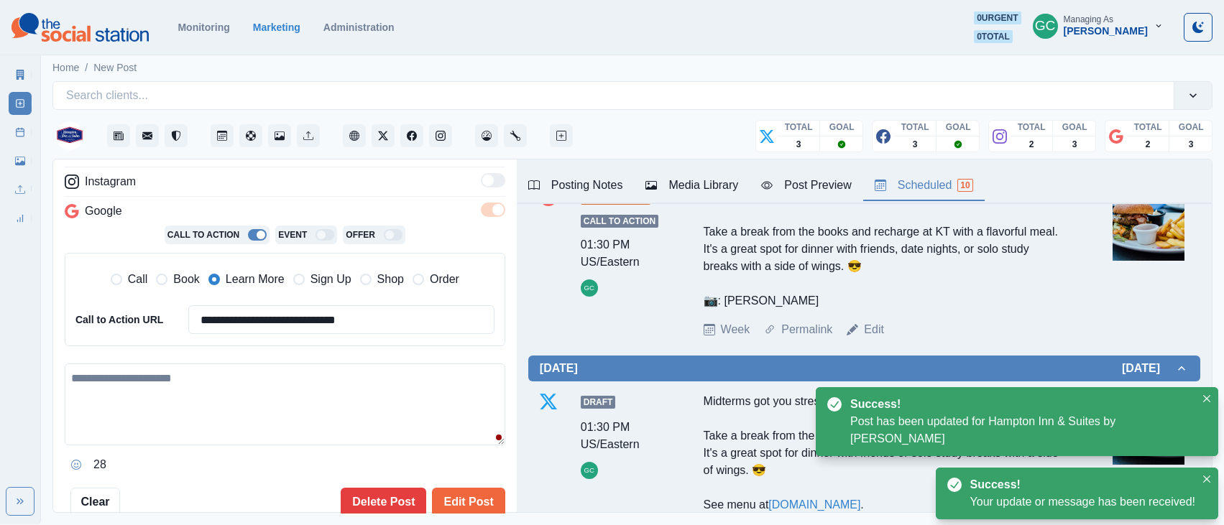
scroll to position [314, 0]
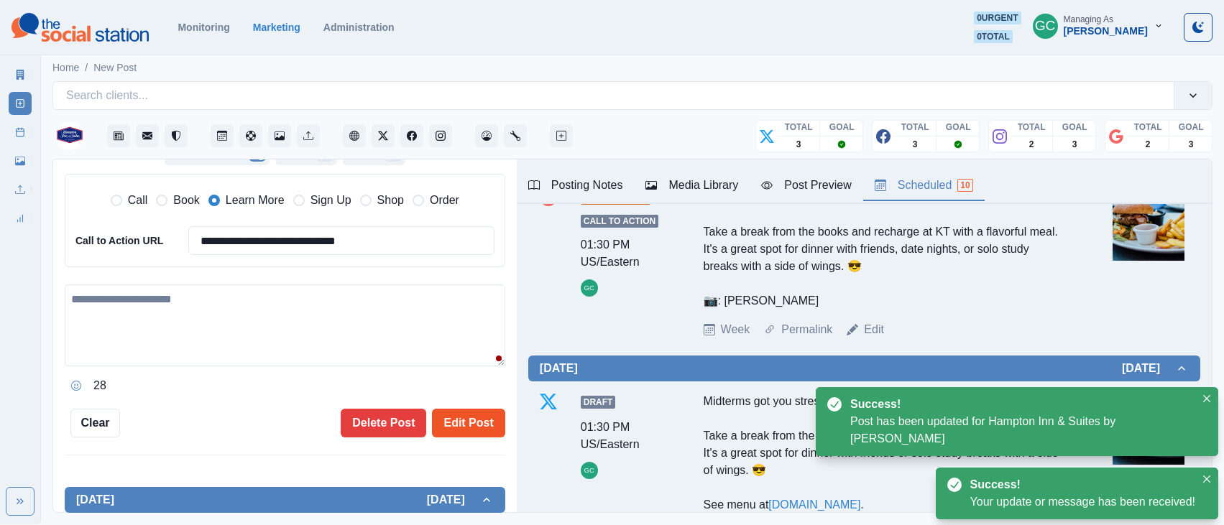
click at [475, 428] on button "Edit Post" at bounding box center [468, 423] width 73 height 29
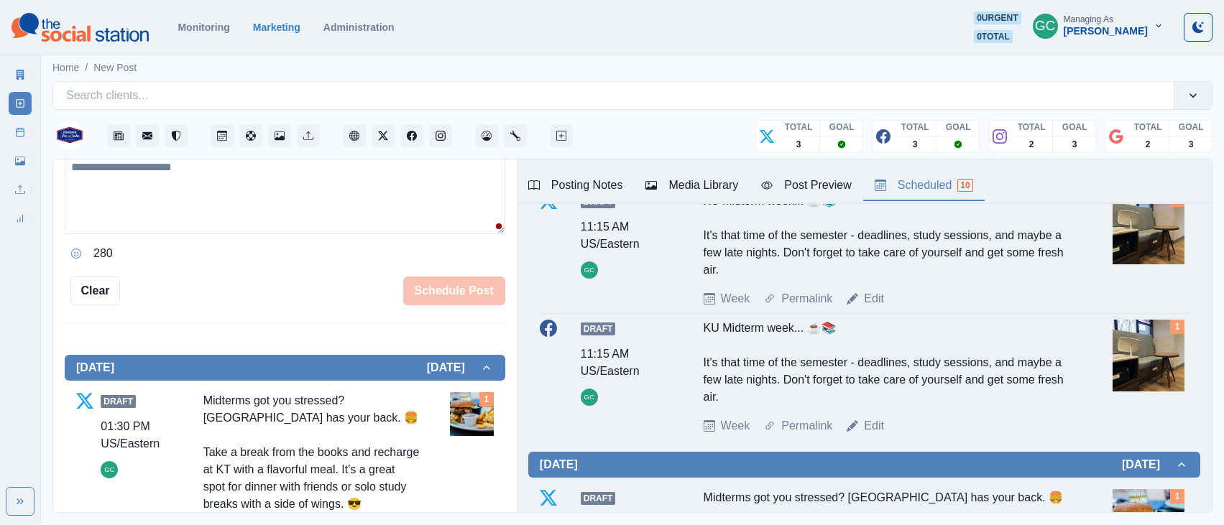
scroll to position [93, 0]
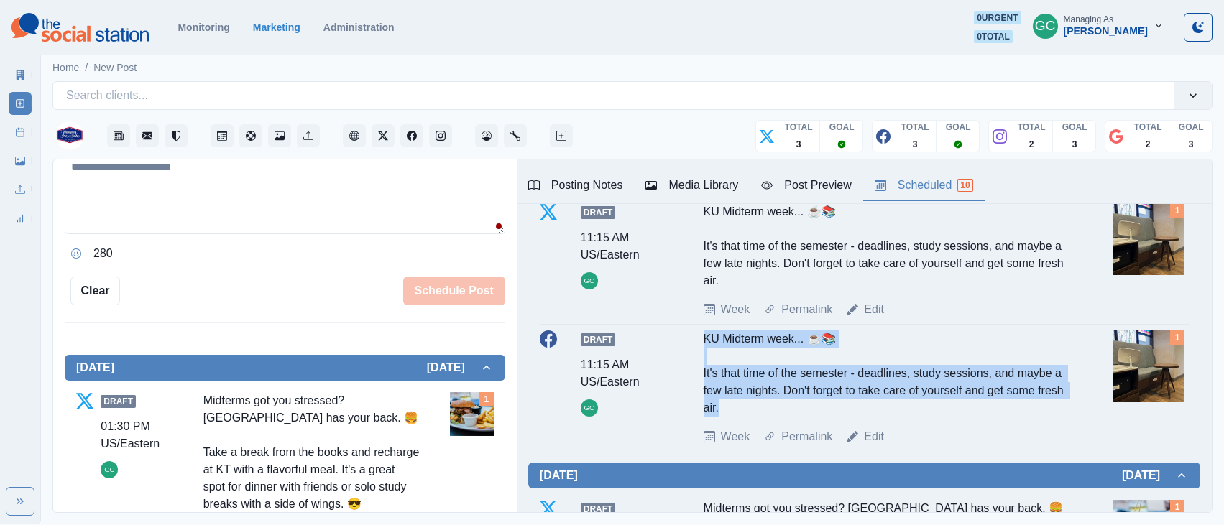
drag, startPoint x: 697, startPoint y: 338, endPoint x: 768, endPoint y: 407, distance: 99.6
click at [768, 407] on div "Draft 11:15 AM US/Eastern GC KU Midterm week... ☕📚 It's that time of the semest…" at bounding box center [864, 388] width 649 height 115
copy div "KU Midterm week... ☕📚 It's that time of the semester - deadlines, study session…"
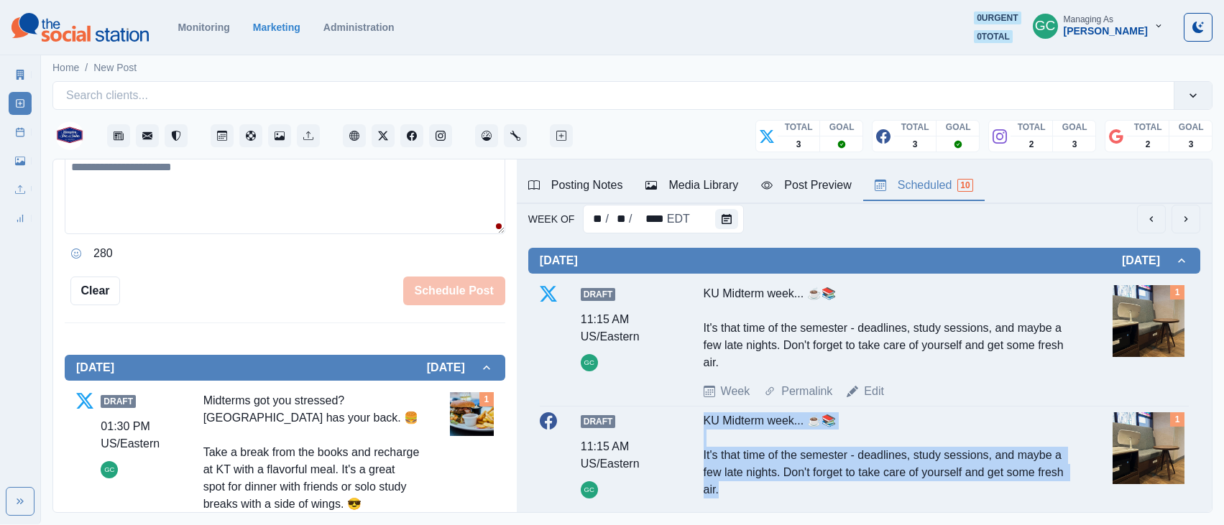
scroll to position [0, 0]
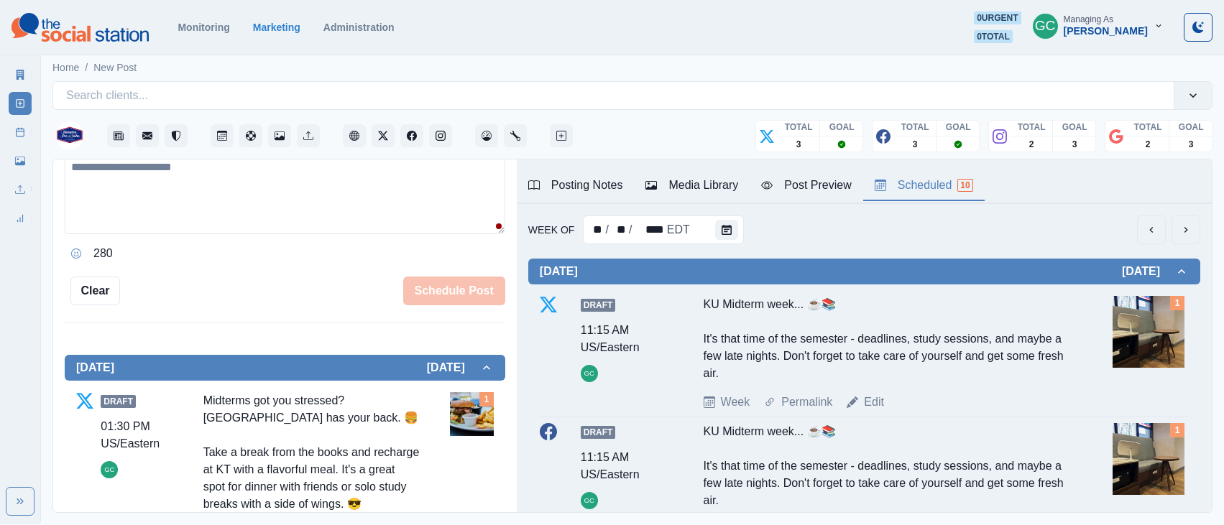
click at [250, 227] on textarea at bounding box center [285, 193] width 440 height 82
paste textarea "**********"
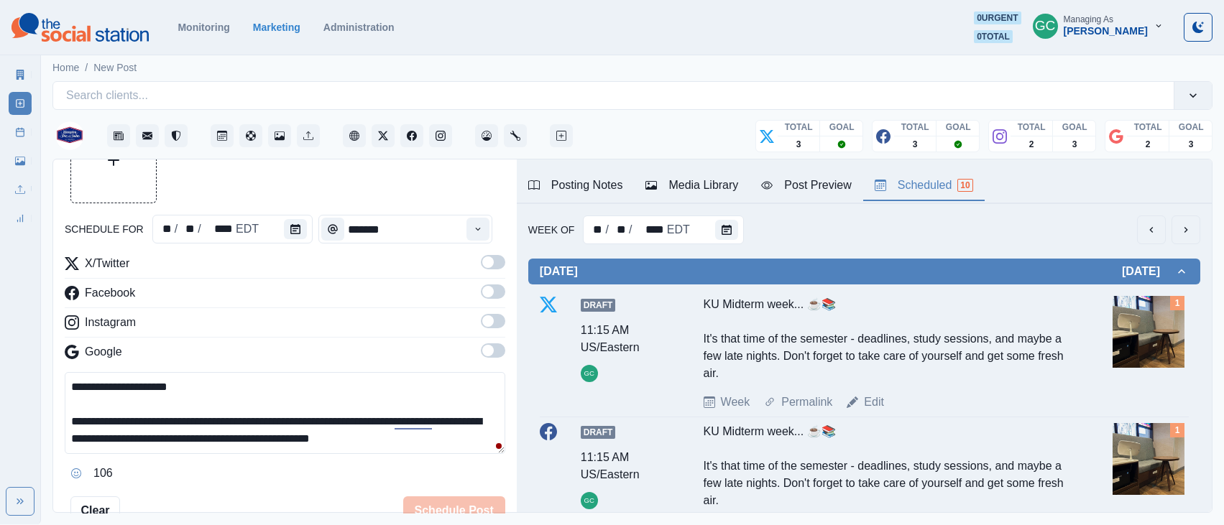
scroll to position [53, 0]
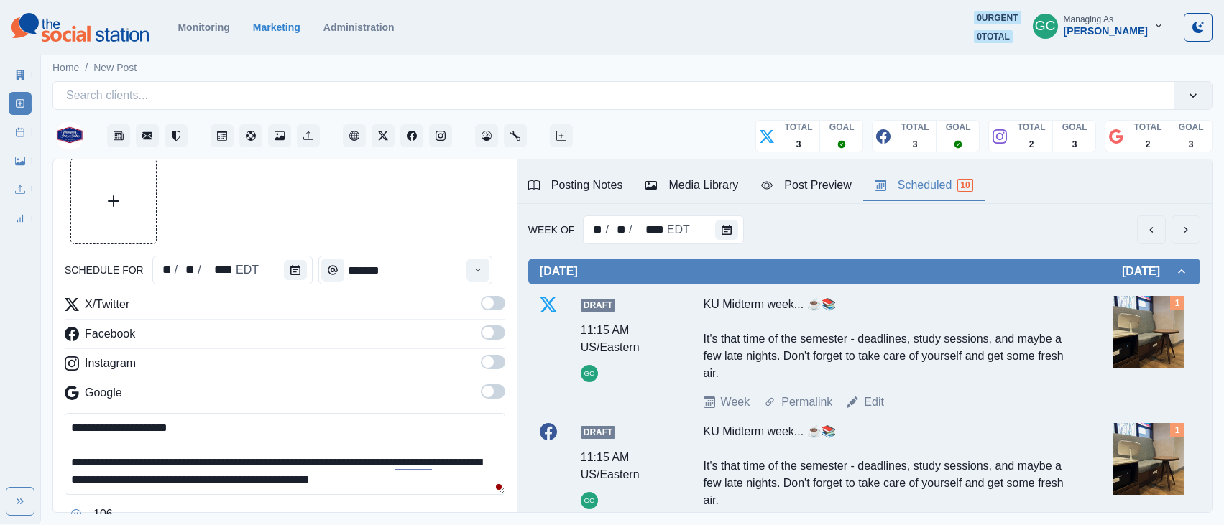
type textarea "**********"
drag, startPoint x: 495, startPoint y: 392, endPoint x: 489, endPoint y: 368, distance: 25.1
click at [495, 392] on span at bounding box center [493, 391] width 24 height 14
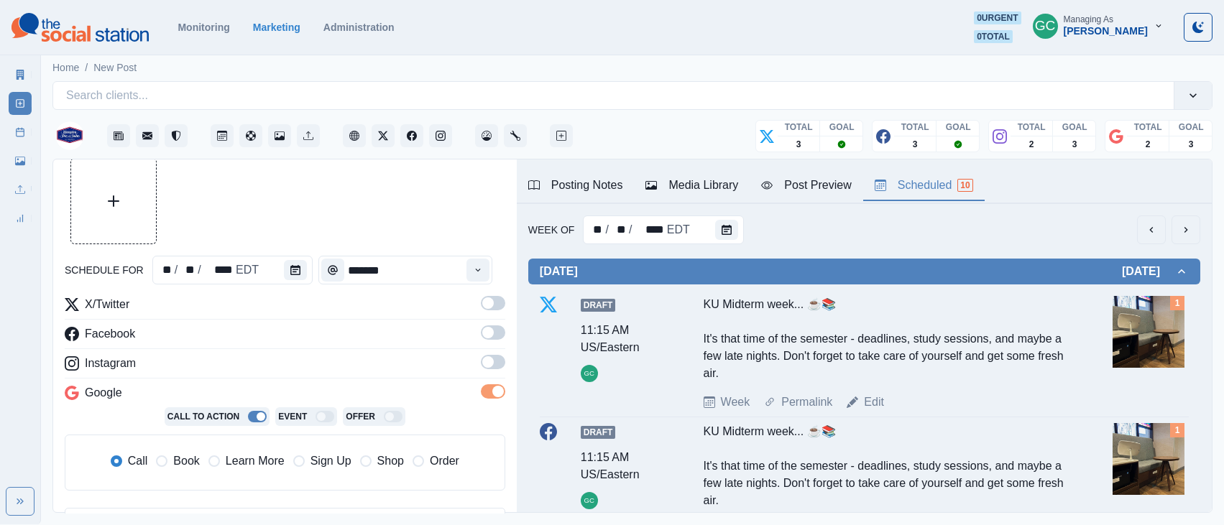
click at [489, 366] on span at bounding box center [487, 361] width 11 height 11
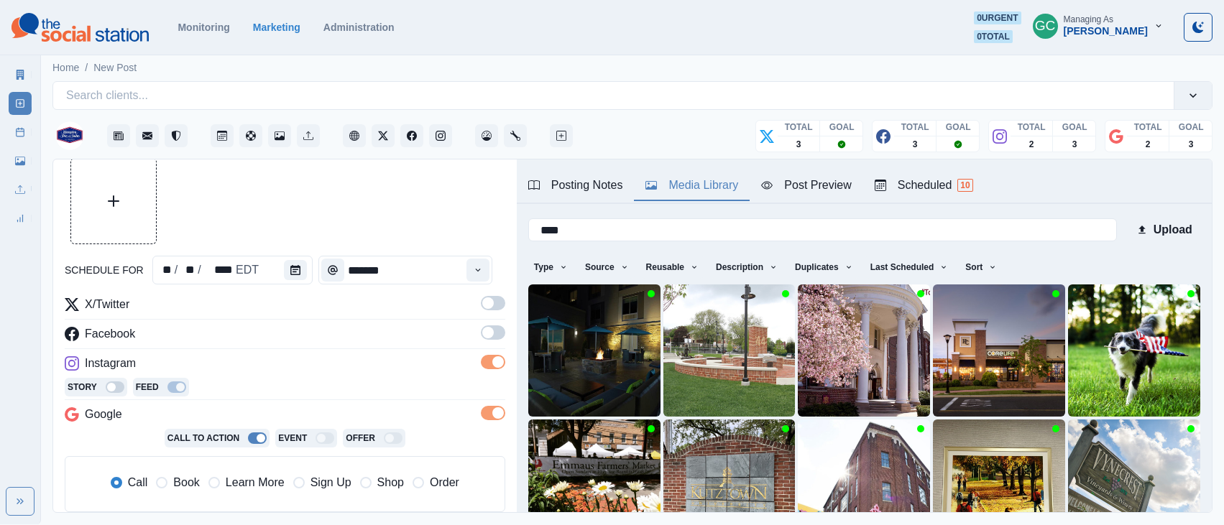
click at [692, 181] on div "Media Library" at bounding box center [691, 185] width 93 height 17
click at [868, 234] on input "****" at bounding box center [822, 229] width 588 height 23
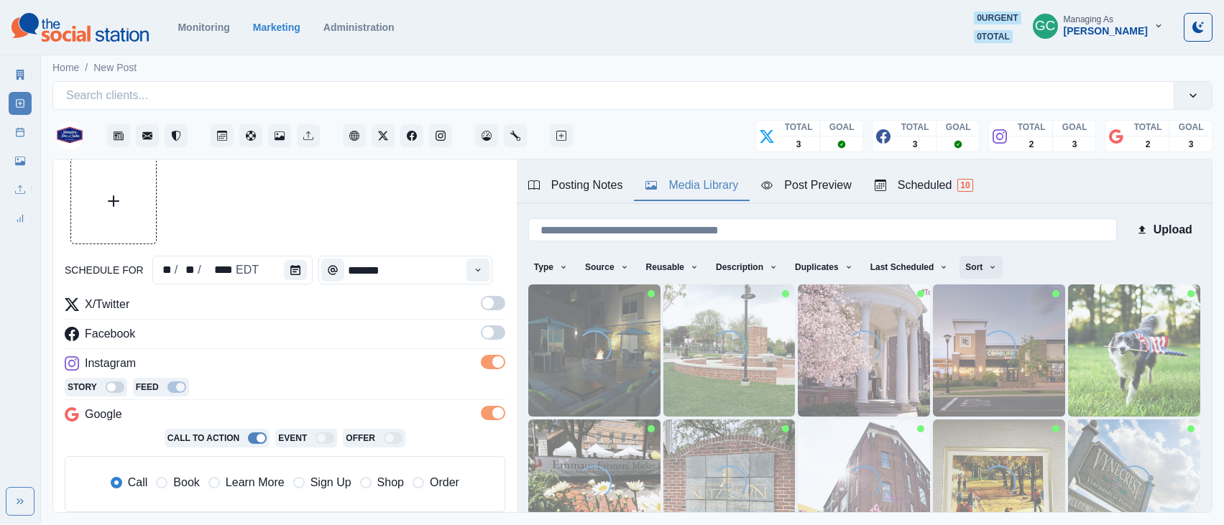
click at [990, 272] on button "Sort" at bounding box center [980, 267] width 43 height 23
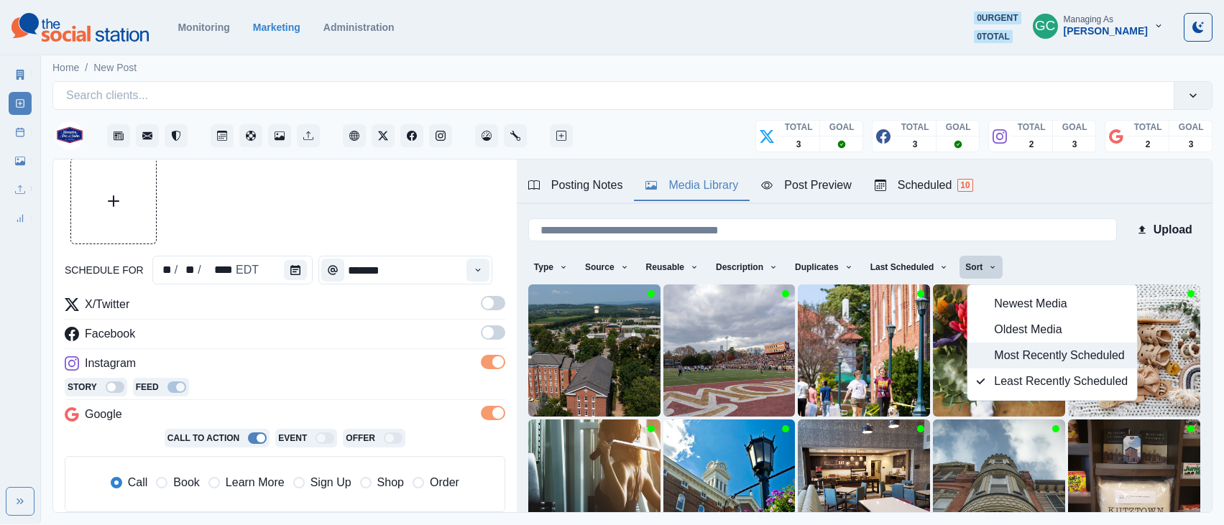
click at [1002, 356] on span "Most Recently Scheduled" at bounding box center [1061, 355] width 134 height 17
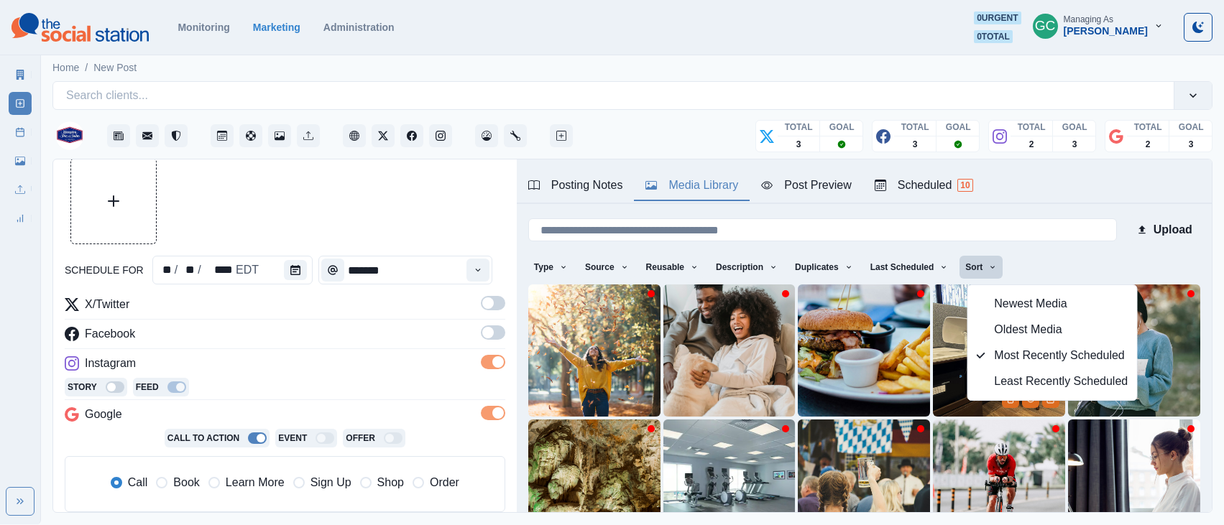
click at [944, 337] on img at bounding box center [999, 351] width 132 height 132
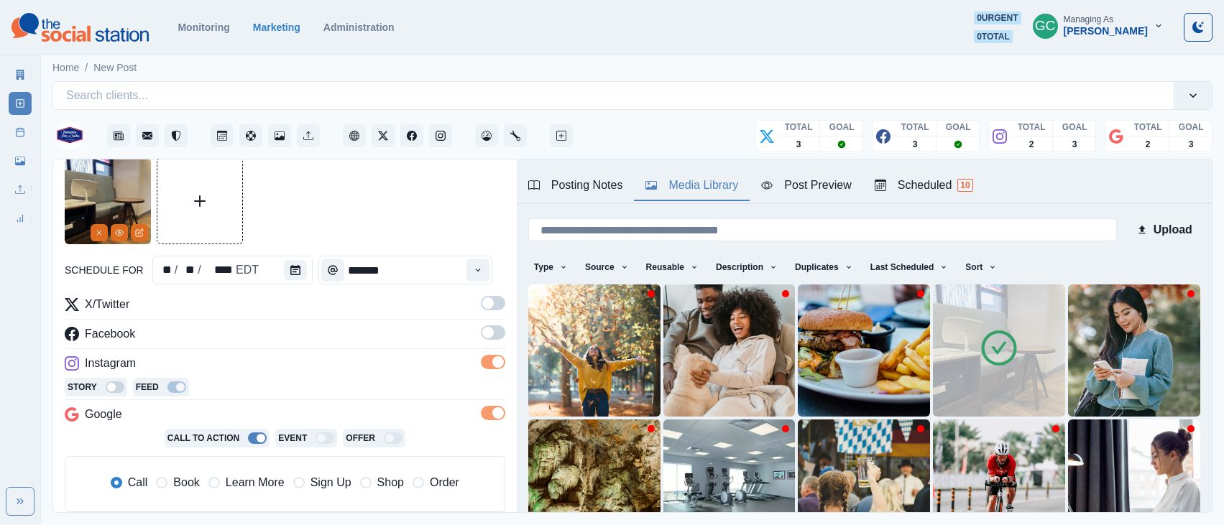
click at [929, 177] on div "Scheduled 10" at bounding box center [923, 185] width 98 height 17
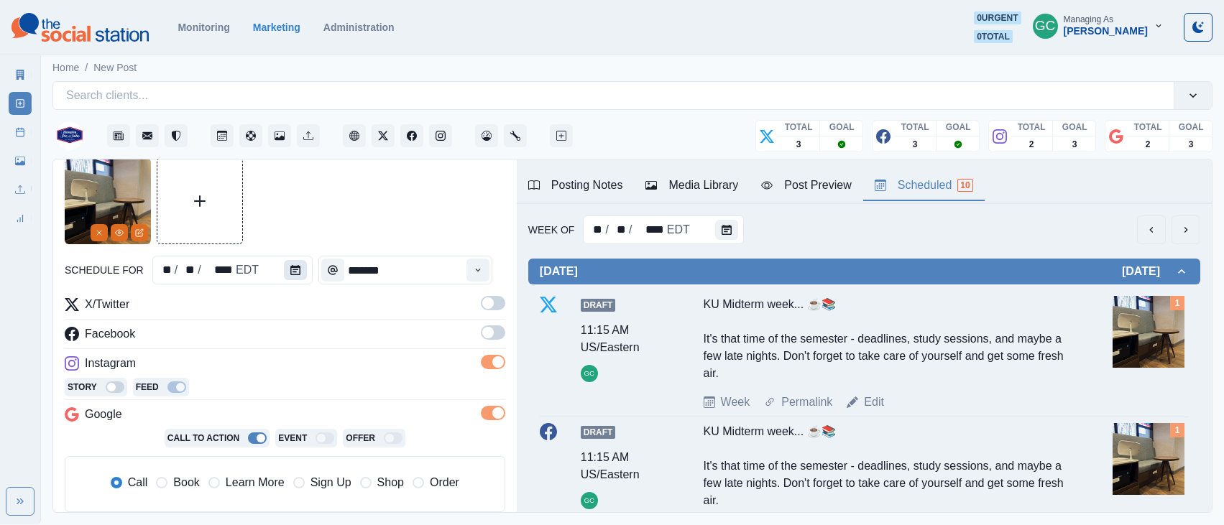
click at [291, 266] on icon "Calendar" at bounding box center [295, 270] width 10 height 10
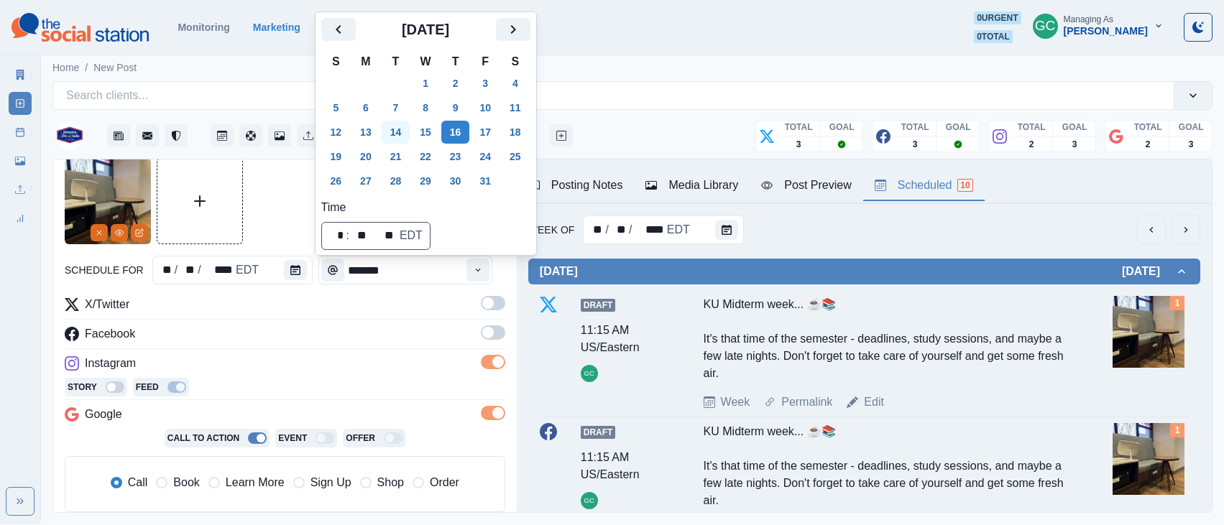
click at [395, 131] on button "14" at bounding box center [396, 132] width 29 height 23
click at [479, 276] on button "Time" at bounding box center [477, 270] width 23 height 23
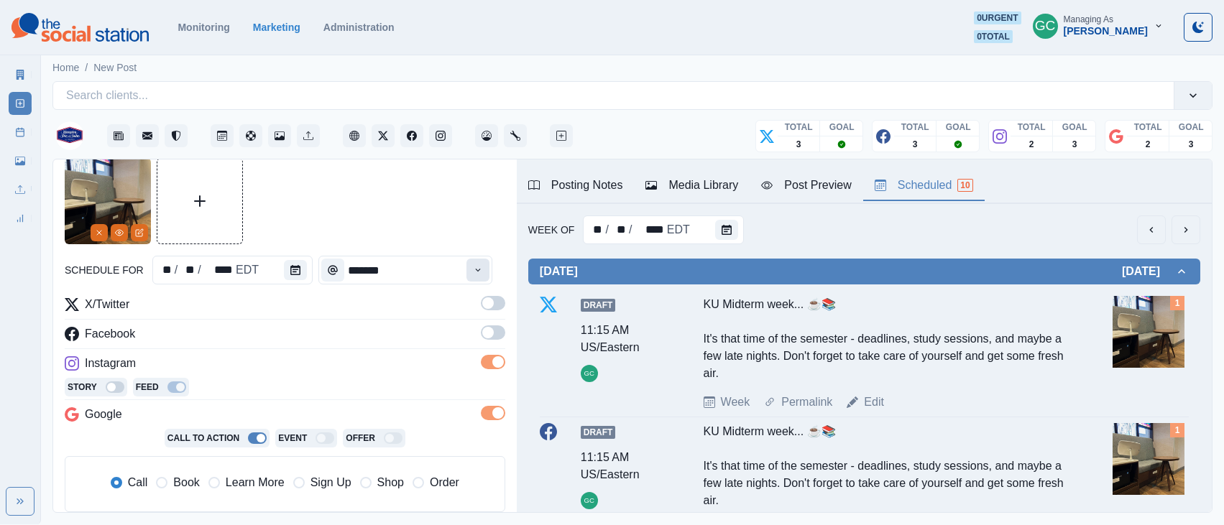
click at [483, 272] on icon "Time" at bounding box center [478, 270] width 10 height 10
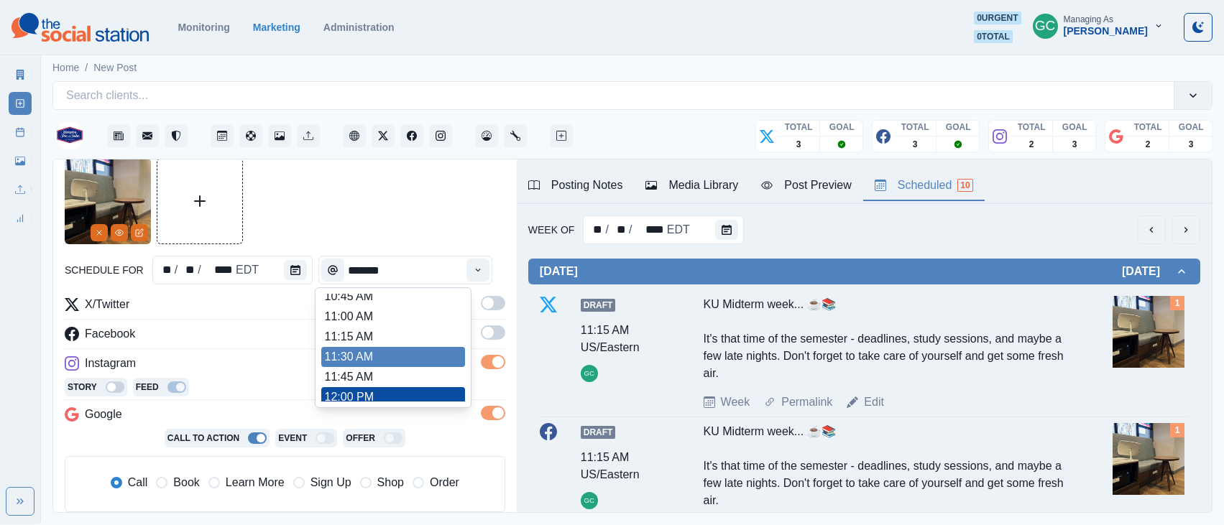
scroll to position [229, 0]
click at [381, 341] on li "11:15 AM" at bounding box center [393, 336] width 144 height 20
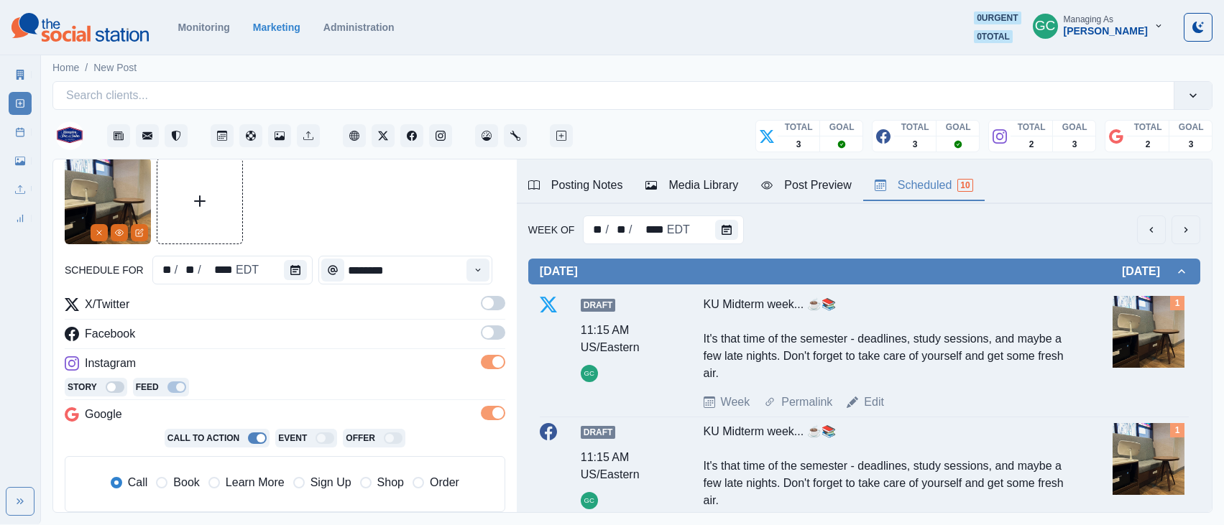
click at [417, 372] on div "Instagram" at bounding box center [285, 366] width 440 height 23
click at [244, 484] on span "Learn More" at bounding box center [255, 482] width 59 height 17
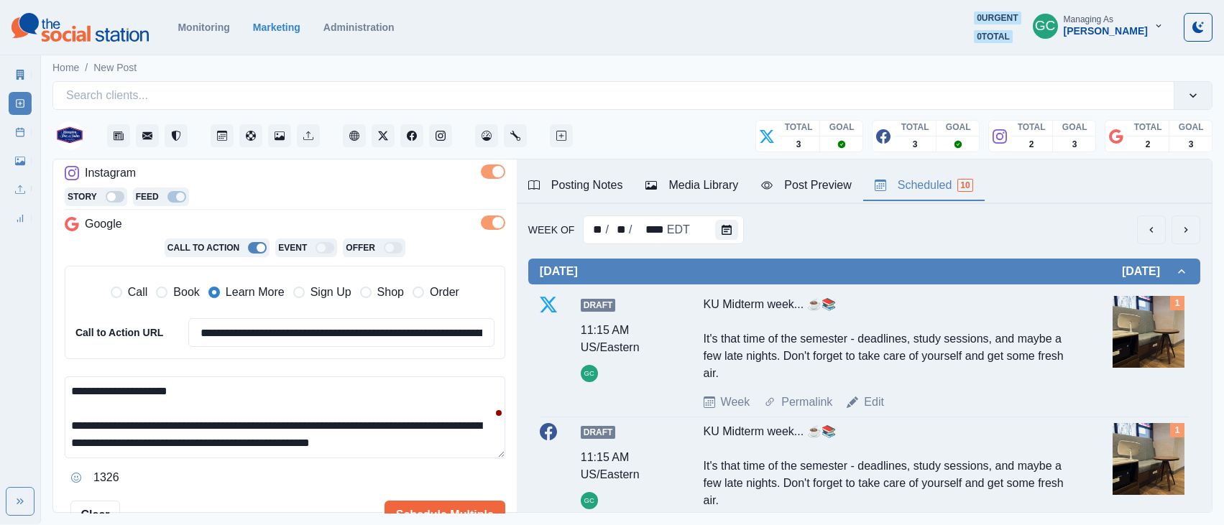
scroll to position [245, 0]
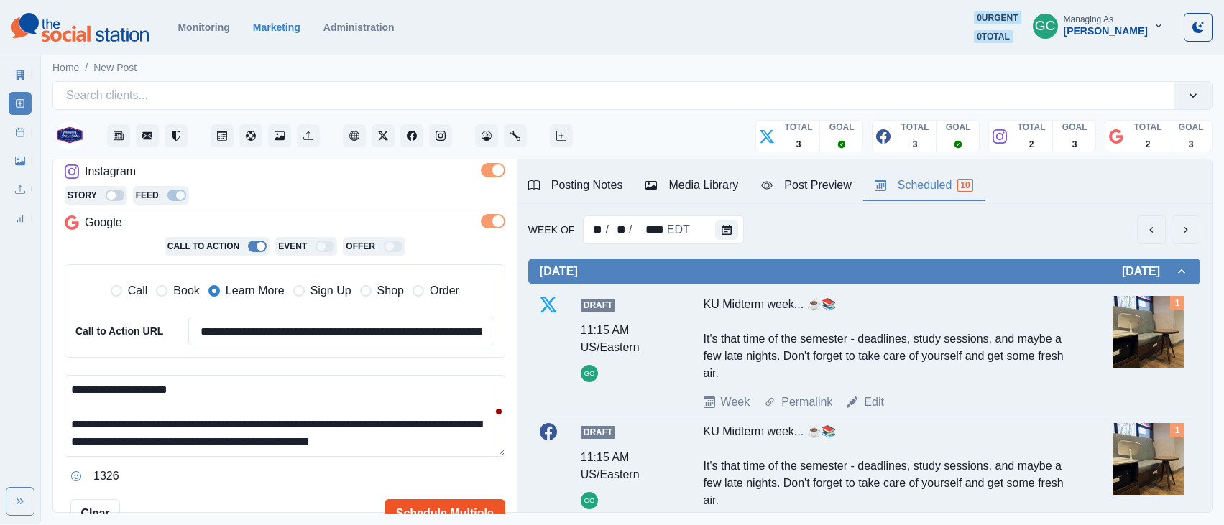
click at [435, 502] on button "Schedule Multiple" at bounding box center [444, 513] width 121 height 29
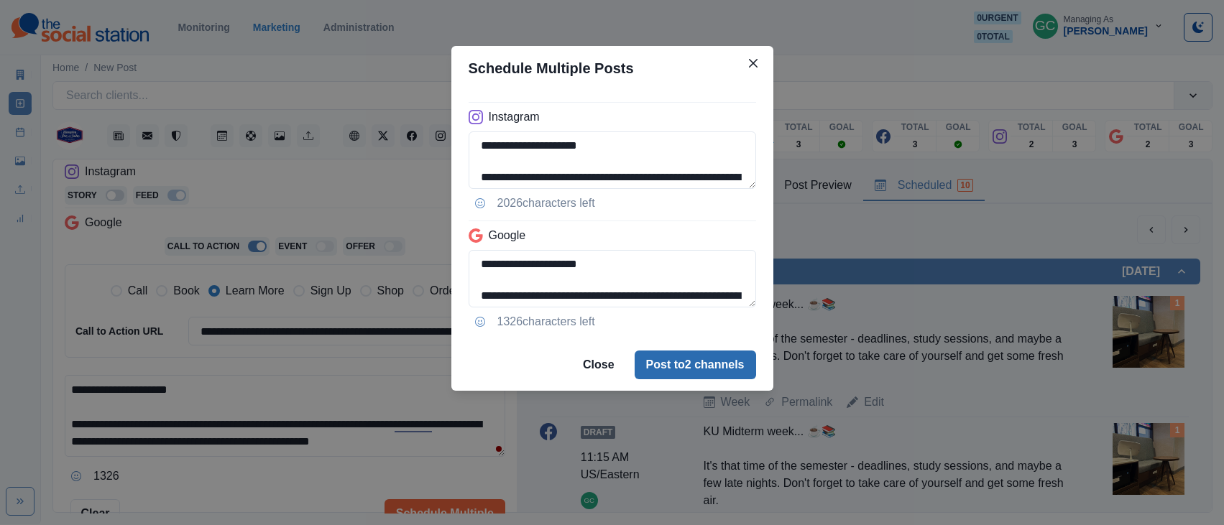
click at [693, 371] on button "Post to 2 channels" at bounding box center [694, 365] width 121 height 29
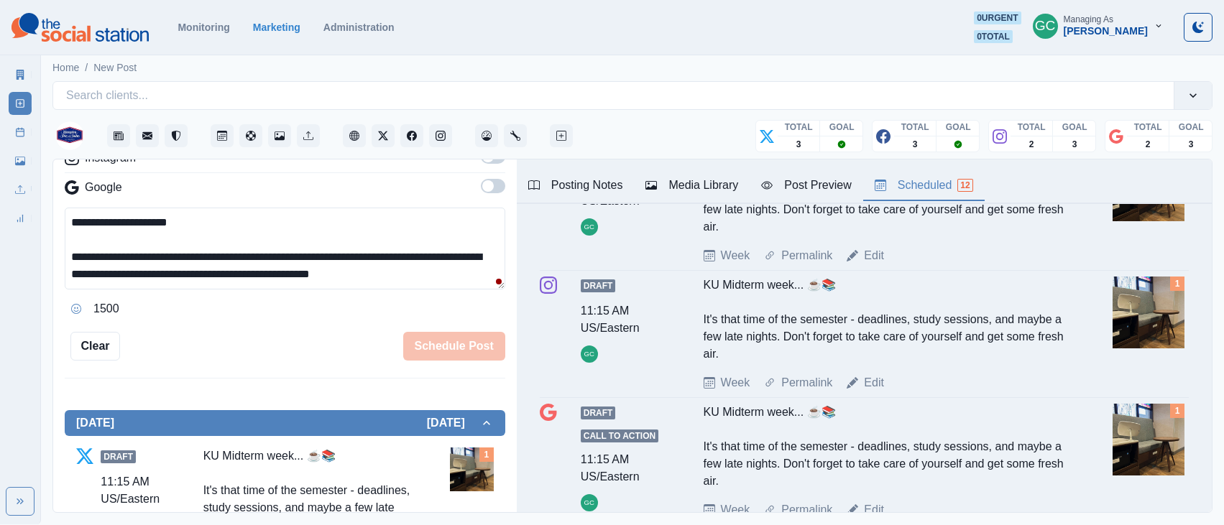
scroll to position [0, 0]
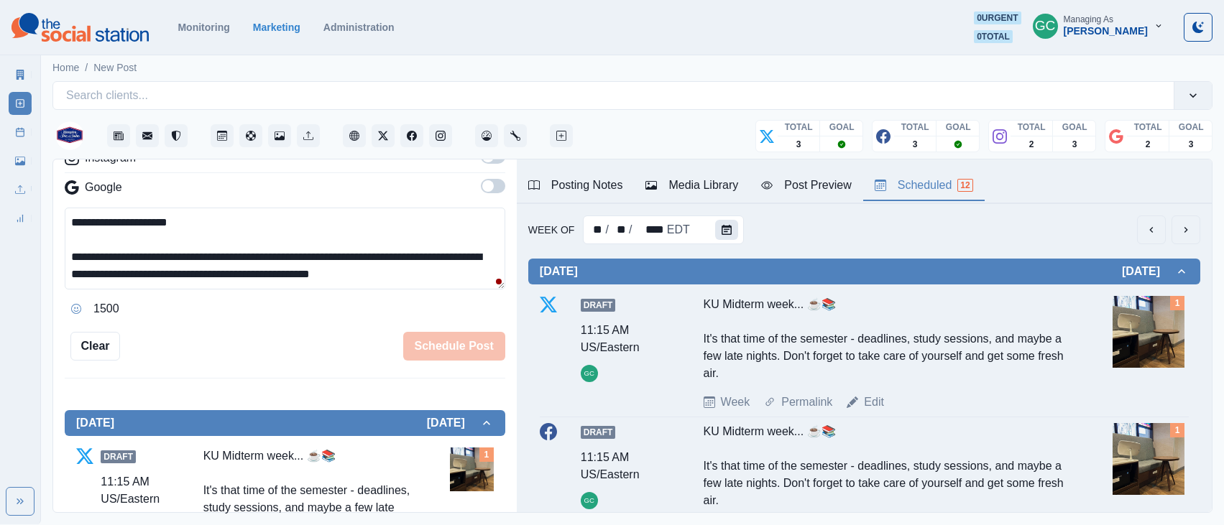
click at [715, 227] on button "Calendar" at bounding box center [726, 230] width 23 height 20
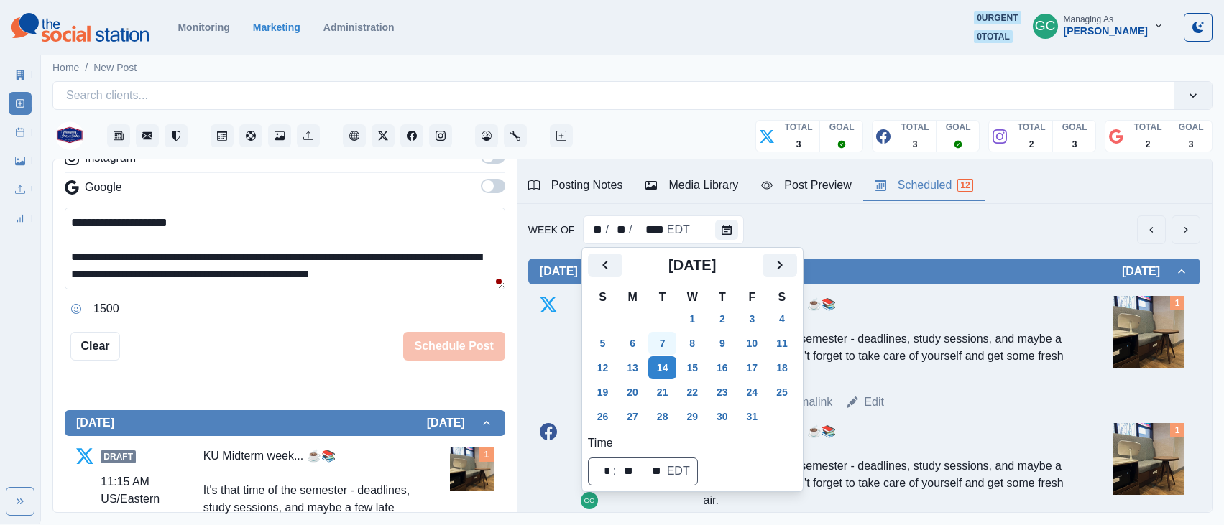
click at [670, 334] on button "7" at bounding box center [662, 343] width 29 height 23
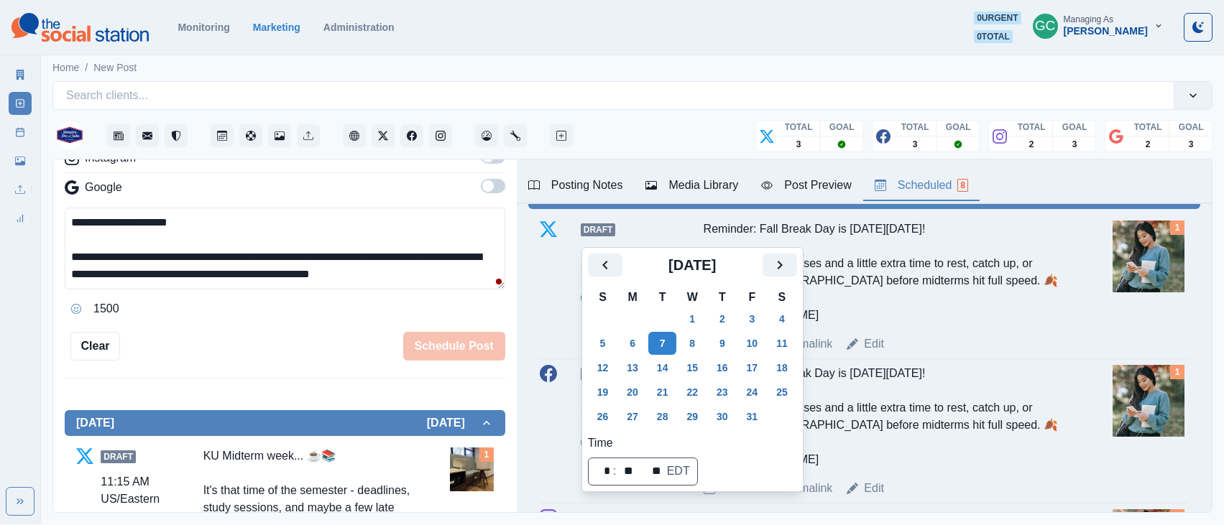
scroll to position [744, 0]
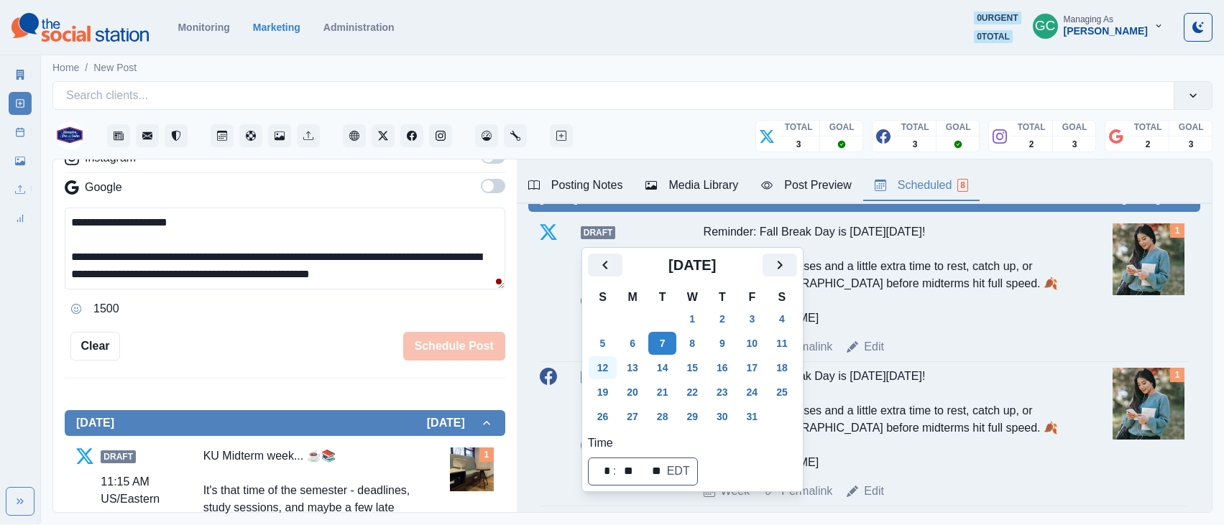
click at [606, 366] on button "12" at bounding box center [602, 367] width 29 height 23
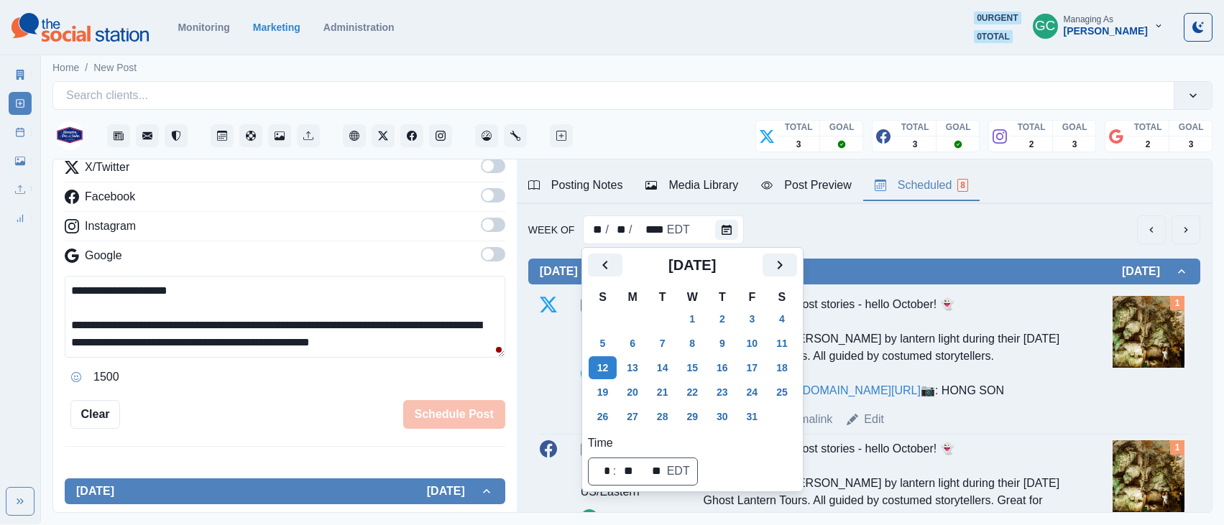
scroll to position [0, 0]
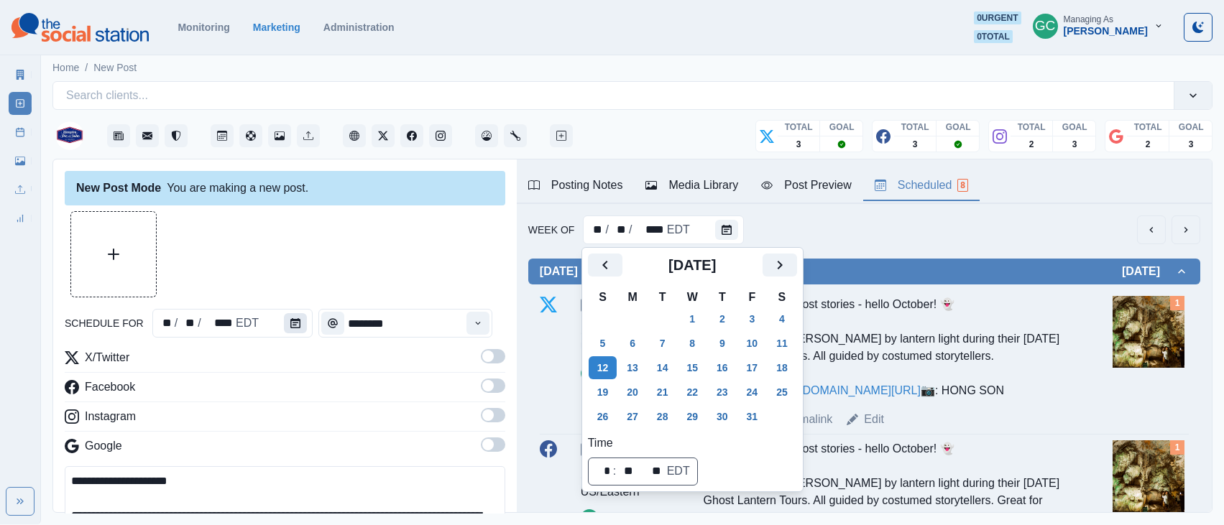
click at [299, 323] on button "Calendar" at bounding box center [295, 323] width 23 height 20
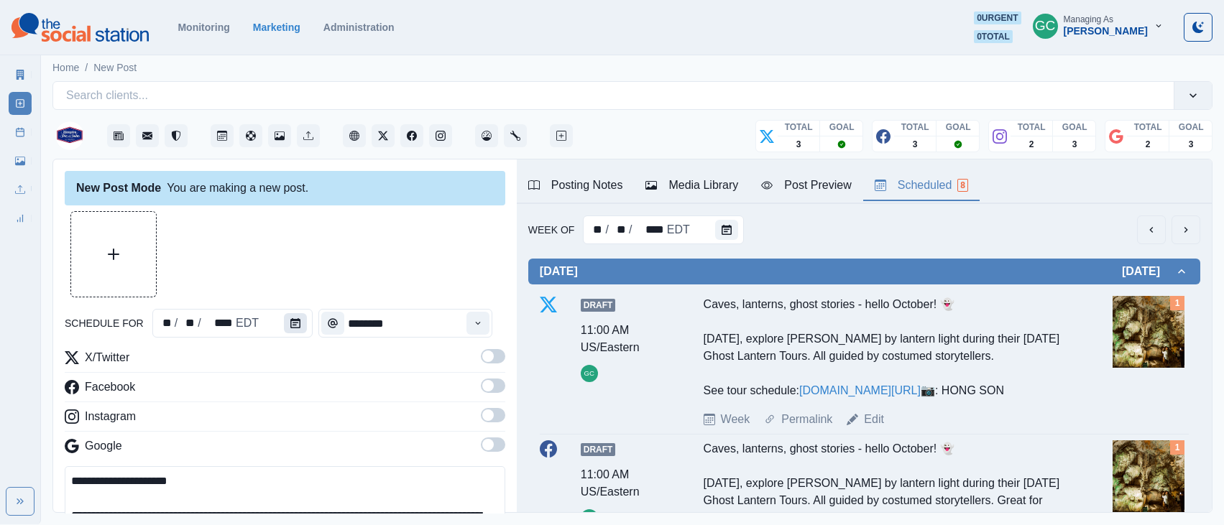
click at [285, 324] on button "Calendar" at bounding box center [295, 323] width 23 height 20
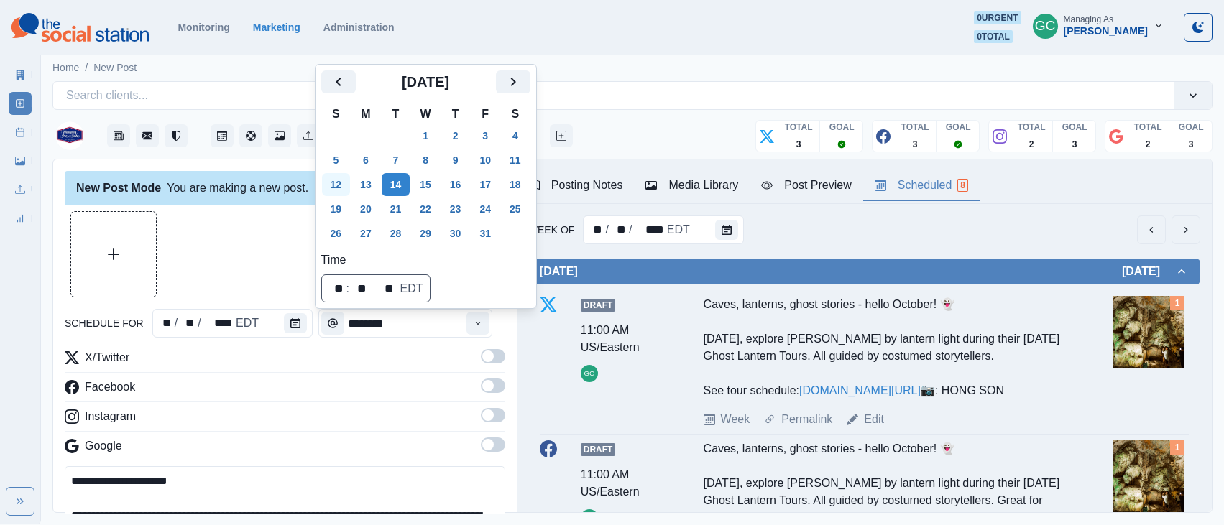
click at [333, 186] on button "12" at bounding box center [336, 184] width 29 height 23
click at [502, 321] on div "schedule for ** / ** / **** EDT ********" at bounding box center [285, 323] width 440 height 29
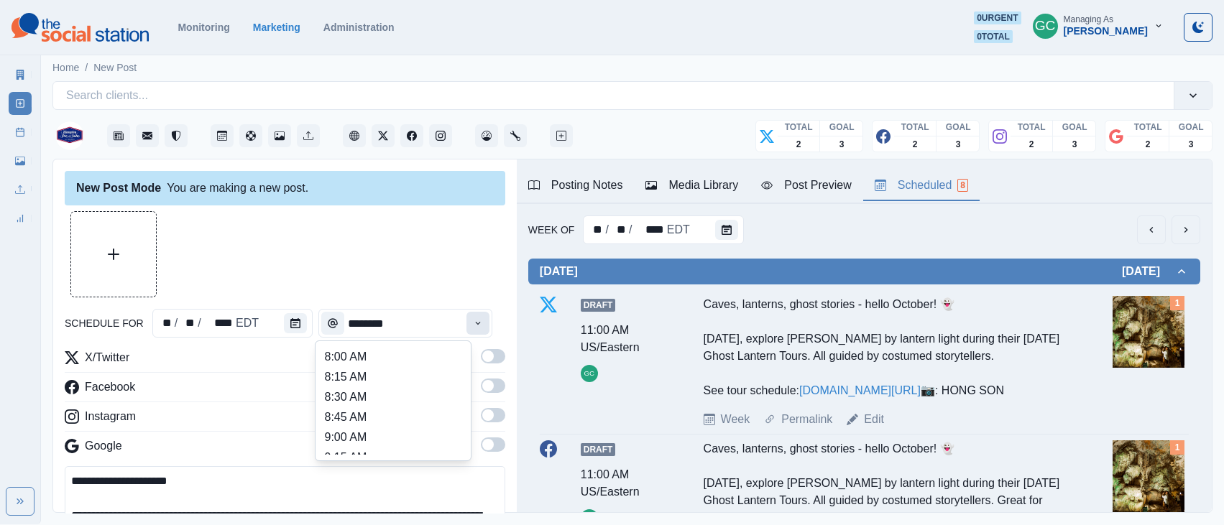
click at [481, 323] on icon "Time" at bounding box center [478, 323] width 10 height 10
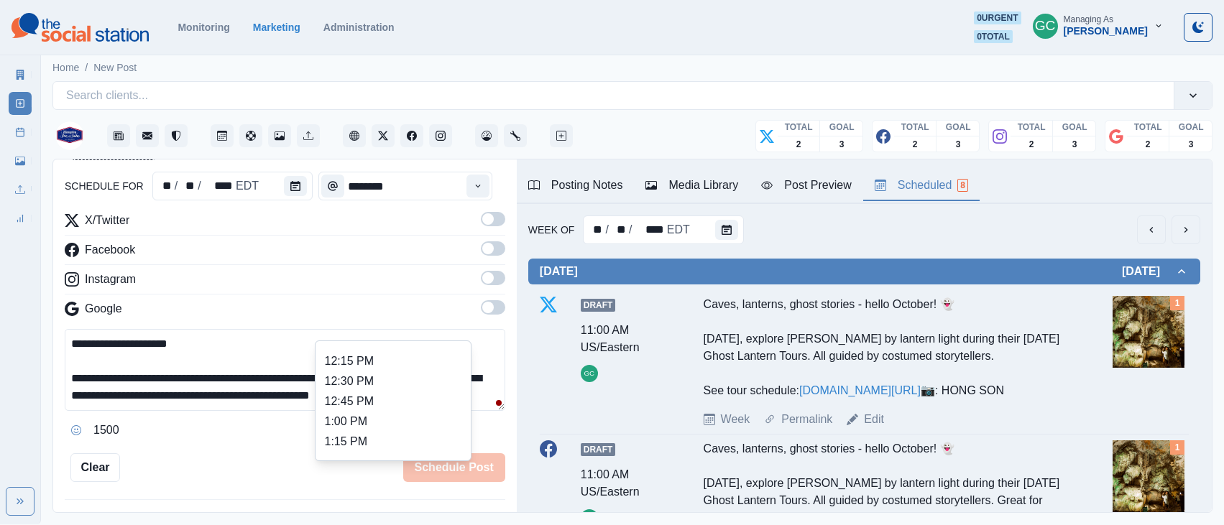
scroll to position [353, 0]
click at [397, 404] on li "1:00 PM" at bounding box center [393, 406] width 144 height 20
type input "*******"
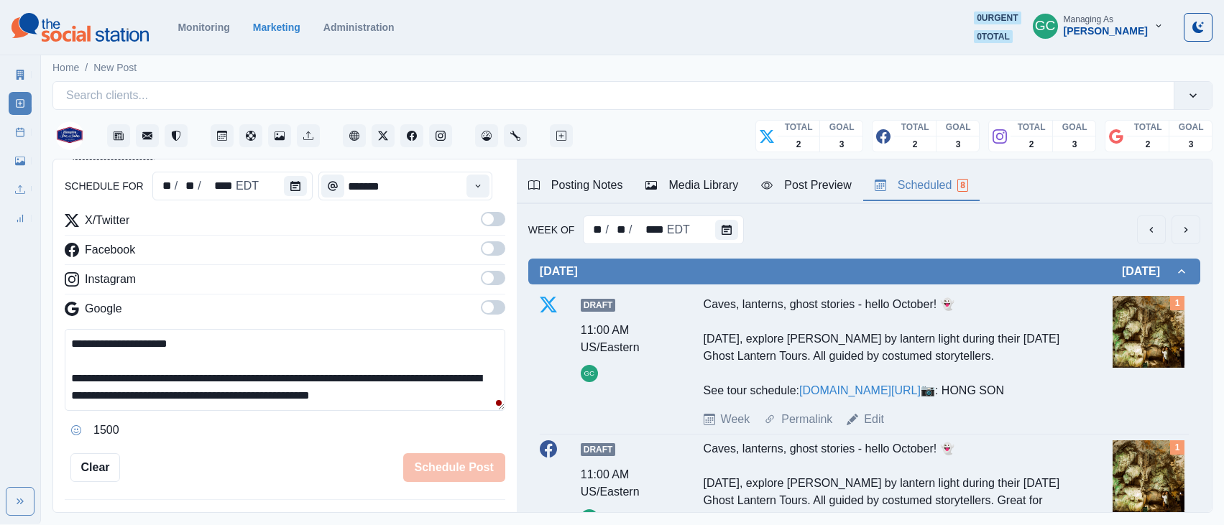
drag, startPoint x: 502, startPoint y: 290, endPoint x: 494, endPoint y: 305, distance: 16.4
click at [501, 295] on div "X/Twitter Facebook Instagram Google" at bounding box center [285, 267] width 440 height 111
drag, startPoint x: 492, startPoint y: 308, endPoint x: 490, endPoint y: 282, distance: 26.0
click at [492, 308] on span at bounding box center [487, 307] width 11 height 11
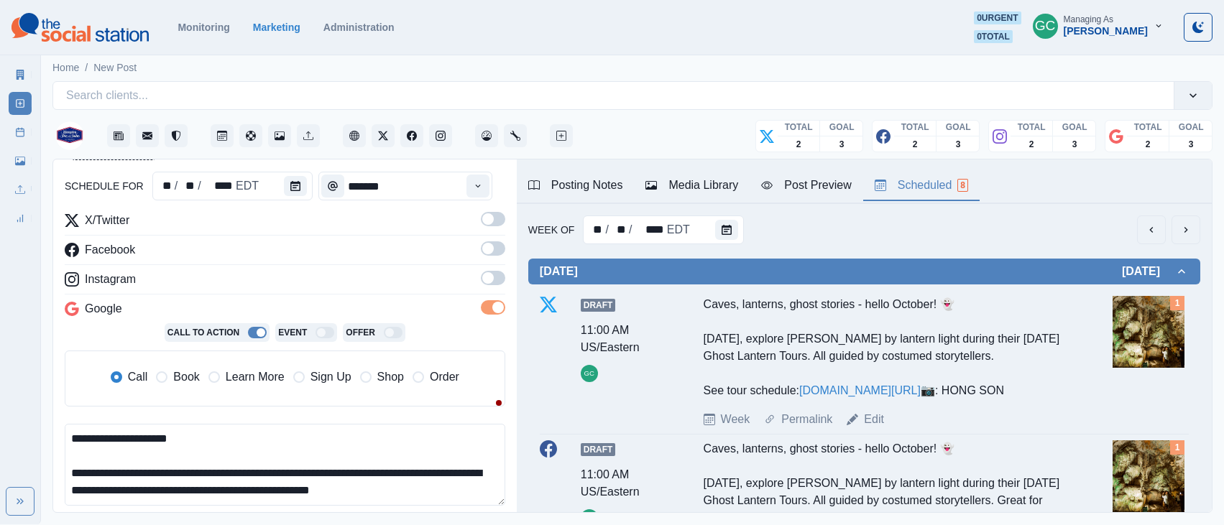
drag, startPoint x: 488, startPoint y: 274, endPoint x: 490, endPoint y: 256, distance: 18.8
click at [489, 273] on span at bounding box center [487, 277] width 11 height 11
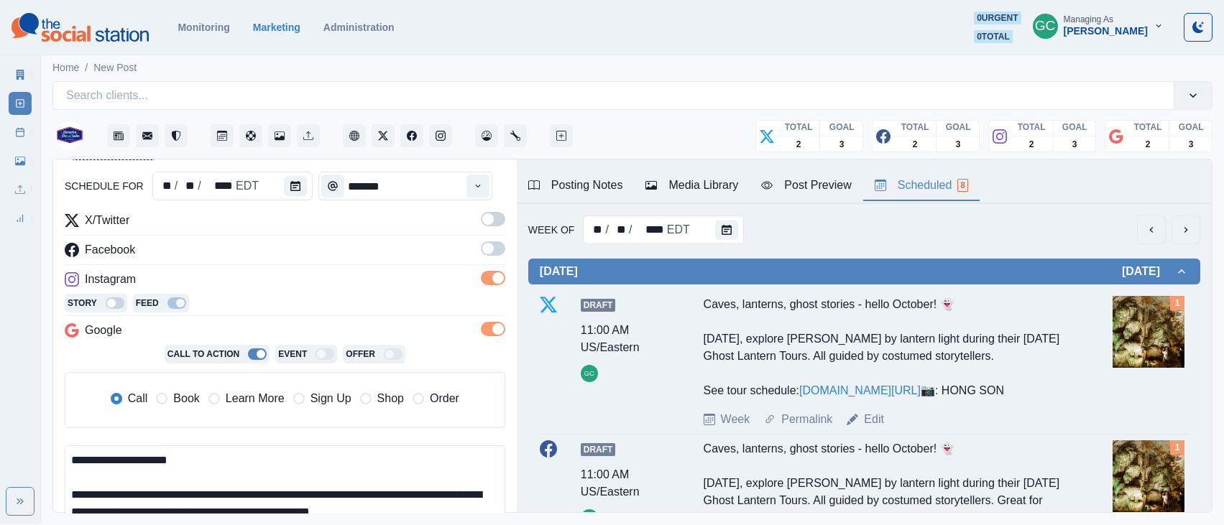
drag, startPoint x: 496, startPoint y: 245, endPoint x: 493, endPoint y: 230, distance: 15.5
click at [496, 244] on span at bounding box center [493, 248] width 24 height 14
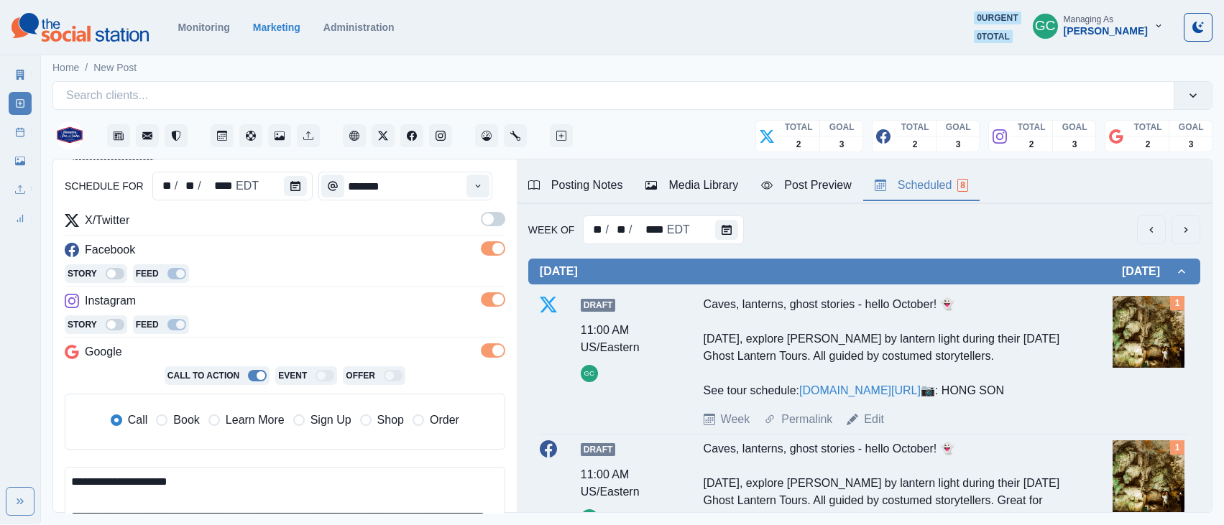
drag, startPoint x: 488, startPoint y: 211, endPoint x: 313, endPoint y: 304, distance: 198.3
click at [488, 212] on span at bounding box center [493, 219] width 24 height 14
click at [226, 426] on span "Learn More" at bounding box center [255, 420] width 59 height 17
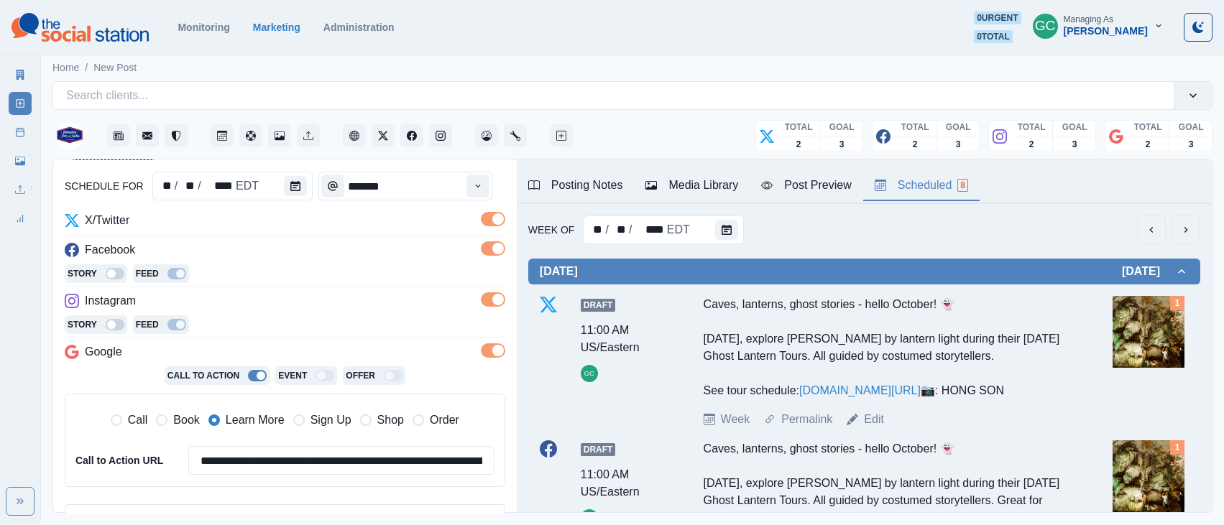
click at [706, 187] on div "Media Library" at bounding box center [691, 185] width 93 height 17
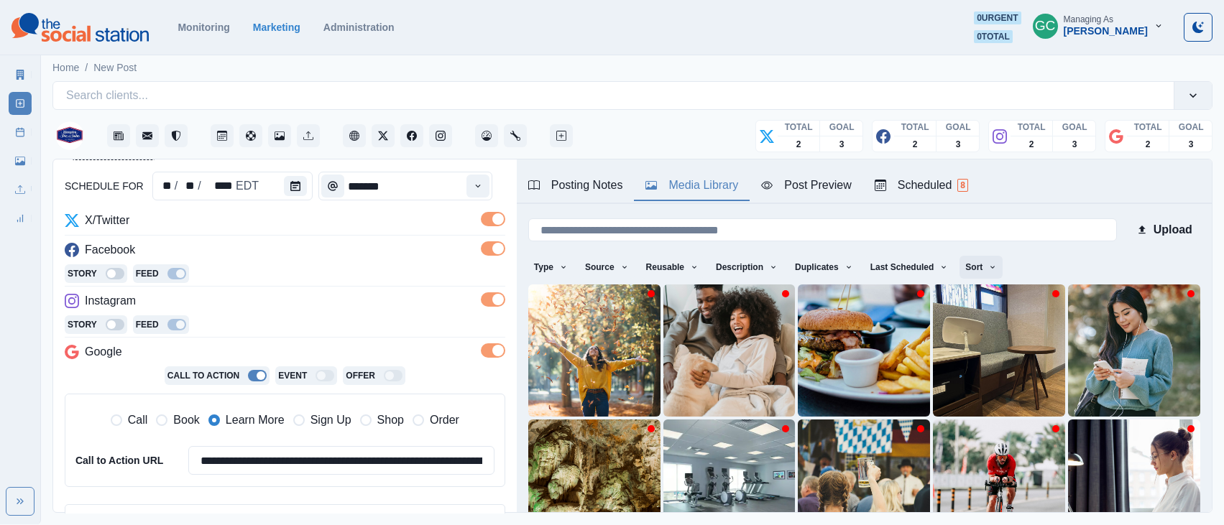
click at [997, 267] on icon "button" at bounding box center [992, 267] width 9 height 9
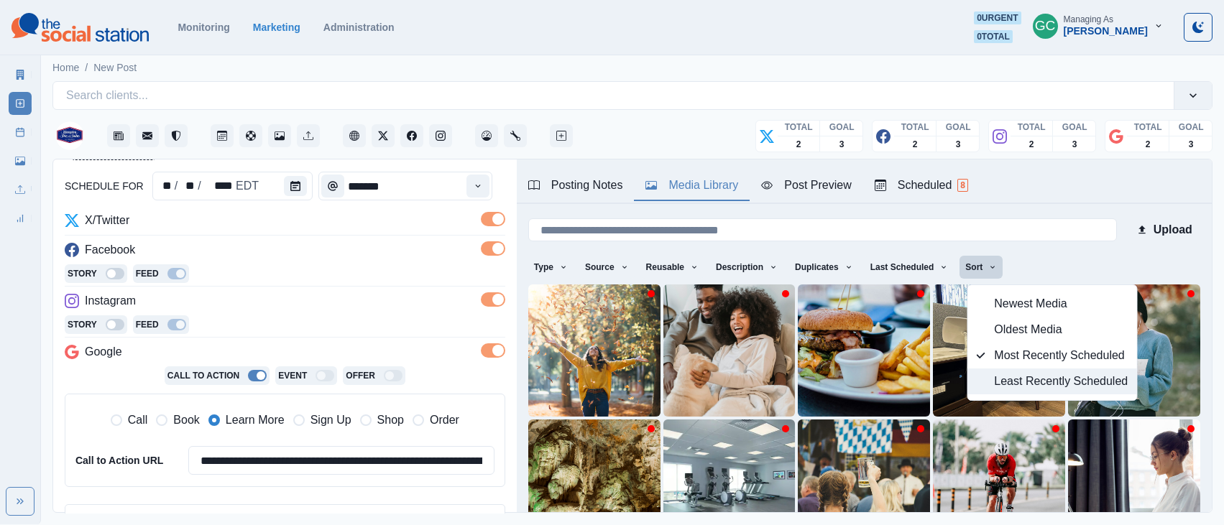
click at [1015, 383] on span "Least Recently Scheduled" at bounding box center [1061, 381] width 134 height 17
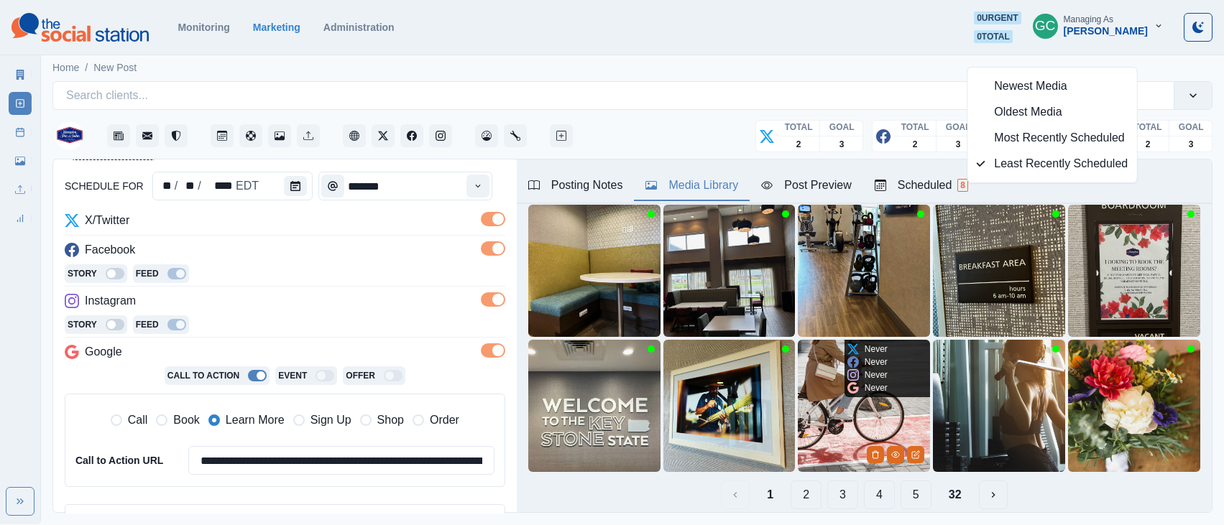
scroll to position [220, 0]
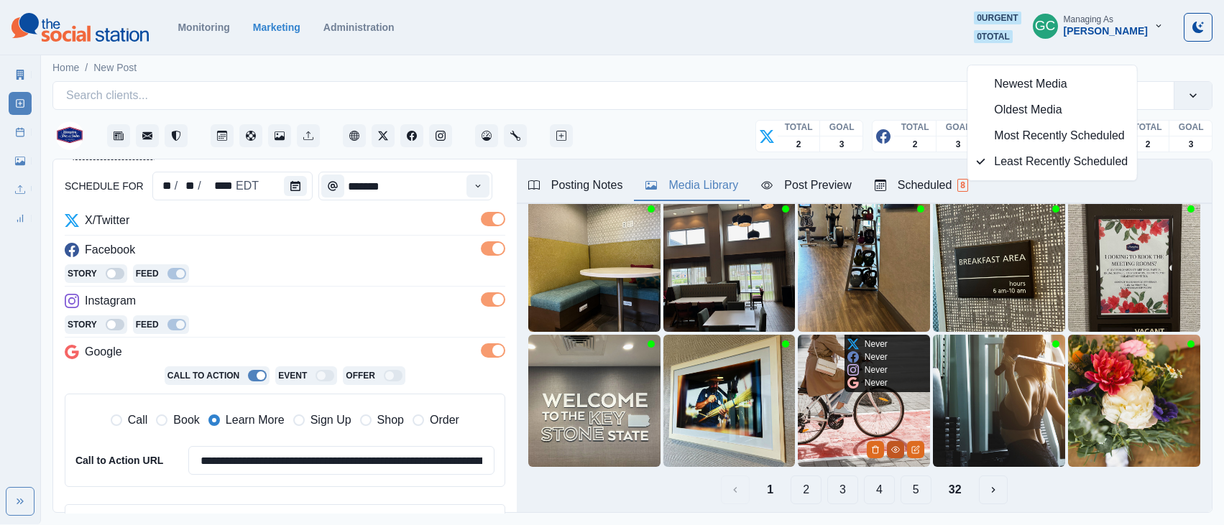
click at [895, 450] on icon "View Media" at bounding box center [895, 449] width 9 height 9
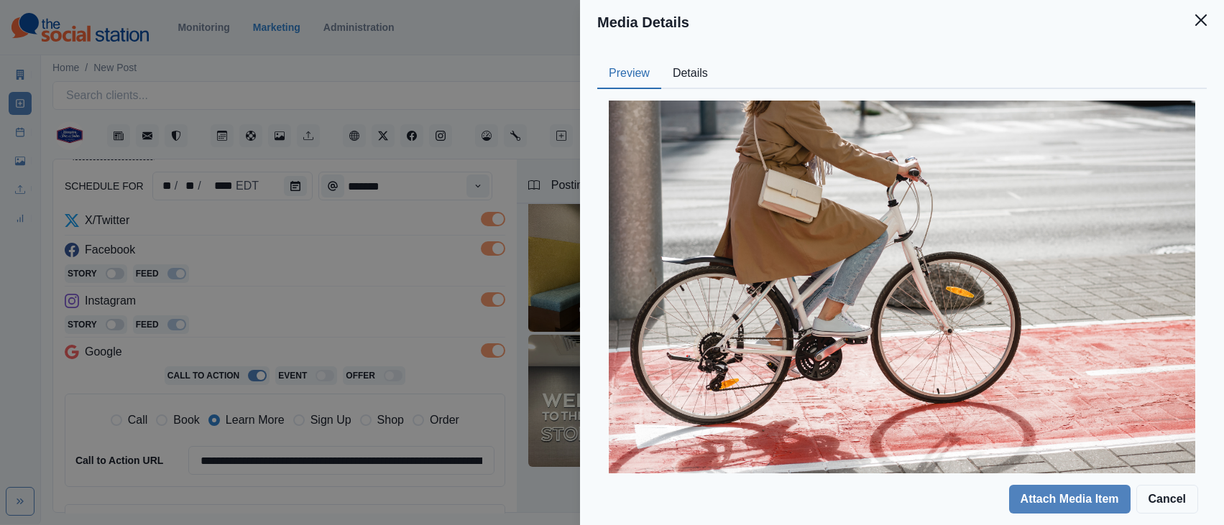
click at [691, 75] on button "Details" at bounding box center [690, 74] width 58 height 30
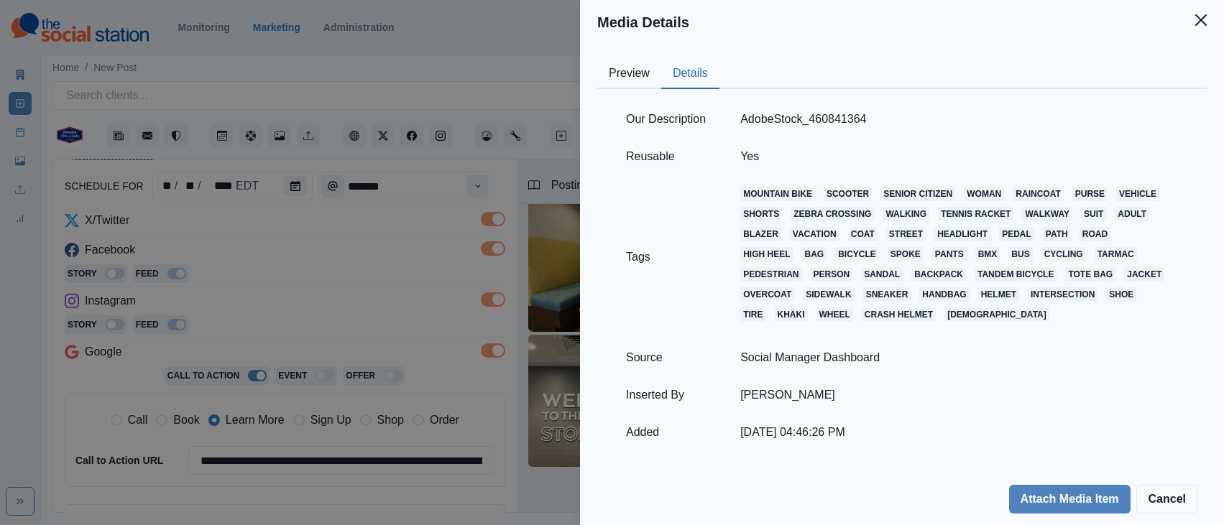
click at [612, 79] on button "Preview" at bounding box center [629, 74] width 64 height 30
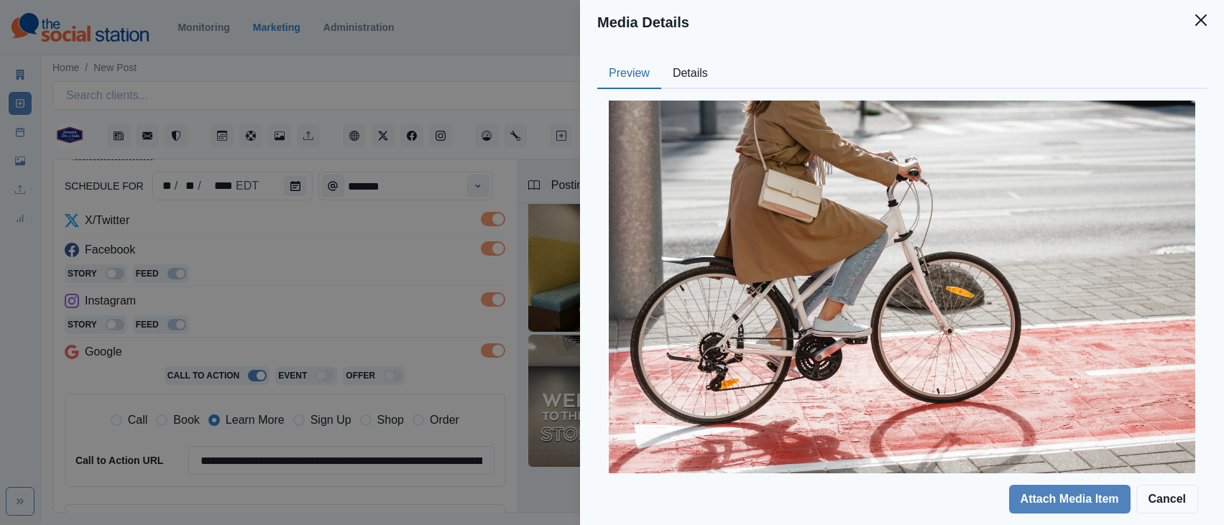
click at [398, 298] on div "Media Details Preview Details Our Description AdobeStock_460841364 Reusable Yes…" at bounding box center [612, 262] width 1224 height 525
